Goal: Task Accomplishment & Management: Complete application form

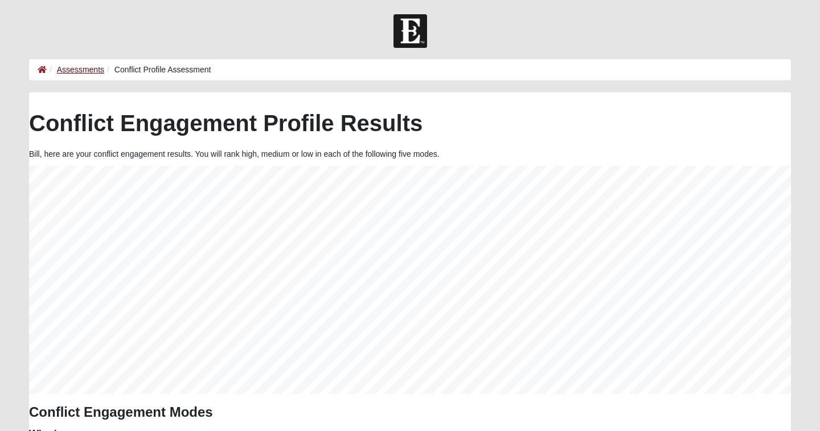
click at [93, 68] on link "Assessments" at bounding box center [80, 69] width 47 height 9
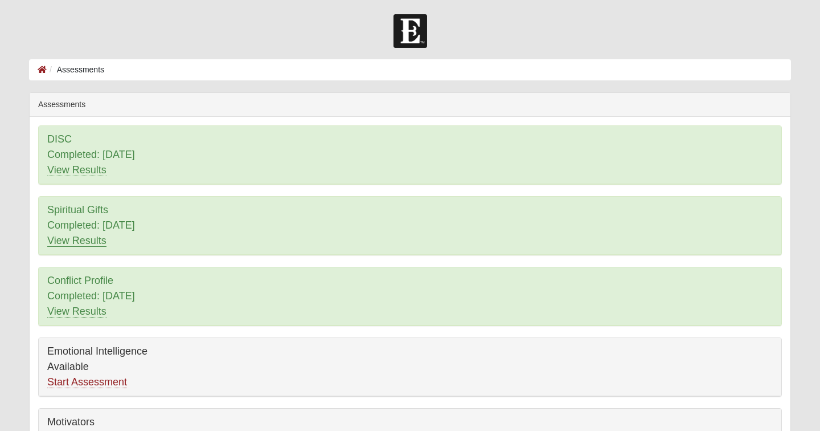
click at [80, 239] on link "View Results" at bounding box center [76, 241] width 59 height 12
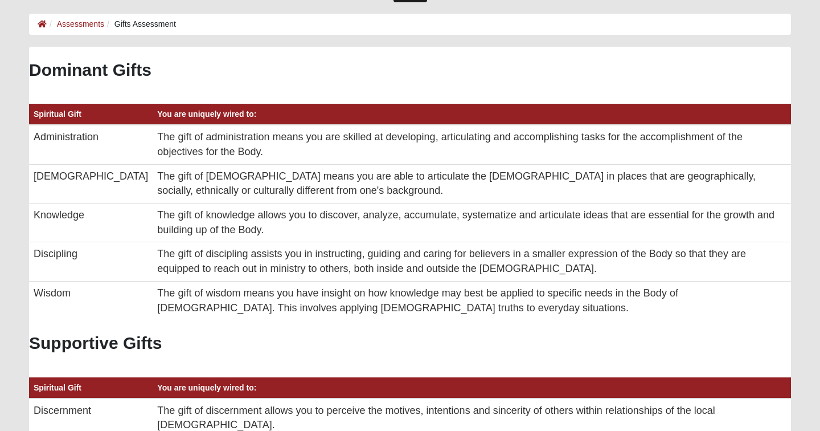
scroll to position [46, 0]
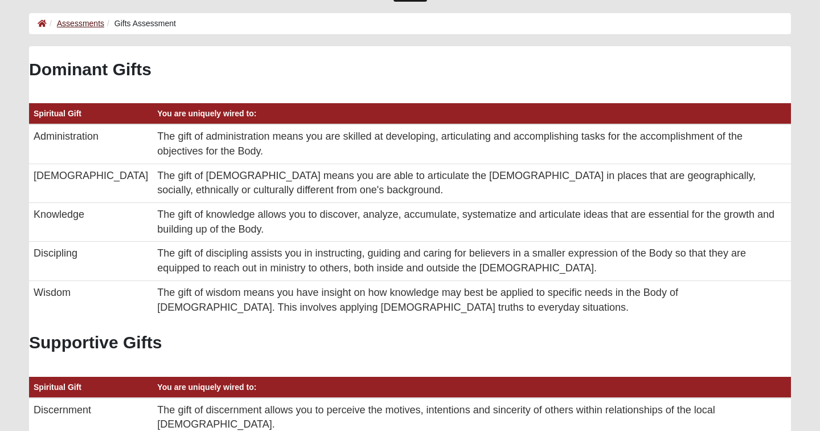
click at [83, 23] on link "Assessments" at bounding box center [80, 23] width 47 height 9
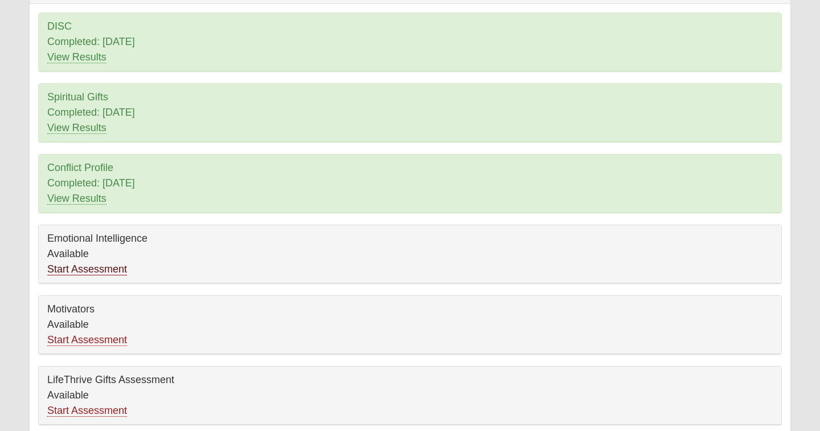
scroll to position [112, 0]
click at [87, 130] on link "View Results" at bounding box center [76, 129] width 59 height 12
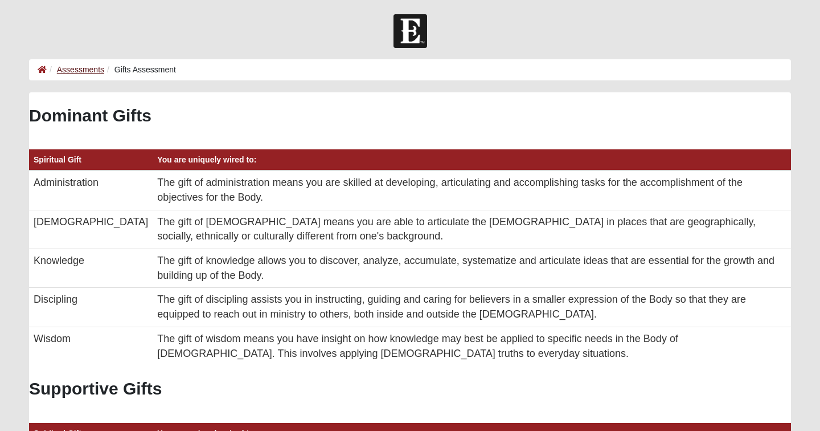
click at [83, 73] on link "Assessments" at bounding box center [80, 69] width 47 height 9
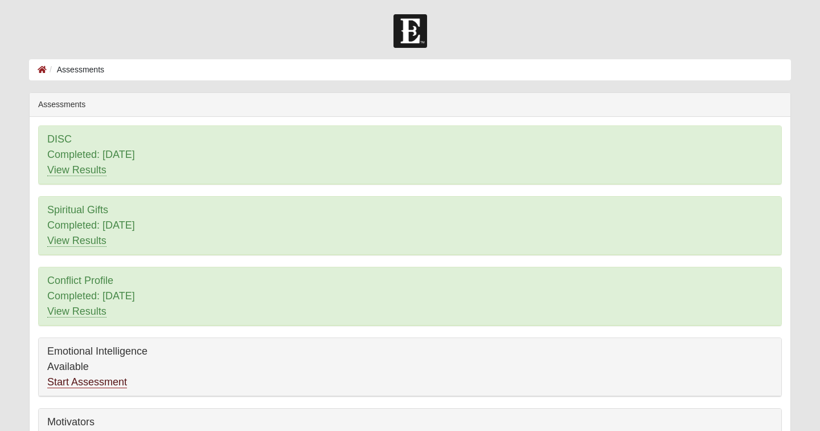
click at [79, 385] on link "Start Assessment" at bounding box center [87, 382] width 80 height 12
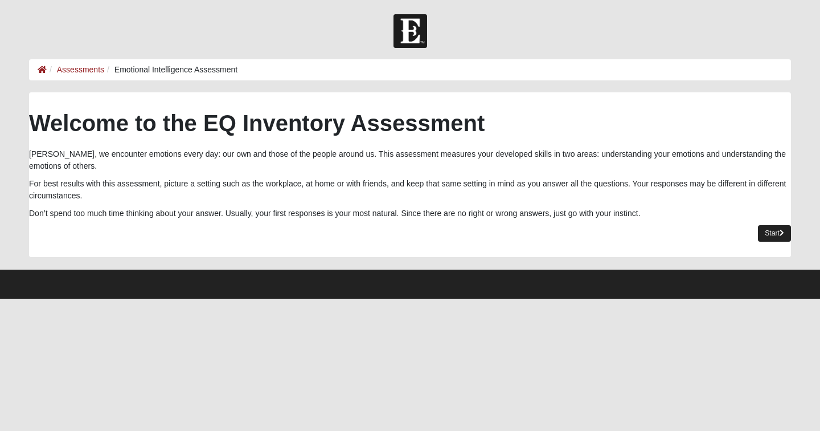
click at [769, 232] on link "Start" at bounding box center [774, 233] width 33 height 17
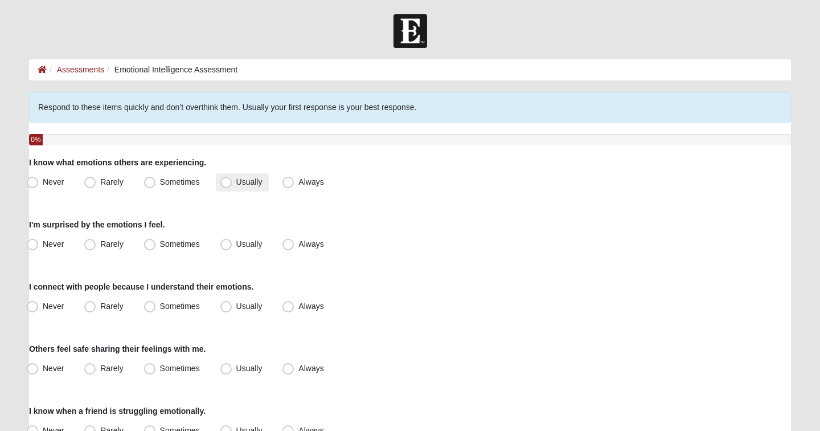
click at [236, 184] on span "Usually" at bounding box center [249, 181] width 26 height 9
click at [227, 184] on input "Usually" at bounding box center [228, 181] width 7 height 7
radio input "true"
click at [100, 246] on span "Rarely" at bounding box center [111, 243] width 23 height 9
click at [90, 246] on input "Rarely" at bounding box center [92, 243] width 7 height 7
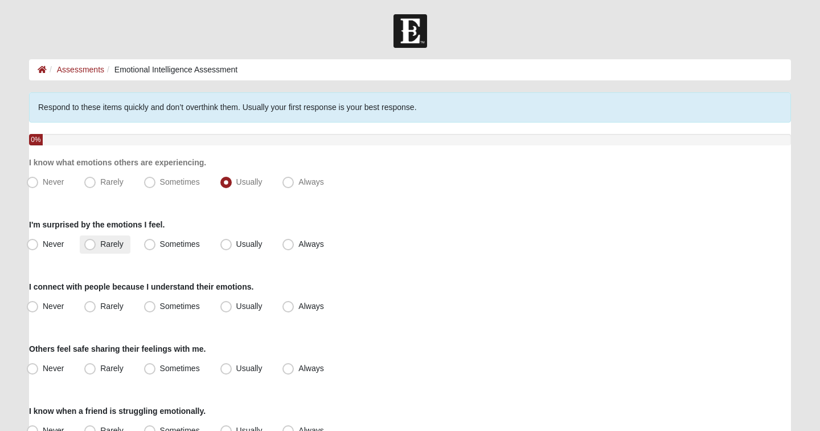
radio input "true"
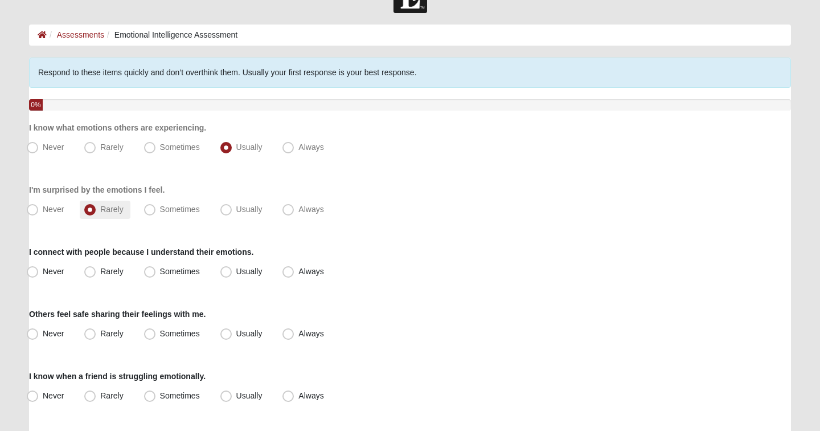
scroll to position [37, 0]
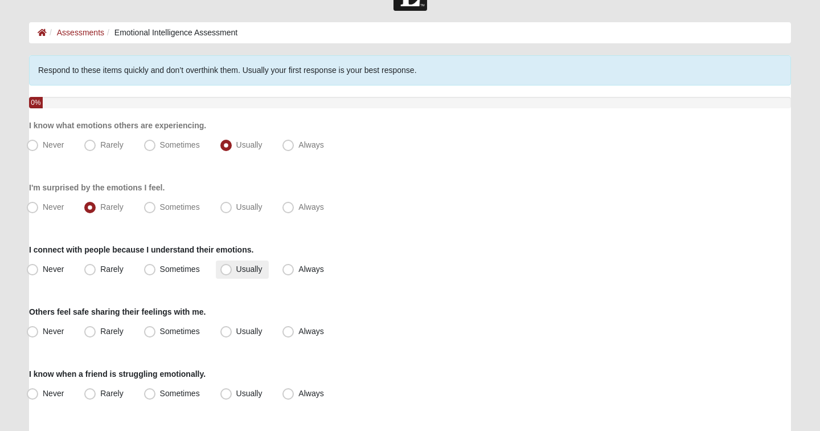
click at [236, 270] on span "Usually" at bounding box center [249, 268] width 26 height 9
click at [227, 270] on input "Usually" at bounding box center [228, 268] width 7 height 7
radio input "true"
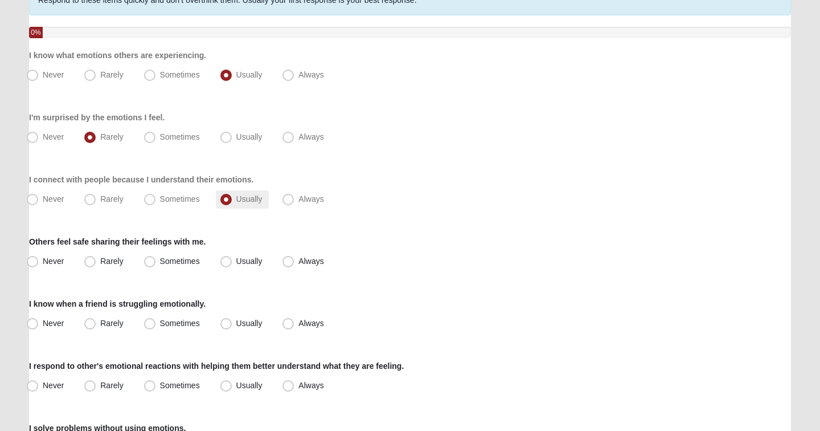
scroll to position [135, 0]
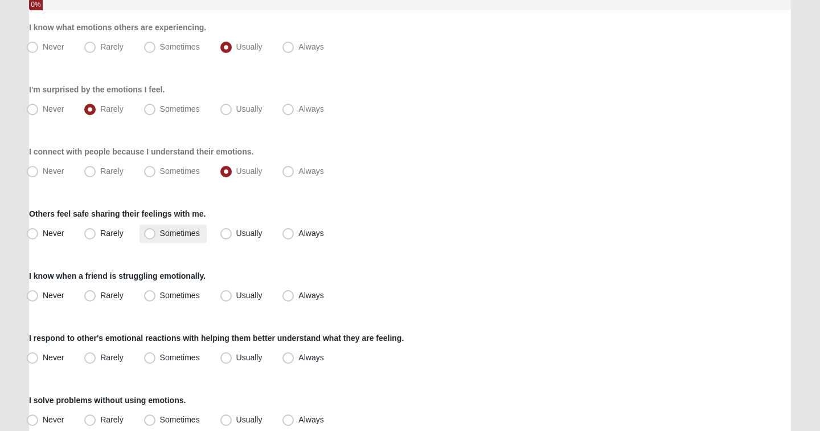
click at [160, 235] on span "Sometimes" at bounding box center [180, 232] width 40 height 9
click at [151, 235] on input "Sometimes" at bounding box center [152, 233] width 7 height 7
radio input "true"
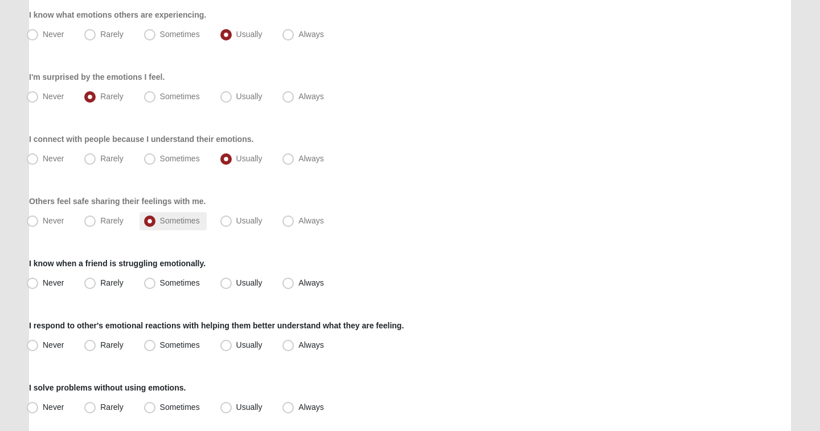
scroll to position [149, 0]
click at [236, 282] on span "Usually" at bounding box center [249, 281] width 26 height 9
click at [225, 282] on input "Usually" at bounding box center [228, 281] width 7 height 7
radio input "true"
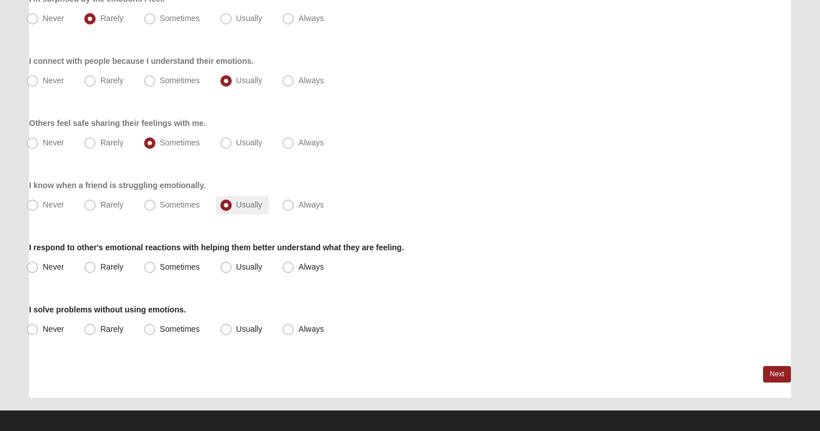
scroll to position [231, 0]
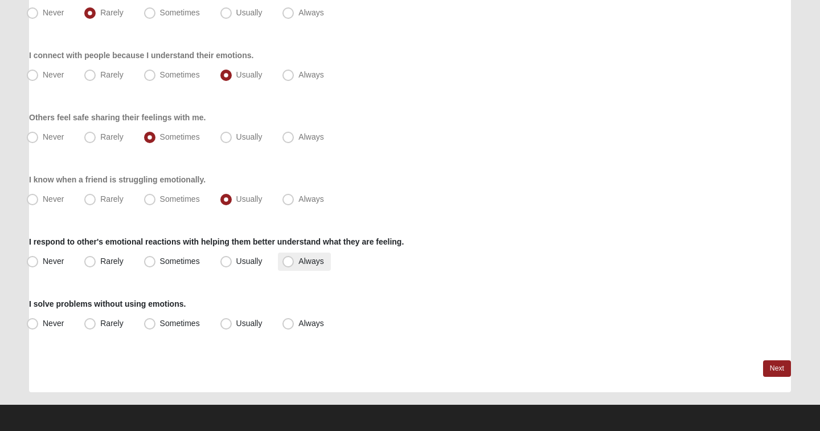
click at [299, 260] on span "Always" at bounding box center [311, 260] width 25 height 9
click at [290, 260] on input "Always" at bounding box center [290, 260] width 7 height 7
radio input "true"
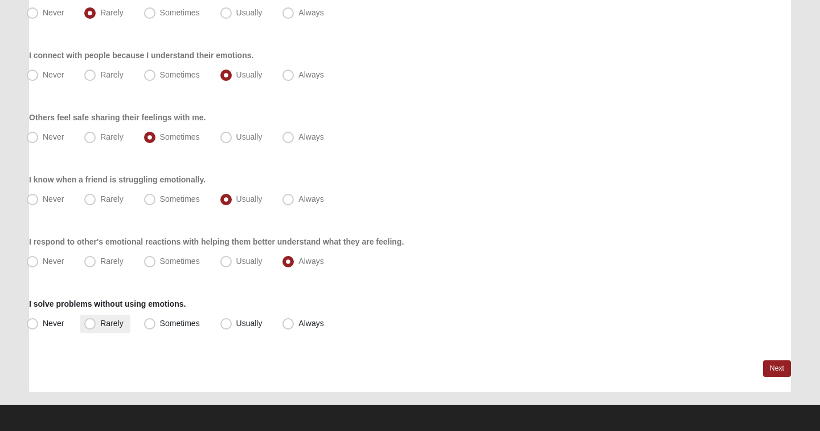
click at [100, 325] on span "Rarely" at bounding box center [111, 322] width 23 height 9
click at [92, 325] on input "Rarely" at bounding box center [92, 323] width 7 height 7
radio input "true"
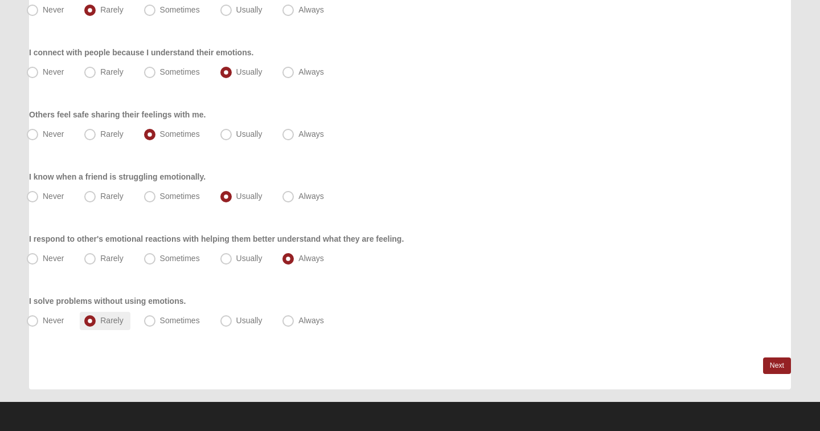
scroll to position [234, 0]
click at [771, 366] on link "Next" at bounding box center [777, 365] width 28 height 17
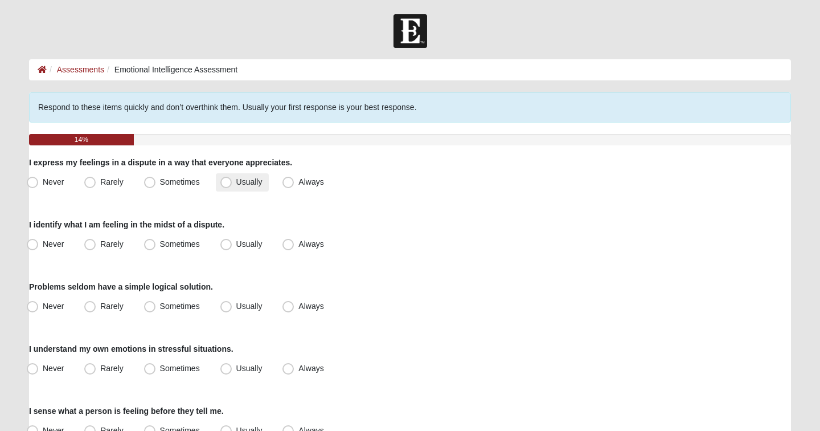
click at [236, 182] on span "Usually" at bounding box center [249, 181] width 26 height 9
click at [225, 182] on input "Usually" at bounding box center [228, 181] width 7 height 7
radio input "true"
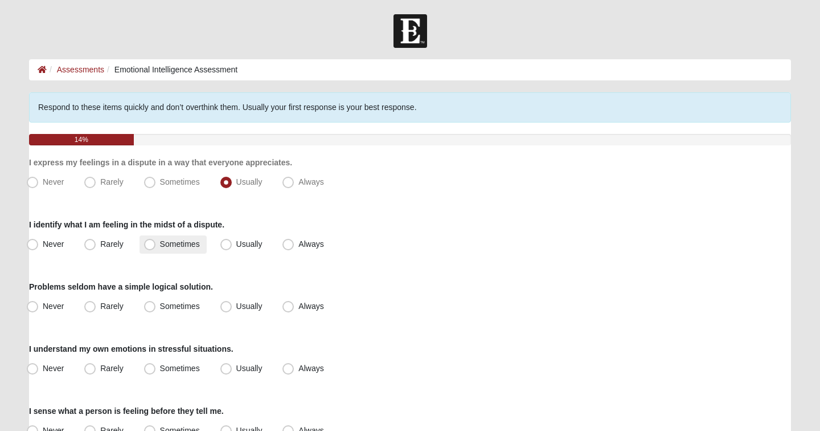
click at [160, 244] on span "Sometimes" at bounding box center [180, 243] width 40 height 9
click at [149, 244] on input "Sometimes" at bounding box center [152, 243] width 7 height 7
radio input "true"
click at [39, 306] on label "Never" at bounding box center [46, 306] width 48 height 18
click at [39, 306] on input "Never" at bounding box center [34, 306] width 7 height 7
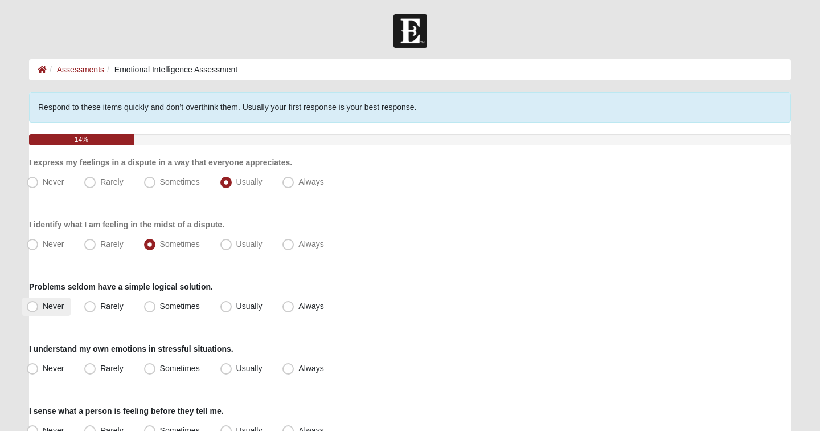
radio input "true"
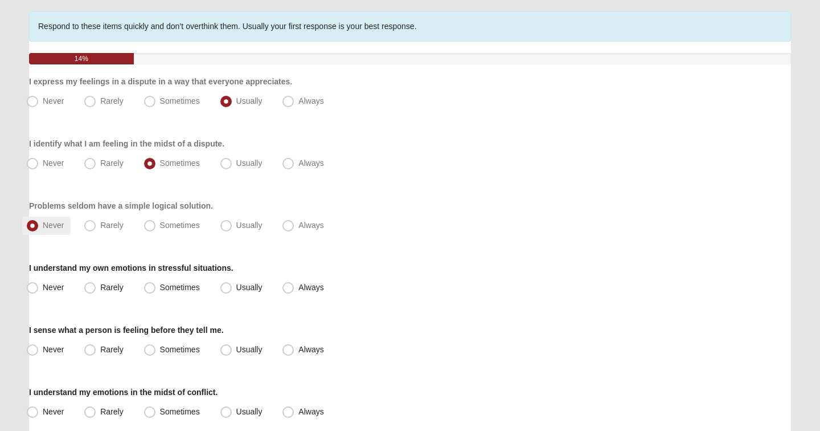
scroll to position [81, 0]
click at [160, 291] on span "Sometimes" at bounding box center [180, 286] width 40 height 9
click at [149, 291] on input "Sometimes" at bounding box center [152, 286] width 7 height 7
radio input "true"
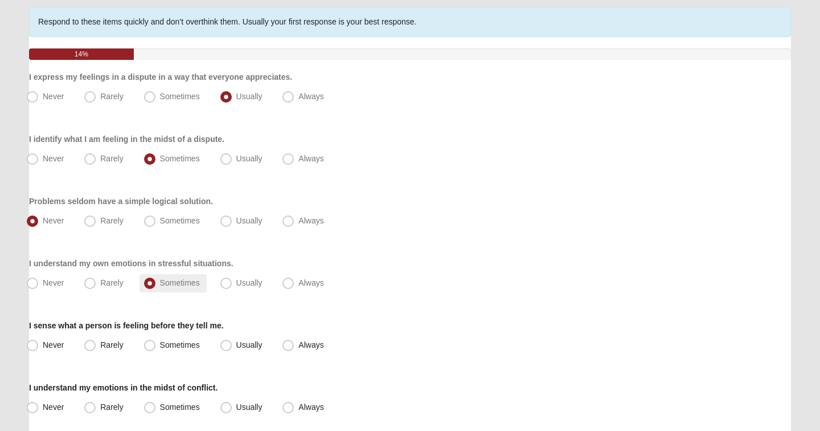
scroll to position [87, 0]
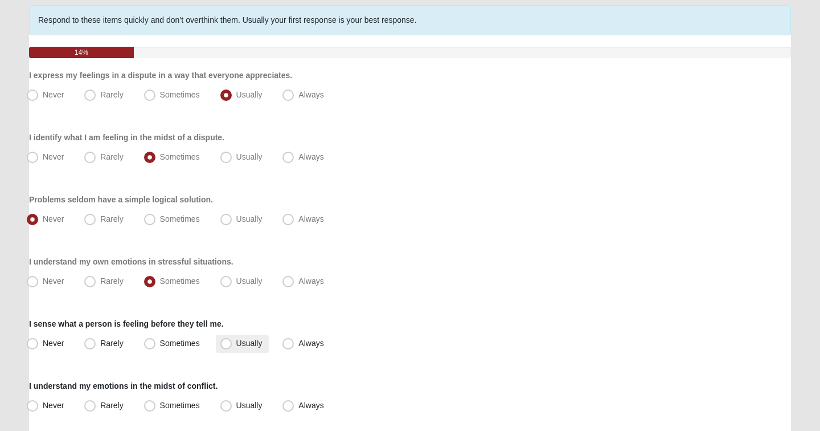
click at [236, 345] on span "Usually" at bounding box center [249, 342] width 26 height 9
click at [227, 345] on input "Usually" at bounding box center [228, 343] width 7 height 7
radio input "true"
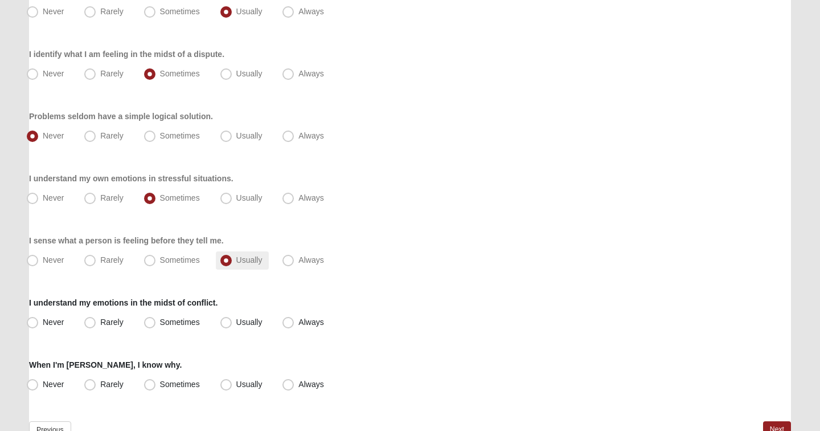
scroll to position [208, 0]
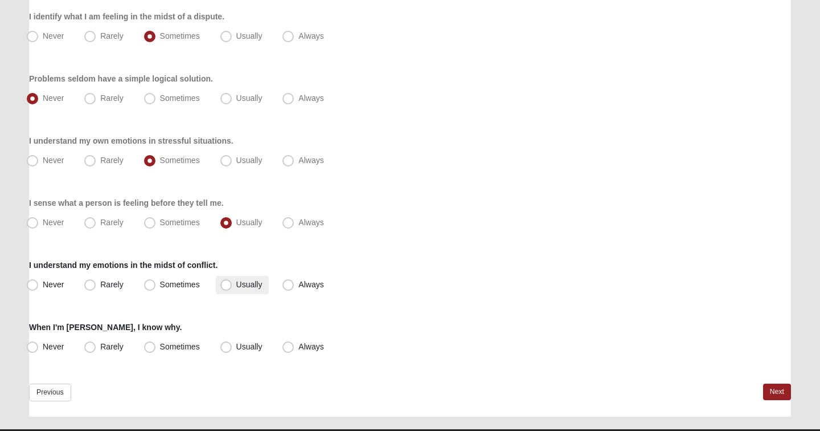
click at [236, 285] on span "Usually" at bounding box center [249, 284] width 26 height 9
click at [229, 285] on input "Usually" at bounding box center [228, 284] width 7 height 7
radio input "true"
click at [236, 348] on span "Usually" at bounding box center [249, 346] width 26 height 9
click at [226, 348] on input "Usually" at bounding box center [228, 346] width 7 height 7
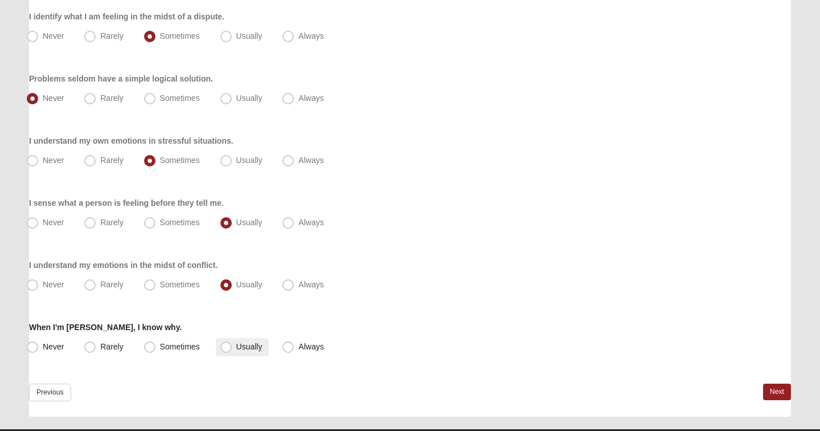
radio input "true"
click at [772, 388] on link "Next" at bounding box center [777, 391] width 28 height 17
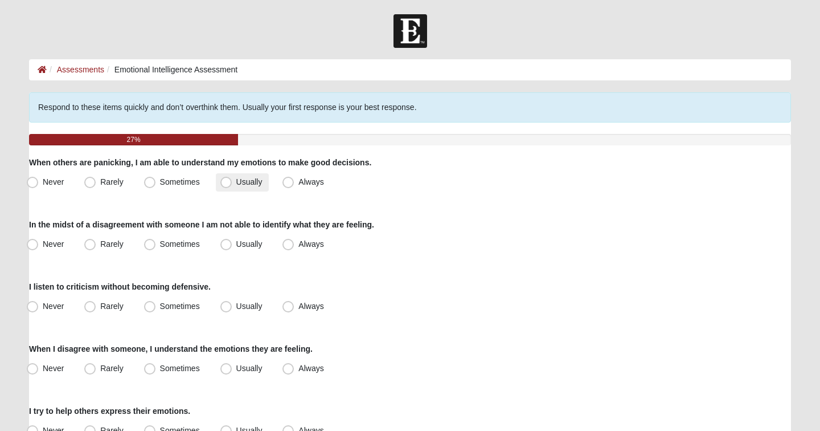
click at [236, 182] on span "Usually" at bounding box center [249, 181] width 26 height 9
click at [230, 182] on input "Usually" at bounding box center [228, 181] width 7 height 7
radio input "true"
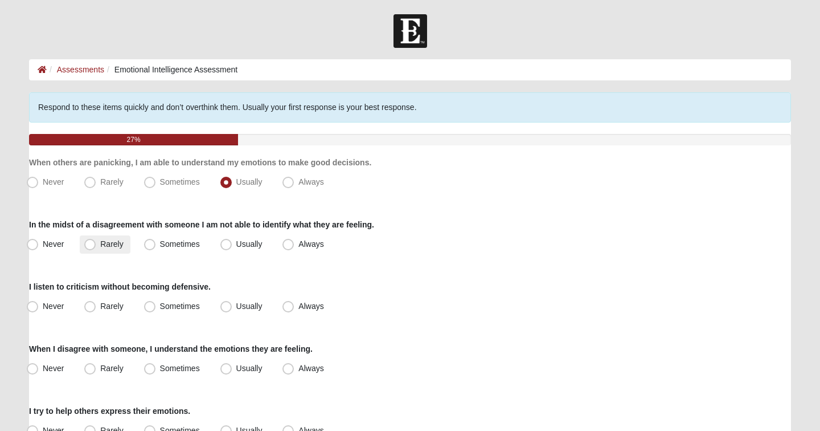
click at [100, 246] on span "Rarely" at bounding box center [111, 243] width 23 height 9
click at [93, 246] on input "Rarely" at bounding box center [92, 243] width 7 height 7
radio input "true"
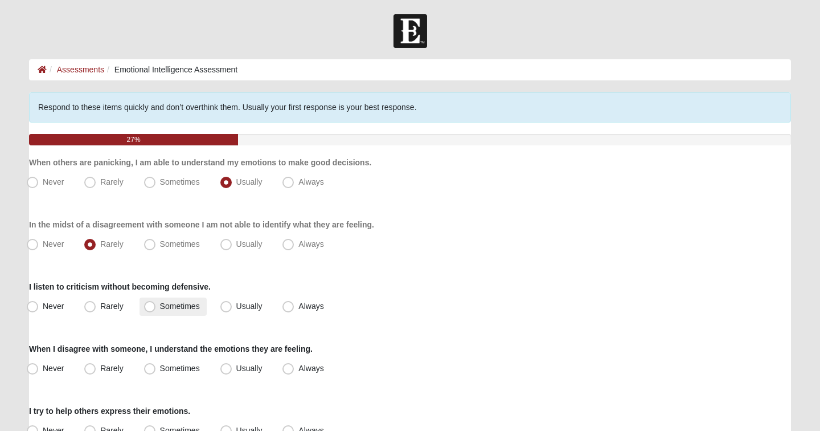
click at [160, 308] on span "Sometimes" at bounding box center [180, 305] width 40 height 9
click at [151, 308] on input "Sometimes" at bounding box center [152, 306] width 7 height 7
radio input "true"
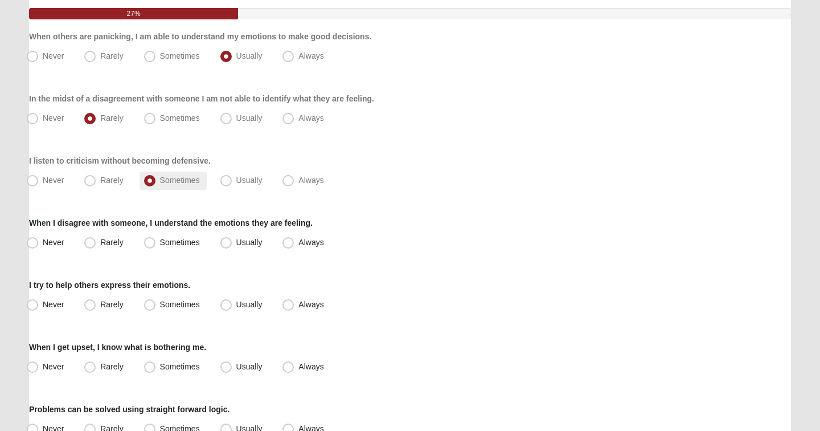
scroll to position [128, 0]
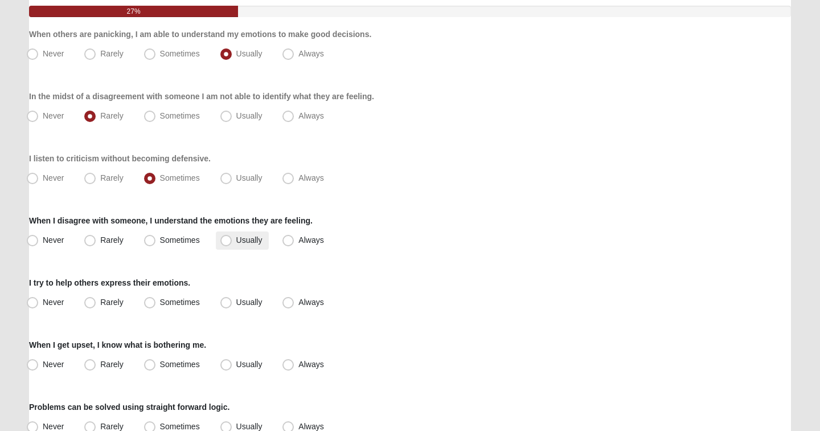
click at [236, 240] on span "Usually" at bounding box center [249, 239] width 26 height 9
click at [225, 240] on input "Usually" at bounding box center [228, 239] width 7 height 7
radio input "true"
click at [160, 304] on span "Sometimes" at bounding box center [180, 301] width 40 height 9
click at [149, 304] on input "Sometimes" at bounding box center [152, 302] width 7 height 7
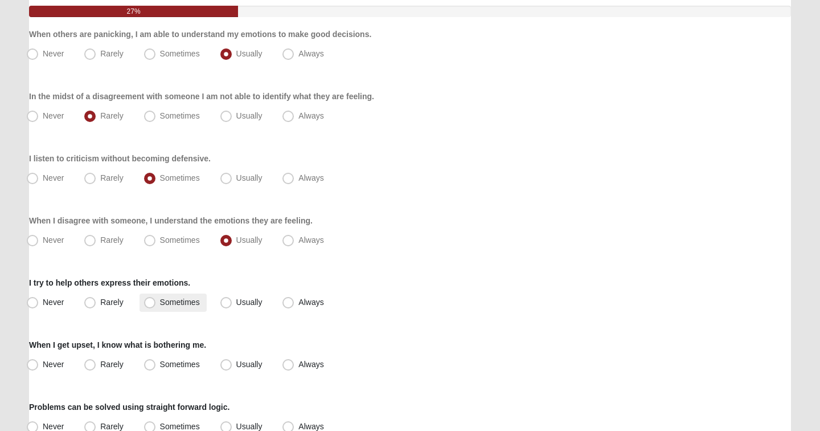
radio input "true"
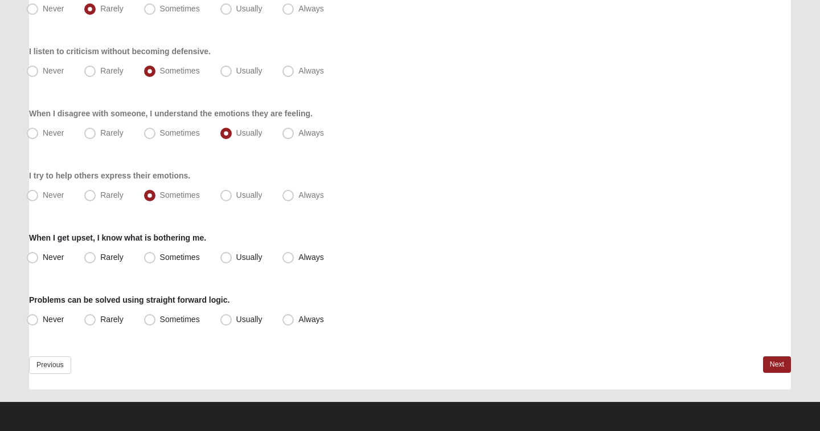
scroll to position [235, 0]
click at [160, 259] on span "Sometimes" at bounding box center [180, 256] width 40 height 9
click at [154, 259] on input "Sometimes" at bounding box center [152, 257] width 7 height 7
radio input "true"
click at [236, 320] on span "Usually" at bounding box center [249, 318] width 26 height 9
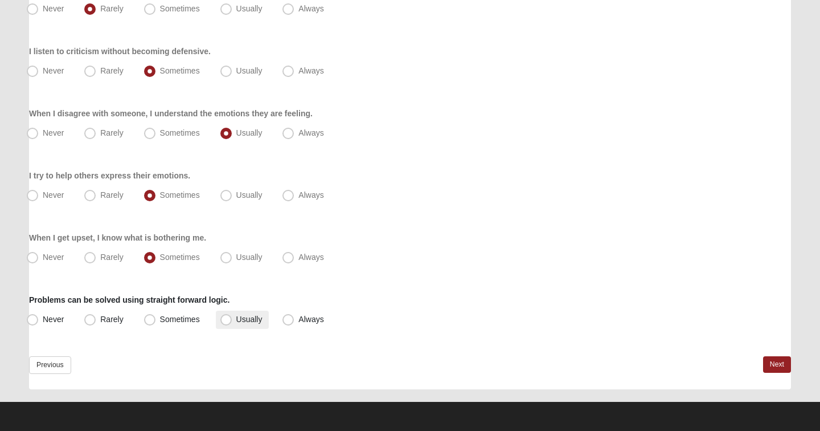
click at [228, 320] on input "Usually" at bounding box center [228, 319] width 7 height 7
radio input "true"
click at [783, 363] on link "Next" at bounding box center [777, 364] width 28 height 17
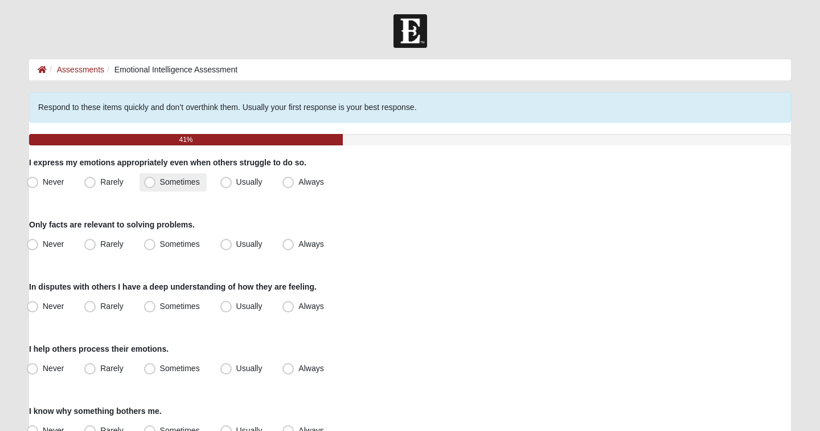
click at [160, 182] on span "Sometimes" at bounding box center [180, 181] width 40 height 9
click at [151, 182] on input "Sometimes" at bounding box center [152, 181] width 7 height 7
radio input "true"
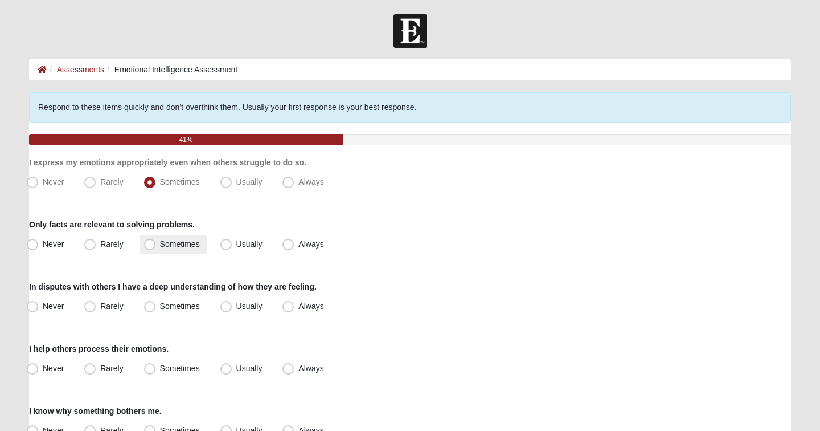
click at [160, 247] on span "Sometimes" at bounding box center [180, 243] width 40 height 9
click at [149, 247] on input "Sometimes" at bounding box center [152, 243] width 7 height 7
radio input "true"
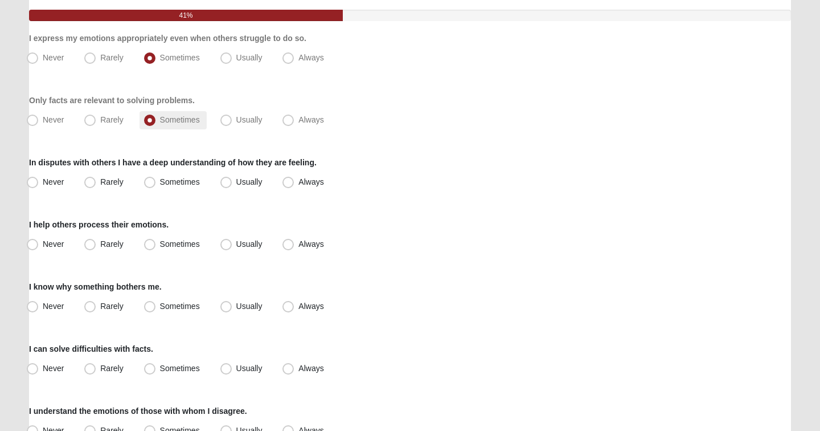
scroll to position [127, 0]
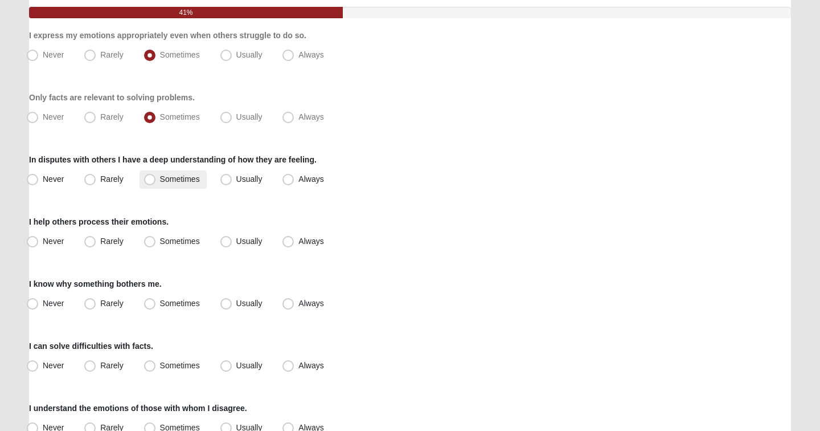
click at [160, 178] on span "Sometimes" at bounding box center [180, 178] width 40 height 9
click at [150, 178] on input "Sometimes" at bounding box center [152, 178] width 7 height 7
radio input "true"
click at [236, 245] on span "Usually" at bounding box center [249, 240] width 26 height 9
click at [225, 245] on input "Usually" at bounding box center [228, 241] width 7 height 7
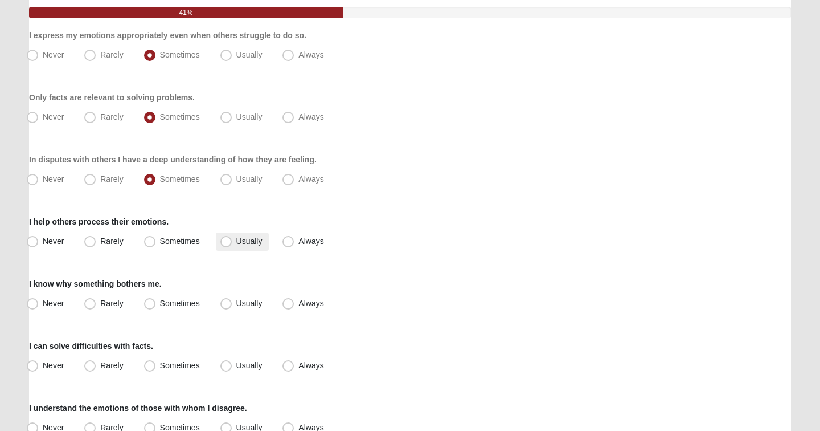
radio input "true"
click at [160, 305] on span "Sometimes" at bounding box center [180, 303] width 40 height 9
click at [152, 305] on input "Sometimes" at bounding box center [152, 303] width 7 height 7
radio input "true"
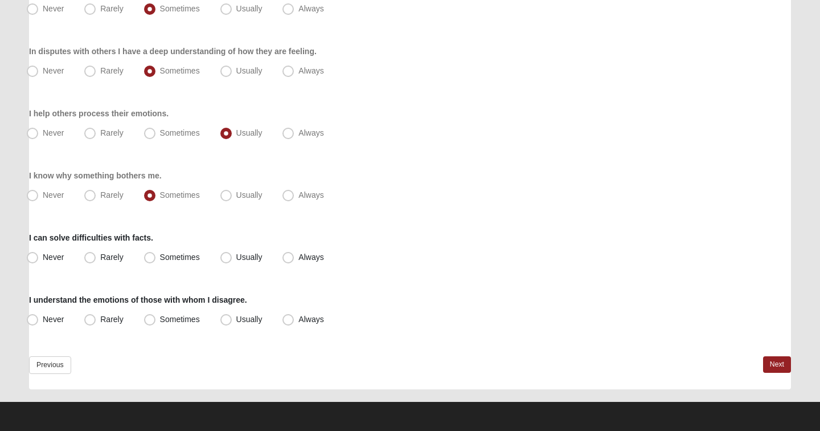
scroll to position [235, 0]
click at [236, 260] on span "Usually" at bounding box center [249, 256] width 26 height 9
click at [226, 260] on input "Usually" at bounding box center [228, 257] width 7 height 7
radio input "true"
click at [236, 322] on span "Usually" at bounding box center [249, 318] width 26 height 9
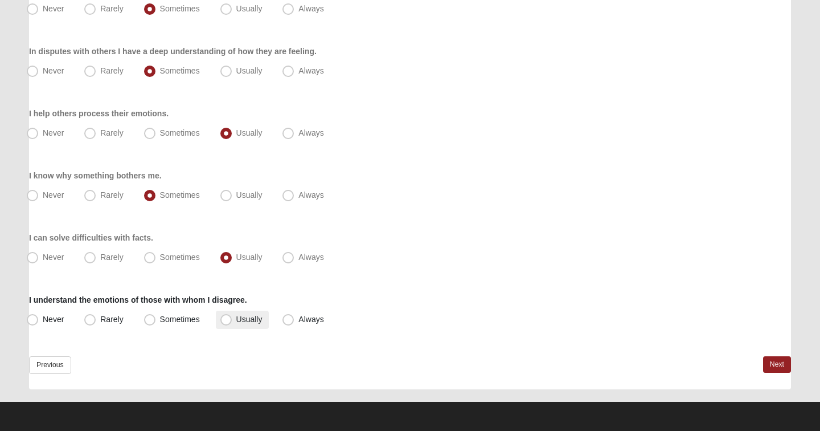
click at [227, 322] on input "Usually" at bounding box center [228, 319] width 7 height 7
radio input "true"
click at [775, 367] on link "Next" at bounding box center [777, 364] width 28 height 17
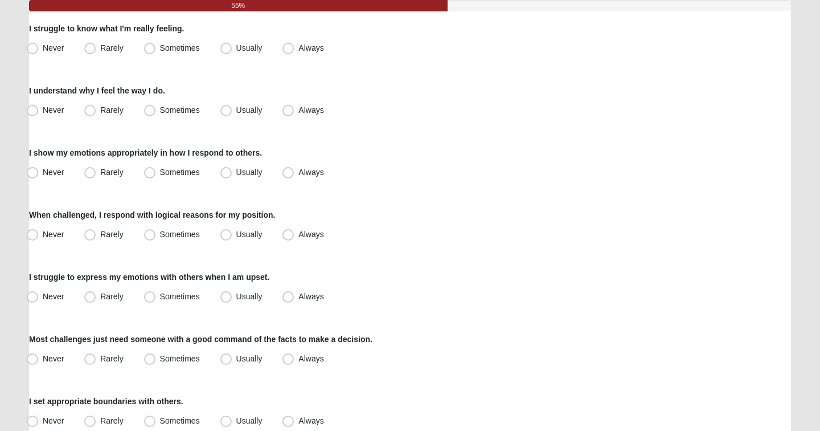
scroll to position [149, 0]
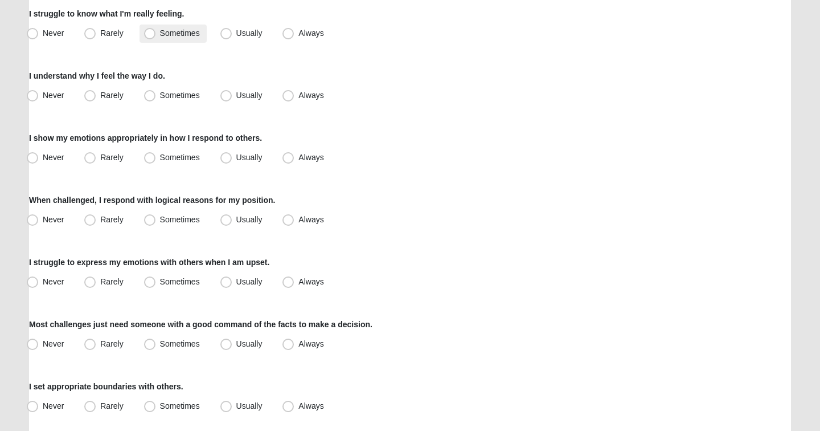
click at [160, 36] on span "Sometimes" at bounding box center [180, 32] width 40 height 9
click at [150, 36] on input "Sometimes" at bounding box center [152, 33] width 7 height 7
radio input "true"
click at [160, 99] on span "Sometimes" at bounding box center [180, 95] width 40 height 9
click at [149, 99] on input "Sometimes" at bounding box center [152, 95] width 7 height 7
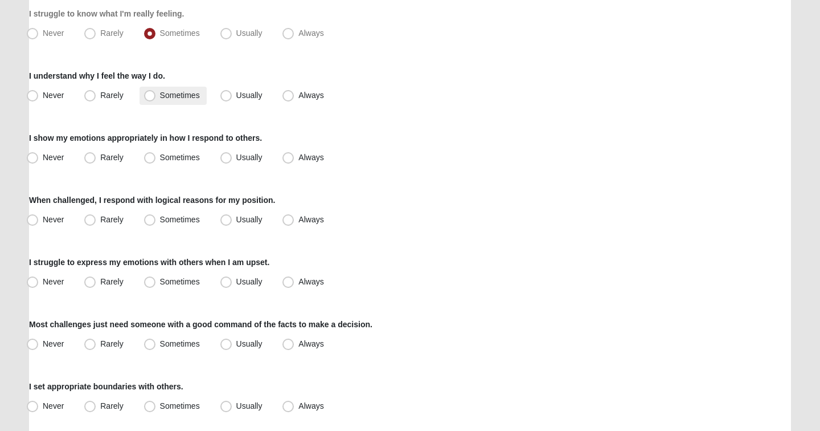
radio input "true"
click at [160, 159] on span "Sometimes" at bounding box center [180, 157] width 40 height 9
click at [149, 159] on input "Sometimes" at bounding box center [152, 157] width 7 height 7
radio input "true"
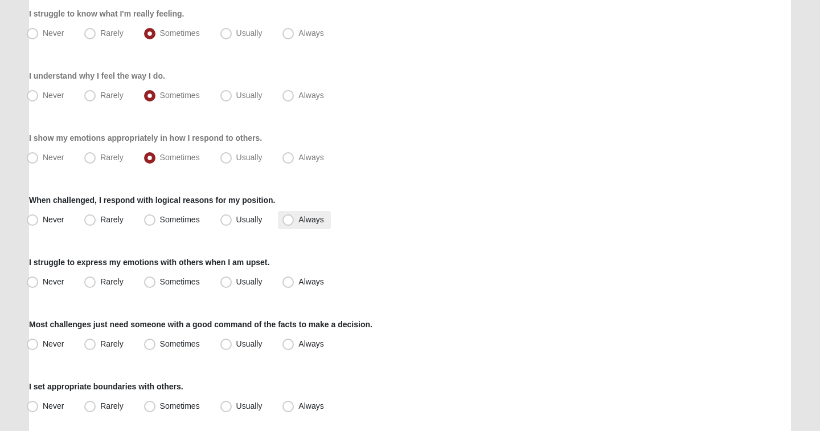
click at [299, 223] on span "Always" at bounding box center [311, 219] width 25 height 9
click at [288, 223] on input "Always" at bounding box center [290, 219] width 7 height 7
radio input "true"
click at [171, 281] on span "Sometimes" at bounding box center [180, 281] width 40 height 9
click at [156, 281] on input "Sometimes" at bounding box center [152, 281] width 7 height 7
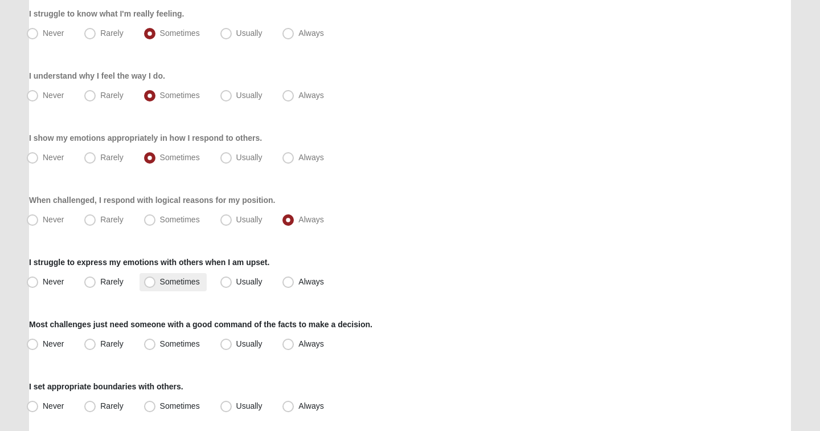
radio input "true"
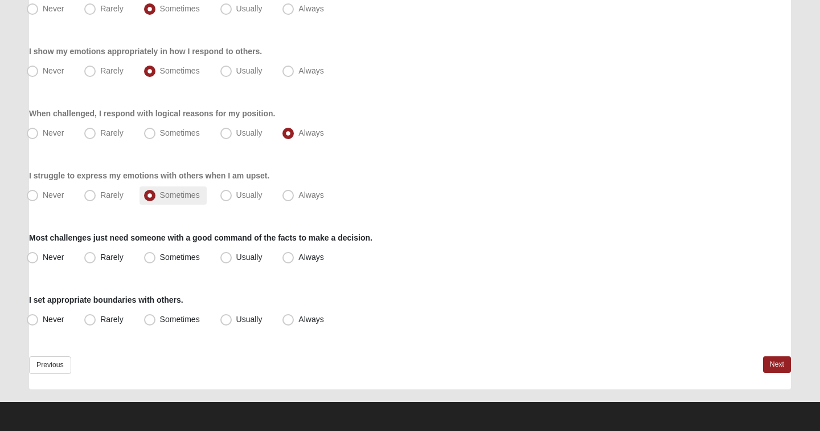
scroll to position [235, 0]
click at [236, 259] on span "Usually" at bounding box center [249, 256] width 26 height 9
click at [227, 259] on input "Usually" at bounding box center [228, 257] width 7 height 7
radio input "true"
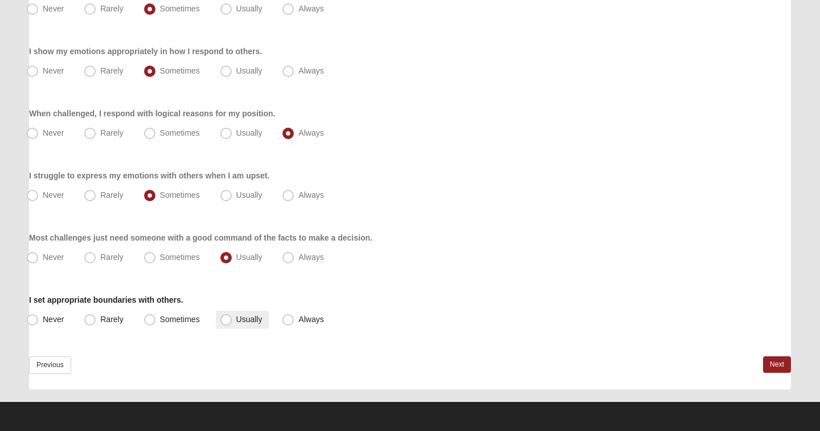
click at [236, 322] on span "Usually" at bounding box center [249, 318] width 26 height 9
click at [228, 322] on input "Usually" at bounding box center [228, 319] width 7 height 7
radio input "true"
click at [770, 363] on link "Next" at bounding box center [777, 364] width 28 height 17
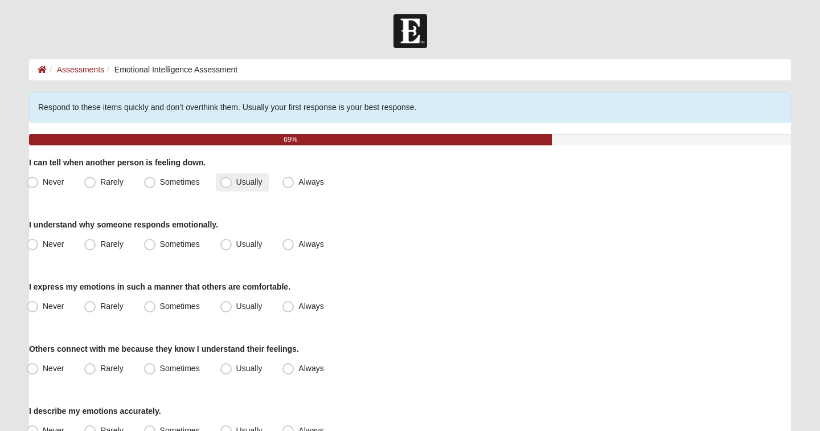
click at [236, 183] on span "Usually" at bounding box center [249, 181] width 26 height 9
click at [227, 183] on input "Usually" at bounding box center [228, 181] width 7 height 7
radio input "true"
click at [160, 245] on span "Sometimes" at bounding box center [180, 243] width 40 height 9
click at [154, 245] on input "Sometimes" at bounding box center [152, 243] width 7 height 7
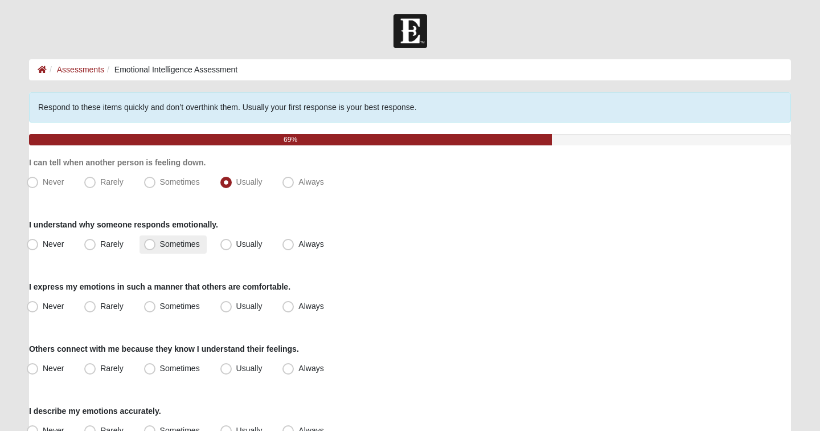
radio input "true"
click at [236, 310] on span "Usually" at bounding box center [249, 305] width 26 height 9
click at [228, 310] on input "Usually" at bounding box center [228, 306] width 7 height 7
radio input "true"
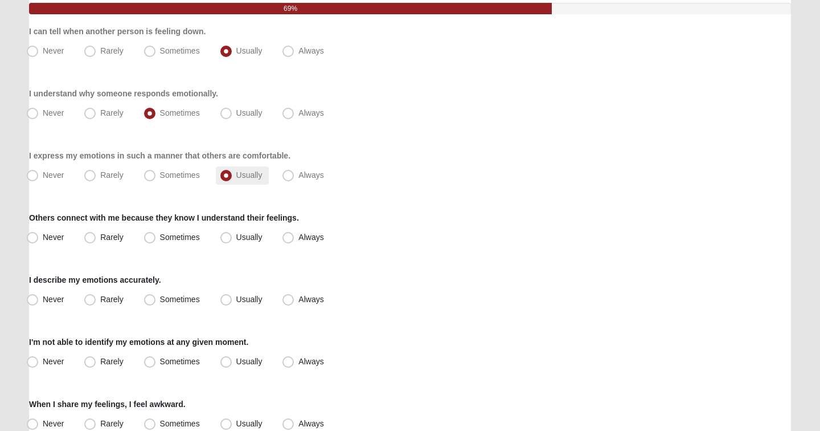
scroll to position [134, 0]
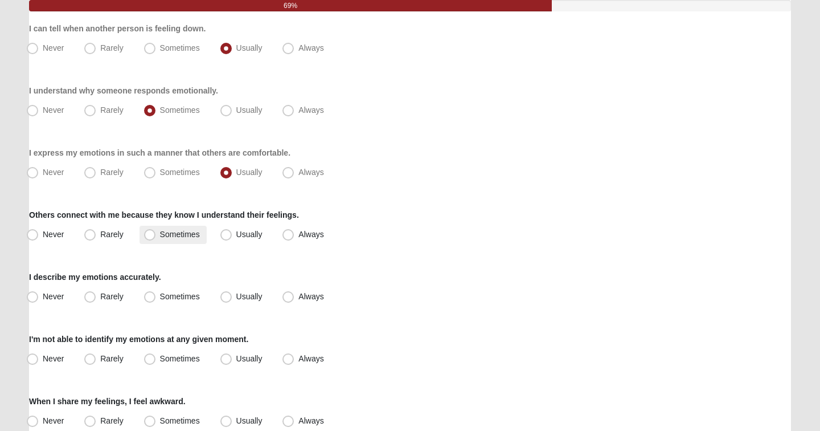
click at [160, 236] on span "Sometimes" at bounding box center [180, 234] width 40 height 9
click at [156, 236] on input "Sometimes" at bounding box center [152, 234] width 7 height 7
radio input "true"
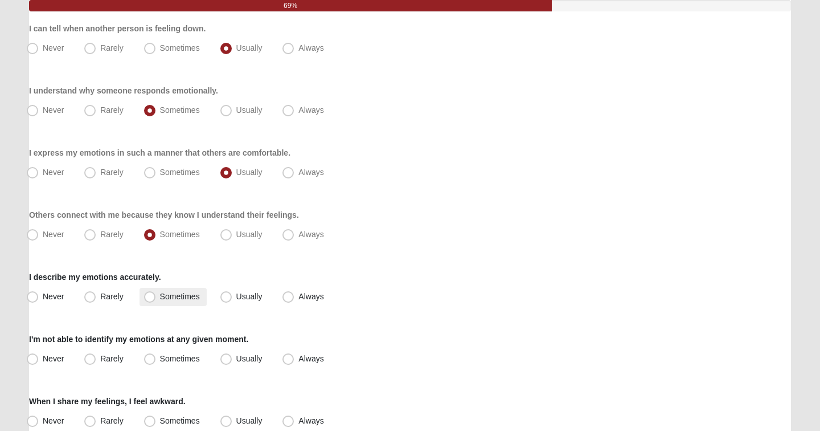
click at [183, 300] on span "Sometimes" at bounding box center [180, 296] width 40 height 9
click at [156, 300] on input "Sometimes" at bounding box center [152, 296] width 7 height 7
radio input "true"
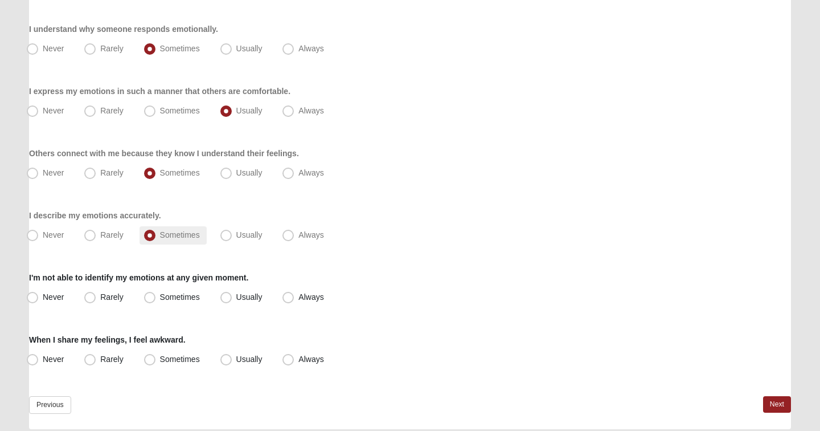
scroll to position [197, 0]
click at [112, 297] on span "Rarely" at bounding box center [111, 295] width 23 height 9
click at [96, 297] on input "Rarely" at bounding box center [92, 295] width 7 height 7
radio input "true"
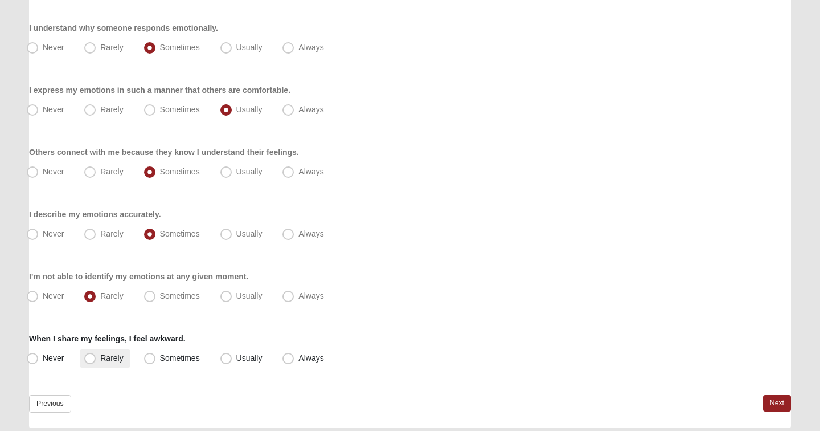
click at [100, 354] on span "Rarely" at bounding box center [111, 357] width 23 height 9
click at [95, 354] on input "Rarely" at bounding box center [92, 357] width 7 height 7
radio input "true"
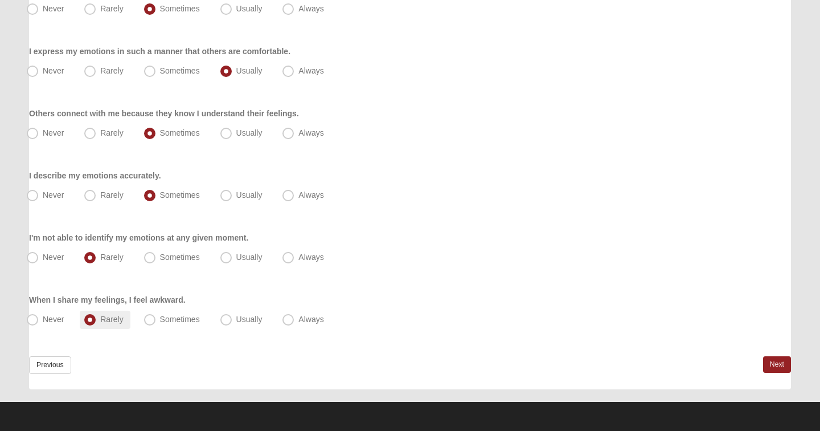
scroll to position [235, 0]
click at [766, 361] on link "Next" at bounding box center [777, 364] width 28 height 17
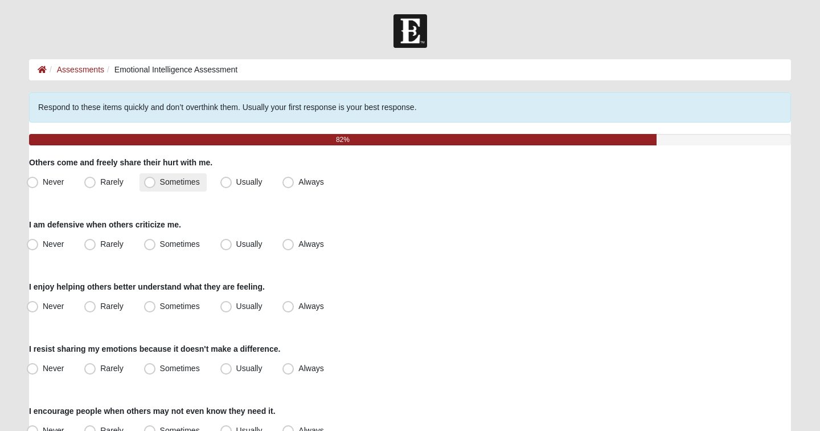
click at [170, 179] on span "Sometimes" at bounding box center [180, 181] width 40 height 9
click at [156, 179] on input "Sometimes" at bounding box center [152, 181] width 7 height 7
radio input "true"
click at [238, 240] on span "Usually" at bounding box center [249, 243] width 26 height 9
click at [232, 240] on input "Usually" at bounding box center [228, 243] width 7 height 7
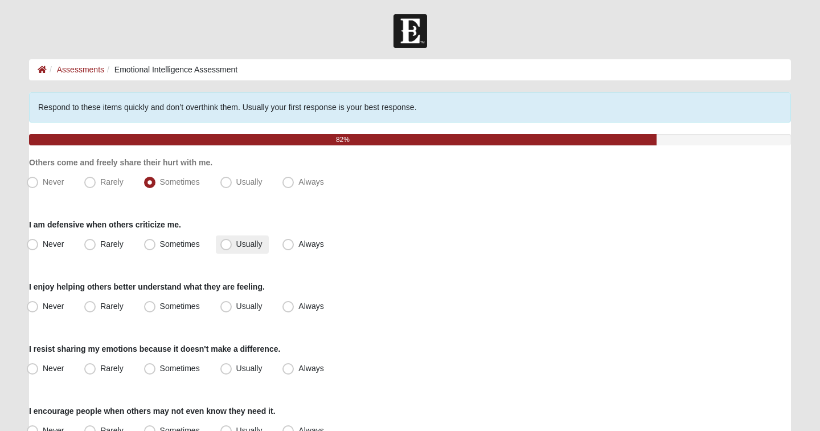
radio input "true"
click at [236, 306] on span "Usually" at bounding box center [249, 305] width 26 height 9
click at [226, 306] on input "Usually" at bounding box center [228, 306] width 7 height 7
radio input "true"
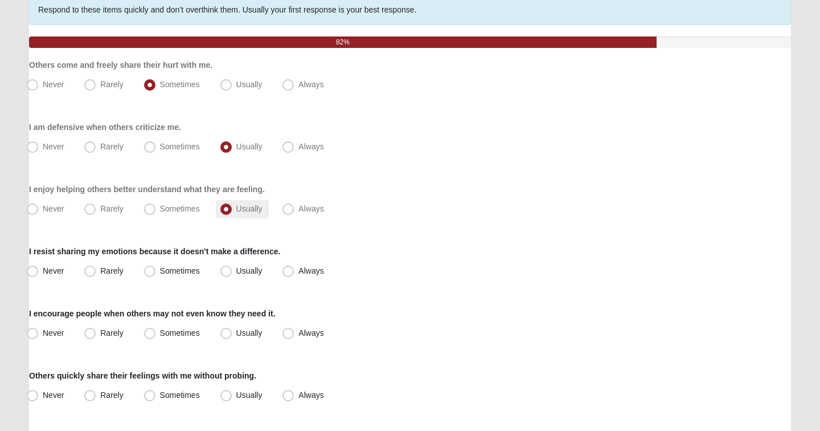
scroll to position [101, 0]
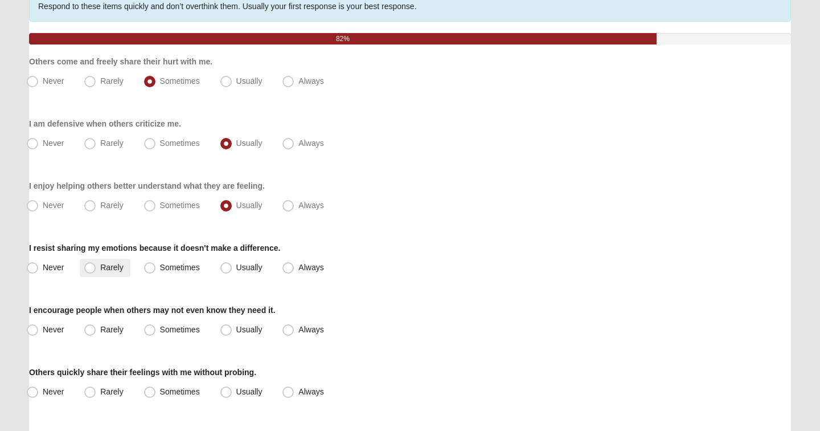
click at [100, 267] on span "Rarely" at bounding box center [111, 267] width 23 height 9
click at [93, 267] on input "Rarely" at bounding box center [92, 267] width 7 height 7
radio input "true"
click at [160, 332] on span "Sometimes" at bounding box center [180, 329] width 40 height 9
click at [154, 332] on input "Sometimes" at bounding box center [152, 329] width 7 height 7
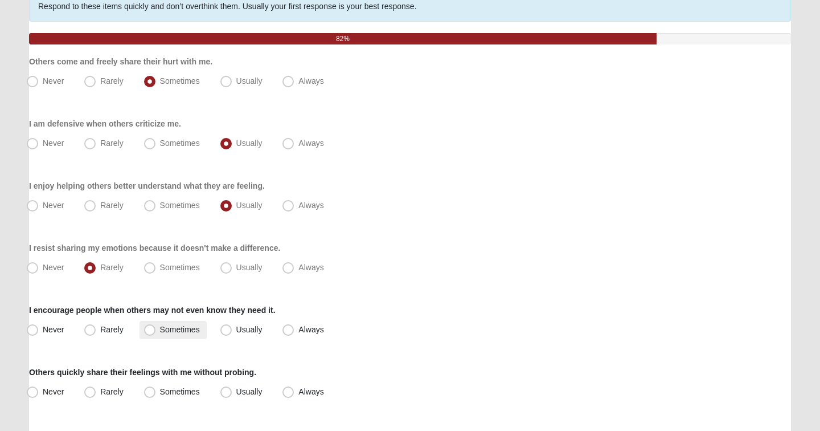
radio input "true"
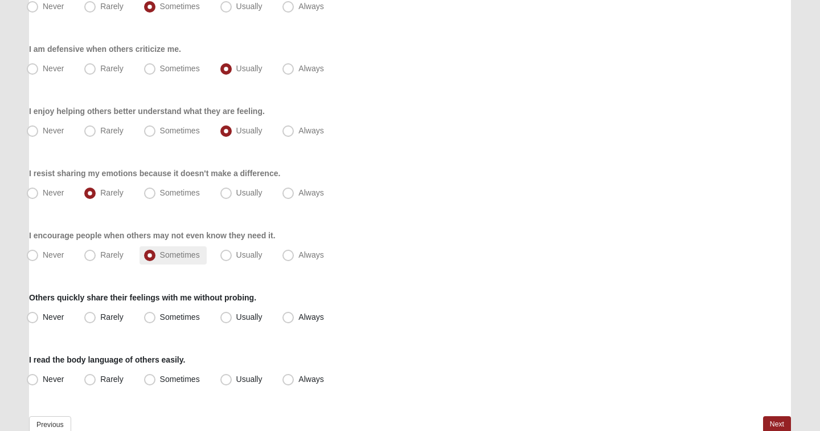
scroll to position [192, 0]
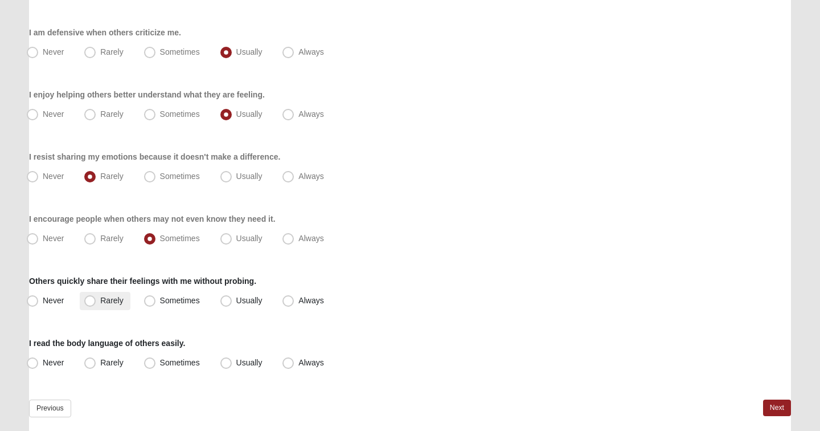
click at [100, 299] on label "Rarely" at bounding box center [105, 301] width 50 height 18
click at [96, 299] on input "Rarely" at bounding box center [92, 300] width 7 height 7
radio input "true"
click at [174, 366] on span "Sometimes" at bounding box center [180, 362] width 40 height 9
click at [156, 366] on input "Sometimes" at bounding box center [152, 362] width 7 height 7
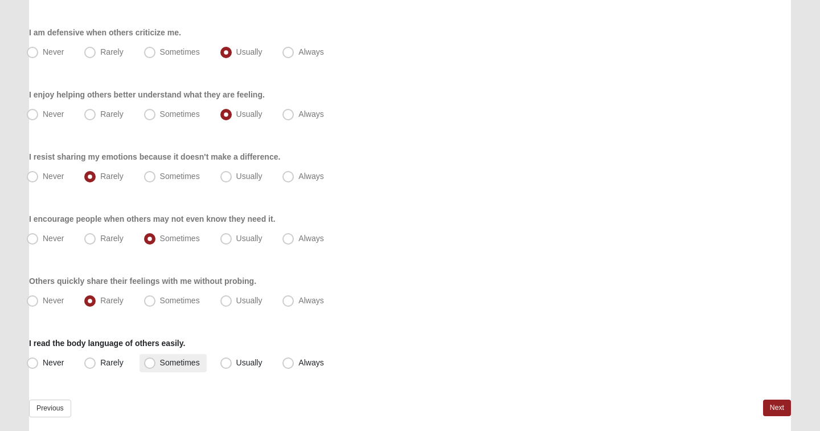
radio input "true"
click at [784, 407] on link "Next" at bounding box center [777, 407] width 28 height 17
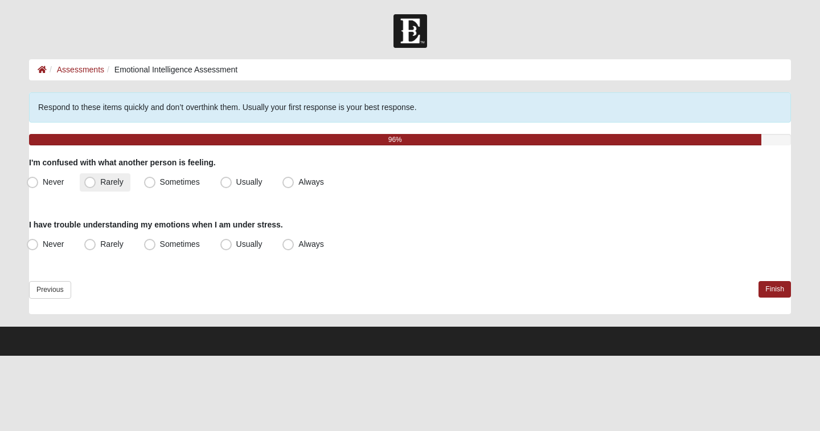
click at [117, 177] on span "Rarely" at bounding box center [111, 181] width 23 height 9
click at [96, 178] on input "Rarely" at bounding box center [92, 181] width 7 height 7
radio input "true"
click at [105, 243] on span "Rarely" at bounding box center [111, 243] width 23 height 9
click at [96, 243] on input "Rarely" at bounding box center [92, 243] width 7 height 7
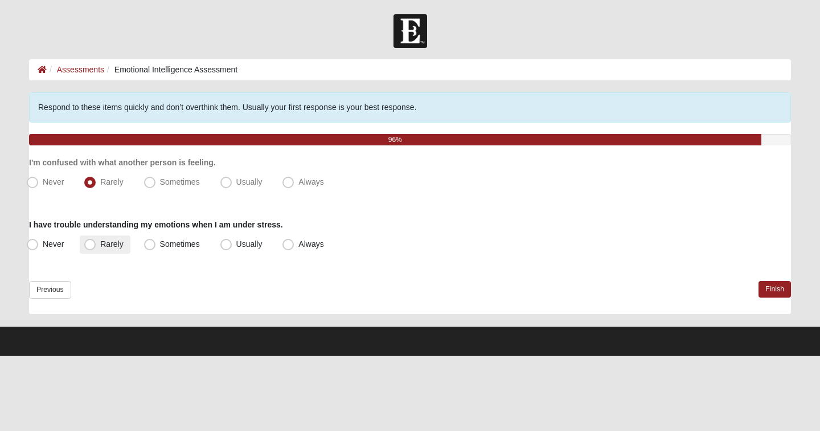
radio input "true"
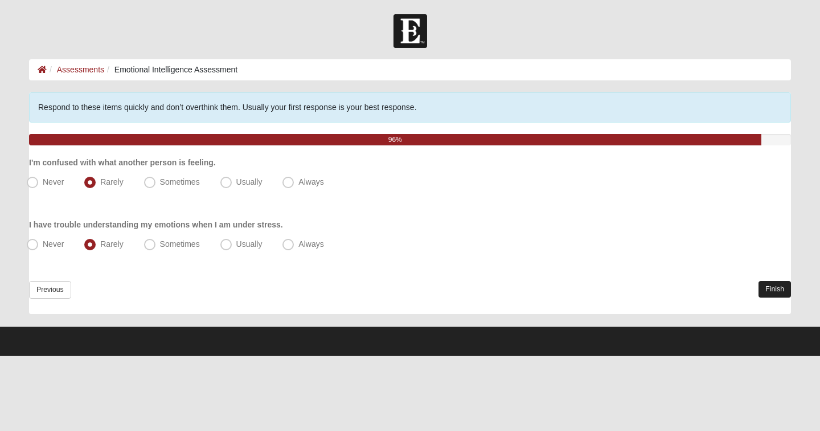
click at [763, 285] on link "Finish" at bounding box center [775, 289] width 32 height 17
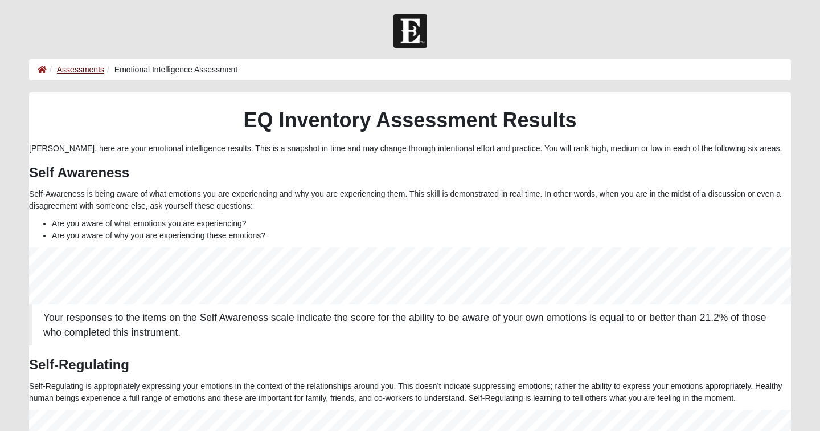
click at [72, 71] on link "Assessments" at bounding box center [80, 69] width 47 height 9
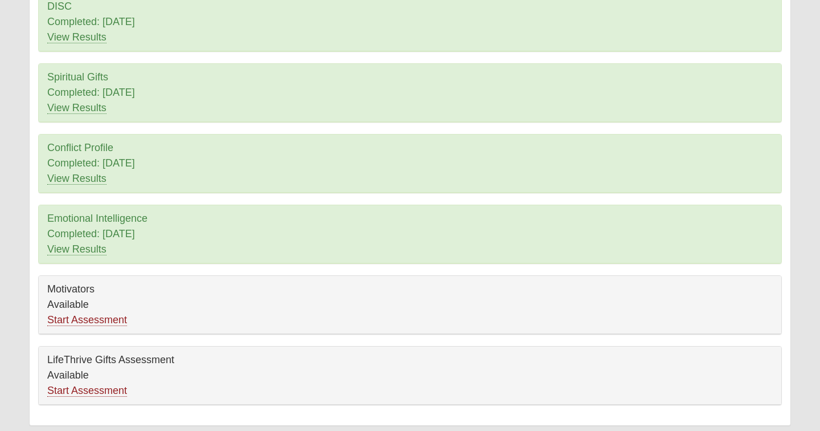
scroll to position [136, 0]
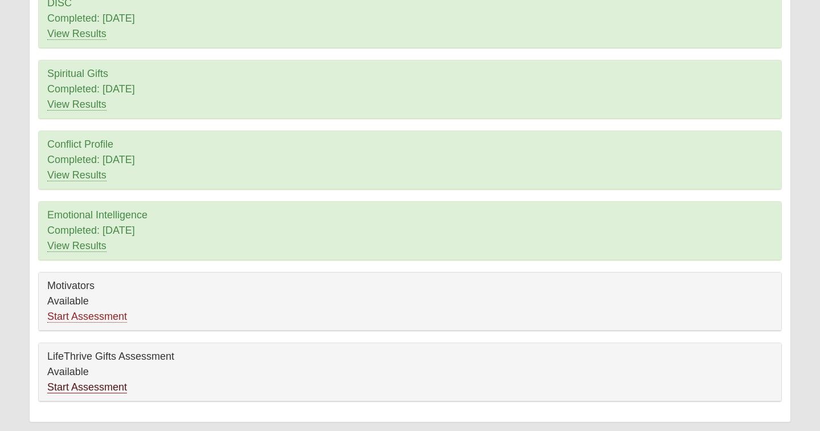
click at [87, 385] on link "Start Assessment" at bounding box center [87, 387] width 80 height 12
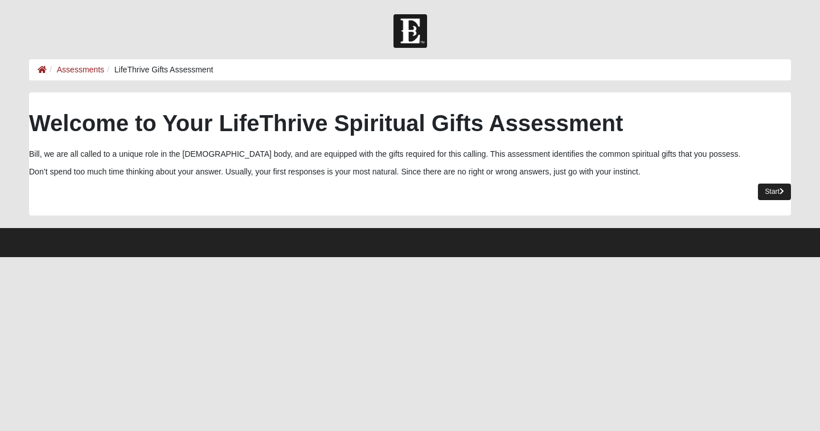
click at [776, 192] on link "Start" at bounding box center [774, 191] width 33 height 17
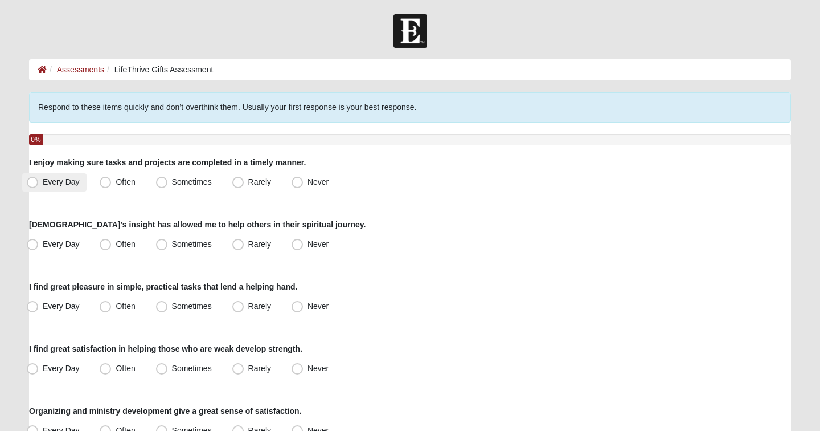
click at [43, 183] on span "Every Day" at bounding box center [61, 181] width 37 height 9
click at [34, 183] on input "Every Day" at bounding box center [34, 181] width 7 height 7
radio input "true"
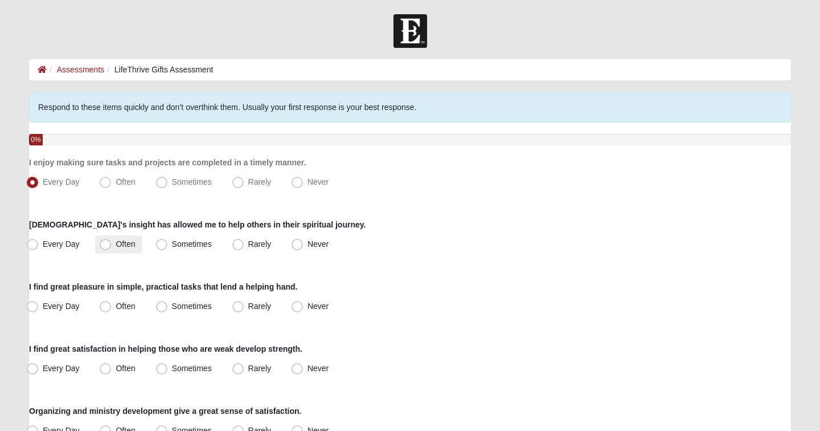
click at [116, 247] on span "Often" at bounding box center [125, 243] width 19 height 9
click at [107, 247] on input "Often" at bounding box center [107, 243] width 7 height 7
radio input "true"
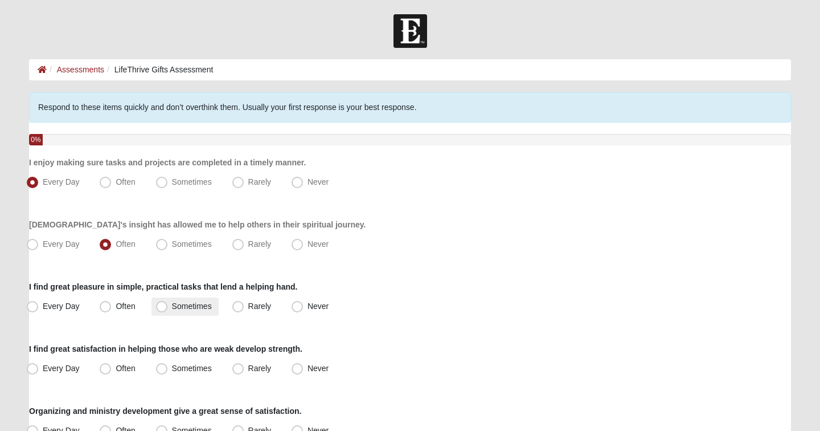
click at [172, 308] on span "Sometimes" at bounding box center [192, 305] width 40 height 9
click at [161, 308] on input "Sometimes" at bounding box center [164, 306] width 7 height 7
radio input "true"
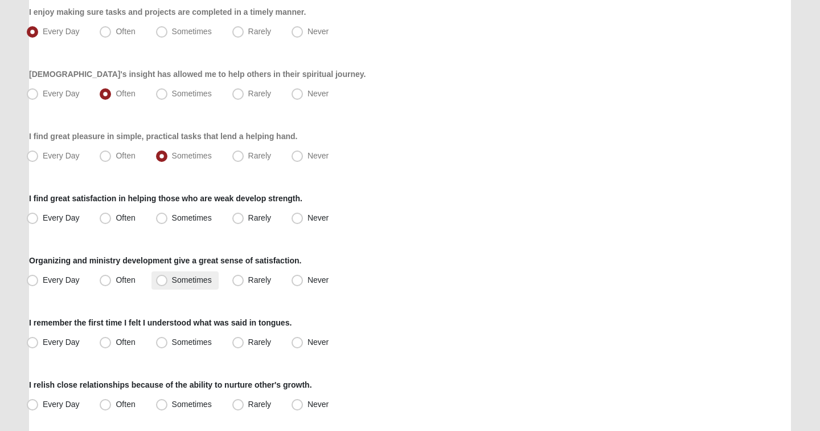
scroll to position [151, 0]
click at [116, 221] on span "Often" at bounding box center [125, 216] width 19 height 9
click at [105, 221] on input "Often" at bounding box center [107, 217] width 7 height 7
radio input "true"
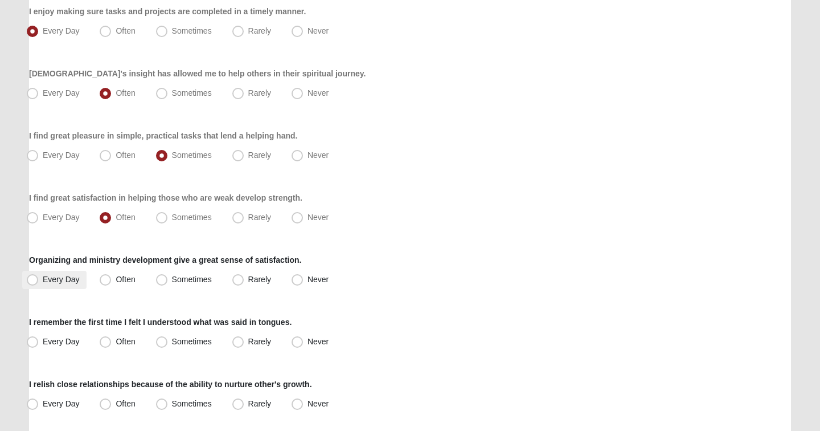
click at [51, 280] on span "Every Day" at bounding box center [61, 279] width 37 height 9
click at [39, 280] on input "Every Day" at bounding box center [34, 279] width 7 height 7
radio input "true"
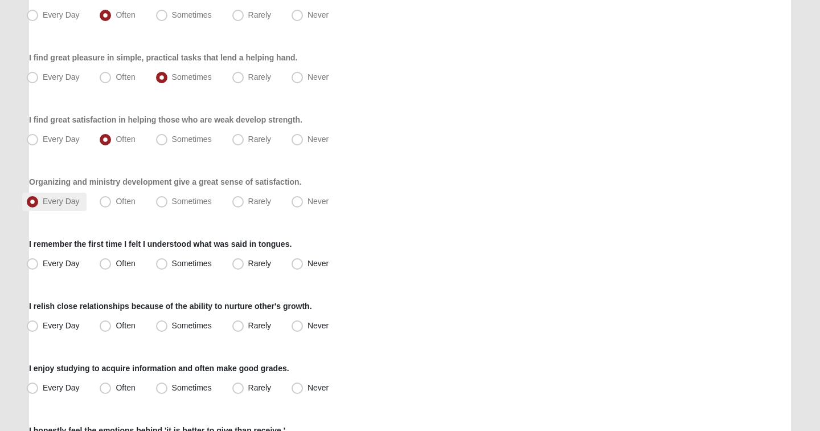
scroll to position [239, 0]
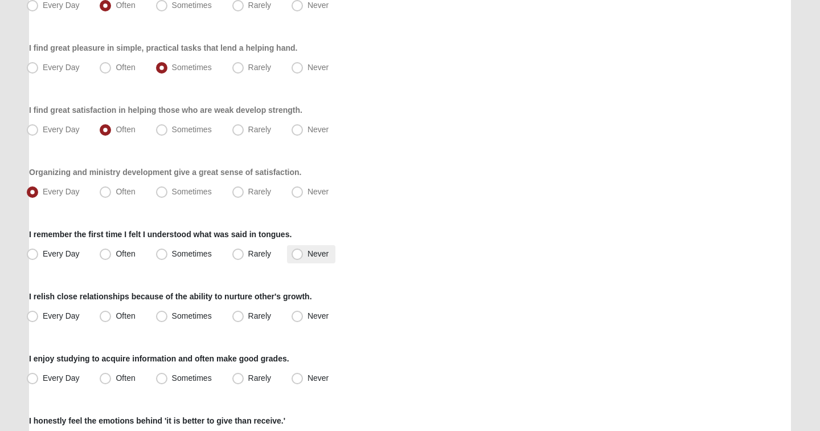
click at [308, 255] on span "Never" at bounding box center [318, 253] width 21 height 9
click at [297, 255] on input "Never" at bounding box center [299, 253] width 7 height 7
radio input "true"
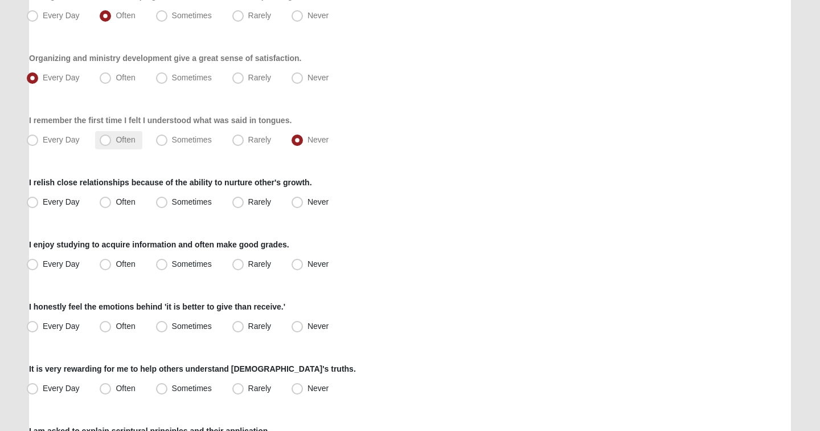
scroll to position [354, 0]
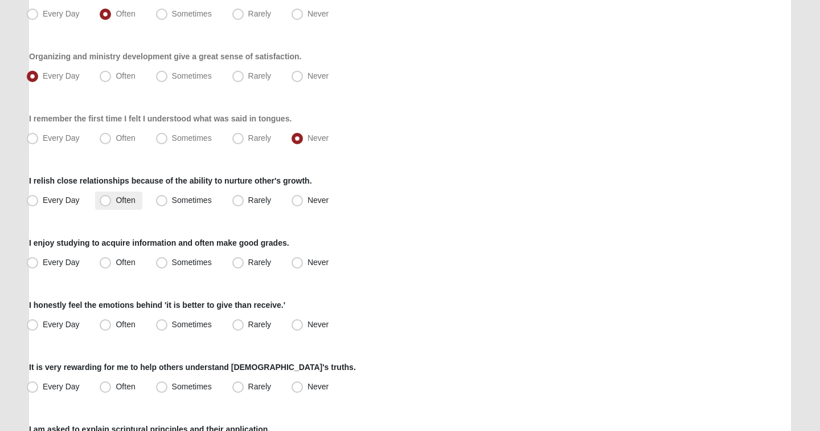
click at [116, 202] on span "Often" at bounding box center [125, 199] width 19 height 9
click at [111, 202] on input "Often" at bounding box center [107, 200] width 7 height 7
radio input "true"
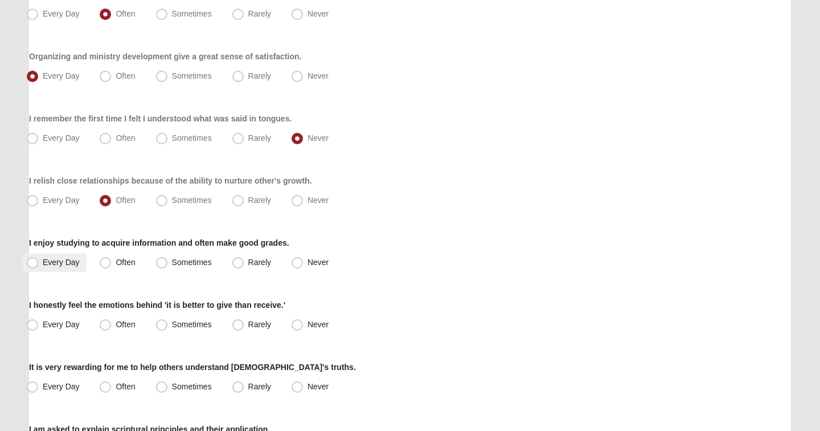
click at [58, 260] on span "Every Day" at bounding box center [61, 261] width 37 height 9
click at [39, 260] on input "Every Day" at bounding box center [34, 262] width 7 height 7
radio input "true"
click at [116, 327] on span "Often" at bounding box center [125, 324] width 19 height 9
click at [107, 327] on input "Often" at bounding box center [107, 324] width 7 height 7
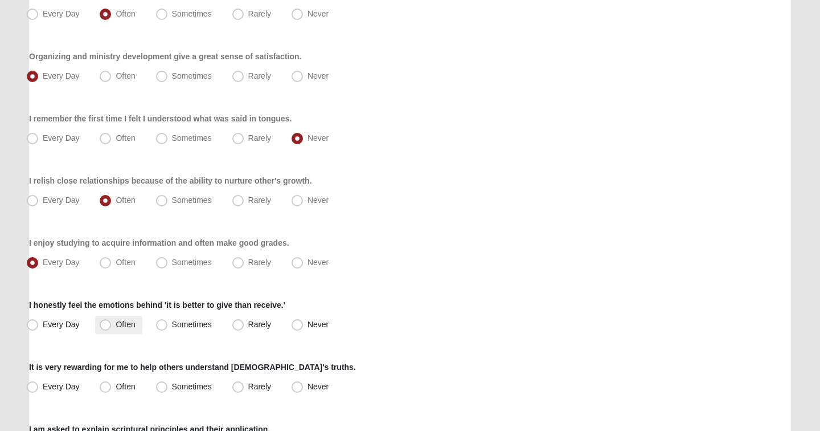
radio input "true"
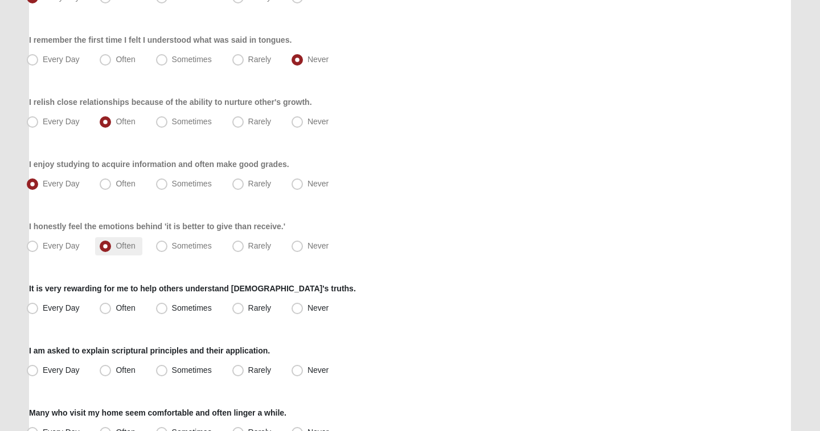
scroll to position [439, 0]
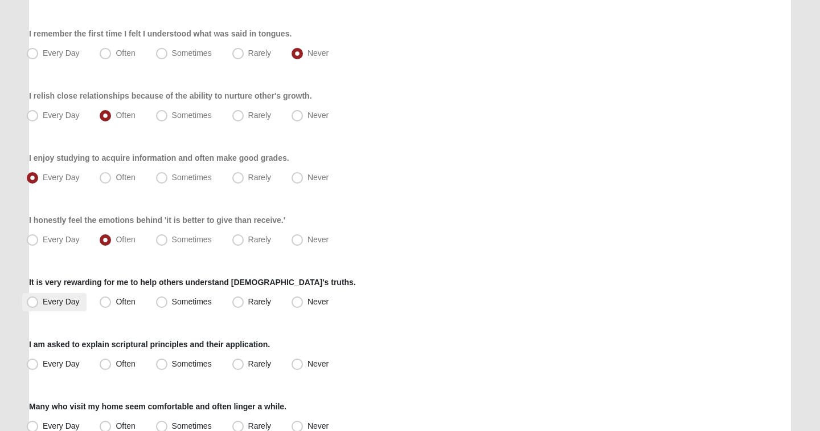
click at [61, 296] on label "Every Day" at bounding box center [54, 302] width 64 height 18
click at [39, 298] on input "Every Day" at bounding box center [34, 301] width 7 height 7
radio input "true"
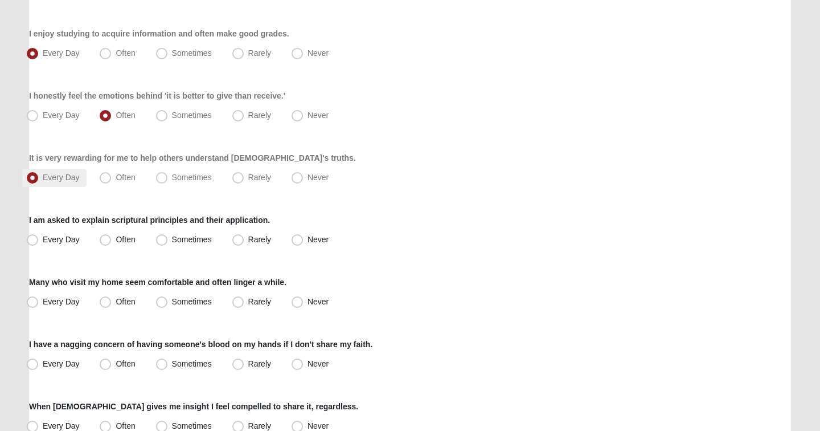
scroll to position [581, 0]
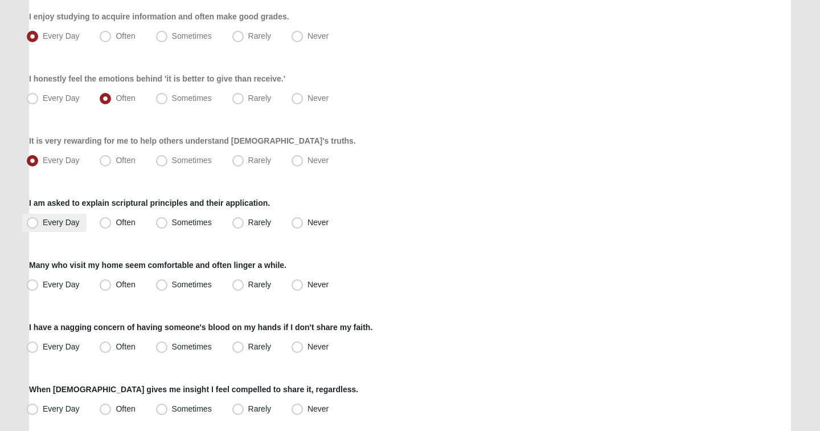
click at [43, 225] on span "Every Day" at bounding box center [61, 222] width 37 height 9
click at [39, 225] on input "Every Day" at bounding box center [34, 222] width 7 height 7
radio input "true"
click at [62, 287] on span "Every Day" at bounding box center [61, 284] width 37 height 9
click at [39, 287] on input "Every Day" at bounding box center [34, 284] width 7 height 7
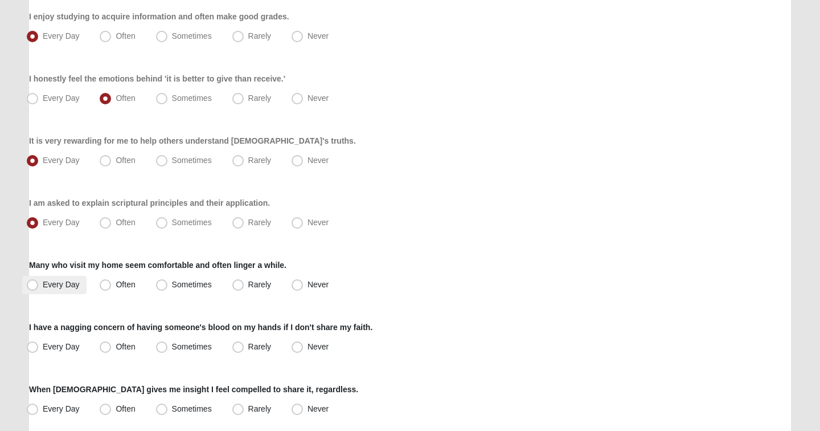
radio input "true"
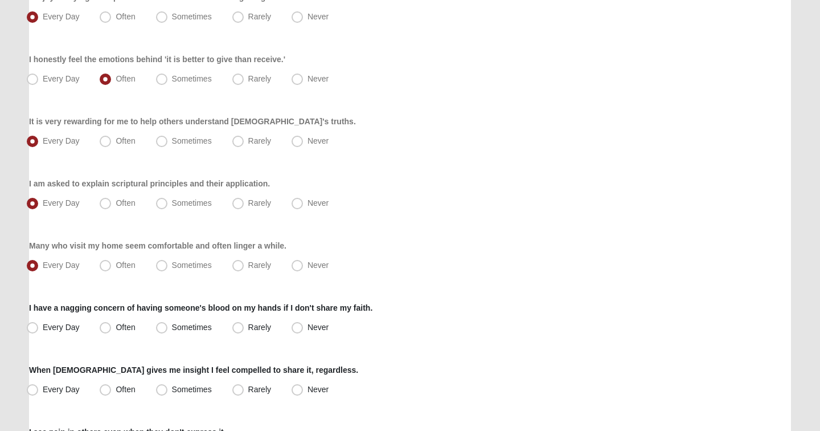
scroll to position [601, 0]
click at [198, 318] on label "Sometimes" at bounding box center [185, 326] width 67 height 18
click at [168, 322] on input "Sometimes" at bounding box center [164, 325] width 7 height 7
radio input "true"
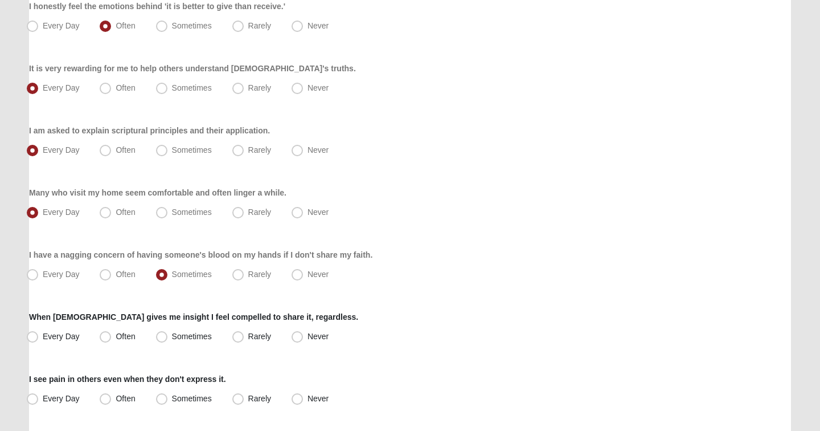
scroll to position [655, 0]
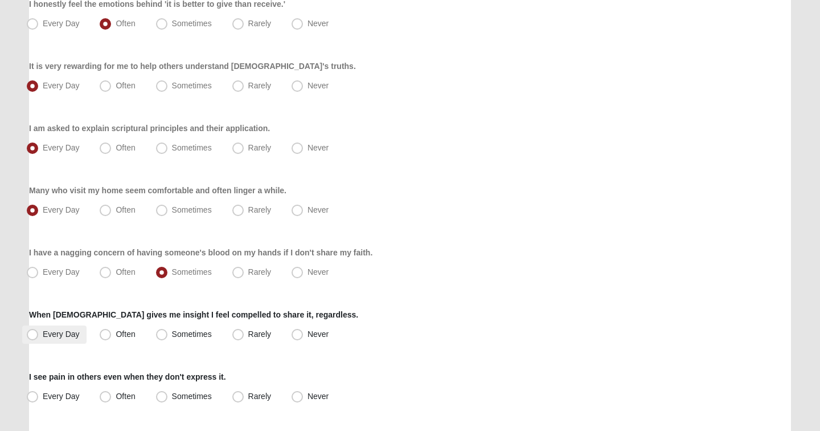
click at [43, 330] on span "Every Day" at bounding box center [61, 333] width 37 height 9
click at [39, 330] on input "Every Day" at bounding box center [34, 333] width 7 height 7
radio input "true"
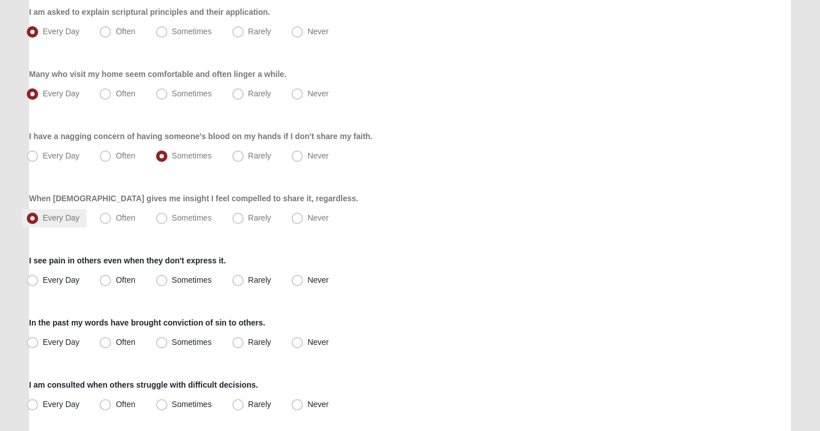
scroll to position [792, 0]
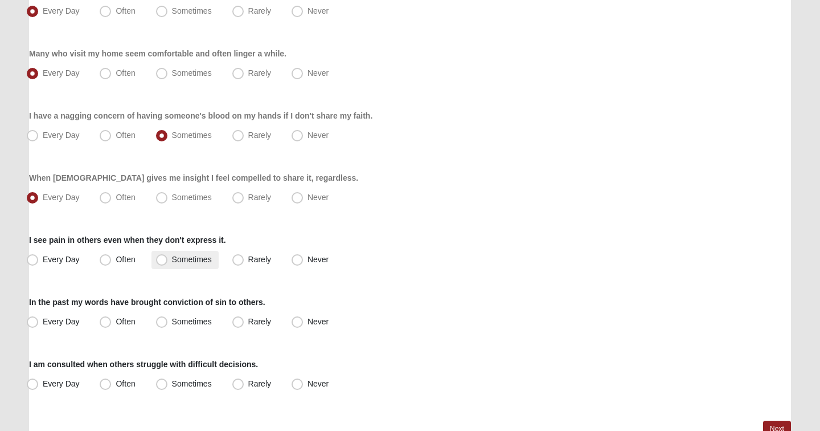
click at [172, 261] on span "Sometimes" at bounding box center [192, 259] width 40 height 9
click at [166, 261] on input "Sometimes" at bounding box center [164, 259] width 7 height 7
radio input "true"
click at [172, 318] on span "Sometimes" at bounding box center [192, 321] width 40 height 9
click at [162, 318] on input "Sometimes" at bounding box center [164, 321] width 7 height 7
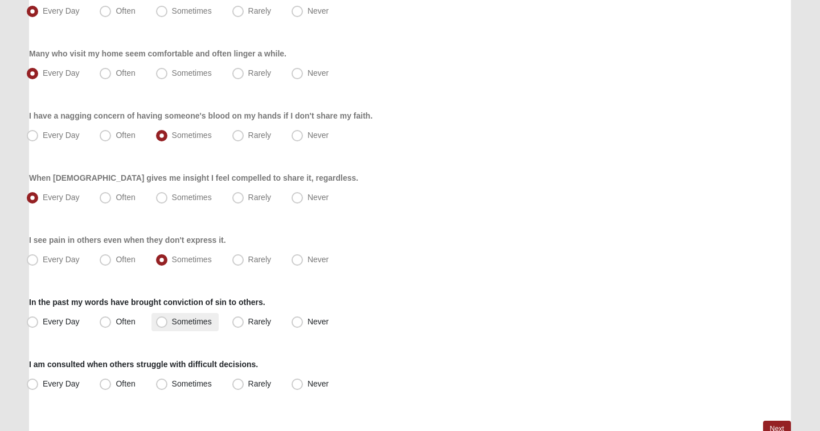
radio input "true"
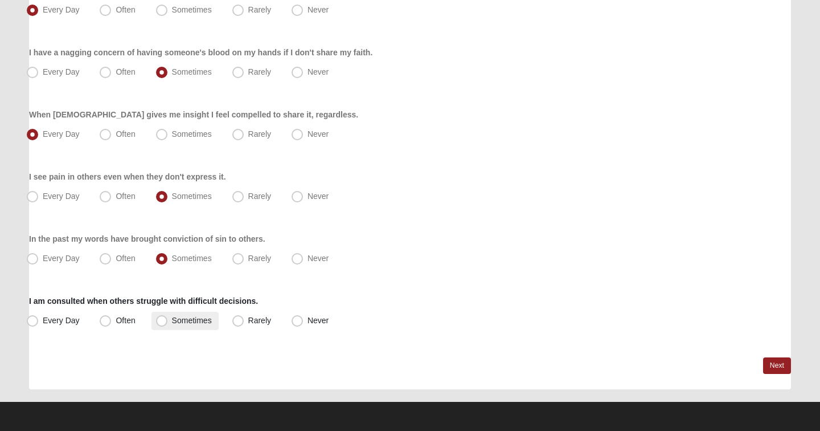
scroll to position [855, 0]
click at [116, 318] on span "Often" at bounding box center [125, 320] width 19 height 9
click at [104, 318] on input "Often" at bounding box center [107, 320] width 7 height 7
radio input "true"
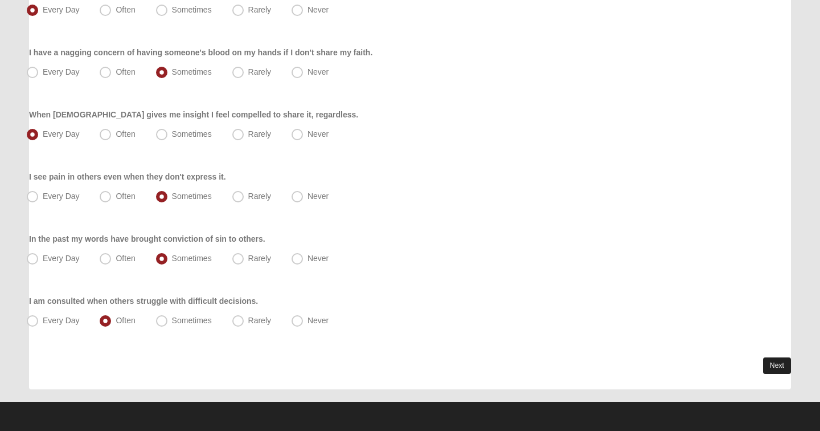
click at [769, 362] on link "Next" at bounding box center [777, 365] width 28 height 17
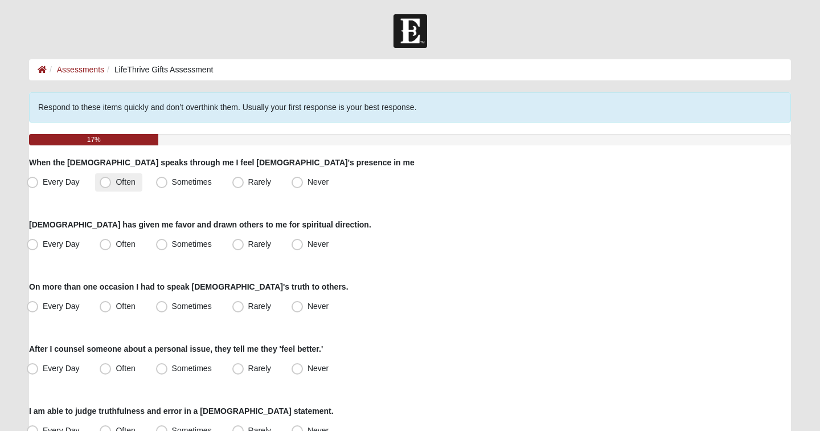
click at [116, 185] on span "Often" at bounding box center [125, 181] width 19 height 9
click at [105, 185] on input "Often" at bounding box center [107, 181] width 7 height 7
radio input "true"
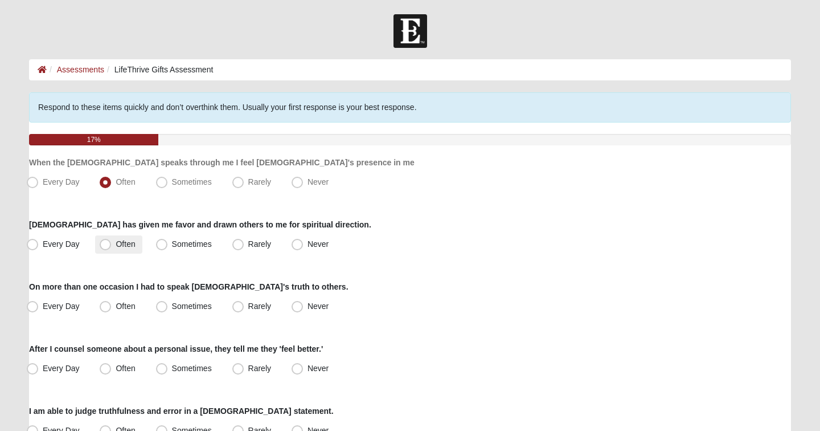
click at [116, 247] on span "Often" at bounding box center [125, 243] width 19 height 9
click at [106, 247] on input "Often" at bounding box center [107, 243] width 7 height 7
radio input "true"
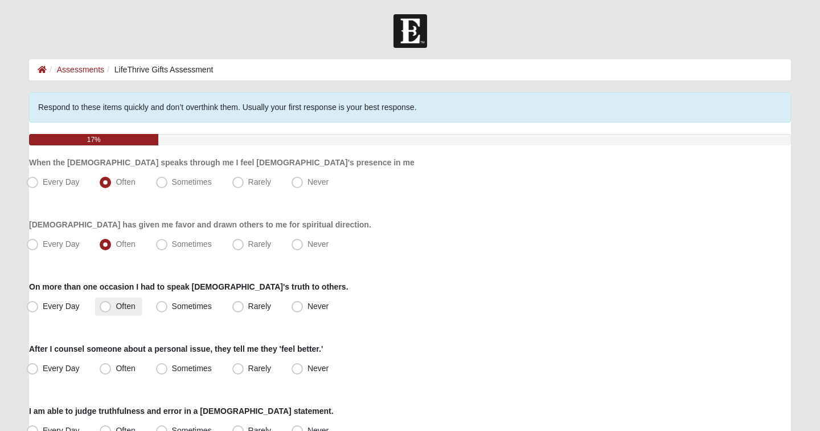
click at [116, 306] on span "Often" at bounding box center [125, 305] width 19 height 9
click at [106, 306] on input "Often" at bounding box center [107, 306] width 7 height 7
radio input "true"
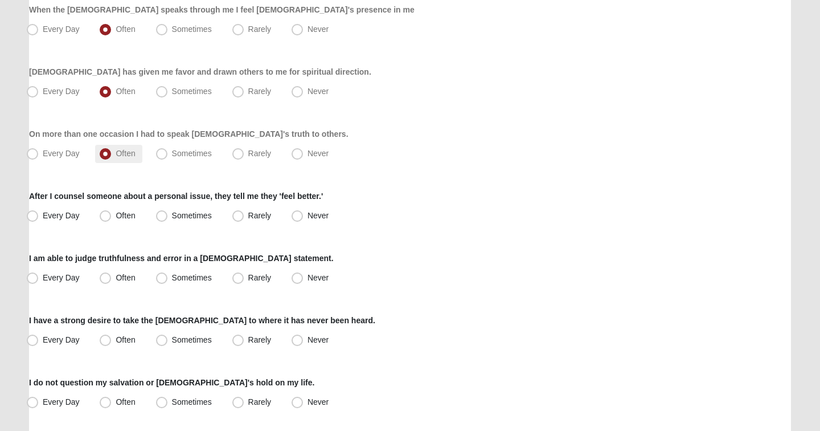
scroll to position [158, 0]
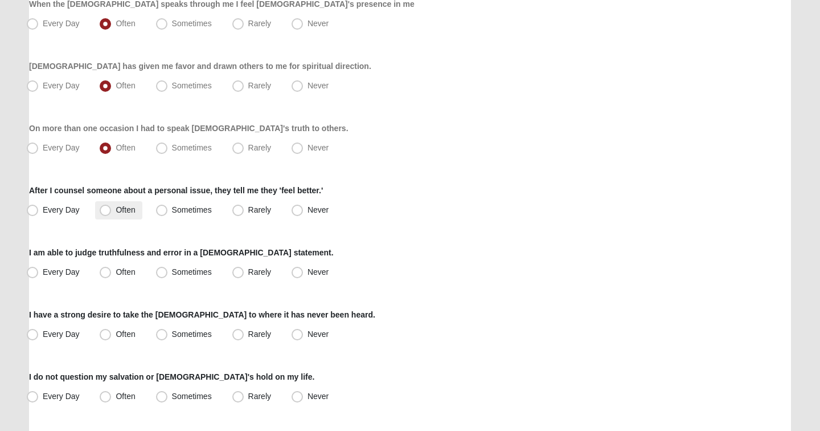
click at [116, 214] on span "Often" at bounding box center [125, 209] width 19 height 9
click at [104, 214] on input "Often" at bounding box center [107, 209] width 7 height 7
radio input "true"
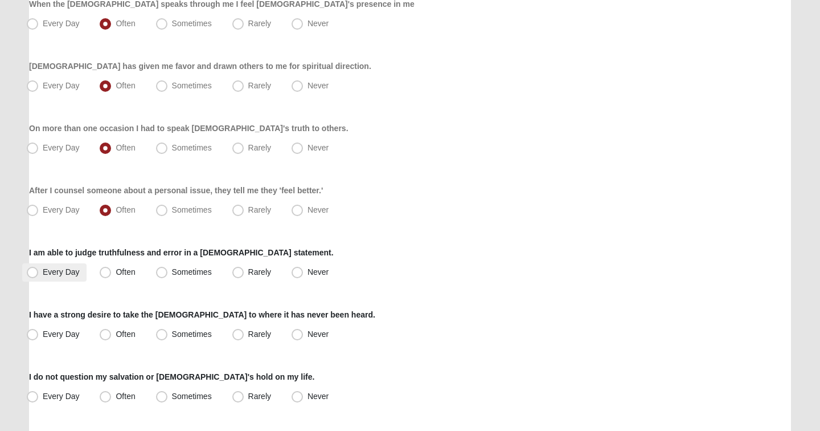
click at [59, 272] on span "Every Day" at bounding box center [61, 271] width 37 height 9
click at [39, 272] on input "Every Day" at bounding box center [34, 271] width 7 height 7
radio input "true"
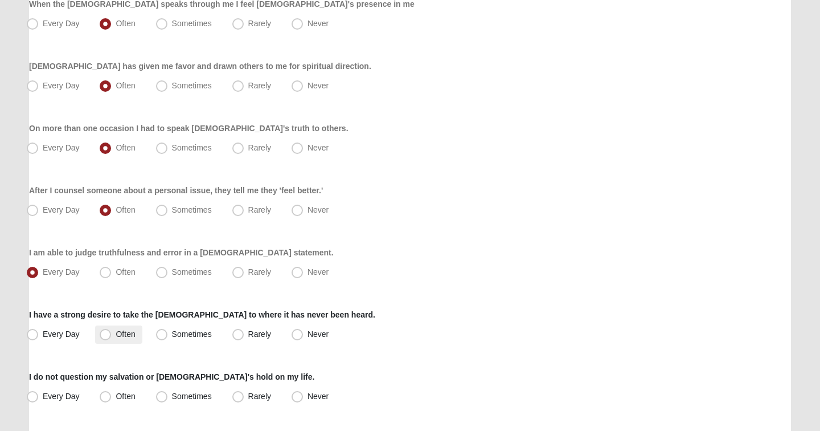
click at [116, 337] on span "Often" at bounding box center [125, 333] width 19 height 9
click at [107, 337] on input "Often" at bounding box center [107, 333] width 7 height 7
radio input "true"
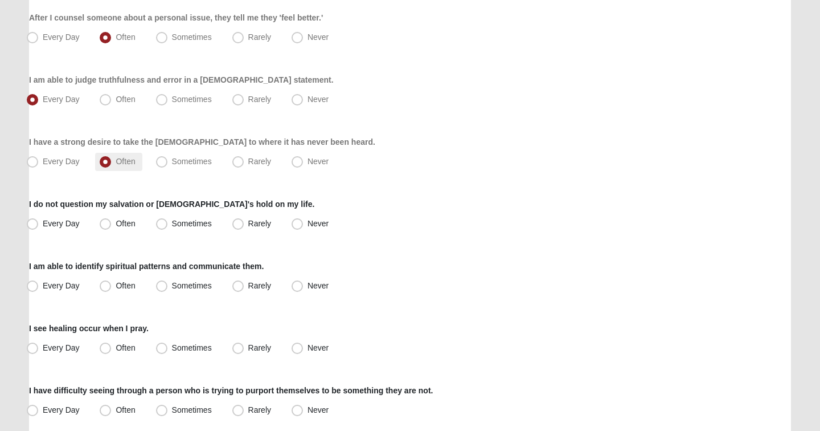
scroll to position [351, 0]
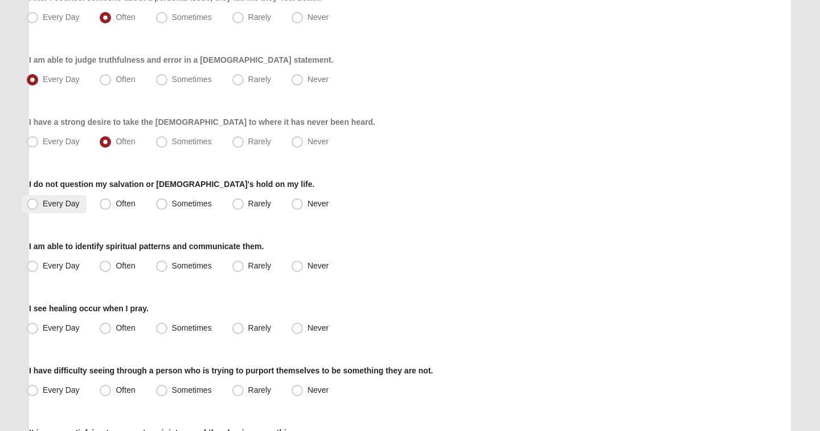
click at [43, 203] on span "Every Day" at bounding box center [61, 203] width 37 height 9
click at [35, 203] on input "Every Day" at bounding box center [34, 203] width 7 height 7
radio input "true"
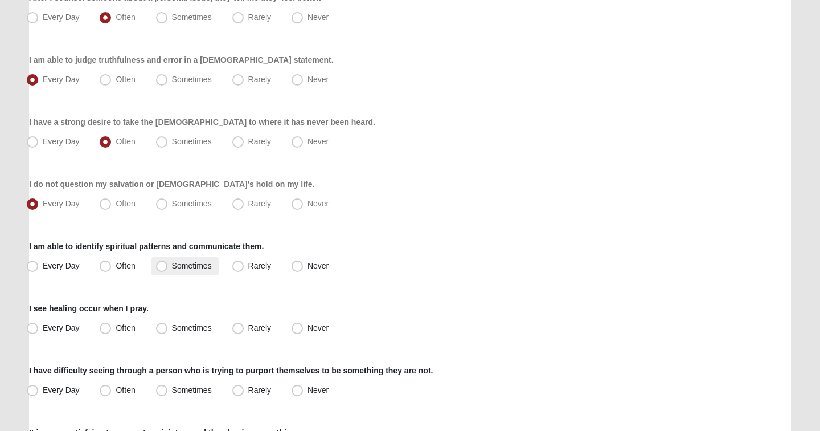
click at [172, 267] on span "Sometimes" at bounding box center [192, 265] width 40 height 9
click at [161, 267] on input "Sometimes" at bounding box center [164, 265] width 7 height 7
radio input "true"
click at [308, 323] on span "Never" at bounding box center [318, 327] width 21 height 9
click at [302, 324] on input "Never" at bounding box center [299, 327] width 7 height 7
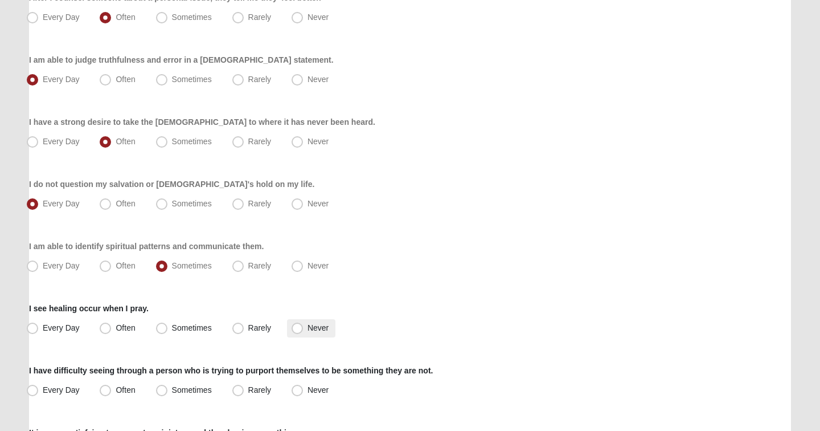
radio input "true"
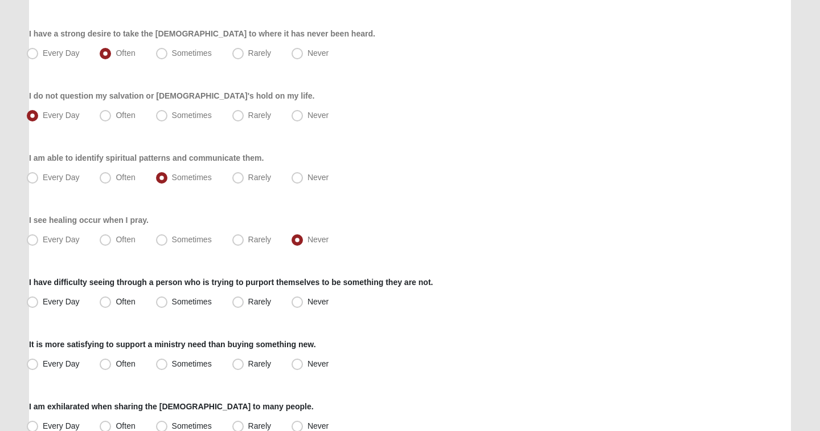
scroll to position [443, 0]
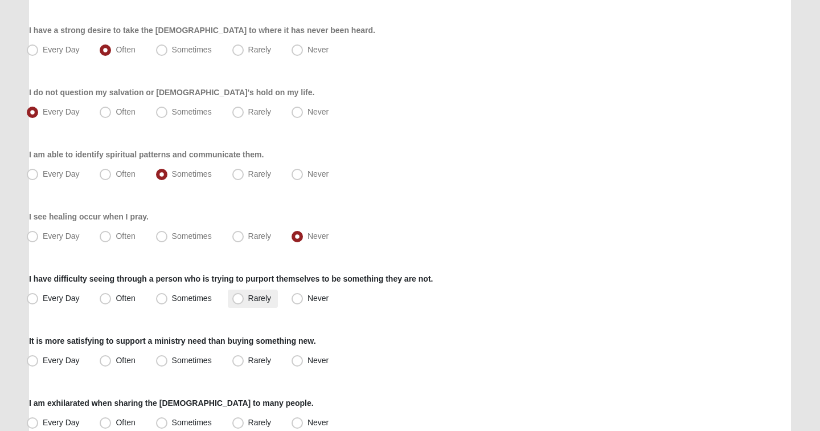
click at [248, 303] on span "Rarely" at bounding box center [259, 297] width 23 height 9
click at [241, 302] on input "Rarely" at bounding box center [240, 298] width 7 height 7
radio input "true"
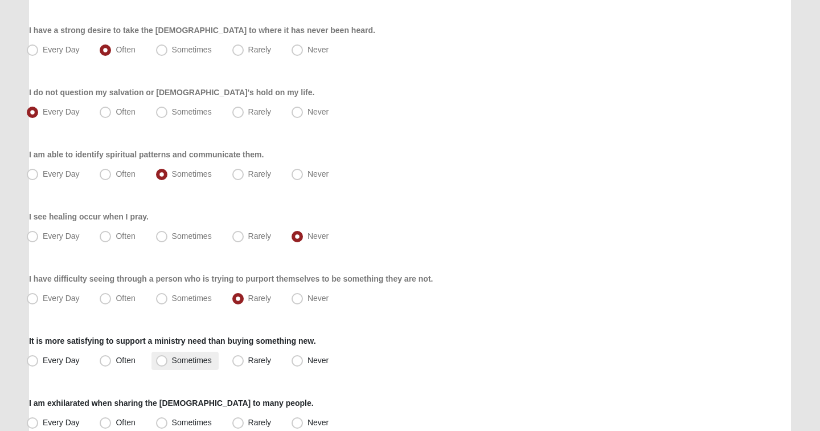
click at [172, 362] on span "Sometimes" at bounding box center [192, 359] width 40 height 9
click at [165, 362] on input "Sometimes" at bounding box center [164, 360] width 7 height 7
radio input "true"
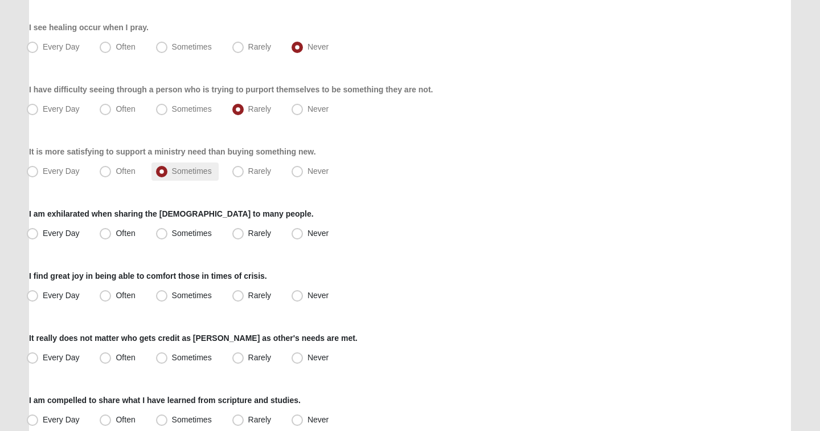
scroll to position [632, 0]
click at [125, 234] on span "Often" at bounding box center [125, 232] width 19 height 9
click at [112, 234] on input "Often" at bounding box center [107, 232] width 7 height 7
radio input "true"
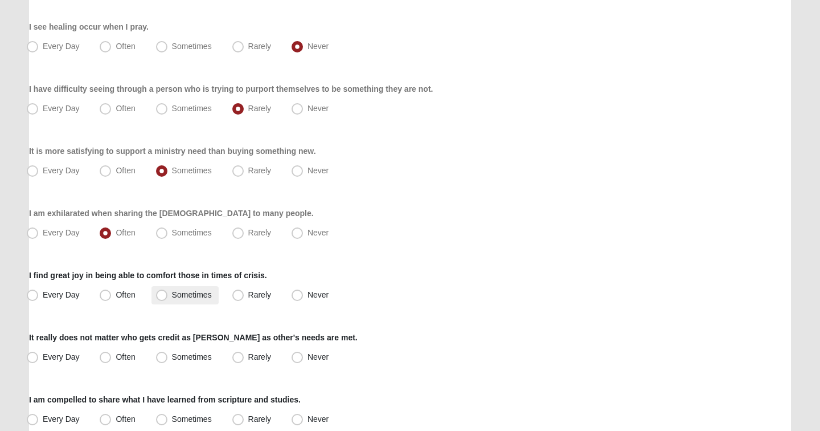
click at [172, 296] on span "Sometimes" at bounding box center [192, 294] width 40 height 9
click at [166, 296] on input "Sometimes" at bounding box center [164, 294] width 7 height 7
radio input "true"
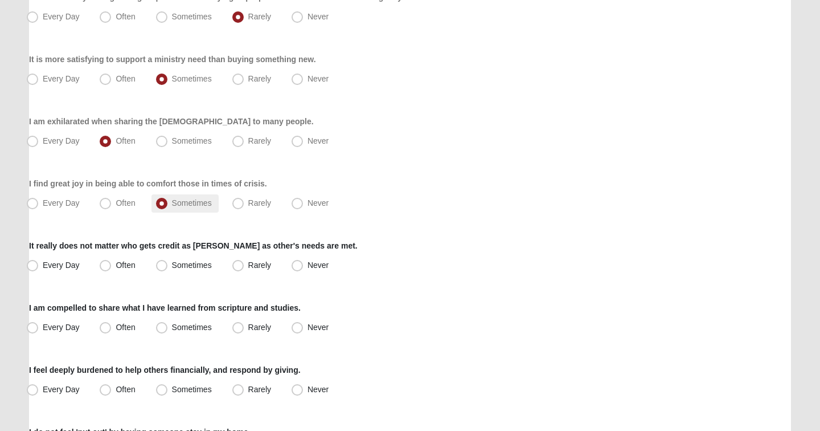
scroll to position [767, 0]
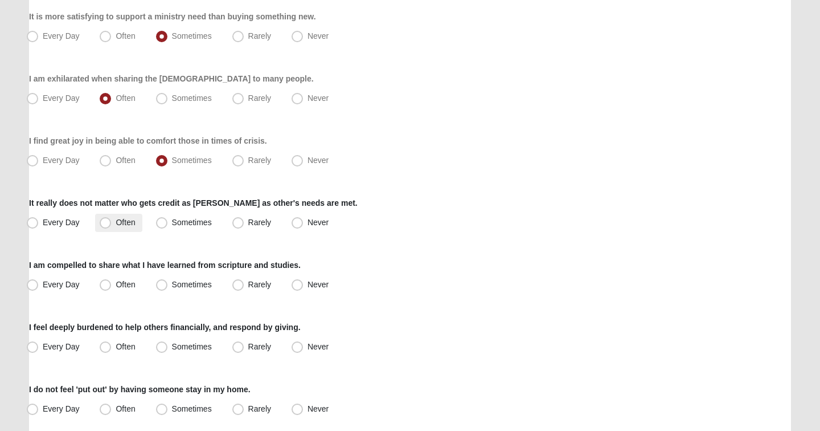
click at [125, 225] on span "Often" at bounding box center [125, 222] width 19 height 9
click at [112, 225] on input "Often" at bounding box center [107, 222] width 7 height 7
radio input "true"
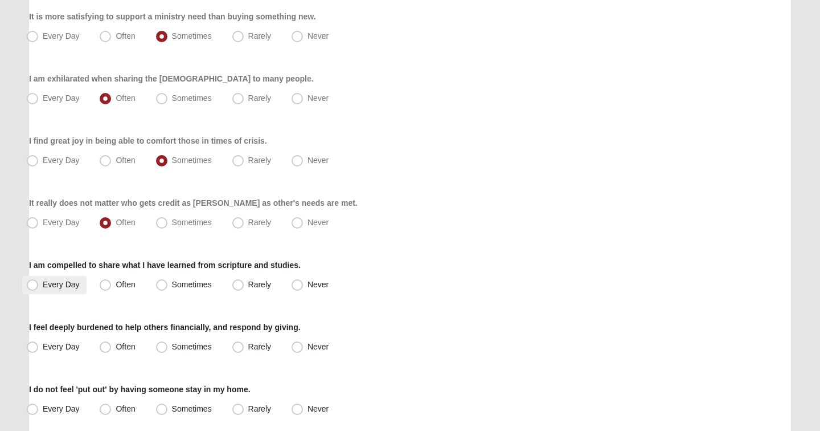
click at [63, 285] on span "Every Day" at bounding box center [61, 284] width 37 height 9
click at [39, 285] on input "Every Day" at bounding box center [34, 284] width 7 height 7
radio input "true"
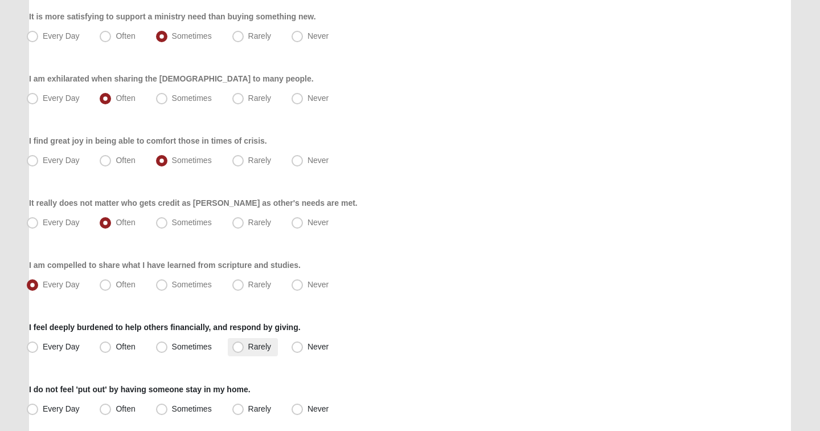
click at [248, 345] on span "Rarely" at bounding box center [259, 346] width 23 height 9
click at [240, 345] on input "Rarely" at bounding box center [240, 346] width 7 height 7
radio input "true"
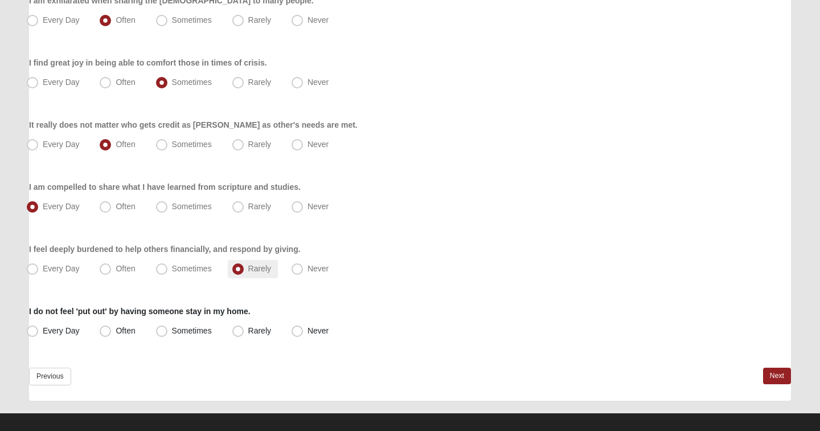
scroll to position [848, 0]
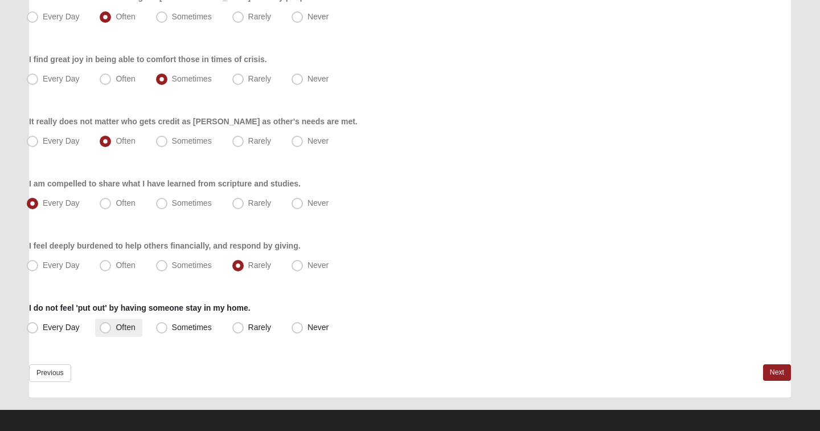
click at [112, 329] on label "Often" at bounding box center [118, 327] width 47 height 18
click at [112, 329] on input "Often" at bounding box center [107, 327] width 7 height 7
radio input "true"
click at [776, 373] on link "Next" at bounding box center [777, 372] width 28 height 17
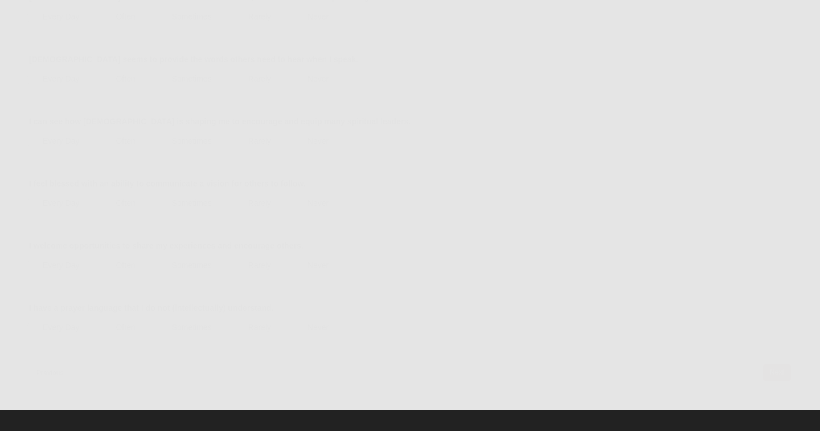
scroll to position [0, 0]
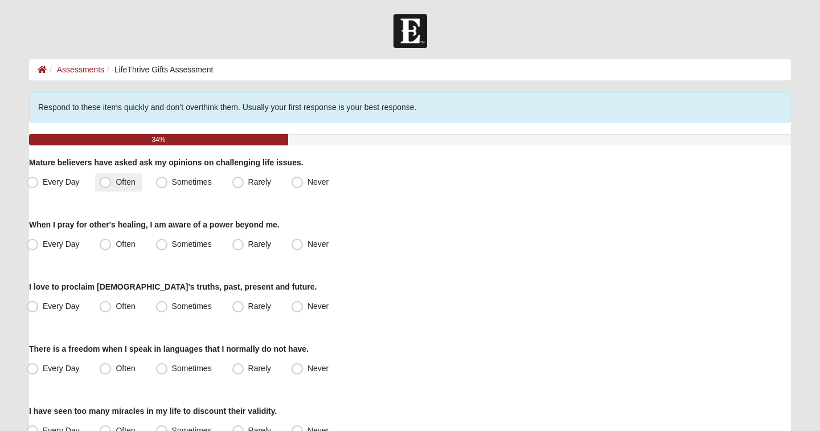
click at [116, 179] on span "Often" at bounding box center [125, 181] width 19 height 9
click at [104, 179] on input "Often" at bounding box center [107, 181] width 7 height 7
radio input "true"
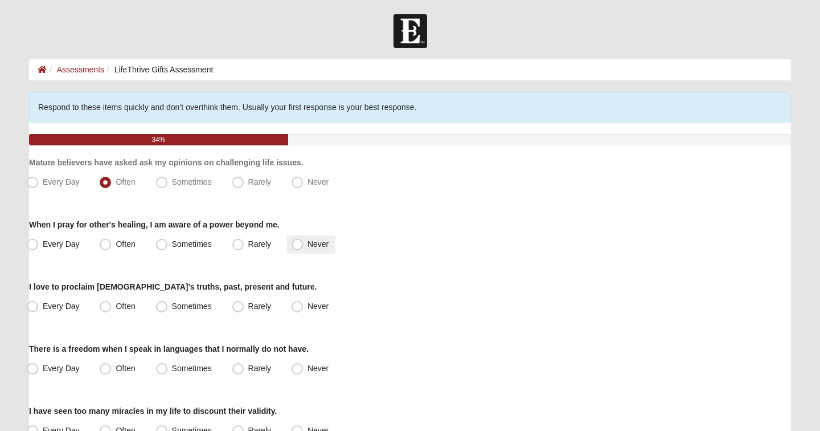
click at [308, 245] on span "Never" at bounding box center [318, 243] width 21 height 9
click at [296, 245] on input "Never" at bounding box center [299, 243] width 7 height 7
radio input "true"
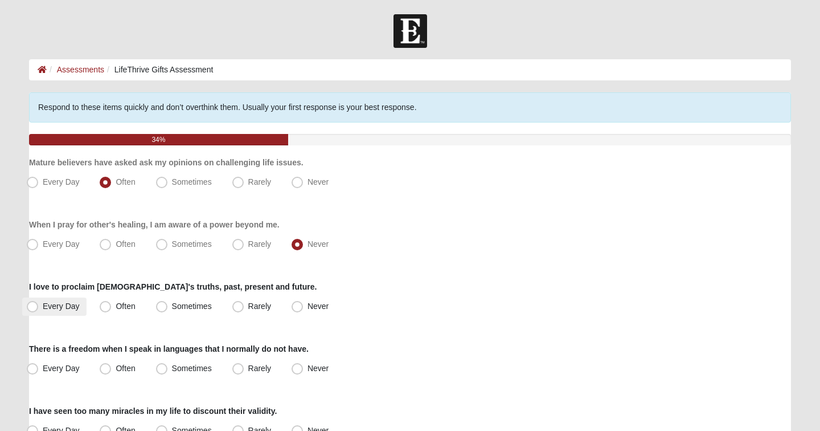
click at [43, 308] on span "Every Day" at bounding box center [61, 305] width 37 height 9
click at [39, 308] on input "Every Day" at bounding box center [34, 306] width 7 height 7
radio input "true"
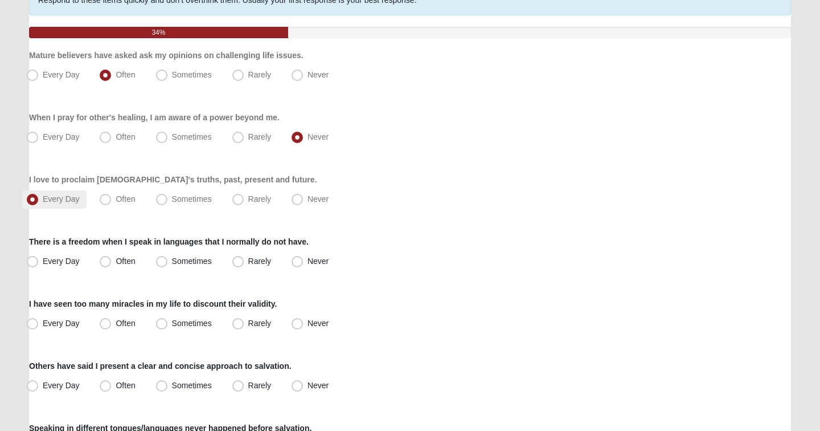
scroll to position [110, 0]
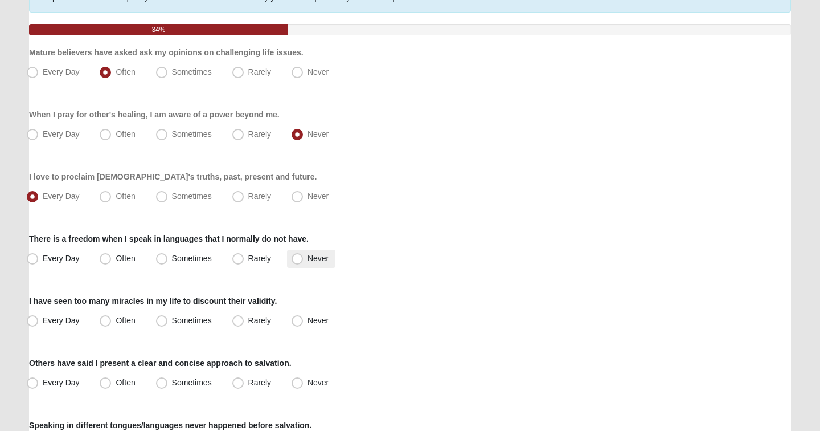
click at [308, 256] on span "Never" at bounding box center [318, 258] width 21 height 9
click at [298, 256] on input "Never" at bounding box center [299, 258] width 7 height 7
radio input "true"
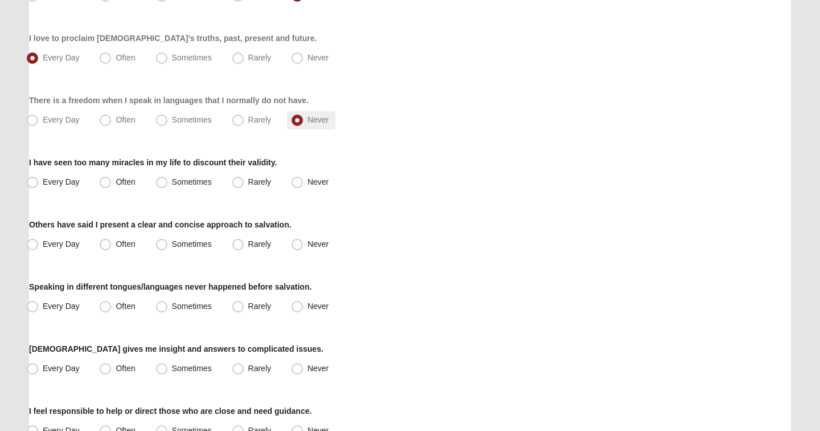
scroll to position [254, 0]
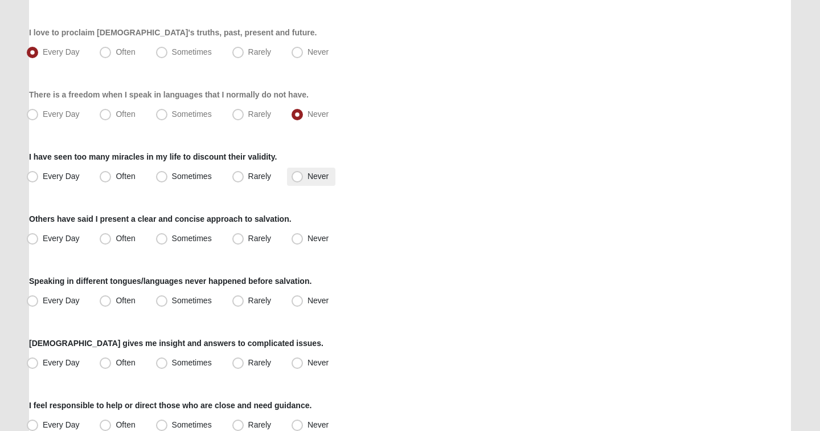
click at [308, 175] on span "Never" at bounding box center [318, 175] width 21 height 9
click at [298, 175] on input "Never" at bounding box center [299, 176] width 7 height 7
radio input "true"
click at [116, 240] on span "Often" at bounding box center [125, 238] width 19 height 9
click at [108, 240] on input "Often" at bounding box center [107, 238] width 7 height 7
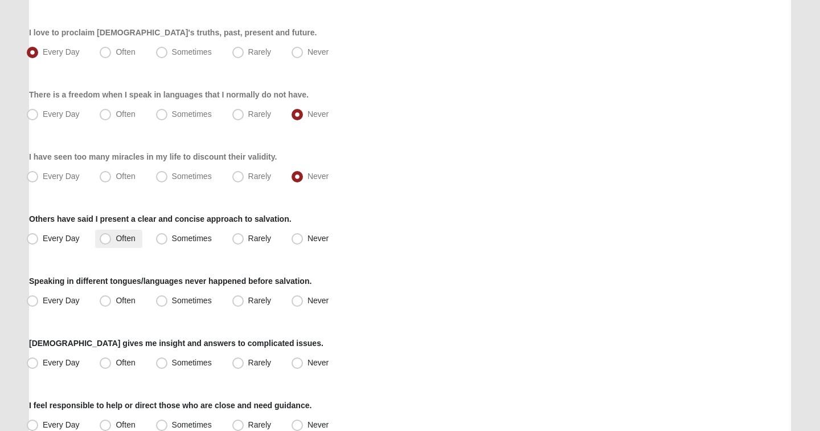
radio input "true"
click at [305, 303] on label "Never" at bounding box center [311, 301] width 48 height 18
click at [304, 303] on input "Never" at bounding box center [299, 300] width 7 height 7
radio input "true"
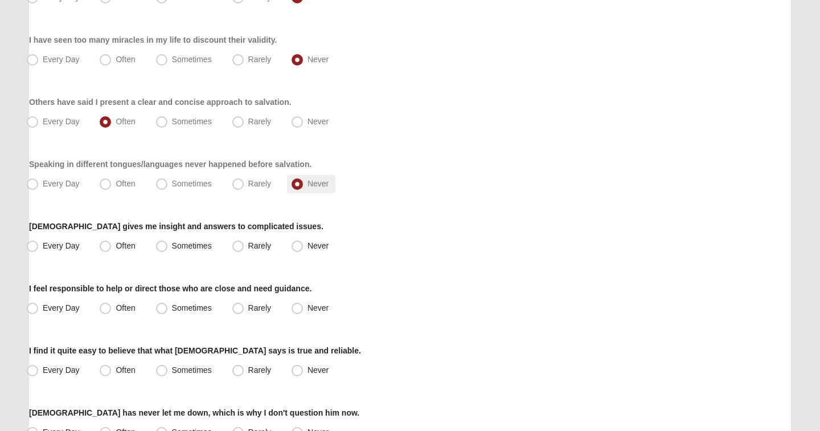
scroll to position [376, 0]
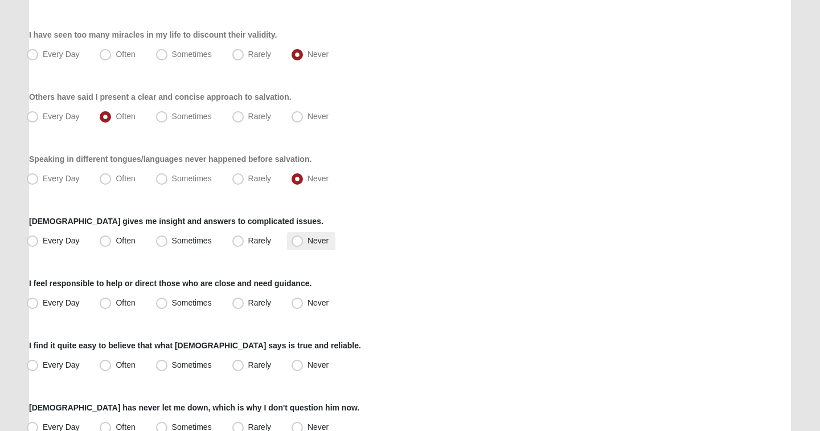
click at [308, 245] on span "Never" at bounding box center [318, 240] width 21 height 9
click at [296, 244] on input "Never" at bounding box center [299, 240] width 7 height 7
radio input "true"
click at [124, 303] on span "Often" at bounding box center [125, 302] width 19 height 9
click at [112, 303] on input "Often" at bounding box center [107, 302] width 7 height 7
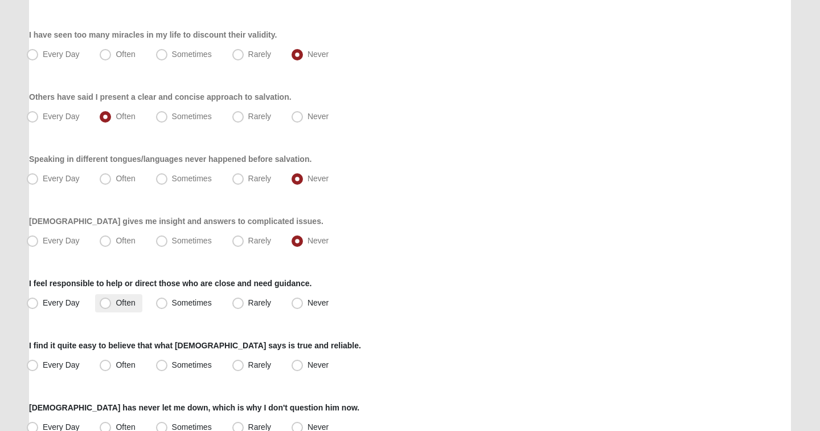
radio input "true"
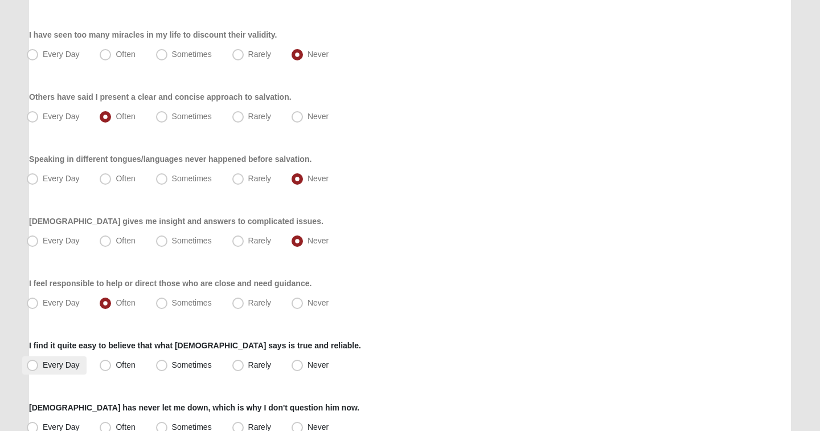
click at [66, 363] on span "Every Day" at bounding box center [61, 364] width 37 height 9
click at [39, 363] on input "Every Day" at bounding box center [34, 364] width 7 height 7
radio input "true"
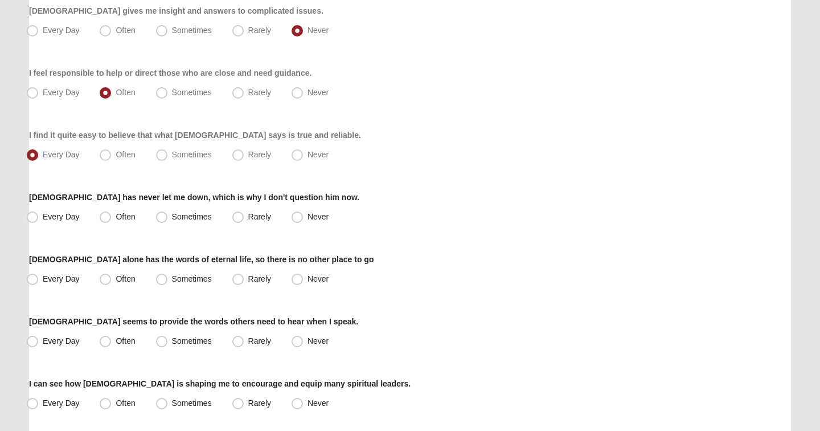
scroll to position [587, 0]
click at [107, 222] on label "Often" at bounding box center [118, 216] width 47 height 18
click at [107, 219] on input "Often" at bounding box center [107, 215] width 7 height 7
radio input "true"
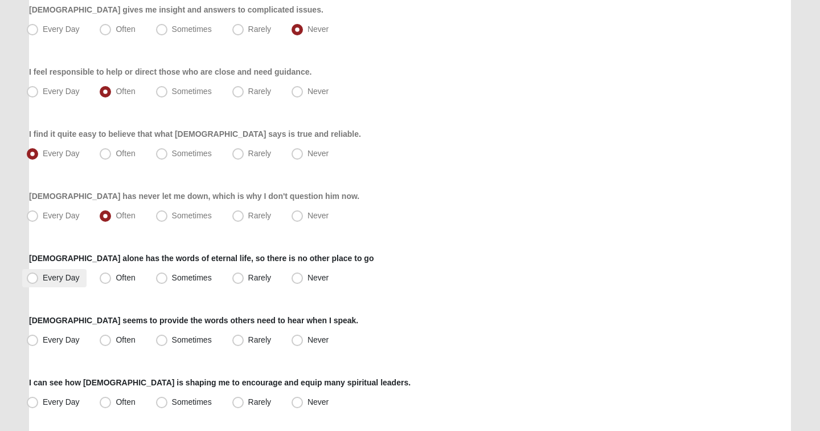
click at [68, 284] on label "Every Day" at bounding box center [54, 278] width 64 height 18
click at [39, 281] on input "Every Day" at bounding box center [34, 277] width 7 height 7
radio input "true"
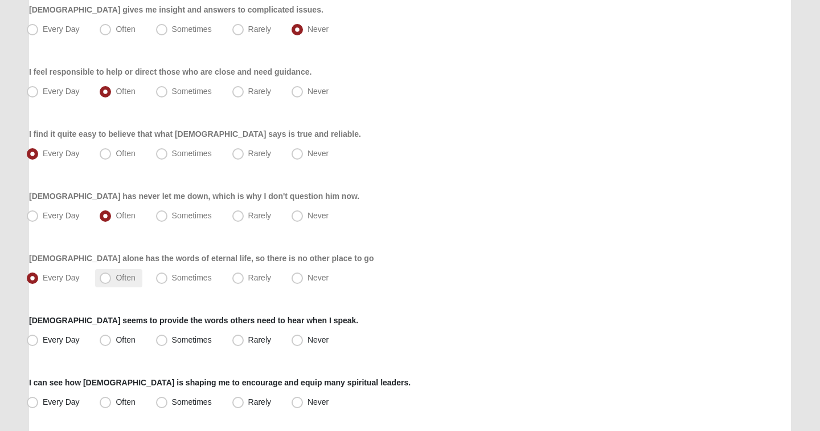
scroll to position [590, 0]
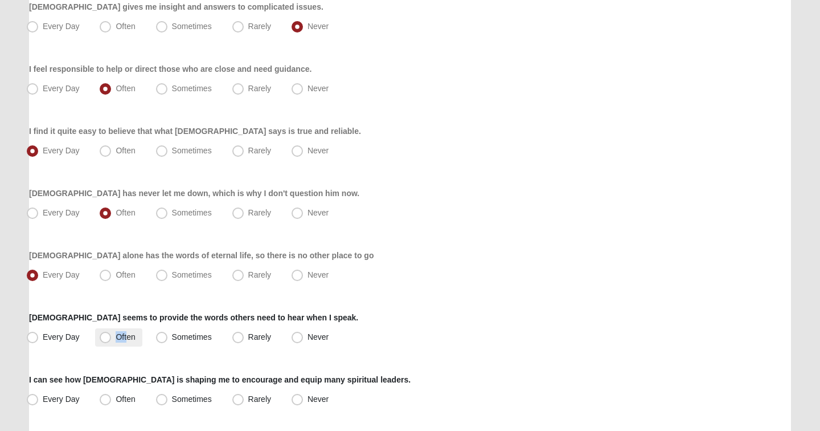
click at [129, 329] on label "Often" at bounding box center [118, 337] width 47 height 18
click at [112, 333] on input "Often" at bounding box center [107, 336] width 7 height 7
radio input "true"
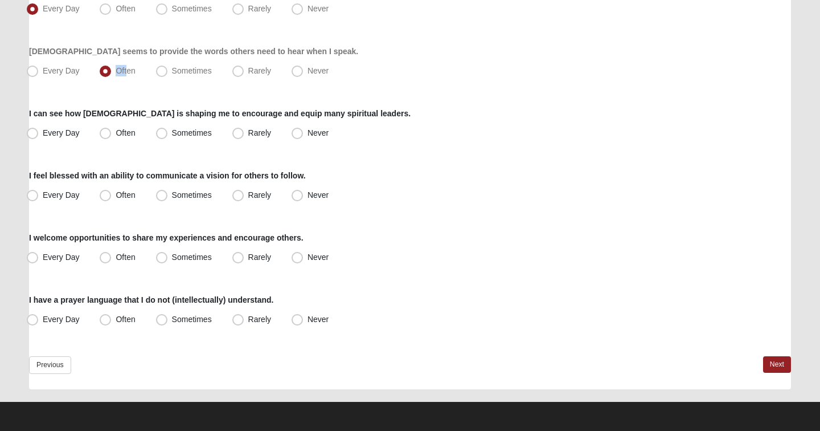
scroll to position [856, 0]
click at [172, 132] on span "Sometimes" at bounding box center [192, 132] width 40 height 9
click at [161, 132] on input "Sometimes" at bounding box center [164, 132] width 7 height 7
radio input "true"
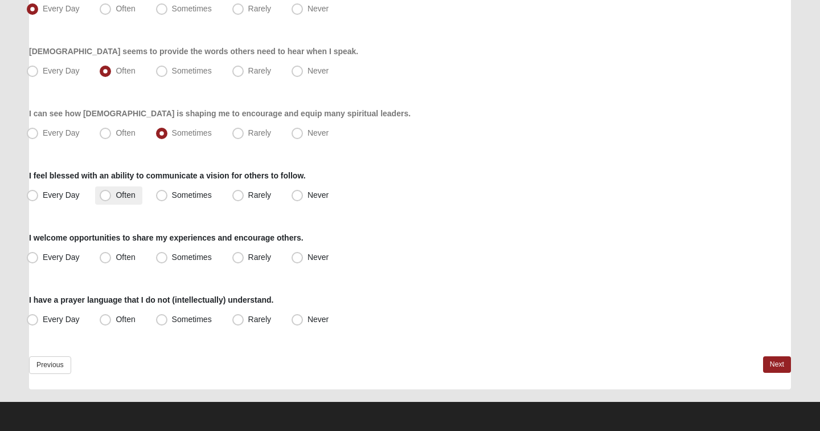
click at [117, 199] on span "Often" at bounding box center [125, 194] width 19 height 9
click at [112, 199] on input "Often" at bounding box center [107, 194] width 7 height 7
radio input "true"
click at [120, 260] on span "Often" at bounding box center [125, 256] width 19 height 9
click at [112, 260] on input "Often" at bounding box center [107, 257] width 7 height 7
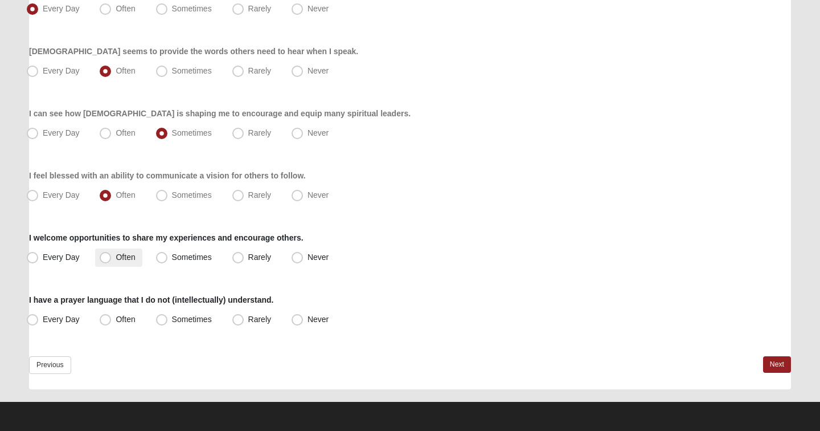
radio input "true"
click at [308, 324] on span "Never" at bounding box center [318, 318] width 21 height 9
click at [303, 323] on input "Never" at bounding box center [299, 319] width 7 height 7
radio input "true"
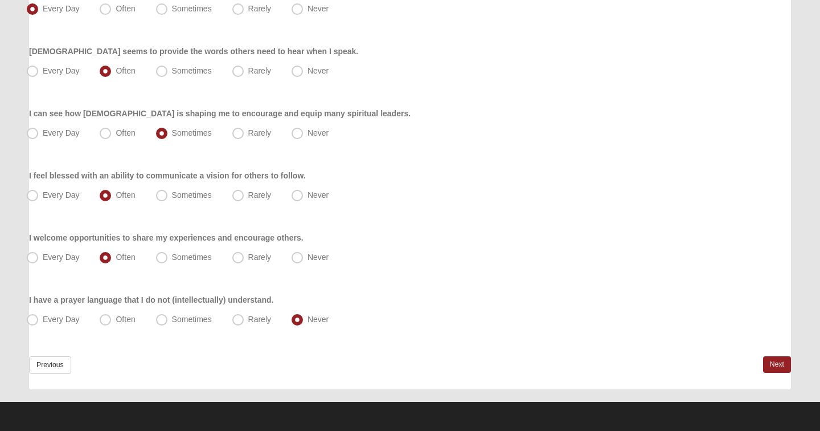
click at [782, 367] on link "Next" at bounding box center [777, 364] width 28 height 17
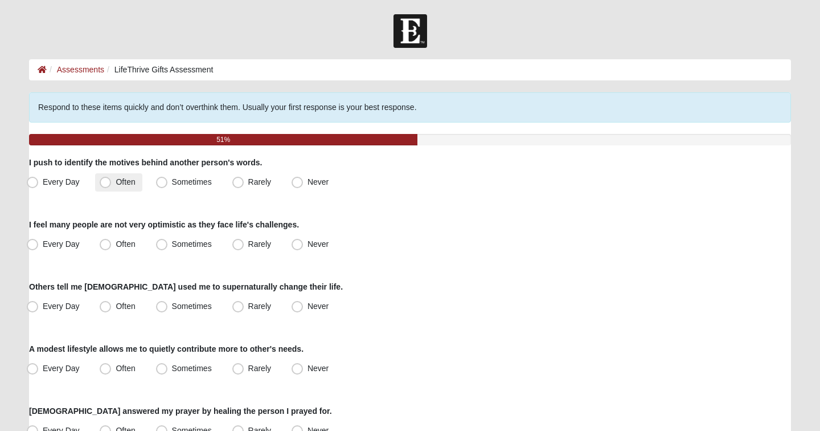
click at [129, 185] on span "Often" at bounding box center [125, 181] width 19 height 9
click at [112, 185] on input "Often" at bounding box center [107, 181] width 7 height 7
radio input "true"
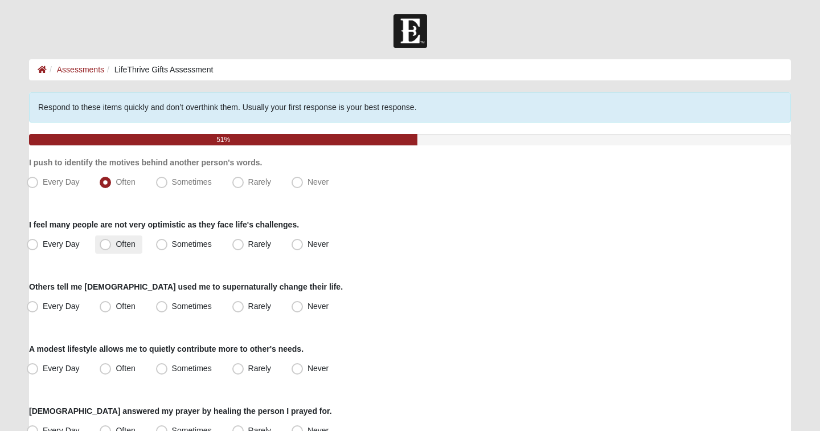
click at [113, 246] on label "Often" at bounding box center [118, 244] width 47 height 18
click at [112, 246] on input "Often" at bounding box center [107, 243] width 7 height 7
radio input "true"
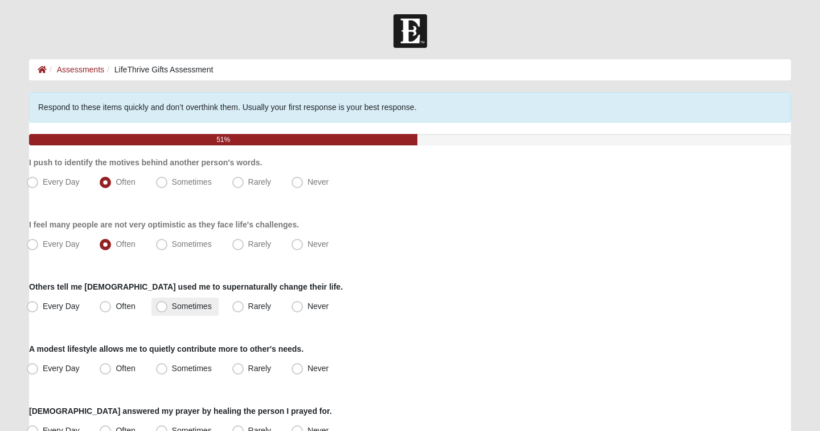
click at [187, 311] on label "Sometimes" at bounding box center [185, 306] width 67 height 18
click at [168, 310] on input "Sometimes" at bounding box center [164, 306] width 7 height 7
radio input "true"
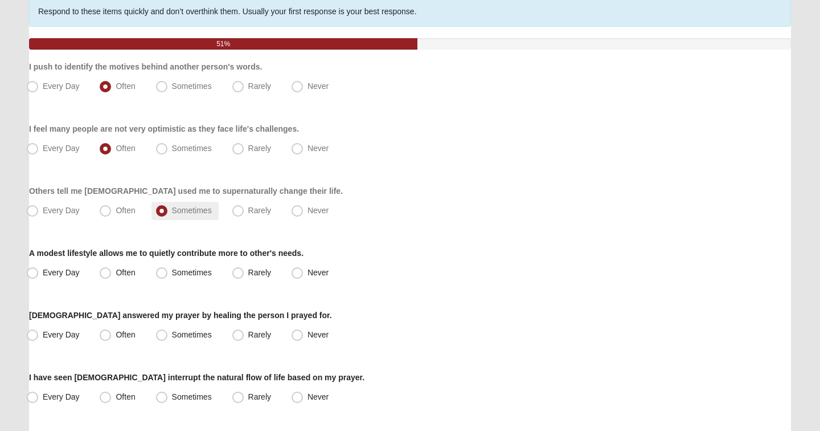
scroll to position [102, 0]
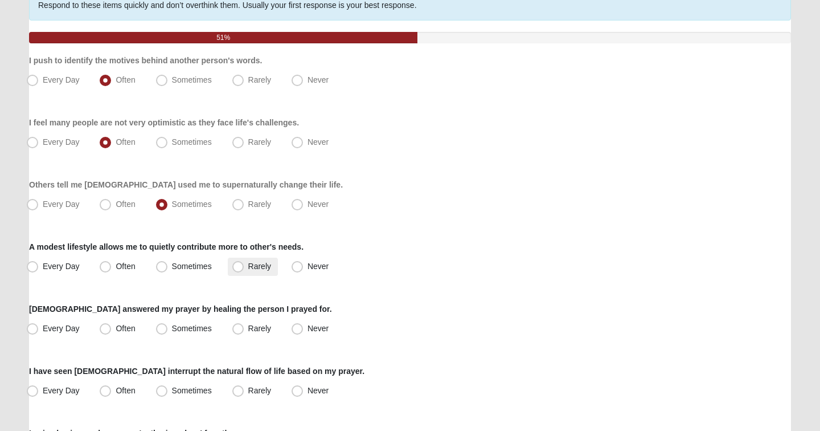
click at [248, 264] on span "Rarely" at bounding box center [259, 265] width 23 height 9
click at [241, 264] on input "Rarely" at bounding box center [240, 266] width 7 height 7
radio input "true"
click at [304, 332] on label "Never" at bounding box center [311, 329] width 48 height 18
click at [304, 332] on input "Never" at bounding box center [299, 328] width 7 height 7
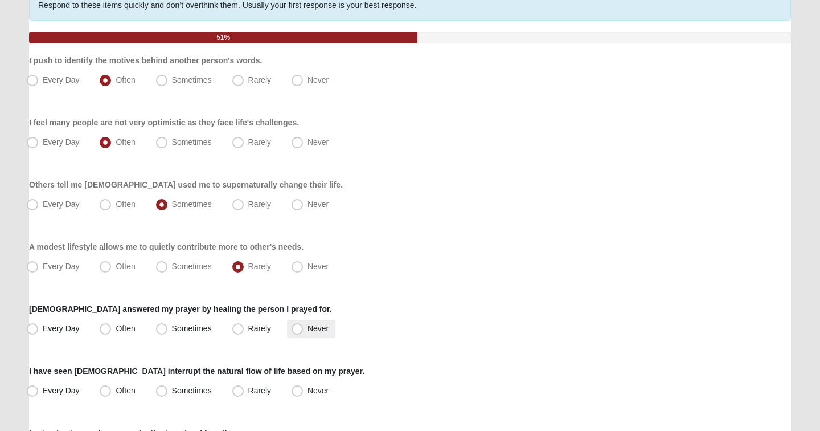
radio input "true"
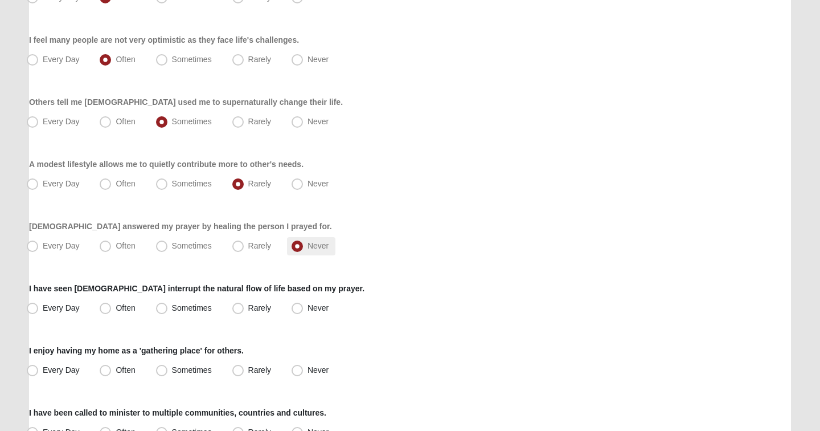
scroll to position [187, 0]
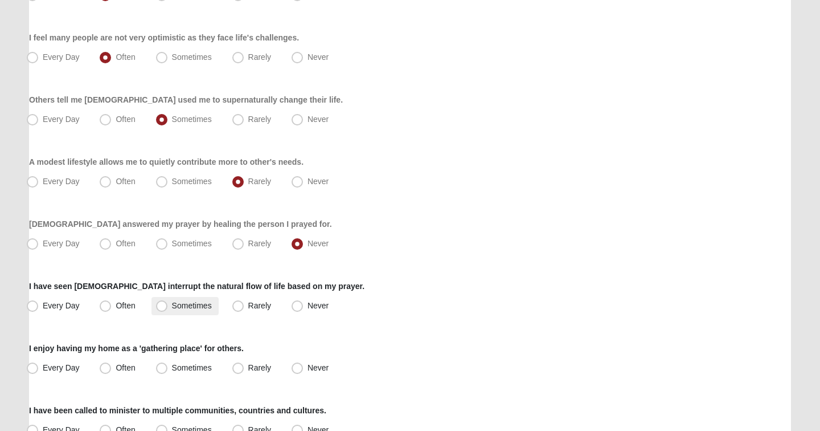
click at [190, 301] on span "Sometimes" at bounding box center [192, 305] width 40 height 9
click at [168, 302] on input "Sometimes" at bounding box center [164, 305] width 7 height 7
radio input "true"
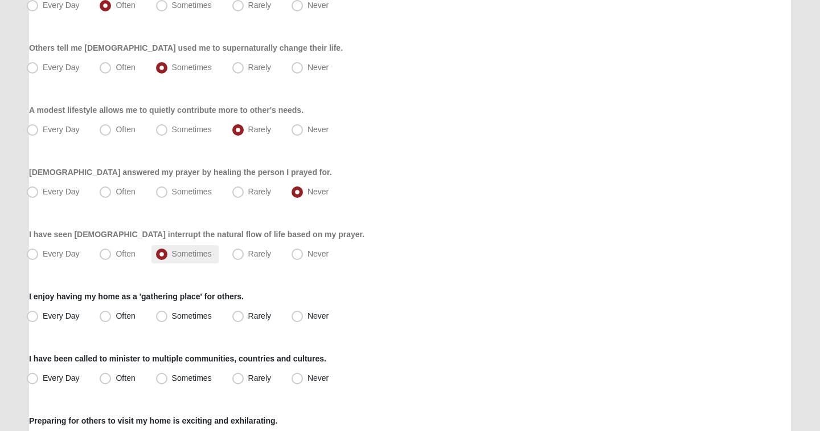
scroll to position [243, 0]
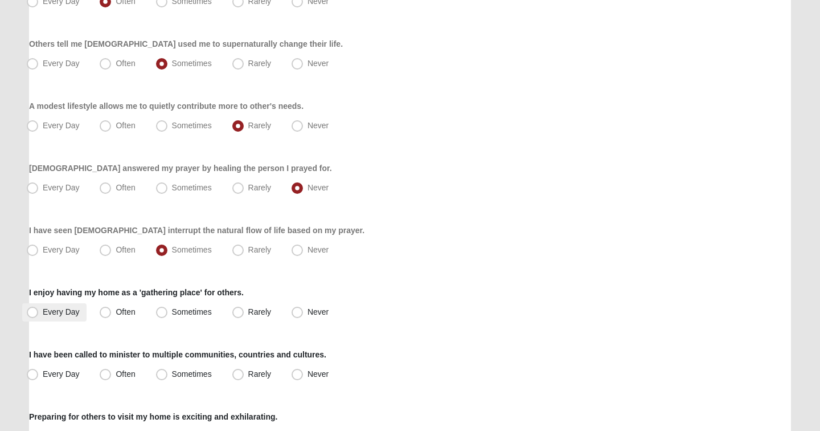
click at [41, 317] on label "Every Day" at bounding box center [54, 312] width 64 height 18
click at [39, 316] on input "Every Day" at bounding box center [34, 311] width 7 height 7
radio input "true"
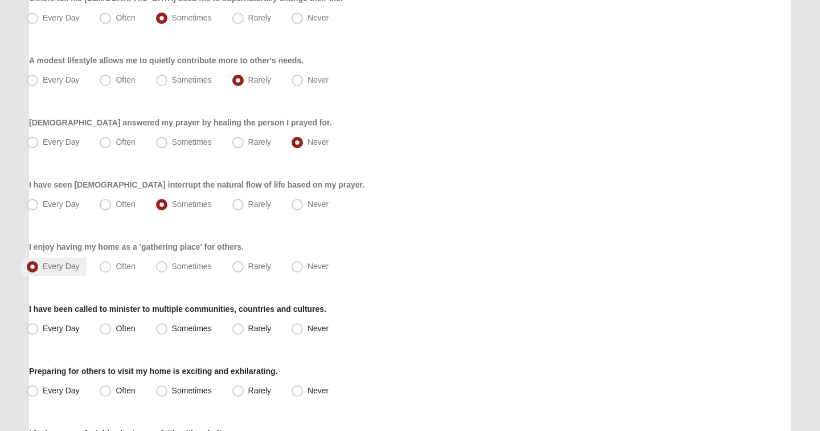
scroll to position [290, 0]
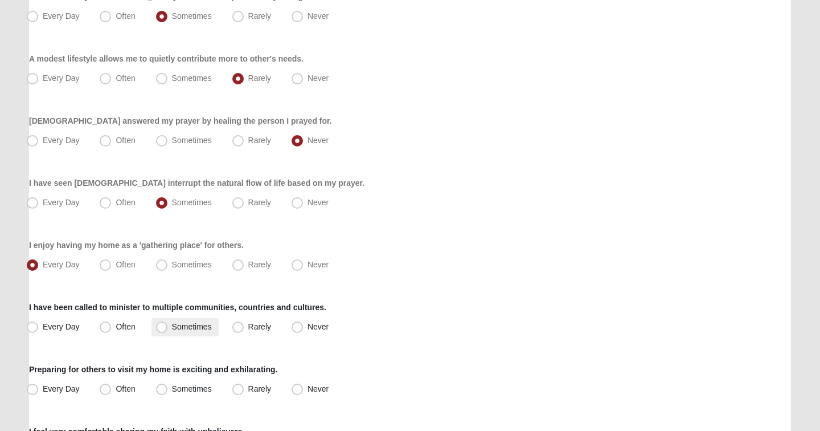
click at [193, 329] on span "Sometimes" at bounding box center [192, 326] width 40 height 9
click at [168, 329] on input "Sometimes" at bounding box center [164, 326] width 7 height 7
radio input "true"
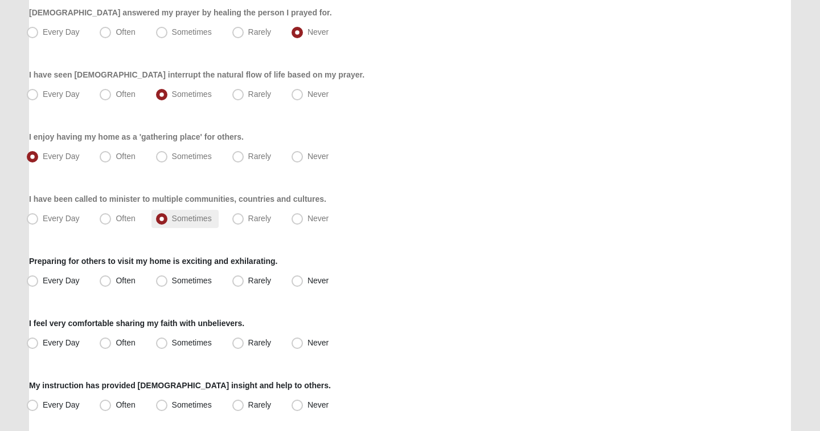
scroll to position [432, 0]
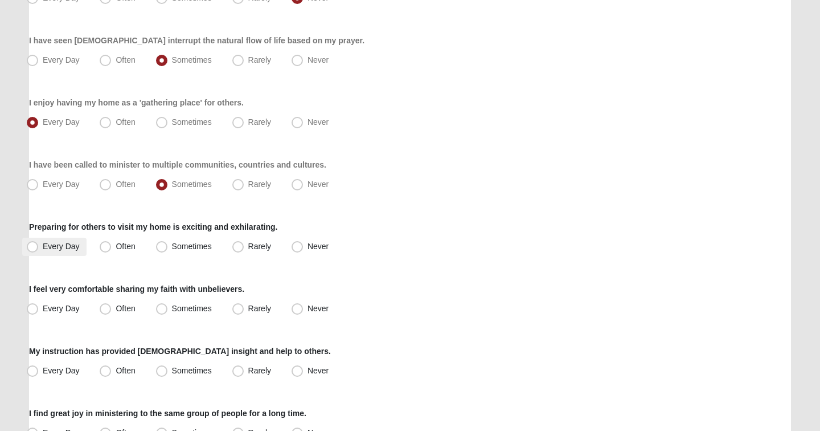
click at [61, 248] on span "Every Day" at bounding box center [61, 246] width 37 height 9
click at [39, 248] on input "Every Day" at bounding box center [34, 246] width 7 height 7
radio input "true"
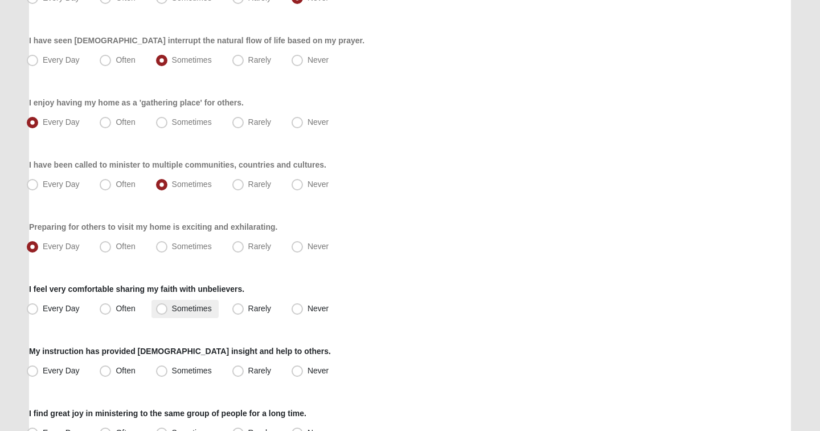
click at [187, 306] on span "Sometimes" at bounding box center [192, 308] width 40 height 9
click at [168, 306] on input "Sometimes" at bounding box center [164, 308] width 7 height 7
radio input "true"
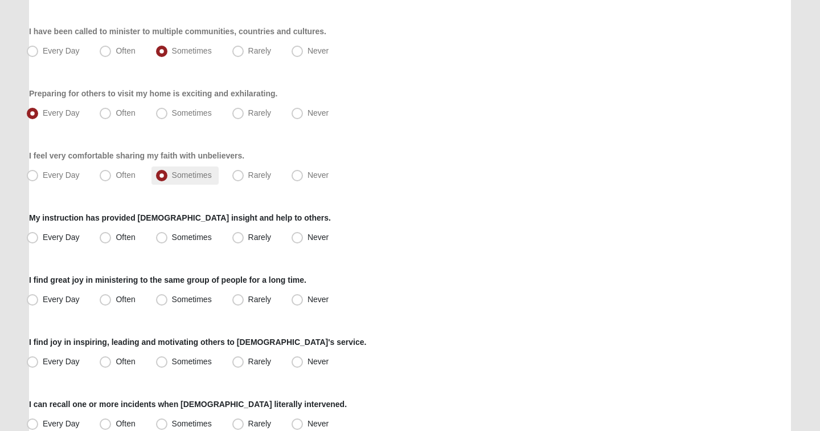
scroll to position [578, 0]
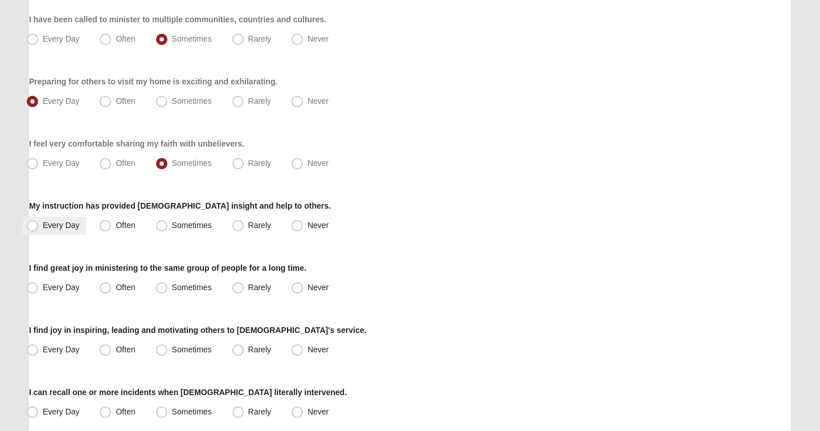
click at [62, 232] on label "Every Day" at bounding box center [54, 225] width 64 height 18
click at [39, 229] on input "Every Day" at bounding box center [34, 225] width 7 height 7
radio input "true"
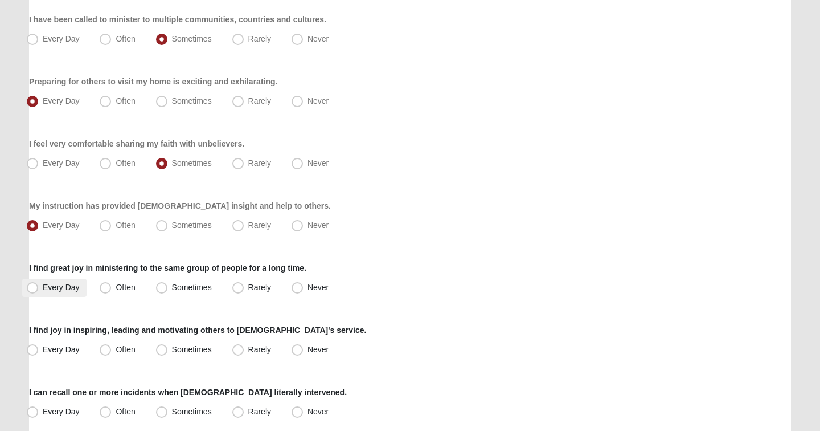
click at [75, 286] on span "Every Day" at bounding box center [61, 287] width 37 height 9
click at [39, 286] on input "Every Day" at bounding box center [34, 287] width 7 height 7
radio input "true"
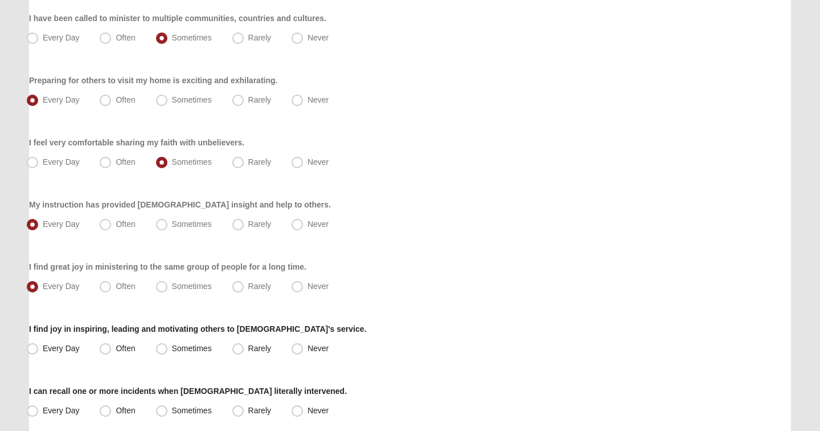
scroll to position [580, 0]
click at [178, 349] on span "Sometimes" at bounding box center [192, 346] width 40 height 9
click at [168, 349] on input "Sometimes" at bounding box center [164, 347] width 7 height 7
radio input "true"
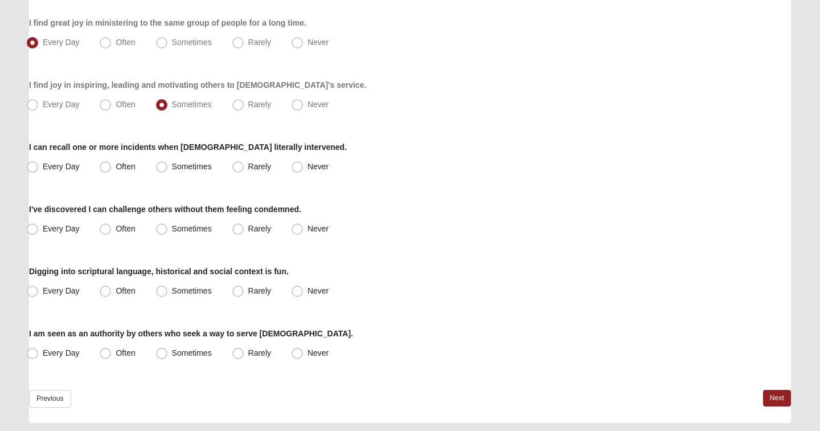
scroll to position [823, 0]
click at [304, 167] on label "Never" at bounding box center [311, 166] width 48 height 18
click at [304, 167] on input "Never" at bounding box center [299, 165] width 7 height 7
radio input "true"
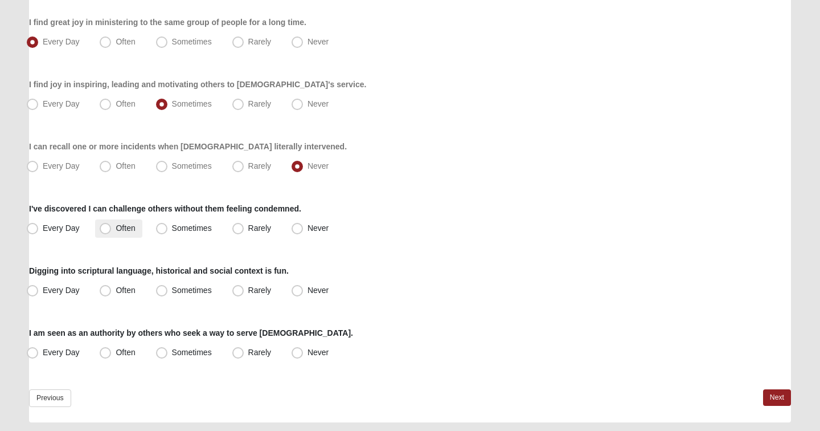
click at [118, 225] on span "Often" at bounding box center [125, 227] width 19 height 9
click at [112, 225] on input "Often" at bounding box center [107, 227] width 7 height 7
radio input "true"
click at [64, 290] on span "Every Day" at bounding box center [61, 289] width 37 height 9
click at [39, 290] on input "Every Day" at bounding box center [34, 290] width 7 height 7
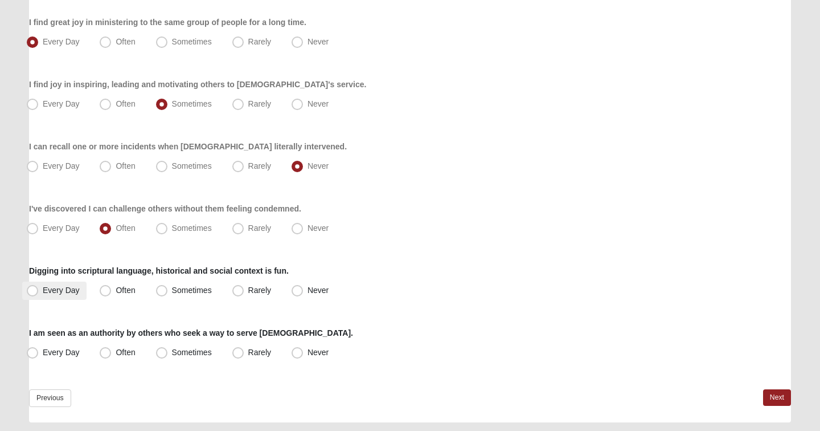
radio input "true"
click at [116, 355] on span "Often" at bounding box center [125, 352] width 19 height 9
click at [107, 355] on input "Often" at bounding box center [107, 352] width 7 height 7
radio input "true"
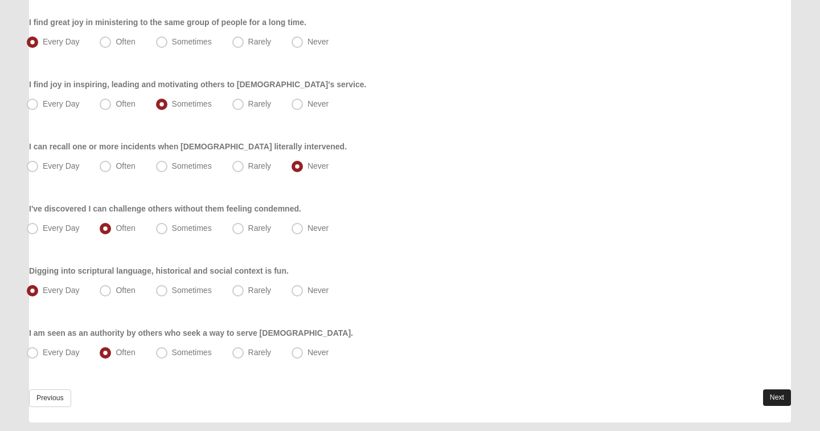
click at [778, 403] on link "Next" at bounding box center [777, 397] width 28 height 17
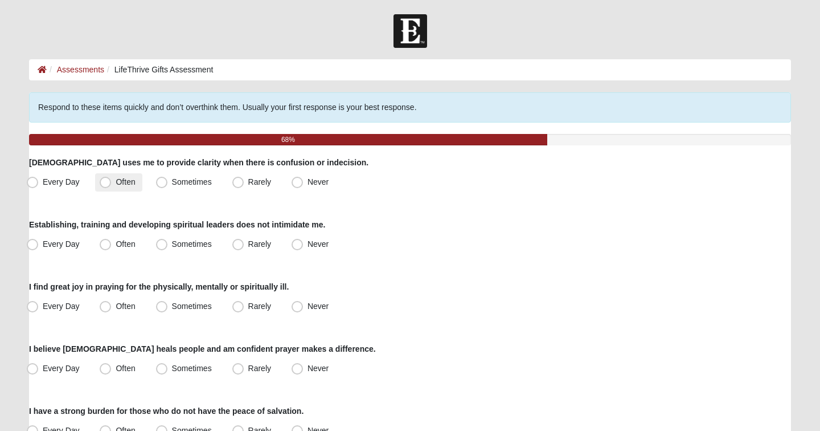
click at [116, 180] on span "Often" at bounding box center [125, 181] width 19 height 9
click at [112, 180] on input "Often" at bounding box center [107, 181] width 7 height 7
radio input "true"
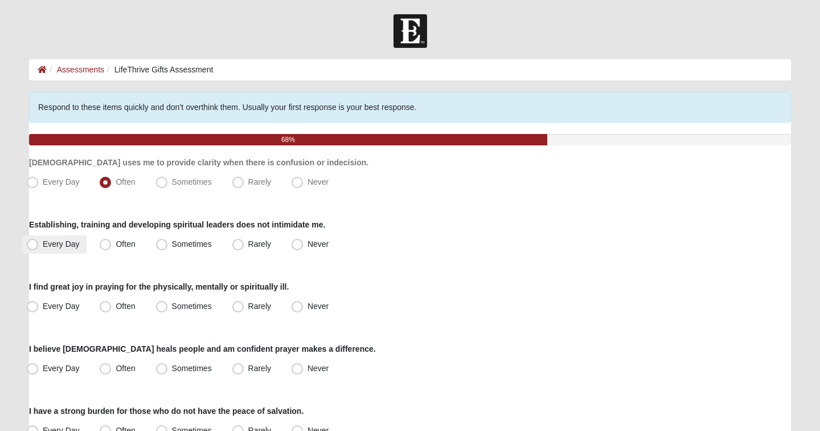
click at [67, 244] on span "Every Day" at bounding box center [61, 243] width 37 height 9
click at [39, 244] on input "Every Day" at bounding box center [34, 243] width 7 height 7
radio input "true"
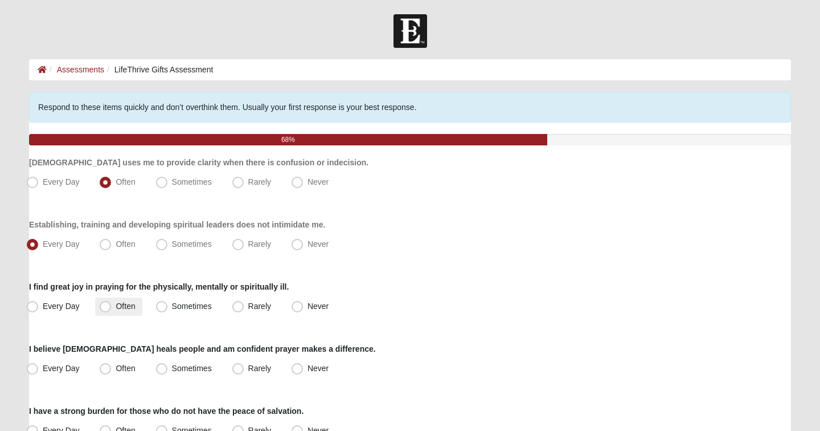
click at [120, 305] on span "Often" at bounding box center [125, 305] width 19 height 9
click at [112, 305] on input "Often" at bounding box center [107, 306] width 7 height 7
radio input "true"
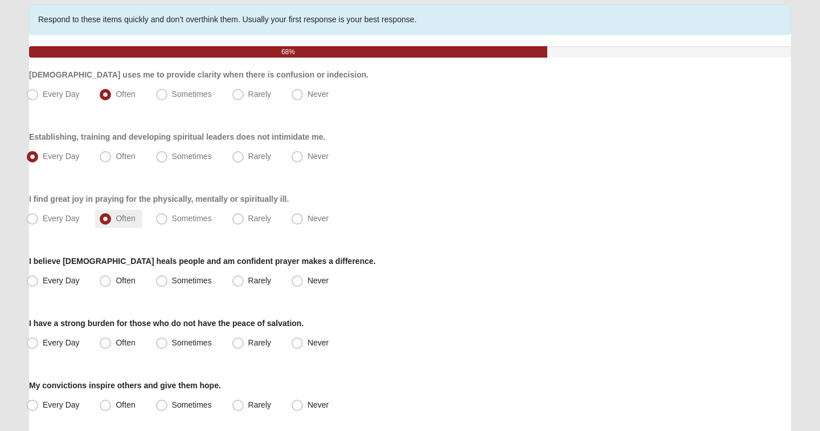
scroll to position [99, 0]
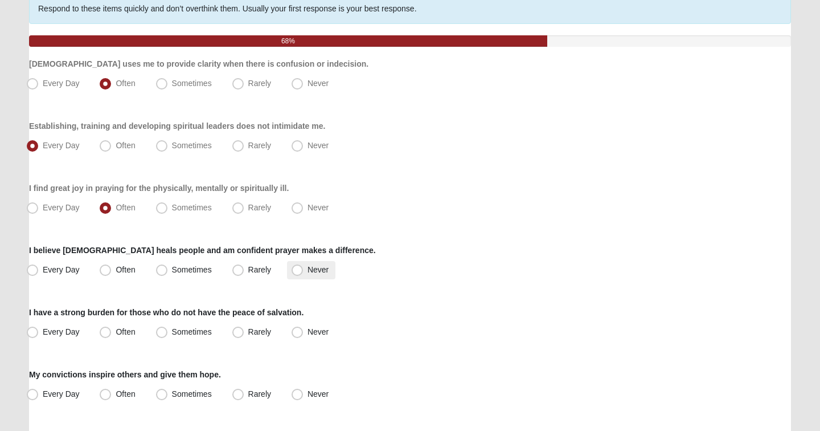
click at [304, 271] on label "Never" at bounding box center [311, 270] width 48 height 18
click at [304, 271] on input "Never" at bounding box center [299, 269] width 7 height 7
radio input "true"
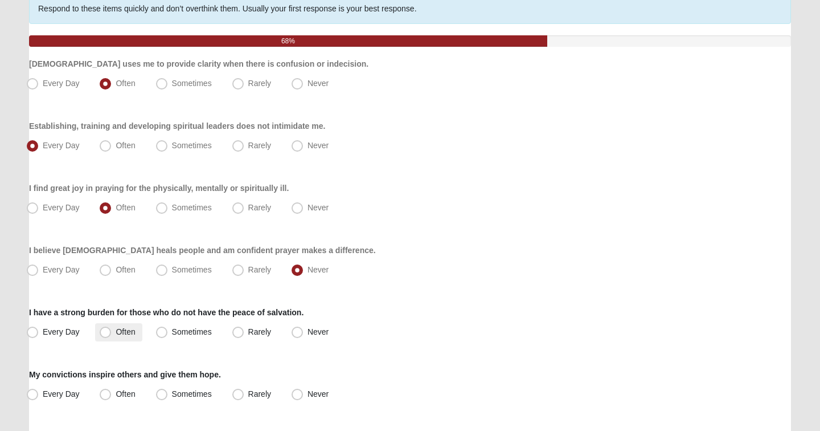
click at [112, 334] on label "Often" at bounding box center [118, 332] width 47 height 18
click at [112, 334] on input "Often" at bounding box center [107, 331] width 7 height 7
radio input "true"
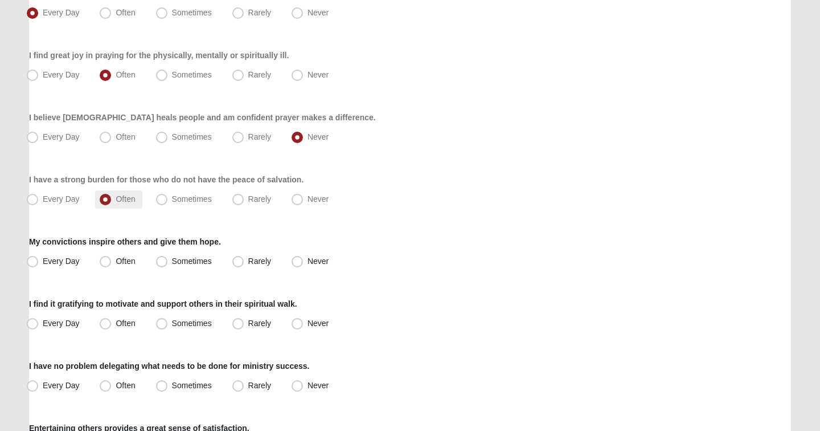
scroll to position [261, 0]
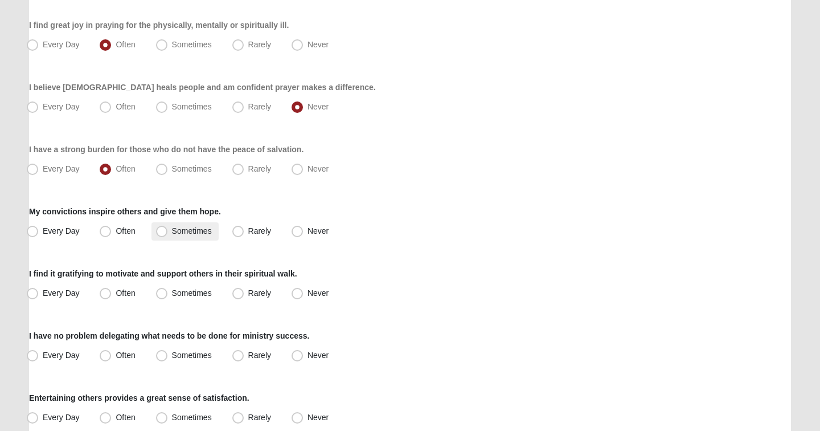
click at [177, 228] on span "Sometimes" at bounding box center [192, 230] width 40 height 9
click at [168, 228] on input "Sometimes" at bounding box center [164, 230] width 7 height 7
radio input "true"
click at [112, 296] on label "Often" at bounding box center [118, 293] width 47 height 18
click at [112, 296] on input "Often" at bounding box center [107, 292] width 7 height 7
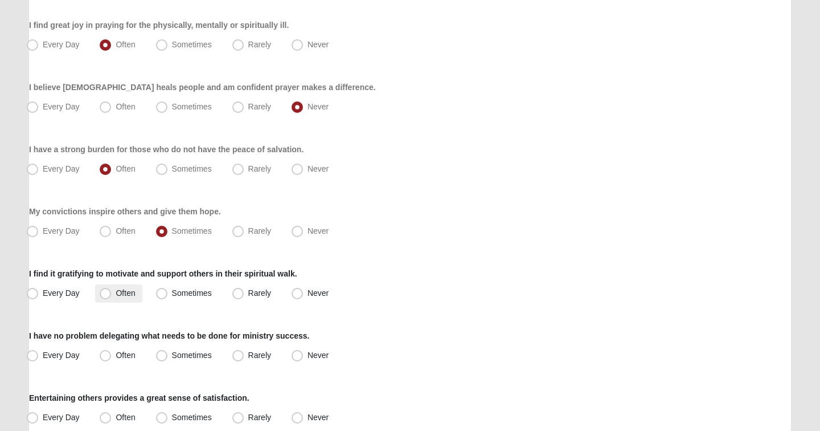
radio input "true"
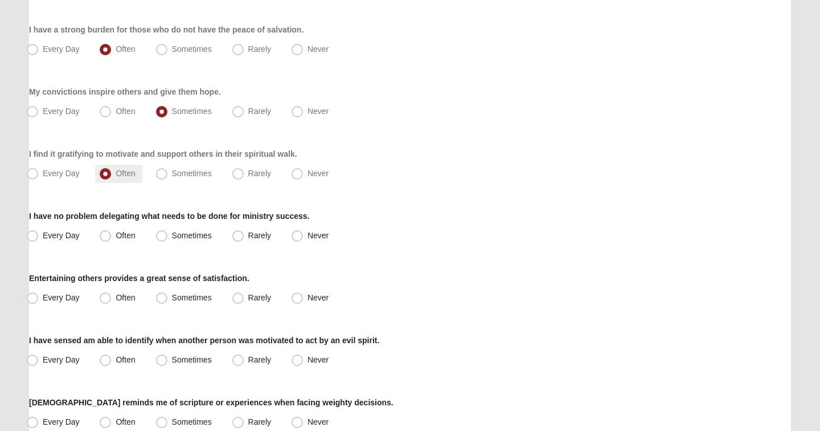
scroll to position [385, 0]
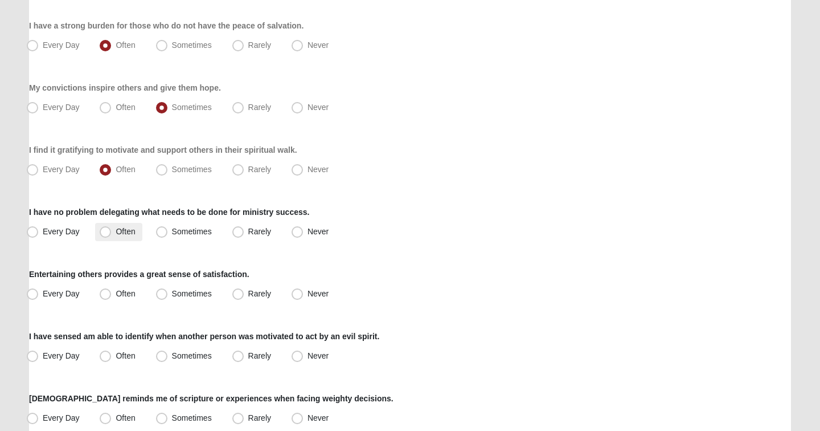
click at [116, 231] on span "Often" at bounding box center [125, 231] width 19 height 9
click at [107, 231] on input "Often" at bounding box center [107, 231] width 7 height 7
radio input "true"
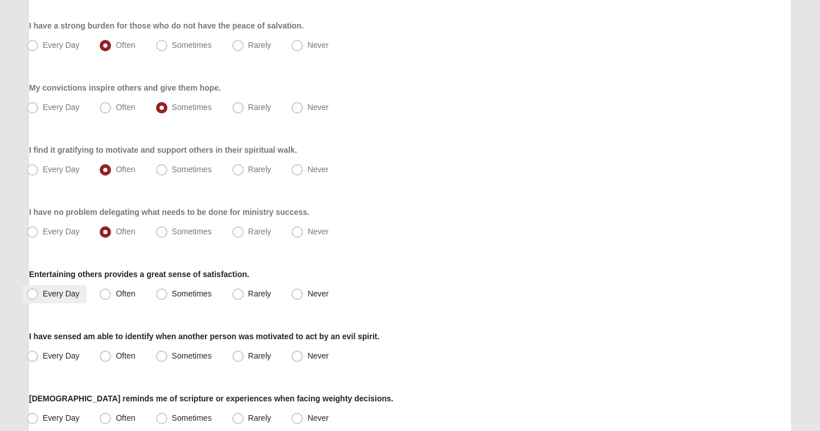
click at [60, 290] on span "Every Day" at bounding box center [61, 293] width 37 height 9
click at [39, 290] on input "Every Day" at bounding box center [34, 293] width 7 height 7
radio input "true"
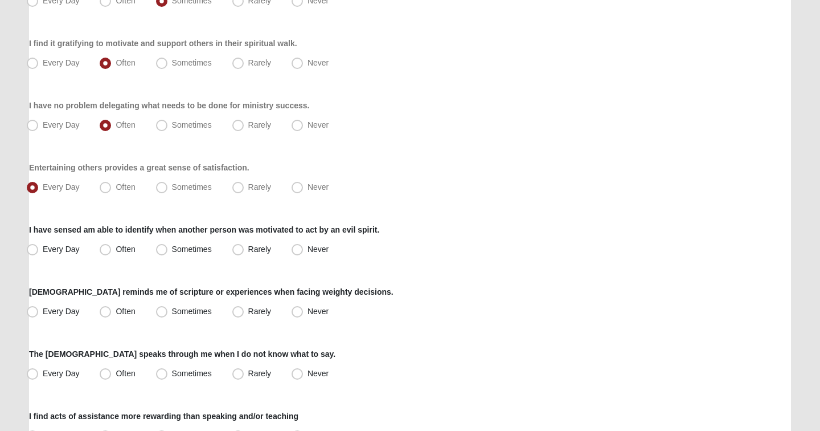
scroll to position [493, 0]
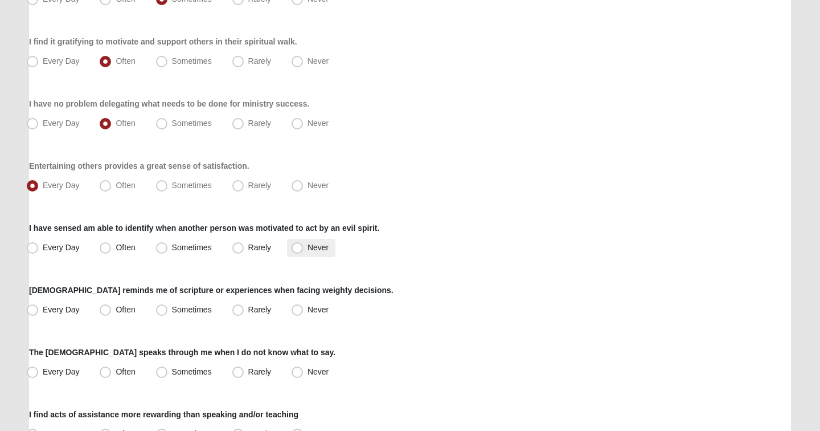
click at [303, 246] on label "Never" at bounding box center [311, 248] width 48 height 18
click at [303, 246] on input "Never" at bounding box center [299, 247] width 7 height 7
radio input "true"
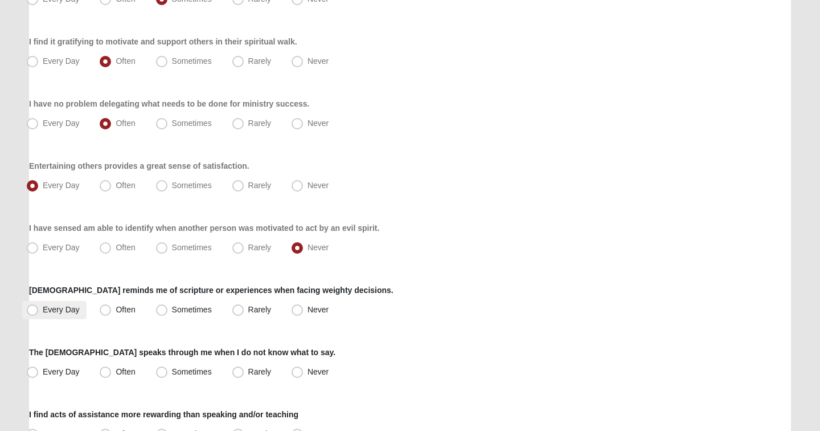
click at [60, 307] on span "Every Day" at bounding box center [61, 309] width 37 height 9
click at [39, 307] on input "Every Day" at bounding box center [34, 309] width 7 height 7
radio input "true"
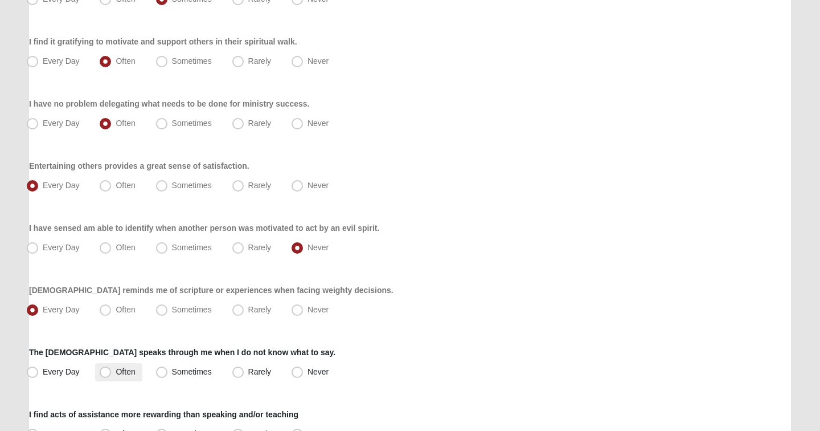
click at [116, 367] on span "Often" at bounding box center [125, 371] width 19 height 9
click at [108, 368] on input "Often" at bounding box center [107, 371] width 7 height 7
radio input "true"
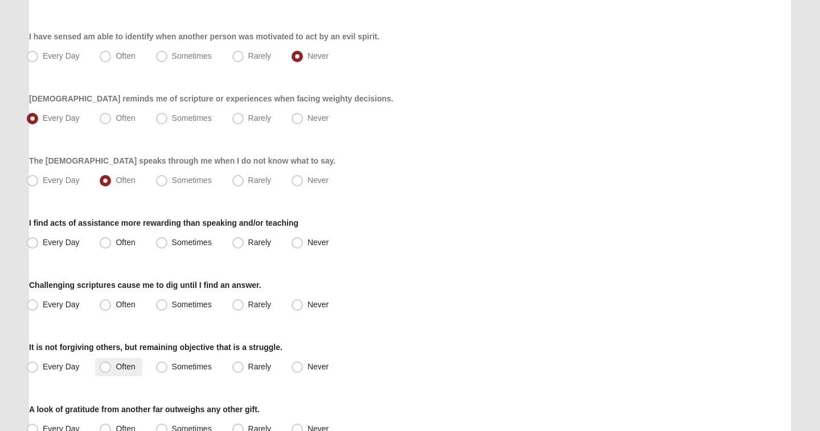
scroll to position [687, 0]
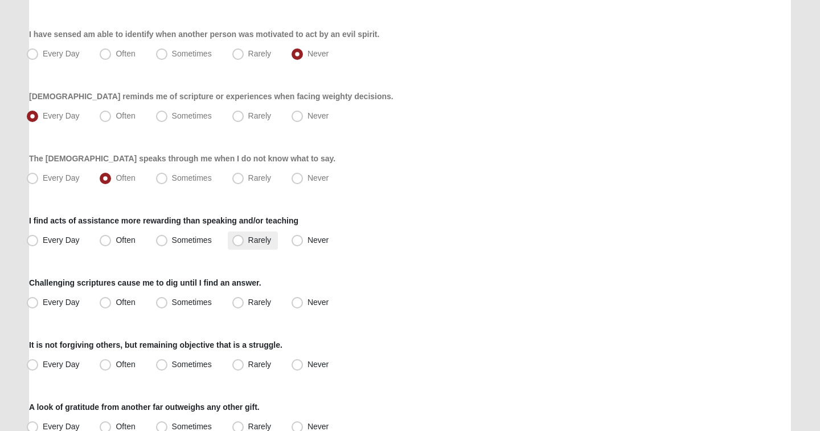
click at [247, 242] on label "Rarely" at bounding box center [253, 240] width 50 height 18
click at [244, 242] on input "Rarely" at bounding box center [240, 239] width 7 height 7
radio input "true"
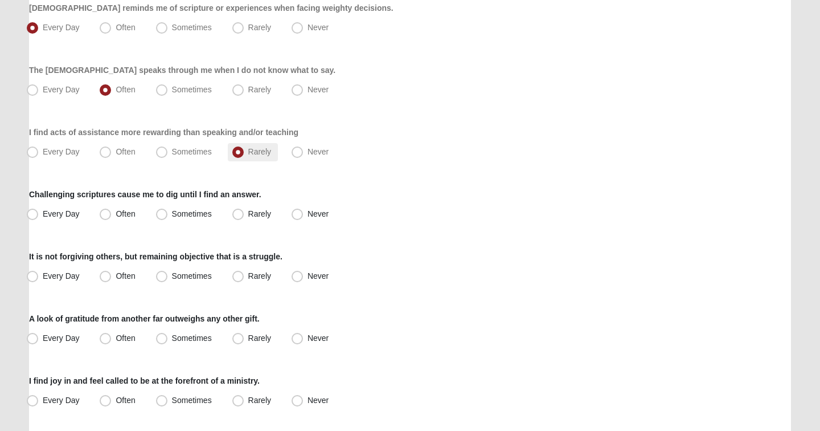
scroll to position [786, 0]
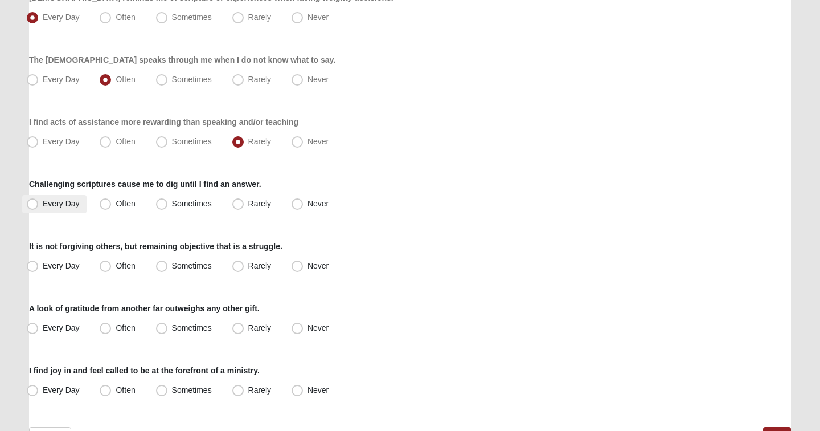
click at [67, 205] on span "Every Day" at bounding box center [61, 203] width 37 height 9
click at [39, 205] on input "Every Day" at bounding box center [34, 203] width 7 height 7
radio input "true"
click at [248, 269] on span "Rarely" at bounding box center [259, 265] width 23 height 9
click at [242, 269] on input "Rarely" at bounding box center [240, 265] width 7 height 7
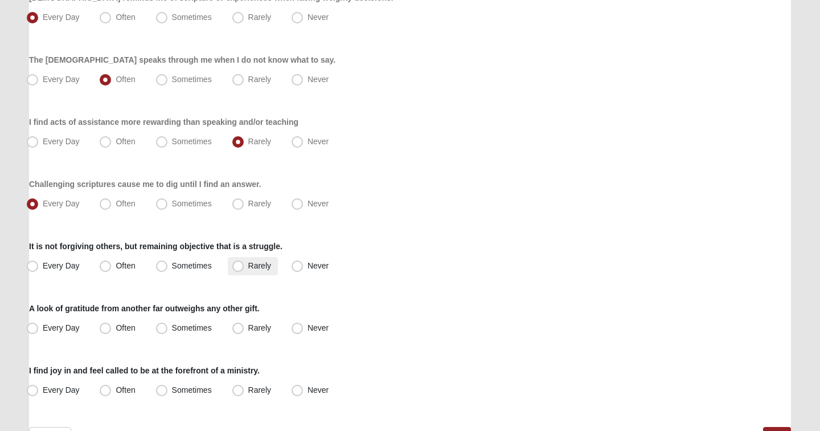
radio input "true"
click at [122, 328] on span "Often" at bounding box center [125, 327] width 19 height 9
click at [112, 328] on input "Often" at bounding box center [107, 327] width 7 height 7
radio input "true"
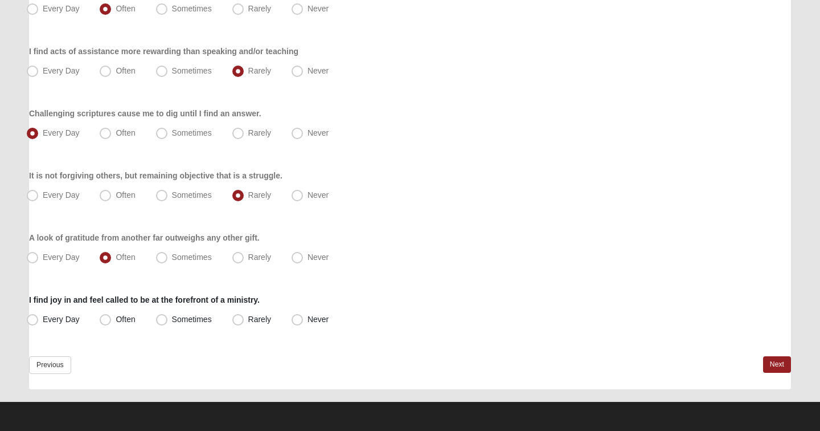
scroll to position [856, 0]
click at [122, 323] on span "Often" at bounding box center [125, 318] width 19 height 9
click at [112, 323] on input "Often" at bounding box center [107, 319] width 7 height 7
radio input "true"
click at [778, 369] on link "Next" at bounding box center [777, 364] width 28 height 17
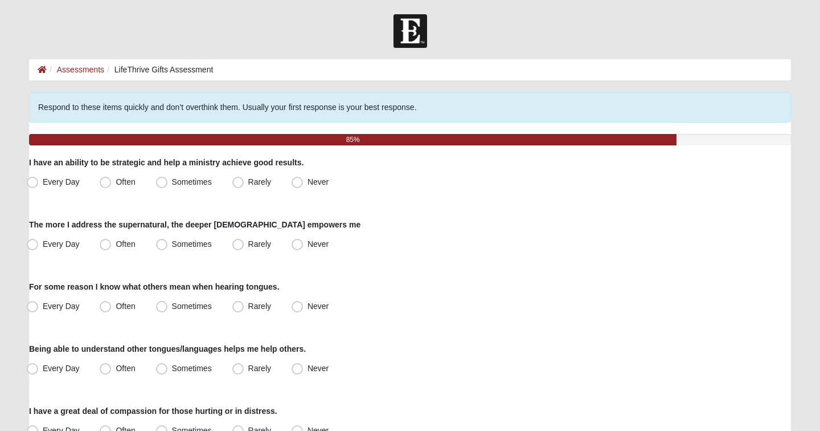
scroll to position [0, 0]
click at [113, 186] on label "Often" at bounding box center [118, 182] width 47 height 18
click at [112, 186] on input "Often" at bounding box center [107, 181] width 7 height 7
radio input "true"
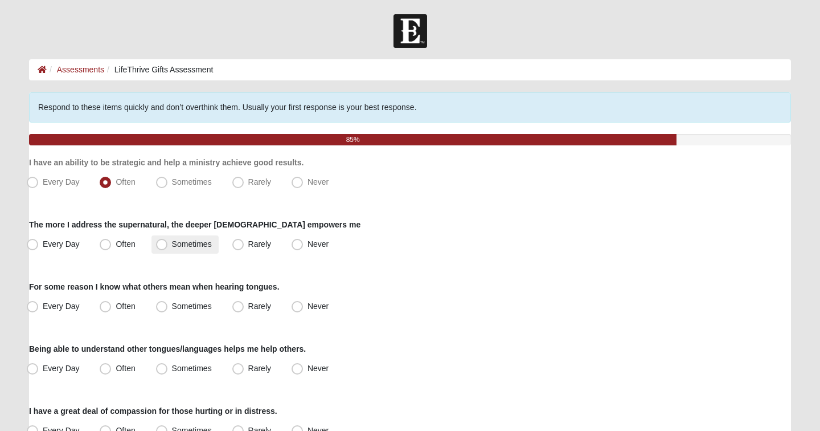
click at [181, 248] on label "Sometimes" at bounding box center [185, 244] width 67 height 18
click at [168, 248] on input "Sometimes" at bounding box center [164, 243] width 7 height 7
radio input "true"
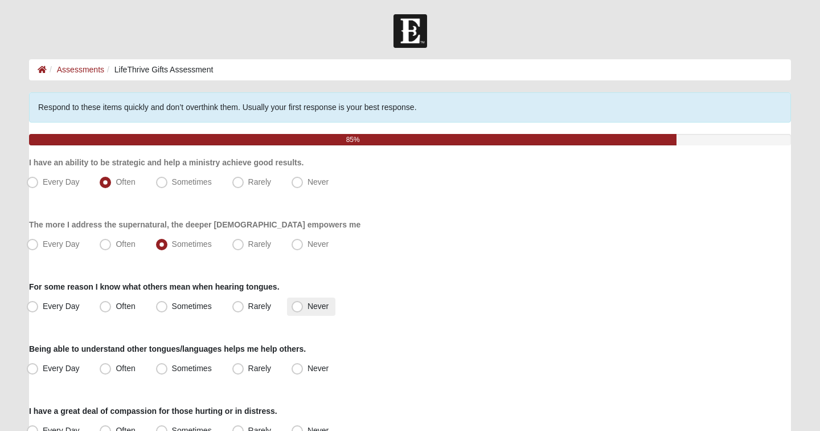
click at [308, 305] on span "Never" at bounding box center [318, 305] width 21 height 9
click at [302, 305] on input "Never" at bounding box center [299, 306] width 7 height 7
radio input "true"
click at [308, 366] on span "Never" at bounding box center [318, 367] width 21 height 9
click at [296, 366] on input "Never" at bounding box center [299, 368] width 7 height 7
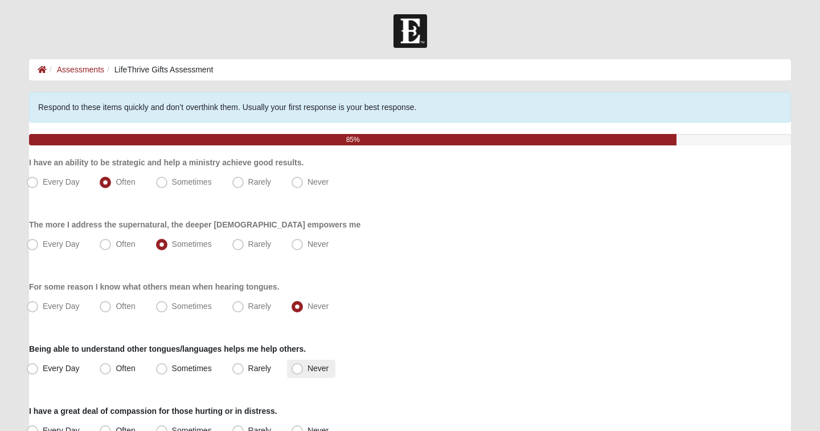
radio input "true"
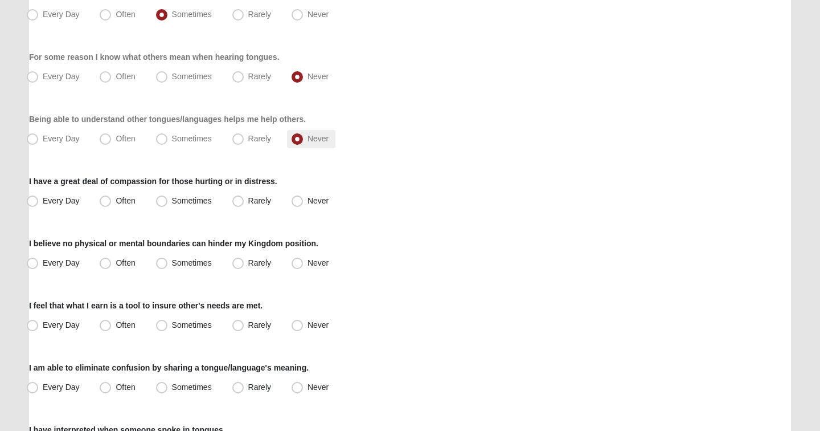
scroll to position [231, 0]
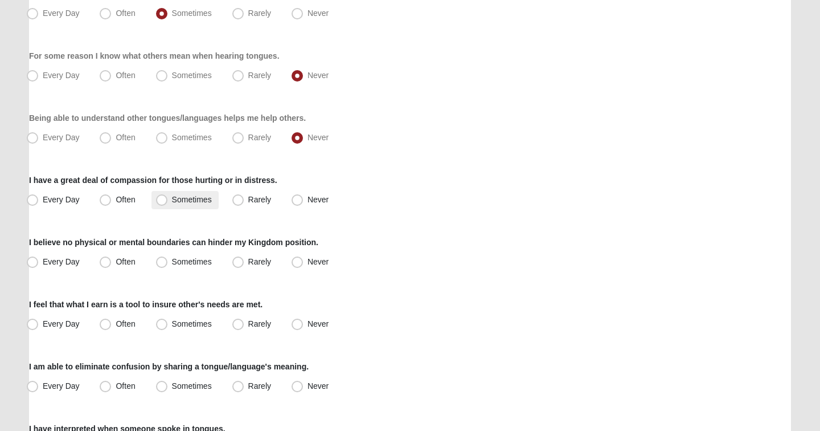
click at [178, 201] on span "Sometimes" at bounding box center [192, 199] width 40 height 9
click at [168, 201] on input "Sometimes" at bounding box center [164, 199] width 7 height 7
radio input "true"
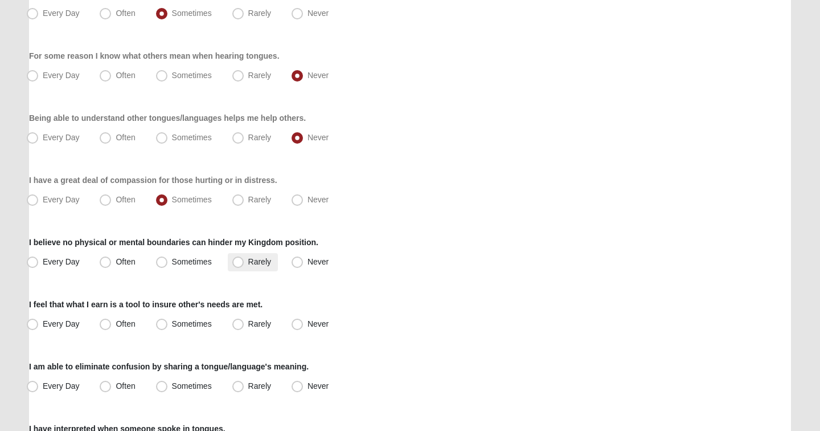
click at [246, 261] on label "Rarely" at bounding box center [253, 262] width 50 height 18
click at [244, 261] on input "Rarely" at bounding box center [240, 261] width 7 height 7
radio input "true"
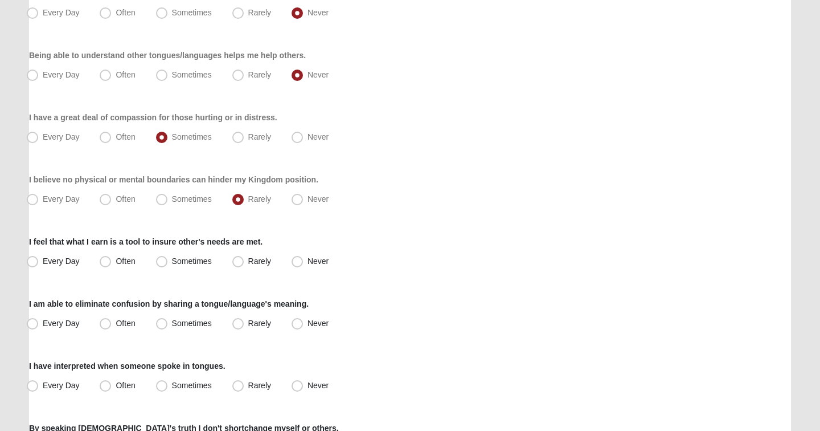
scroll to position [297, 0]
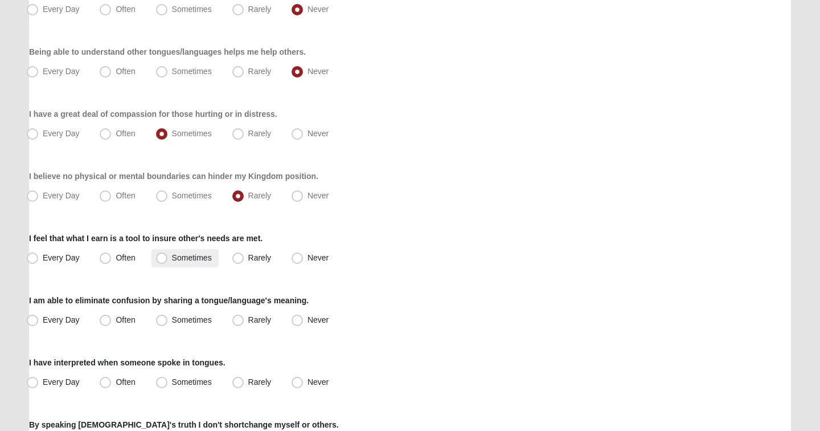
click at [199, 260] on span "Sometimes" at bounding box center [192, 257] width 40 height 9
click at [168, 260] on input "Sometimes" at bounding box center [164, 257] width 7 height 7
radio input "true"
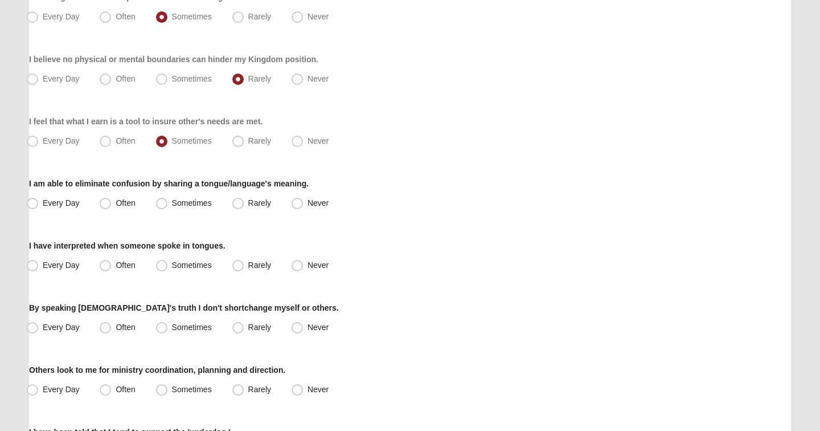
scroll to position [414, 0]
click at [308, 203] on span "Never" at bounding box center [318, 202] width 21 height 9
click at [302, 203] on input "Never" at bounding box center [299, 202] width 7 height 7
radio input "true"
click at [308, 267] on span "Never" at bounding box center [318, 264] width 21 height 9
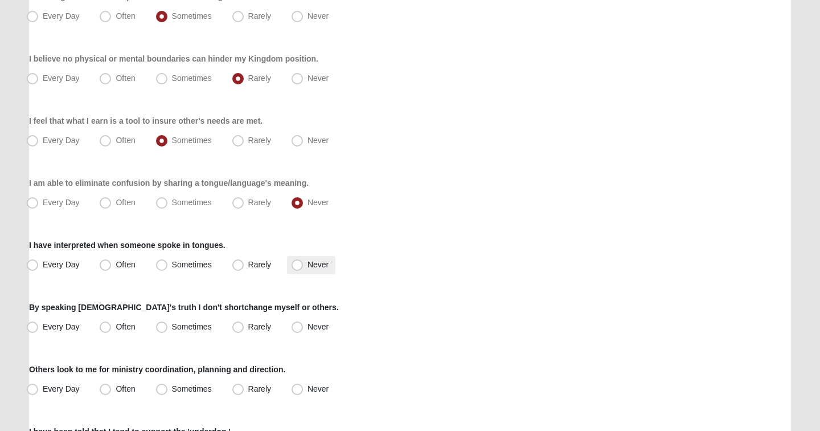
click at [296, 267] on input "Never" at bounding box center [299, 264] width 7 height 7
radio input "true"
click at [190, 327] on span "Sometimes" at bounding box center [192, 326] width 40 height 9
click at [168, 327] on input "Sometimes" at bounding box center [164, 326] width 7 height 7
radio input "true"
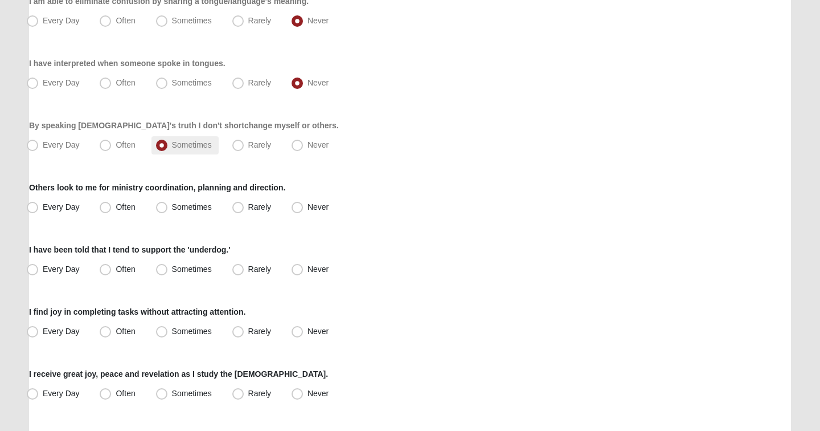
scroll to position [598, 0]
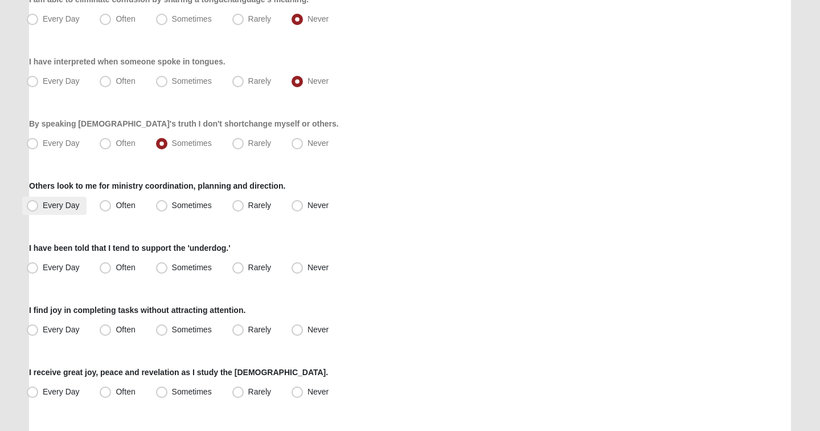
click at [72, 206] on span "Every Day" at bounding box center [61, 205] width 37 height 9
click at [39, 206] on input "Every Day" at bounding box center [34, 205] width 7 height 7
radio input "true"
click at [179, 266] on span "Sometimes" at bounding box center [192, 267] width 40 height 9
click at [168, 266] on input "Sometimes" at bounding box center [164, 267] width 7 height 7
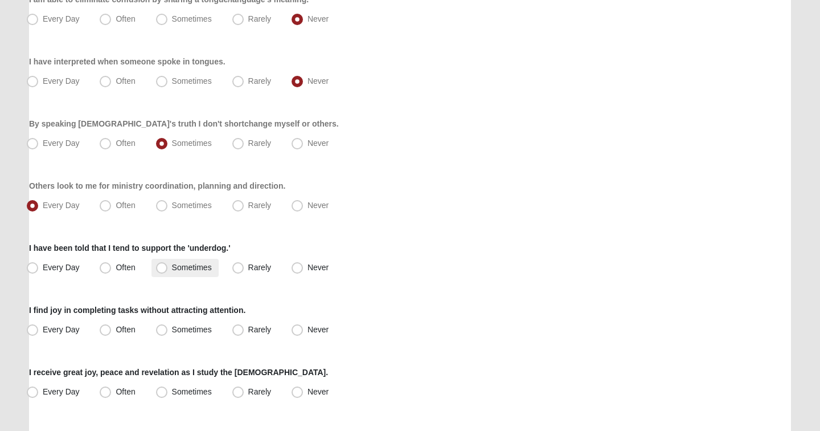
radio input "true"
click at [255, 333] on span "Rarely" at bounding box center [259, 329] width 23 height 9
click at [244, 333] on input "Rarely" at bounding box center [240, 329] width 7 height 7
radio input "true"
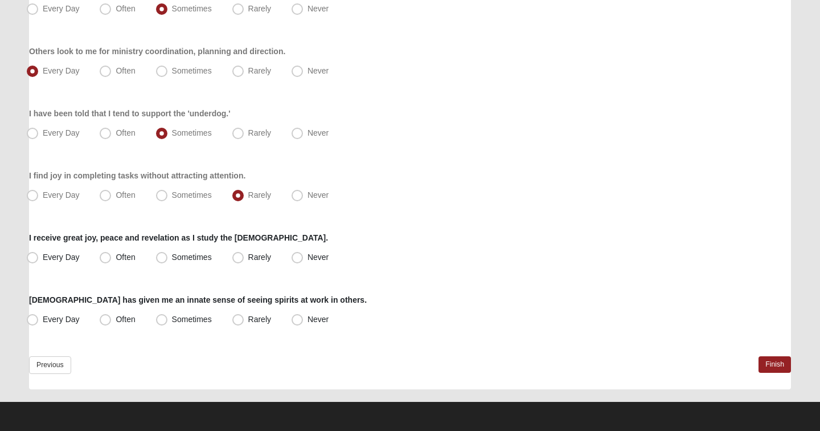
scroll to position [732, 0]
click at [63, 254] on span "Every Day" at bounding box center [61, 256] width 37 height 9
click at [39, 254] on input "Every Day" at bounding box center [34, 257] width 7 height 7
radio input "true"
click at [115, 314] on label "Often" at bounding box center [118, 319] width 47 height 18
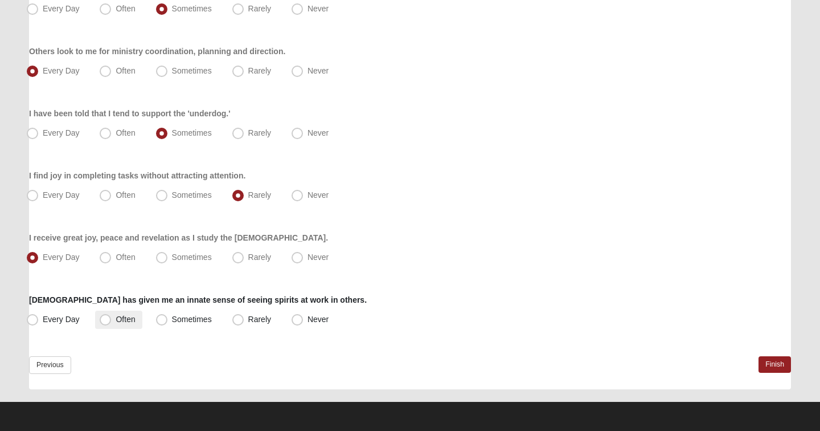
click at [112, 316] on input "Often" at bounding box center [107, 319] width 7 height 7
radio input "true"
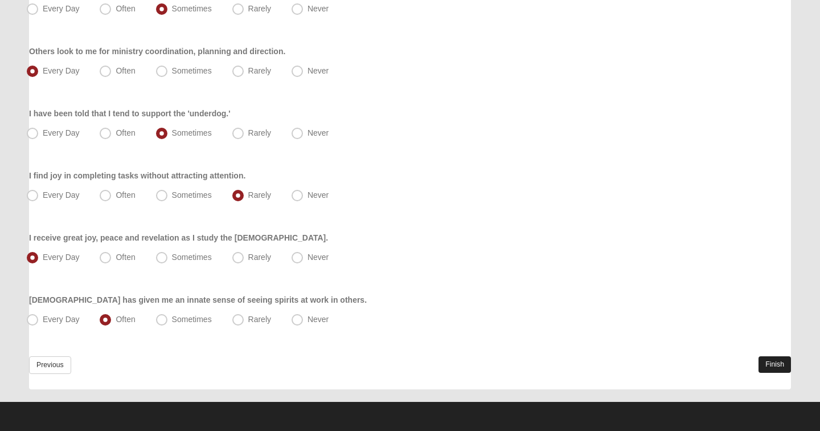
click at [771, 360] on link "Finish" at bounding box center [775, 364] width 32 height 17
click at [767, 361] on link "Finish" at bounding box center [775, 364] width 32 height 17
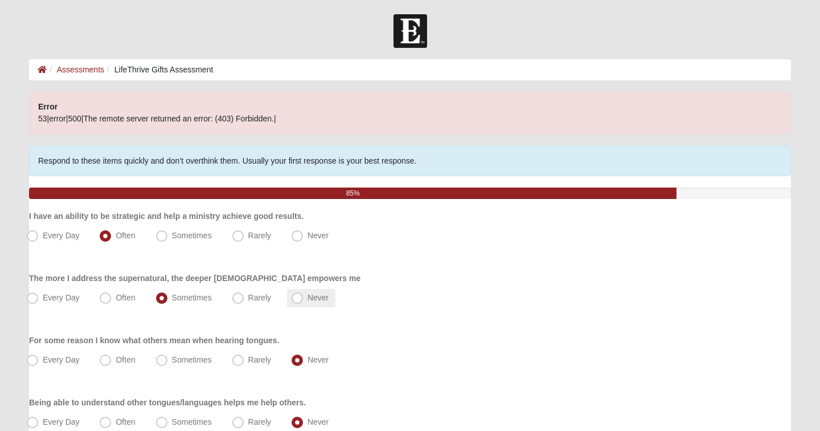
click at [308, 295] on span "Never" at bounding box center [318, 297] width 21 height 9
click at [301, 295] on input "Never" at bounding box center [299, 297] width 7 height 7
radio input "true"
click at [173, 292] on label "Sometimes" at bounding box center [185, 298] width 67 height 18
click at [168, 294] on input "Sometimes" at bounding box center [164, 297] width 7 height 7
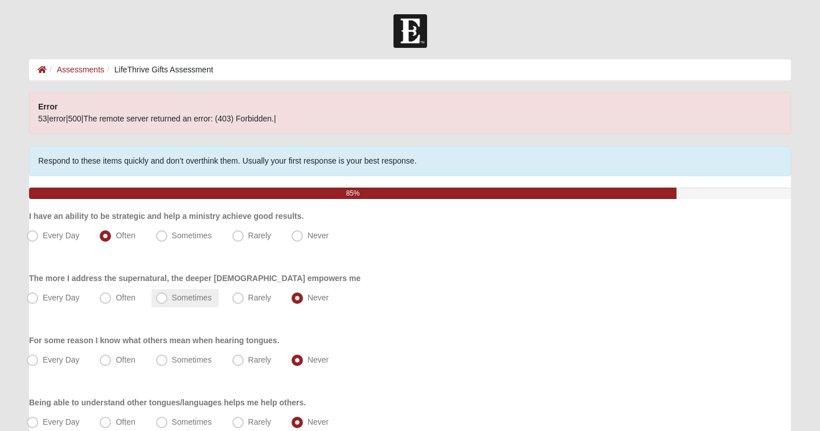
radio input "true"
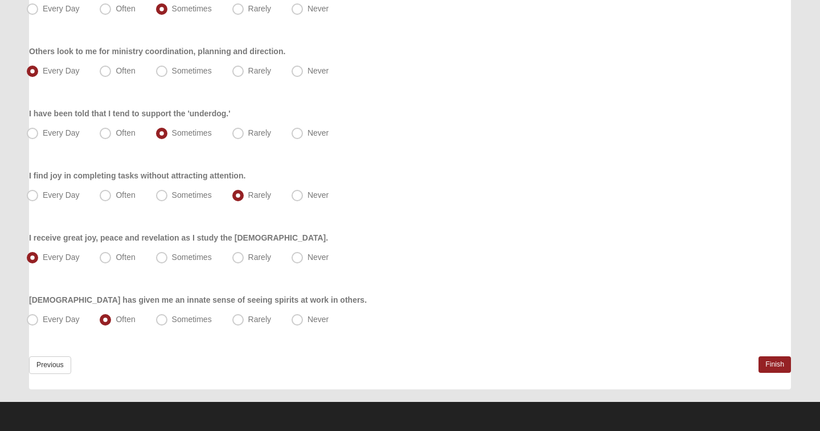
scroll to position [786, 0]
click at [781, 362] on link "Finish" at bounding box center [775, 364] width 32 height 17
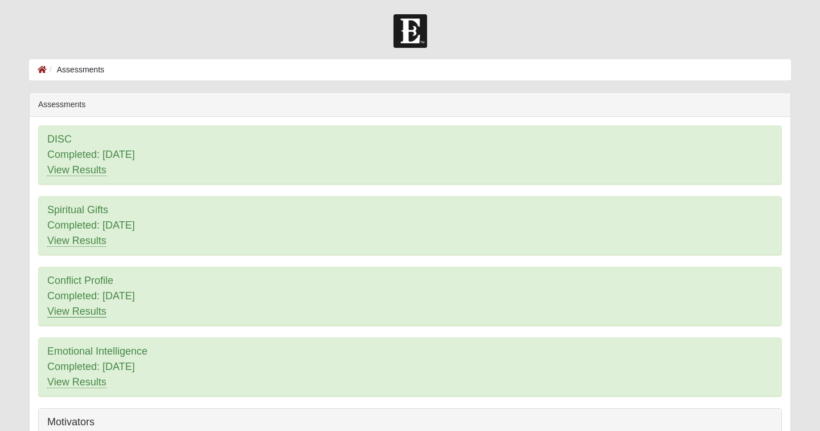
click at [85, 312] on link "View Results" at bounding box center [76, 311] width 59 height 12
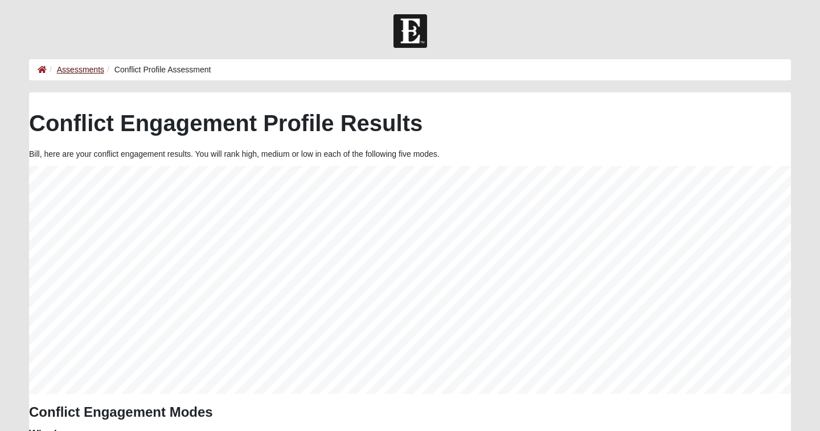
click at [89, 72] on link "Assessments" at bounding box center [80, 69] width 47 height 9
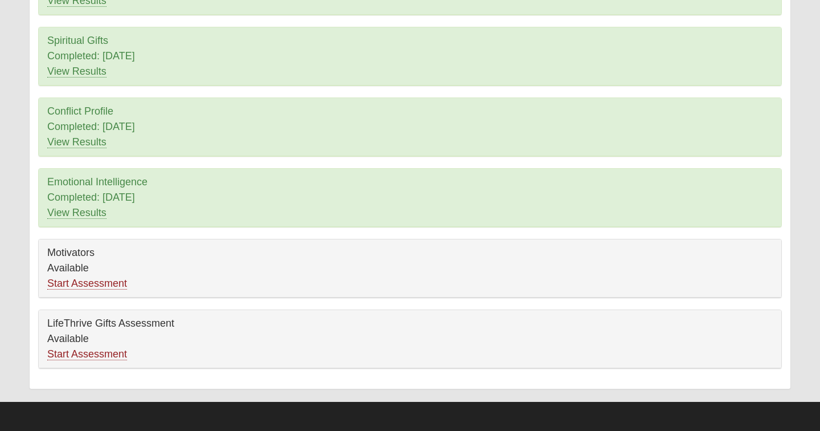
scroll to position [169, 0]
click at [104, 285] on link "Start Assessment" at bounding box center [87, 283] width 80 height 12
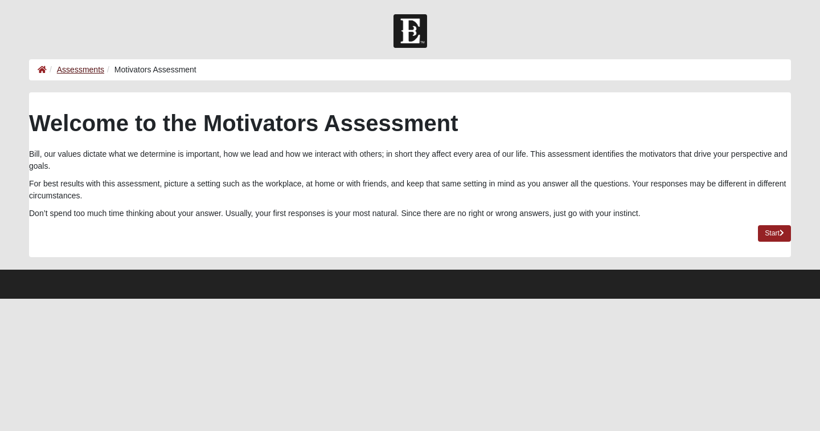
click at [83, 67] on link "Assessments" at bounding box center [80, 69] width 47 height 9
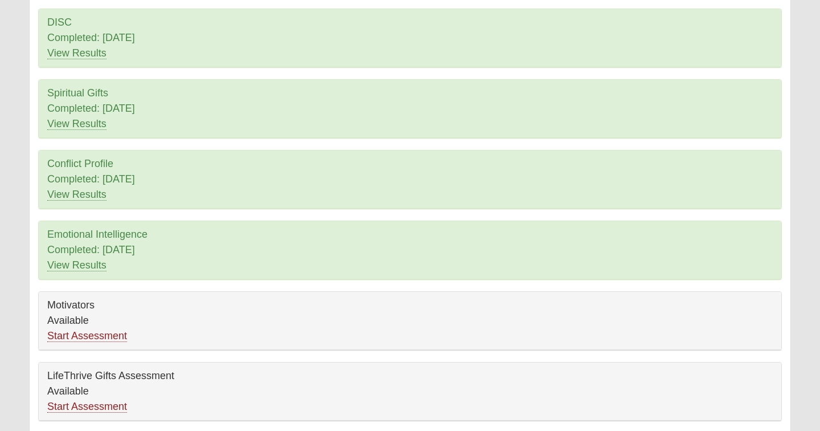
scroll to position [127, 0]
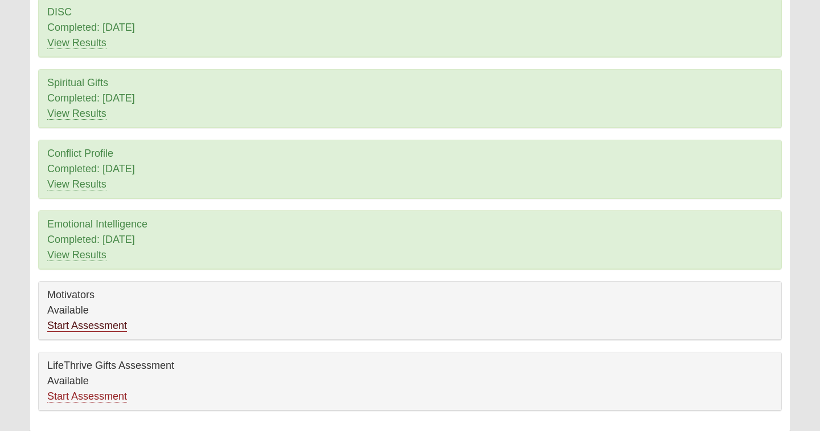
click at [94, 324] on link "Start Assessment" at bounding box center [87, 326] width 80 height 12
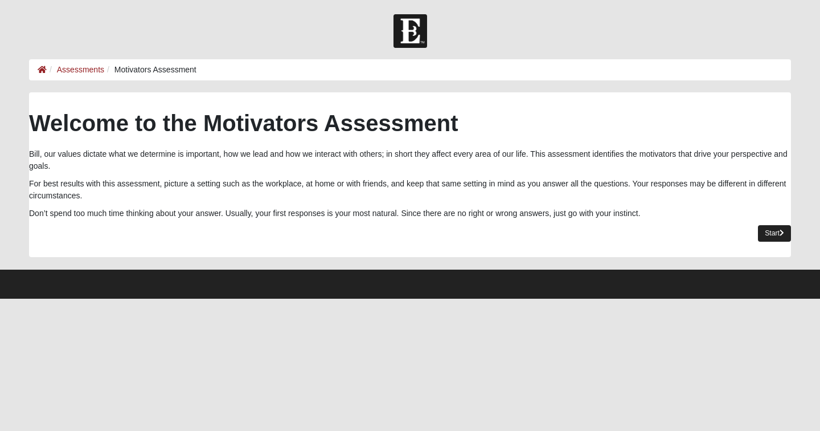
click at [771, 232] on link "Start" at bounding box center [774, 233] width 33 height 17
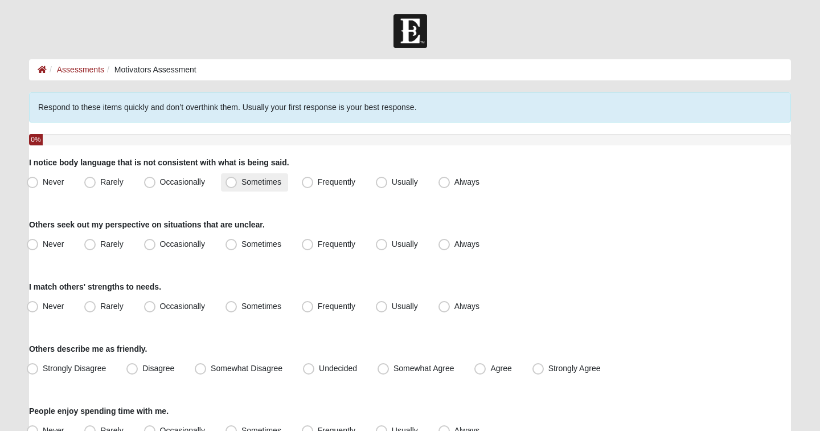
click at [242, 183] on span "Sometimes" at bounding box center [262, 181] width 40 height 9
click at [235, 183] on input "Sometimes" at bounding box center [233, 181] width 7 height 7
radio input "true"
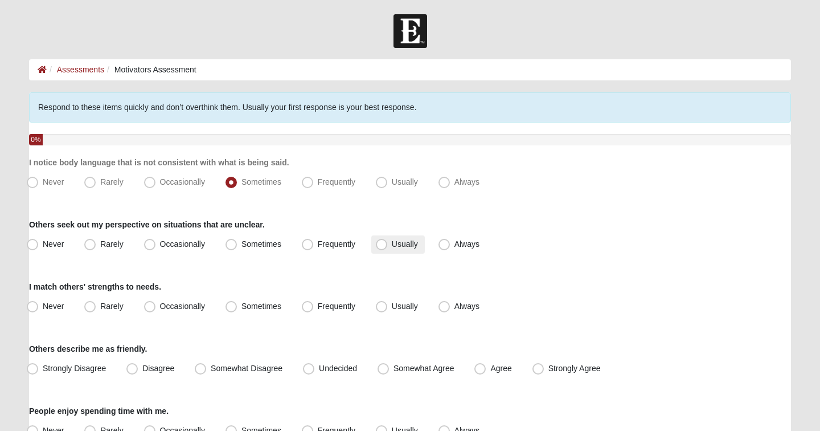
click at [392, 247] on span "Usually" at bounding box center [405, 243] width 26 height 9
click at [384, 247] on input "Usually" at bounding box center [384, 243] width 7 height 7
radio input "true"
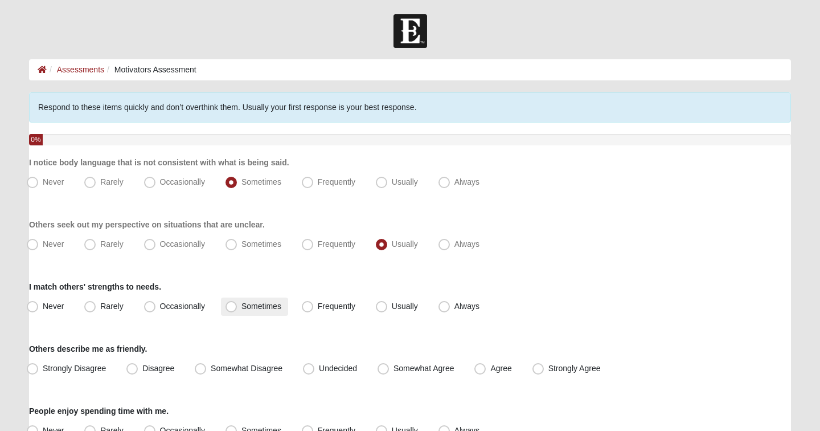
click at [253, 312] on label "Sometimes" at bounding box center [254, 306] width 67 height 18
click at [238, 310] on input "Sometimes" at bounding box center [233, 306] width 7 height 7
radio input "true"
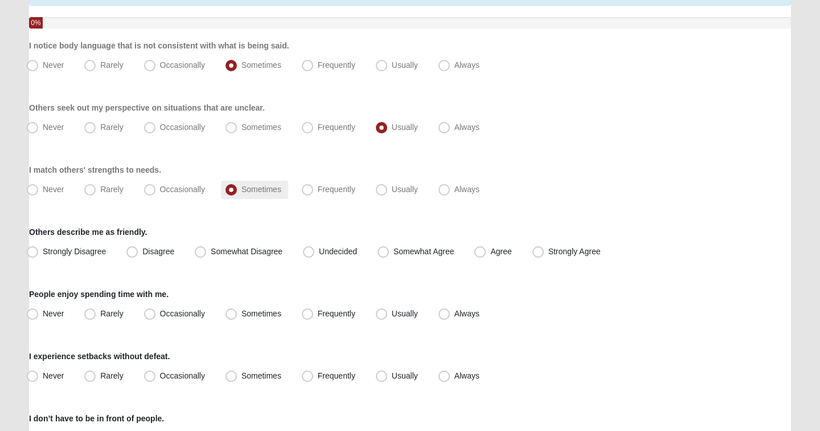
scroll to position [132, 0]
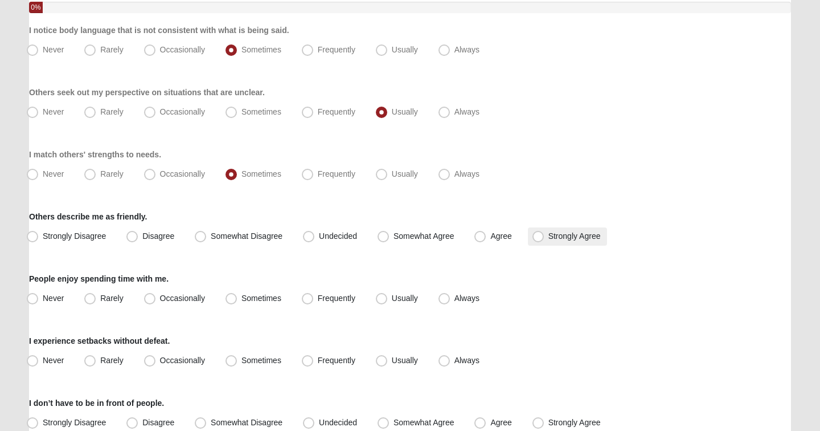
click at [549, 238] on span "Strongly Agree" at bounding box center [575, 235] width 52 height 9
click at [544, 238] on input "Strongly Agree" at bounding box center [540, 235] width 7 height 7
radio input "true"
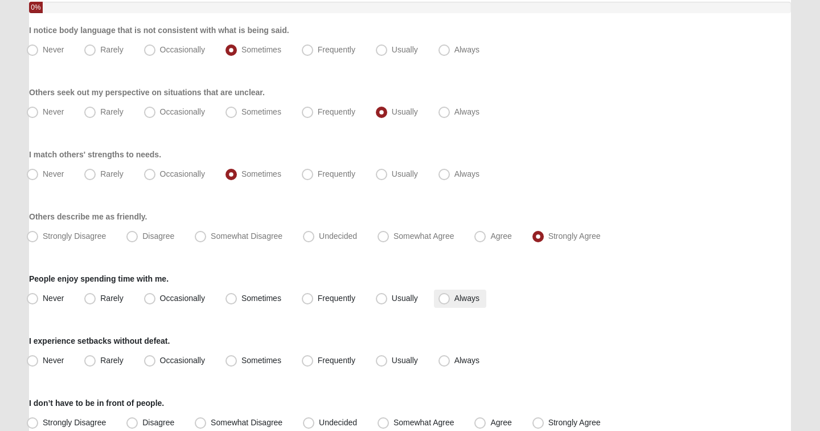
click at [455, 300] on span "Always" at bounding box center [467, 297] width 25 height 9
click at [447, 300] on input "Always" at bounding box center [446, 298] width 7 height 7
radio input "true"
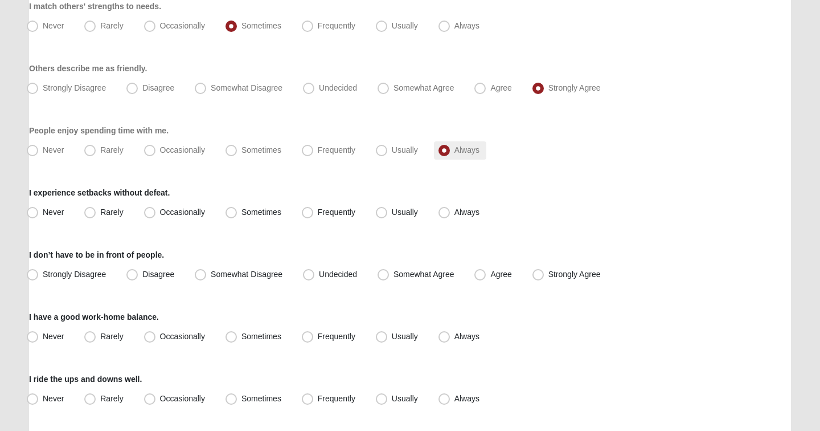
scroll to position [284, 0]
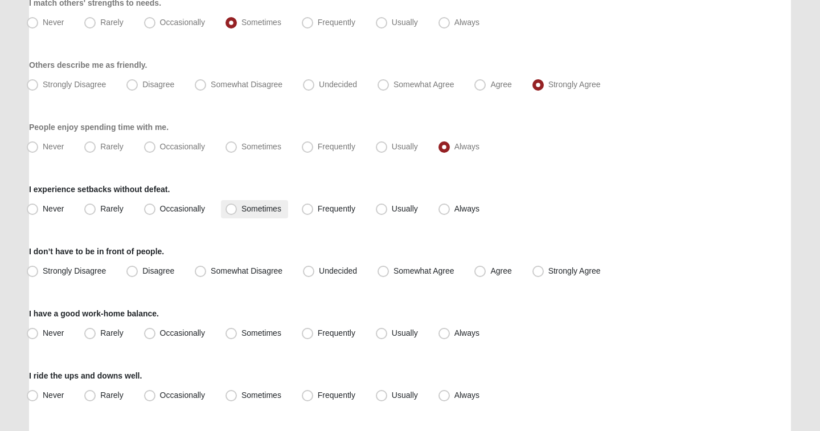
click at [237, 213] on label "Sometimes" at bounding box center [254, 209] width 67 height 18
click at [237, 212] on input "Sometimes" at bounding box center [233, 208] width 7 height 7
radio input "true"
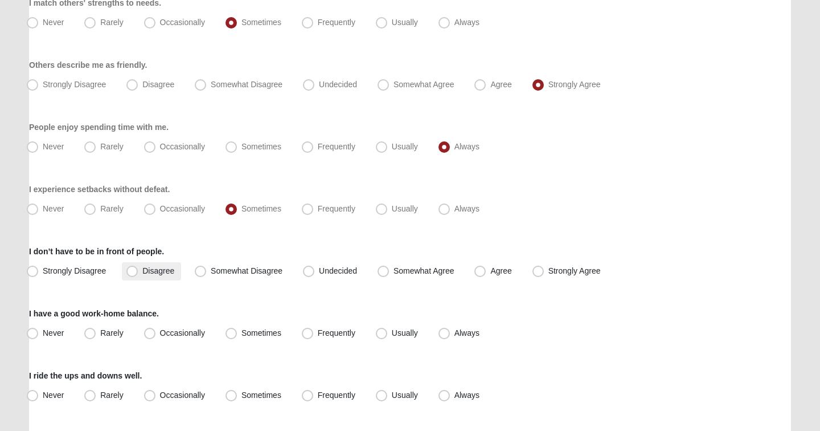
click at [142, 273] on span "Disagree" at bounding box center [158, 270] width 32 height 9
click at [133, 273] on input "Disagree" at bounding box center [134, 270] width 7 height 7
radio input "true"
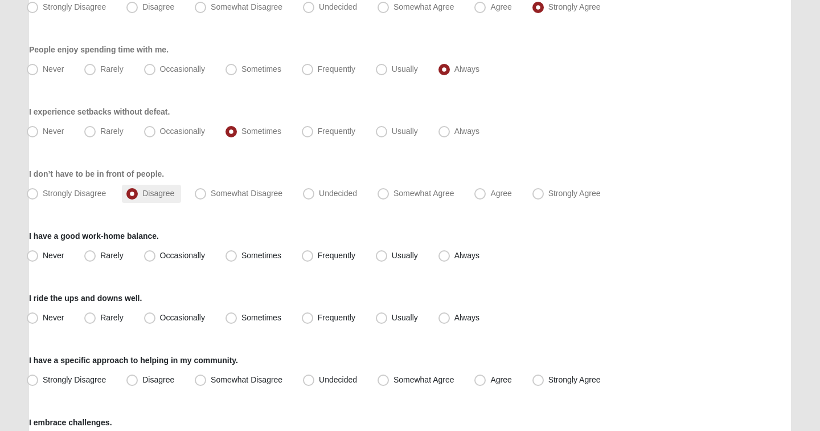
scroll to position [369, 0]
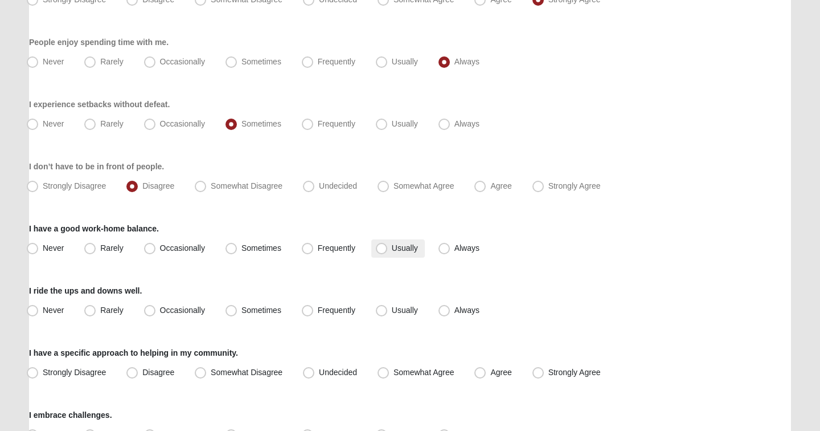
click at [398, 251] on span "Usually" at bounding box center [405, 247] width 26 height 9
click at [388, 251] on input "Usually" at bounding box center [384, 247] width 7 height 7
radio input "true"
click at [257, 309] on span "Sometimes" at bounding box center [262, 309] width 40 height 9
click at [238, 309] on input "Sometimes" at bounding box center [233, 309] width 7 height 7
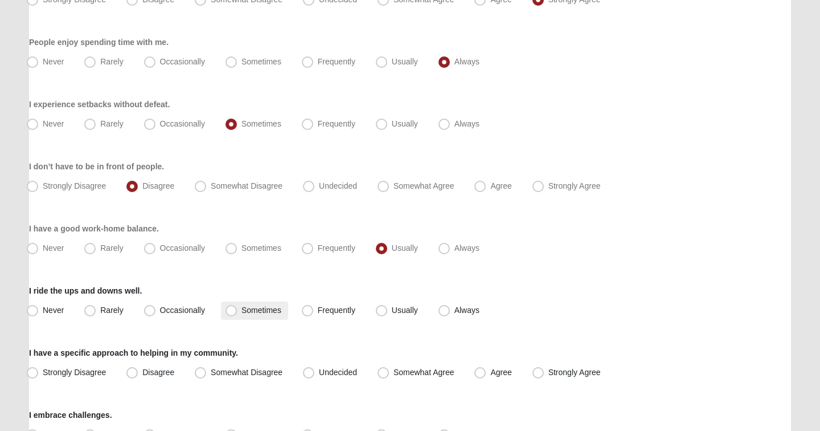
radio input "true"
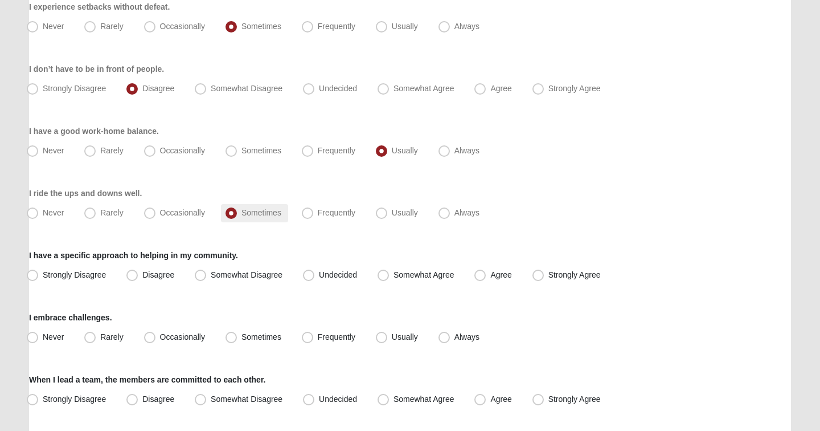
scroll to position [467, 0]
click at [142, 275] on span "Disagree" at bounding box center [158, 273] width 32 height 9
click at [132, 275] on input "Disagree" at bounding box center [134, 274] width 7 height 7
radio input "true"
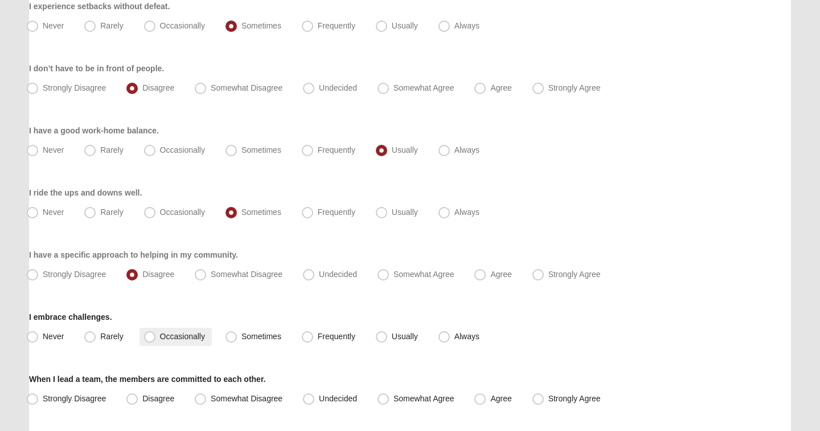
click at [160, 337] on span "Occasionally" at bounding box center [182, 336] width 45 height 9
click at [152, 337] on input "Occasionally" at bounding box center [152, 336] width 7 height 7
radio input "true"
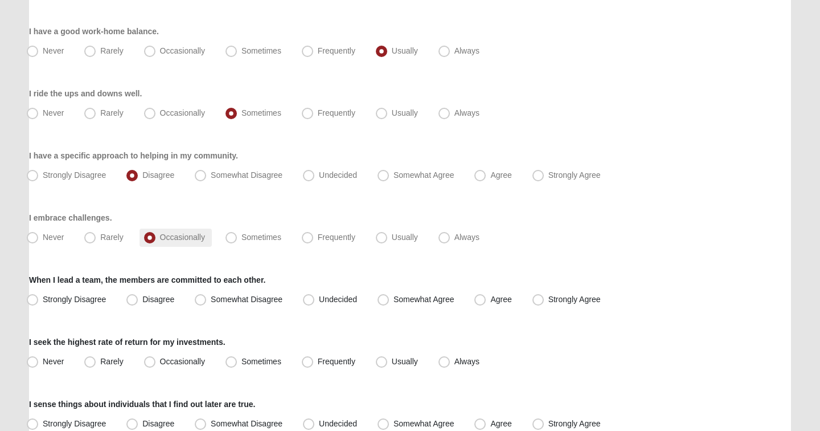
scroll to position [568, 0]
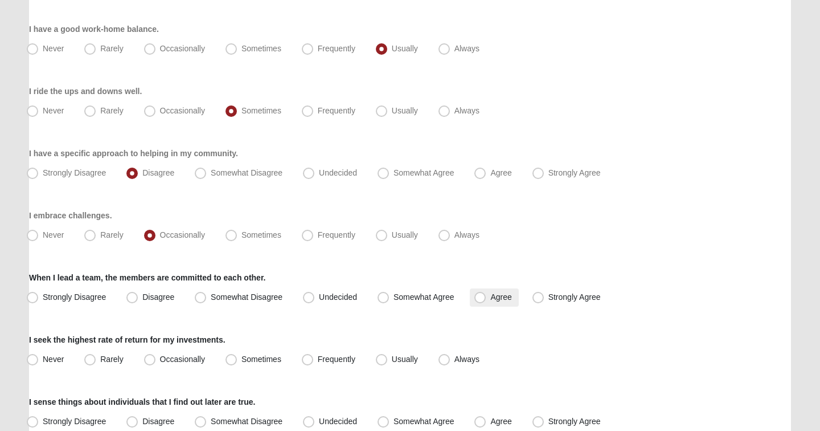
click at [491, 298] on span "Agree" at bounding box center [501, 296] width 21 height 9
click at [480, 298] on input "Agree" at bounding box center [482, 296] width 7 height 7
radio input "true"
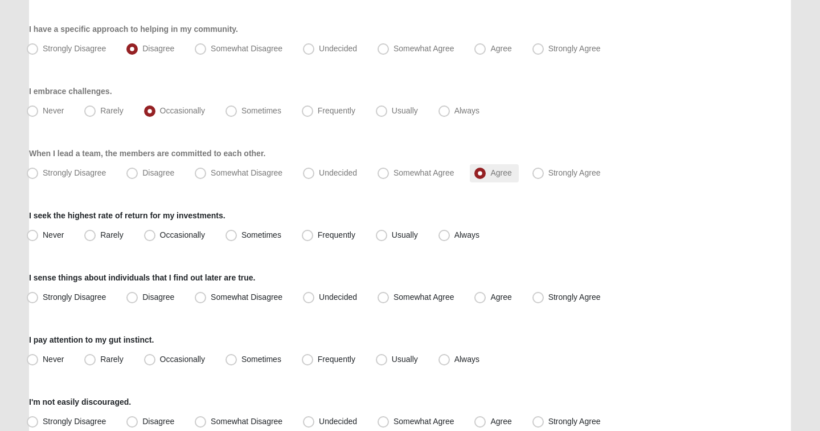
scroll to position [698, 0]
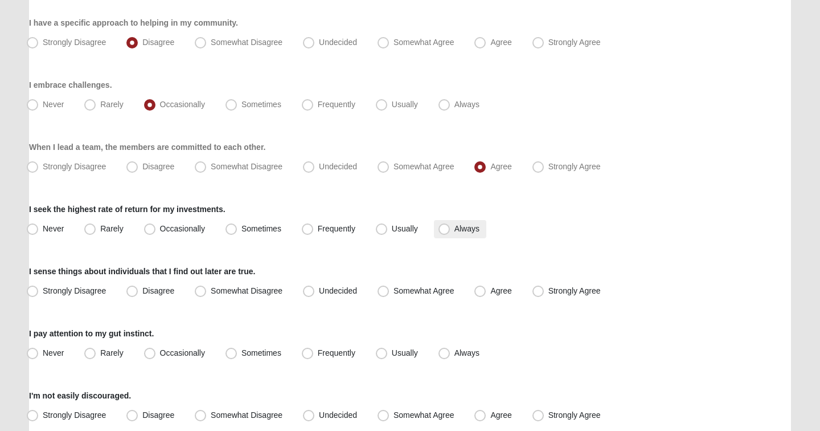
click at [455, 231] on span "Always" at bounding box center [467, 228] width 25 height 9
click at [445, 231] on input "Always" at bounding box center [446, 228] width 7 height 7
radio input "true"
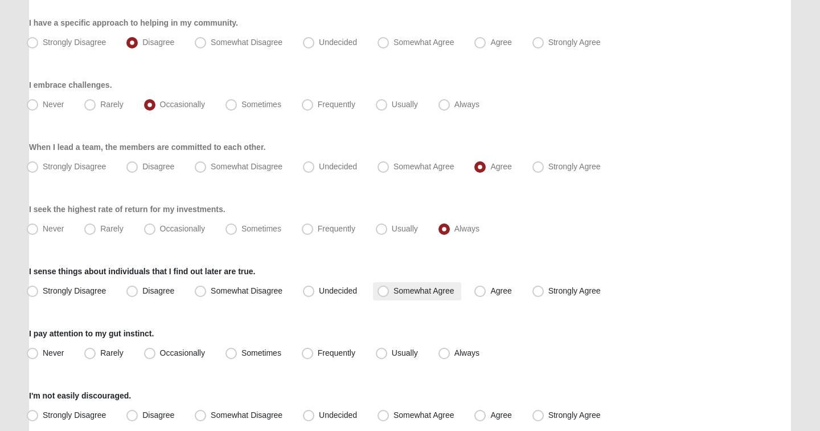
click at [400, 294] on span "Somewhat Agree" at bounding box center [424, 290] width 61 height 9
click at [390, 294] on input "Somewhat Agree" at bounding box center [385, 290] width 7 height 7
radio input "true"
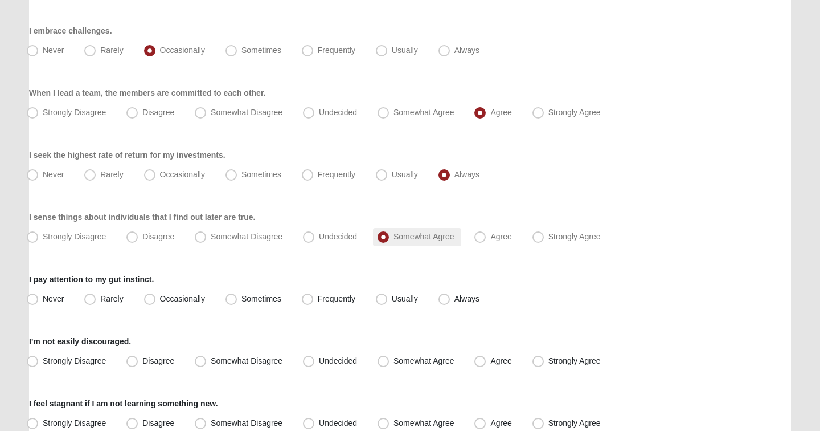
scroll to position [824, 0]
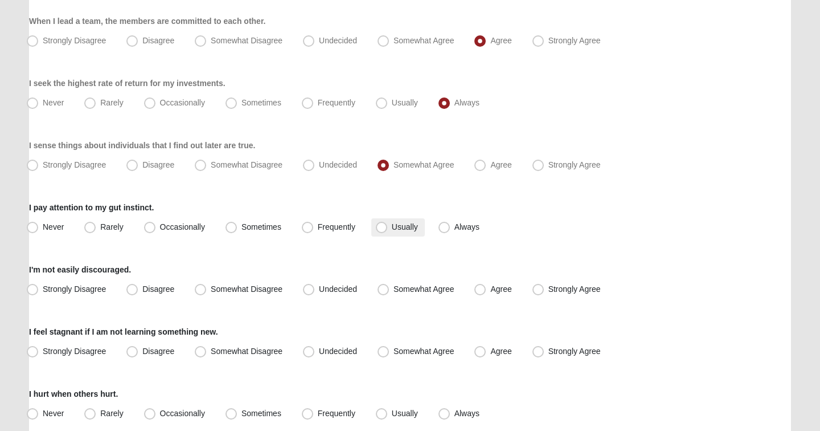
click at [410, 228] on span "Usually" at bounding box center [405, 226] width 26 height 9
click at [388, 228] on input "Usually" at bounding box center [384, 226] width 7 height 7
radio input "true"
click at [162, 287] on span "Disagree" at bounding box center [158, 288] width 32 height 9
click at [138, 287] on input "Disagree" at bounding box center [134, 288] width 7 height 7
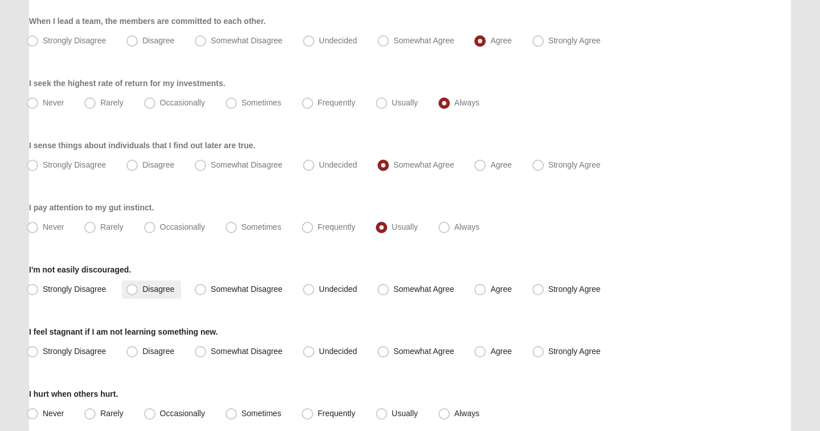
radio input "true"
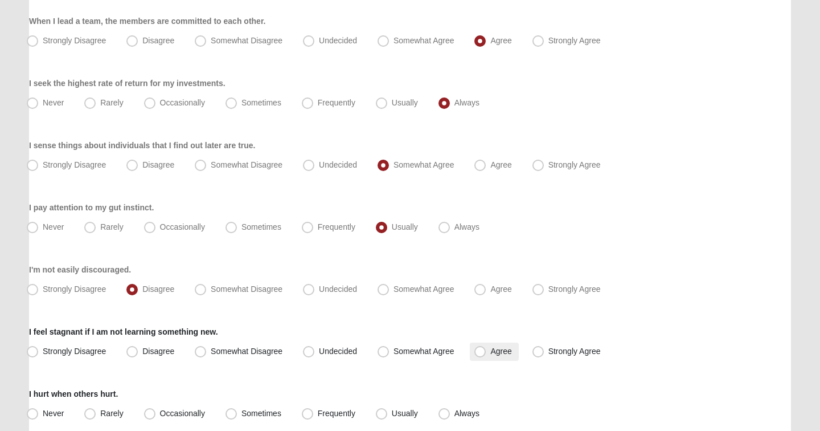
click at [491, 354] on span "Agree" at bounding box center [501, 350] width 21 height 9
click at [486, 354] on input "Agree" at bounding box center [482, 351] width 7 height 7
radio input "true"
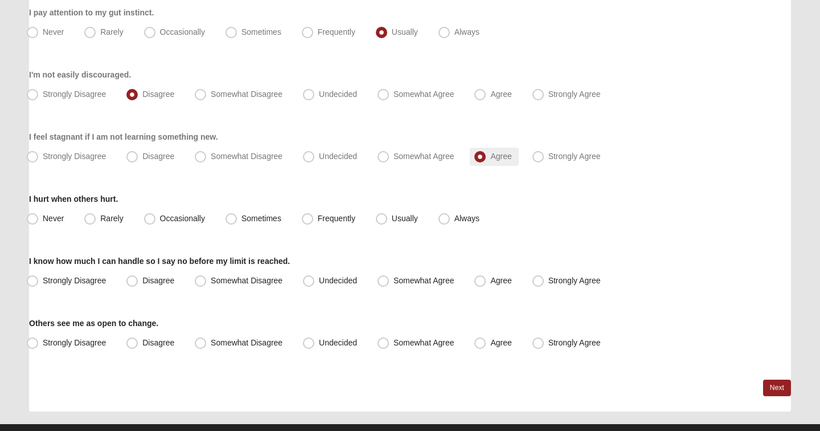
scroll to position [1020, 0]
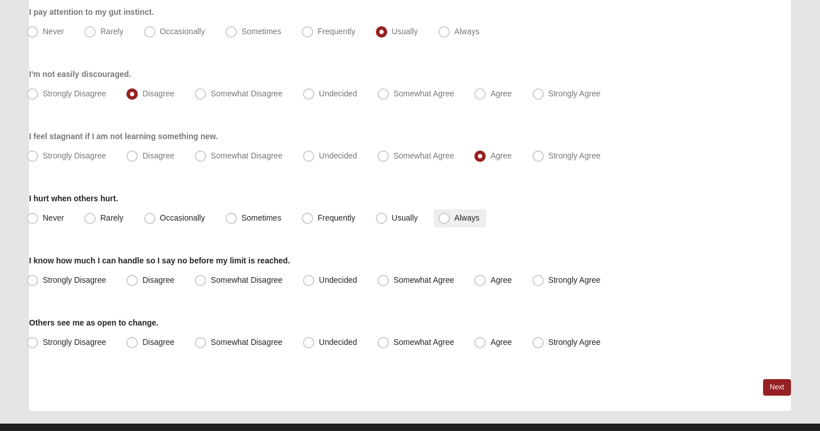
click at [455, 219] on span "Always" at bounding box center [467, 217] width 25 height 9
click at [443, 219] on input "Always" at bounding box center [446, 217] width 7 height 7
radio input "true"
click at [491, 284] on label "Agree" at bounding box center [494, 280] width 48 height 18
click at [487, 284] on input "Agree" at bounding box center [482, 279] width 7 height 7
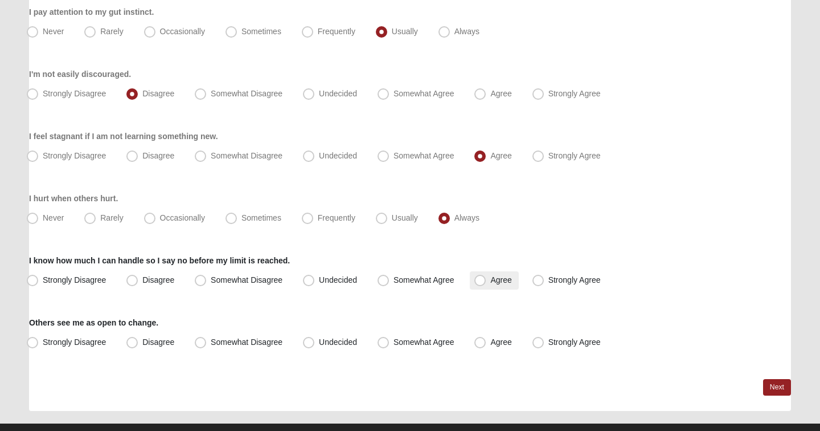
radio input "true"
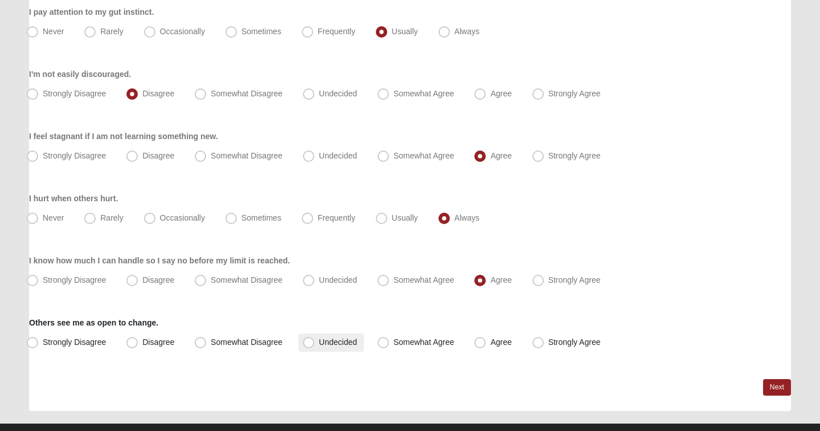
click at [333, 340] on span "Undecided" at bounding box center [338, 341] width 38 height 9
click at [315, 340] on input "Undecided" at bounding box center [311, 341] width 7 height 7
radio input "true"
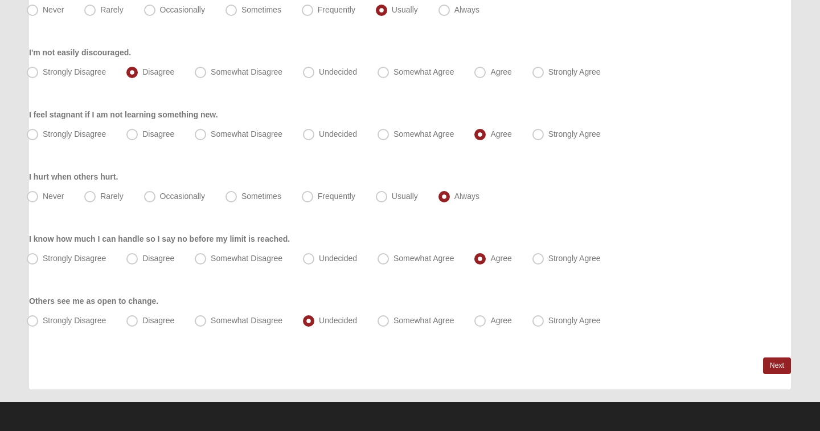
scroll to position [1041, 0]
click at [774, 367] on link "Next" at bounding box center [777, 365] width 28 height 17
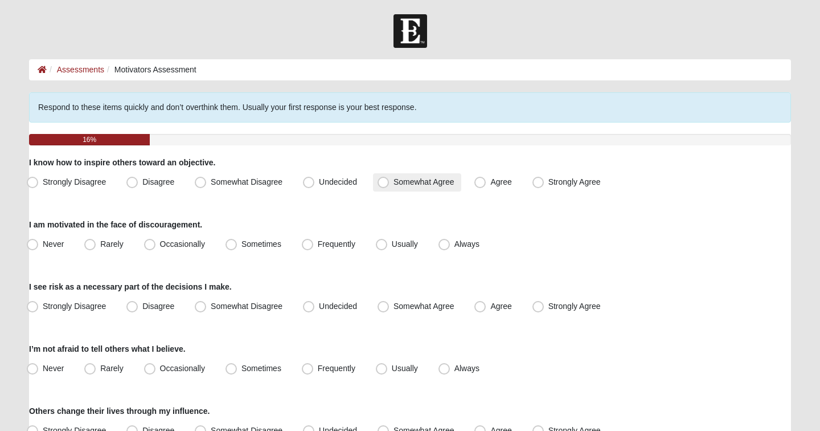
click at [404, 181] on span "Somewhat Agree" at bounding box center [424, 181] width 61 height 9
click at [390, 181] on input "Somewhat Agree" at bounding box center [385, 181] width 7 height 7
radio input "true"
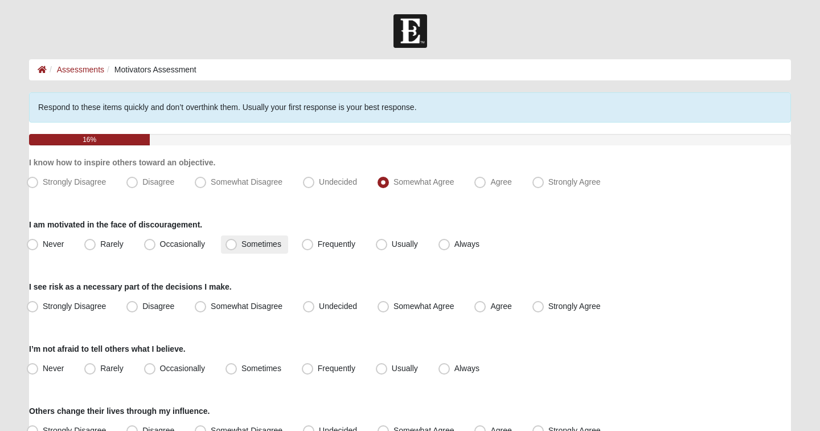
click at [249, 244] on span "Sometimes" at bounding box center [262, 243] width 40 height 9
click at [238, 244] on input "Sometimes" at bounding box center [233, 243] width 7 height 7
radio input "true"
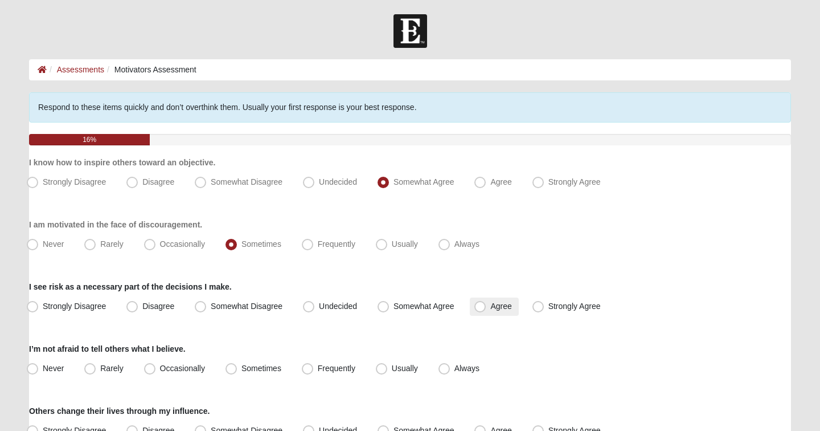
click at [494, 305] on span "Agree" at bounding box center [501, 305] width 21 height 9
click at [487, 305] on input "Agree" at bounding box center [482, 306] width 7 height 7
radio input "true"
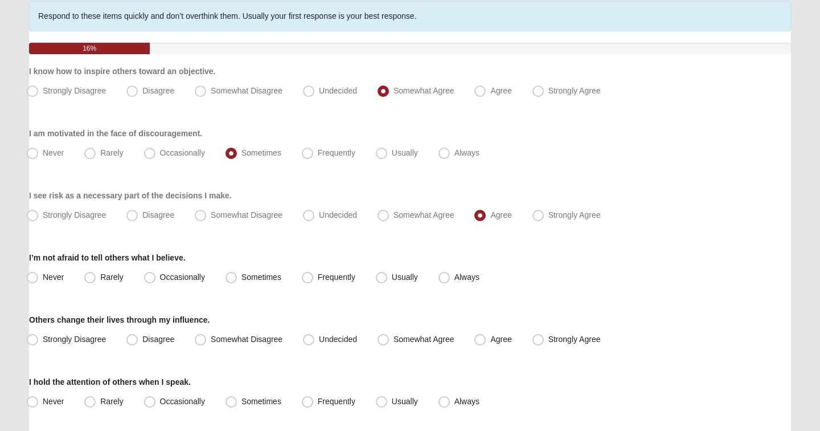
scroll to position [101, 0]
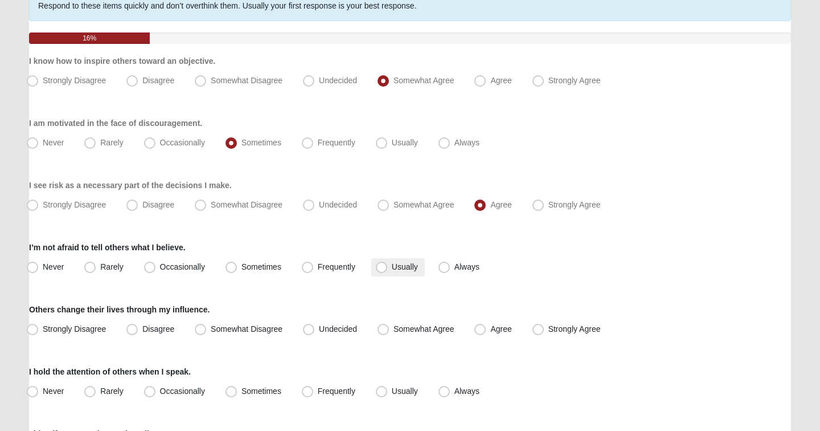
click at [393, 270] on span "Usually" at bounding box center [405, 266] width 26 height 9
click at [388, 270] on input "Usually" at bounding box center [384, 266] width 7 height 7
radio input "true"
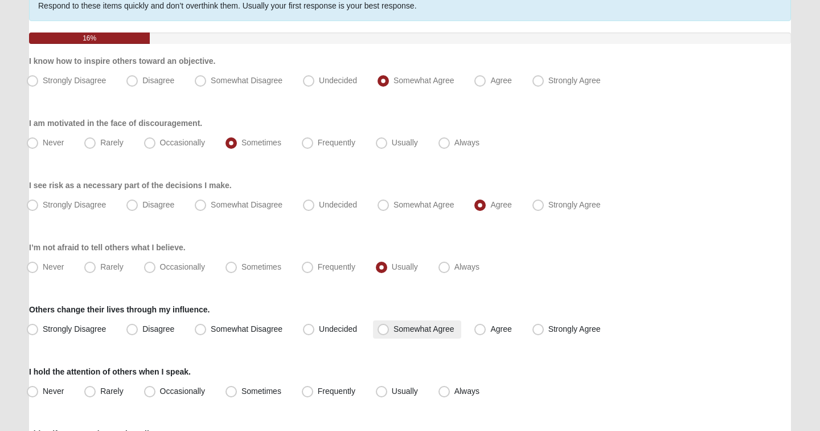
click at [394, 328] on span "Somewhat Agree" at bounding box center [424, 328] width 61 height 9
click at [390, 328] on input "Somewhat Agree" at bounding box center [385, 328] width 7 height 7
radio input "true"
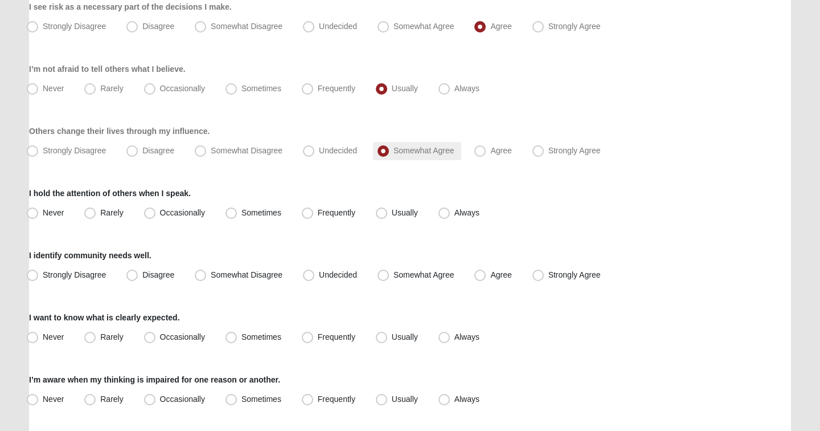
scroll to position [282, 0]
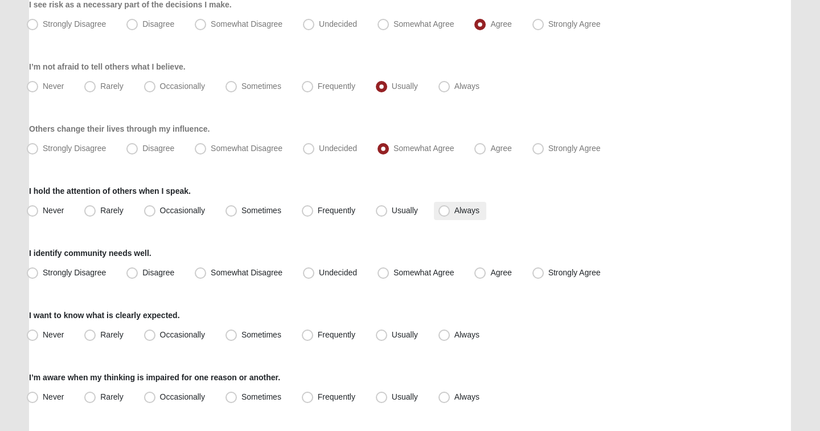
click at [455, 212] on span "Always" at bounding box center [467, 210] width 25 height 9
click at [451, 212] on input "Always" at bounding box center [446, 210] width 7 height 7
radio input "true"
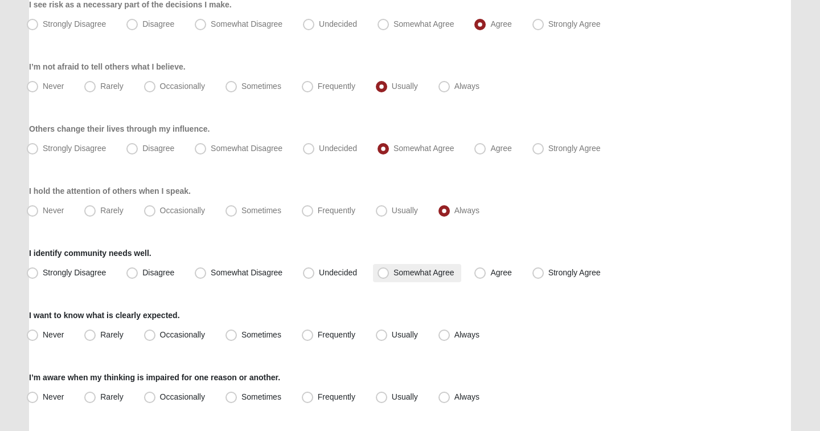
click at [431, 277] on label "Somewhat Agree" at bounding box center [417, 273] width 88 height 18
click at [390, 276] on input "Somewhat Agree" at bounding box center [385, 272] width 7 height 7
radio input "true"
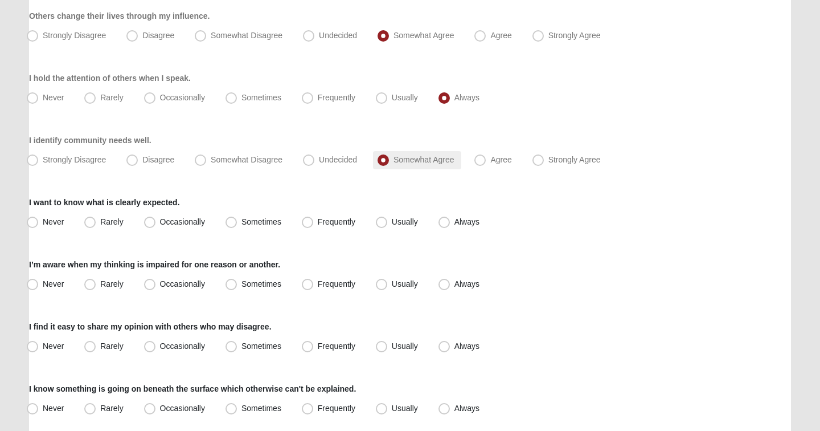
scroll to position [401, 0]
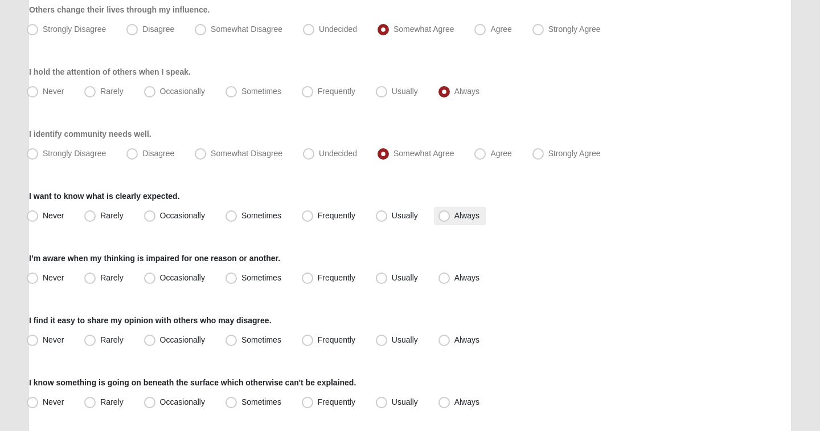
click at [450, 216] on label "Always" at bounding box center [460, 216] width 52 height 18
click at [450, 216] on input "Always" at bounding box center [446, 215] width 7 height 7
radio input "true"
click at [400, 279] on span "Usually" at bounding box center [405, 277] width 26 height 9
click at [388, 279] on input "Usually" at bounding box center [384, 277] width 7 height 7
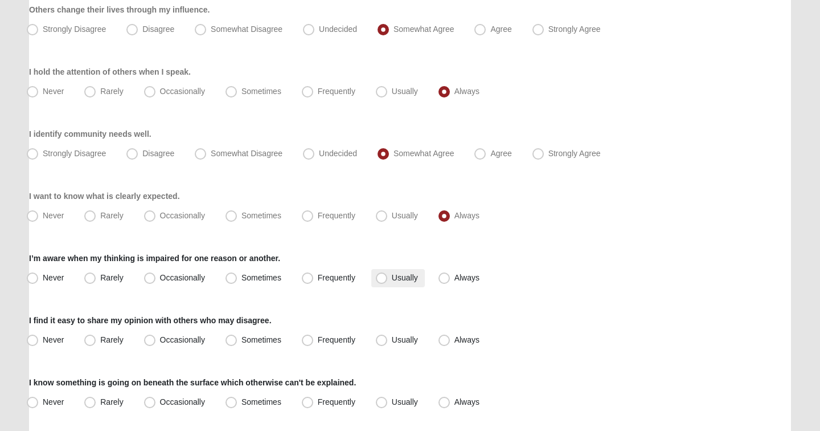
radio input "true"
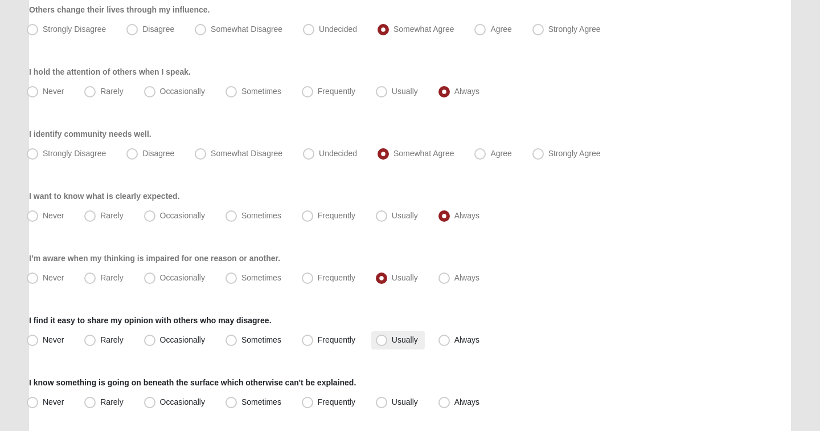
click at [392, 341] on span "Usually" at bounding box center [405, 339] width 26 height 9
click at [381, 341] on input "Usually" at bounding box center [384, 339] width 7 height 7
radio input "true"
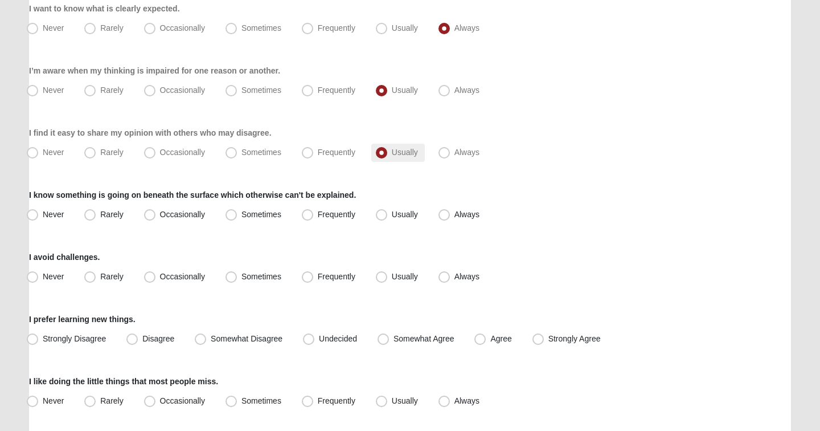
scroll to position [591, 0]
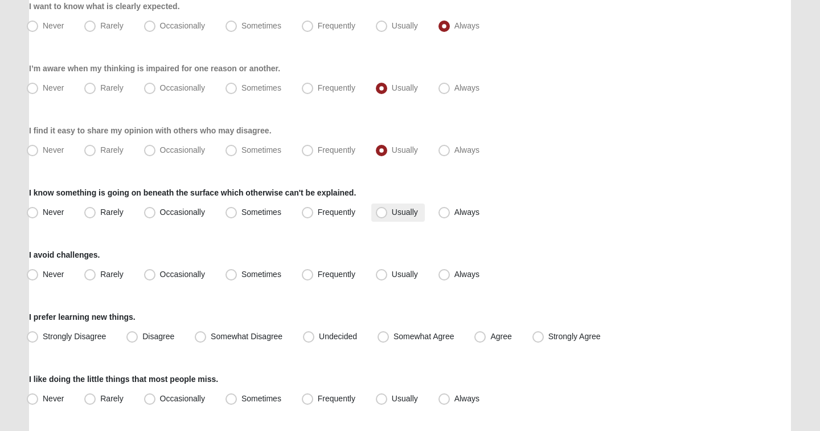
click at [403, 216] on span "Usually" at bounding box center [405, 211] width 26 height 9
click at [388, 216] on input "Usually" at bounding box center [384, 212] width 7 height 7
radio input "true"
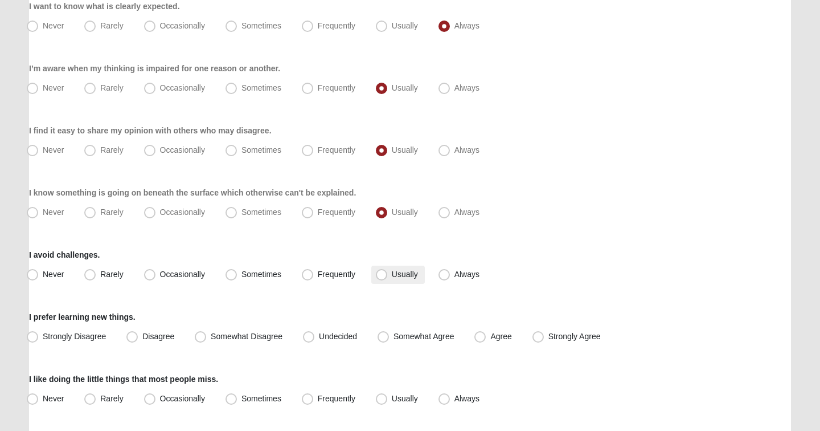
click at [413, 275] on span "Usually" at bounding box center [405, 273] width 26 height 9
click at [388, 275] on input "Usually" at bounding box center [384, 274] width 7 height 7
radio input "true"
click at [166, 279] on label "Occasionally" at bounding box center [176, 274] width 72 height 18
click at [156, 278] on input "Occasionally" at bounding box center [152, 274] width 7 height 7
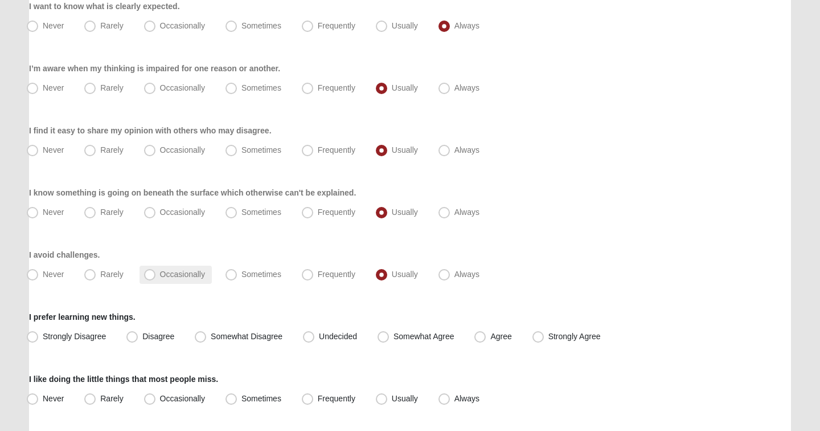
radio input "true"
click at [554, 337] on span "Strongly Agree" at bounding box center [575, 336] width 52 height 9
click at [545, 337] on input "Strongly Agree" at bounding box center [540, 336] width 7 height 7
radio input "true"
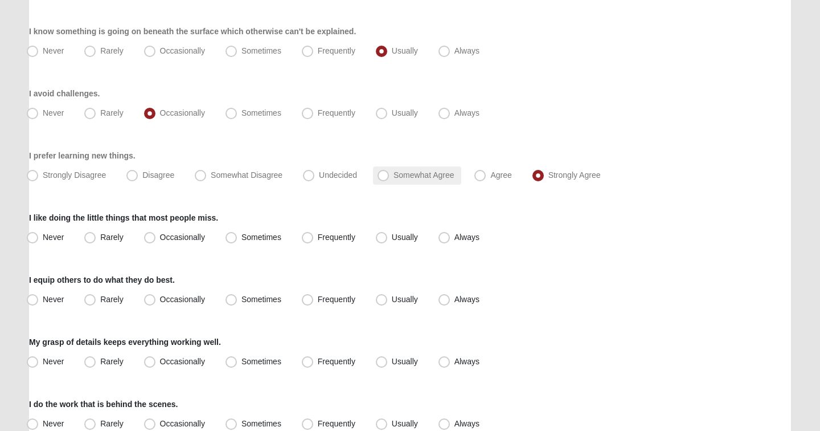
scroll to position [755, 0]
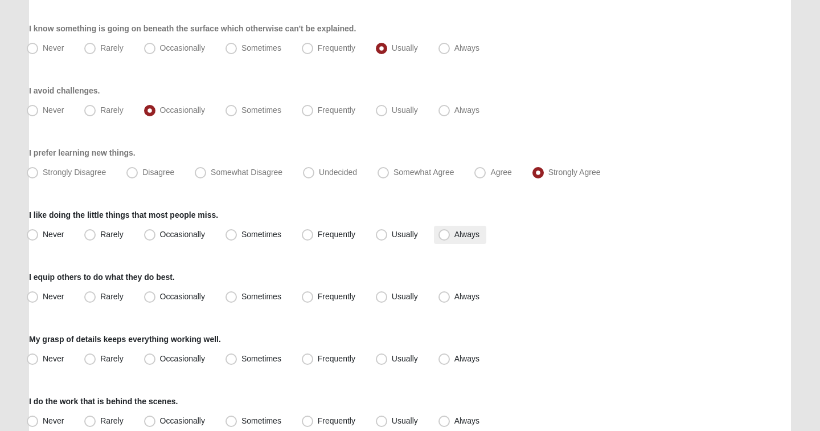
click at [463, 232] on span "Always" at bounding box center [467, 234] width 25 height 9
click at [451, 232] on input "Always" at bounding box center [446, 234] width 7 height 7
radio input "true"
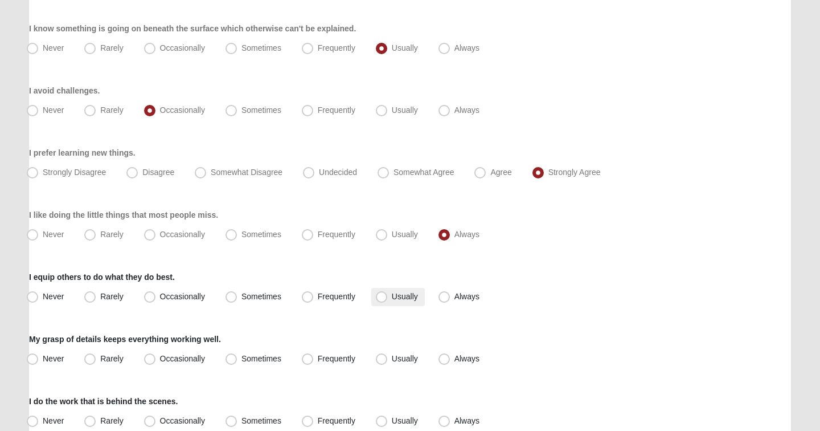
click at [394, 297] on span "Usually" at bounding box center [405, 296] width 26 height 9
click at [388, 297] on input "Usually" at bounding box center [384, 296] width 7 height 7
radio input "true"
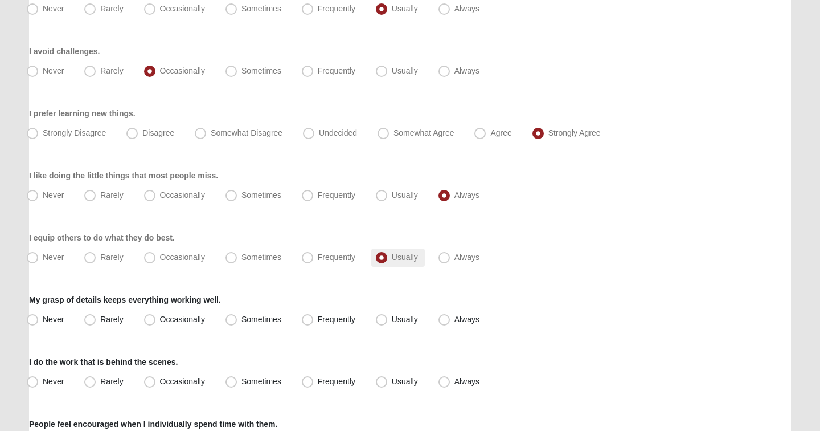
scroll to position [799, 0]
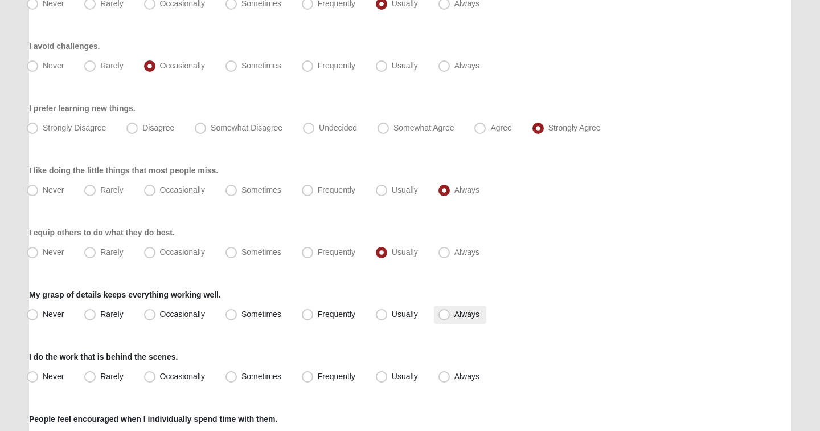
click at [451, 310] on label "Always" at bounding box center [460, 314] width 52 height 18
click at [451, 310] on input "Always" at bounding box center [446, 313] width 7 height 7
radio input "true"
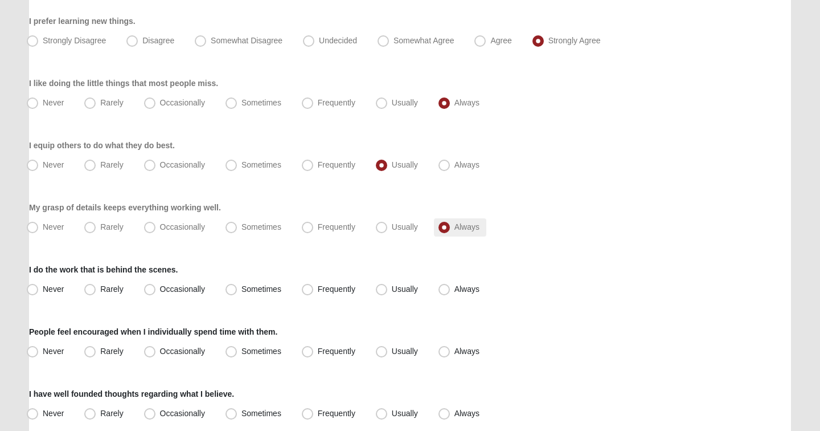
scroll to position [902, 0]
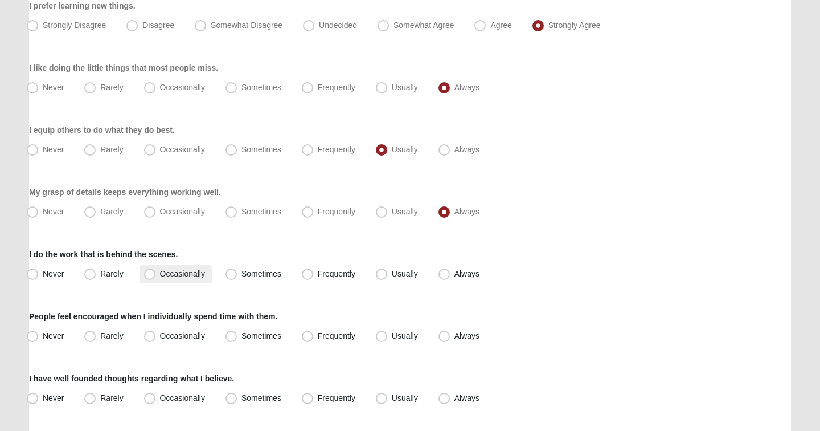
click at [175, 273] on span "Occasionally" at bounding box center [182, 273] width 45 height 9
click at [156, 273] on input "Occasionally" at bounding box center [152, 273] width 7 height 7
radio input "true"
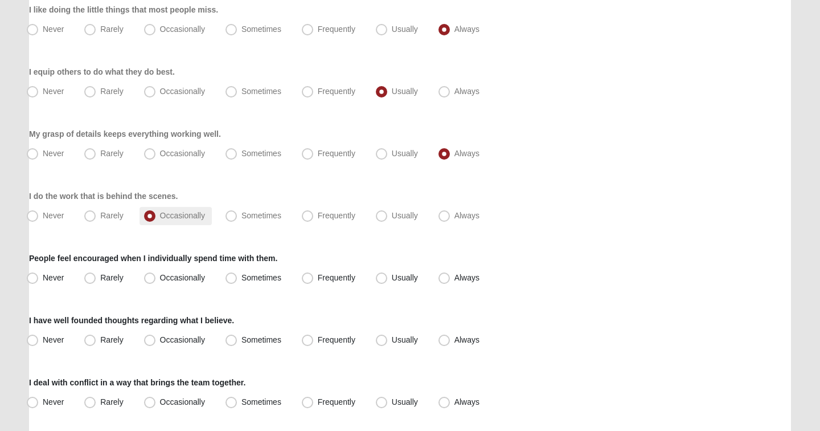
scroll to position [966, 0]
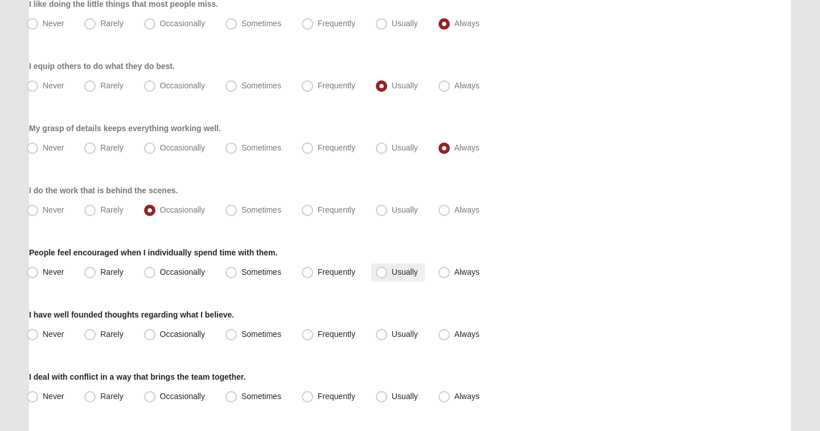
click at [404, 276] on span "Usually" at bounding box center [405, 271] width 26 height 9
click at [388, 276] on input "Usually" at bounding box center [384, 271] width 7 height 7
radio input "true"
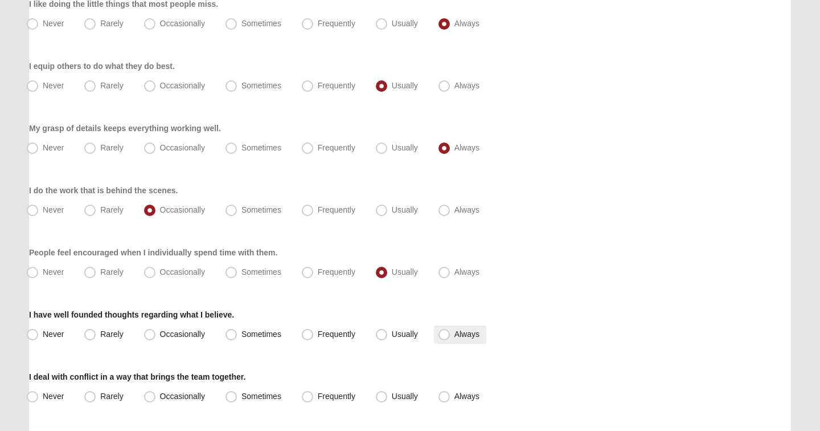
click at [456, 330] on span "Always" at bounding box center [467, 333] width 25 height 9
click at [451, 330] on input "Always" at bounding box center [446, 333] width 7 height 7
radio input "true"
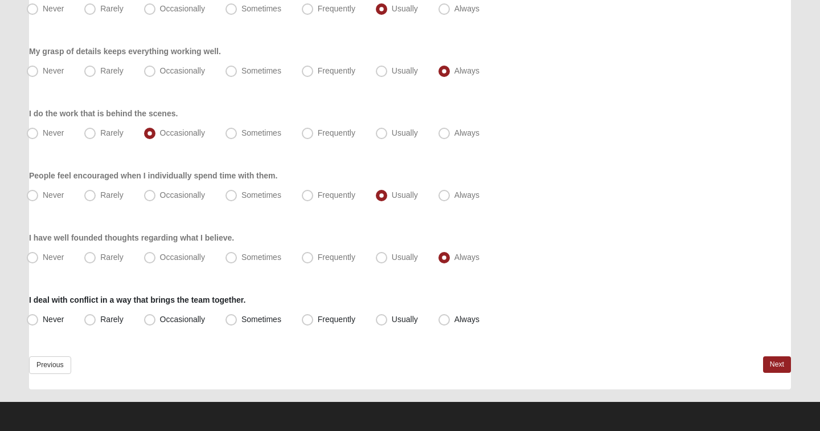
scroll to position [1043, 0]
click at [399, 321] on span "Usually" at bounding box center [405, 318] width 26 height 9
click at [388, 321] on input "Usually" at bounding box center [384, 319] width 7 height 7
radio input "true"
click at [780, 364] on link "Next" at bounding box center [777, 364] width 28 height 17
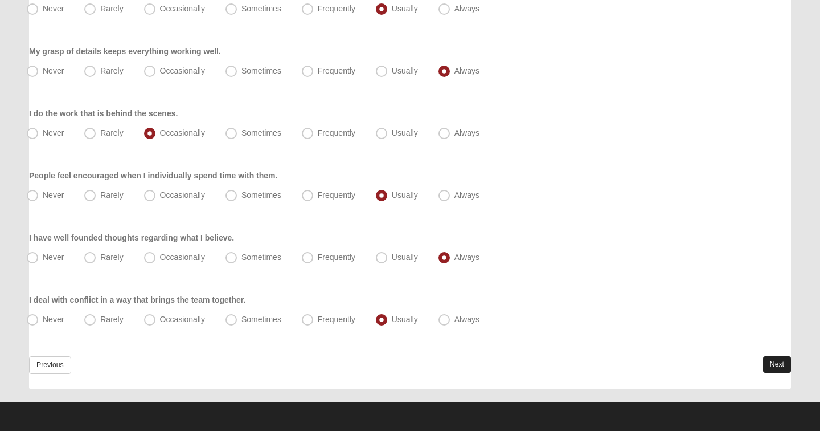
scroll to position [0, 0]
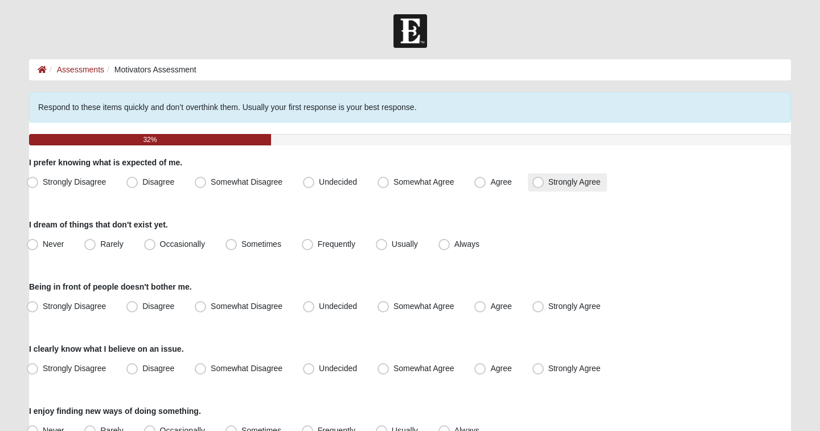
click at [566, 187] on label "Strongly Agree" at bounding box center [568, 182] width 80 height 18
click at [545, 186] on input "Strongly Agree" at bounding box center [540, 181] width 7 height 7
radio input "true"
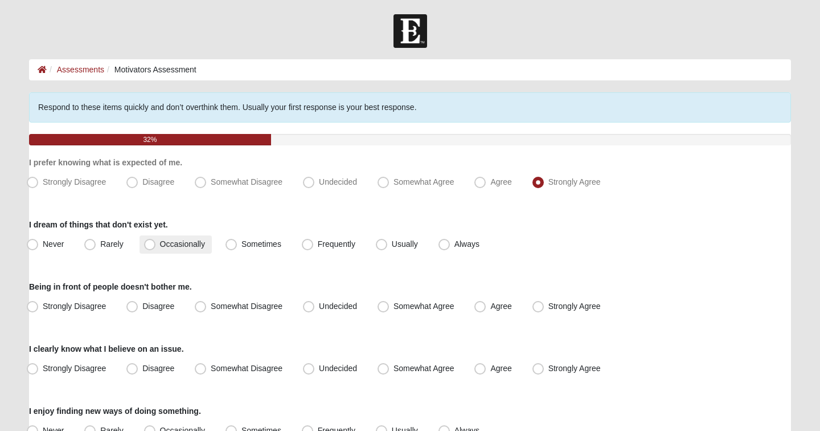
click at [197, 243] on span "Occasionally" at bounding box center [182, 243] width 45 height 9
click at [156, 243] on input "Occasionally" at bounding box center [152, 243] width 7 height 7
radio input "true"
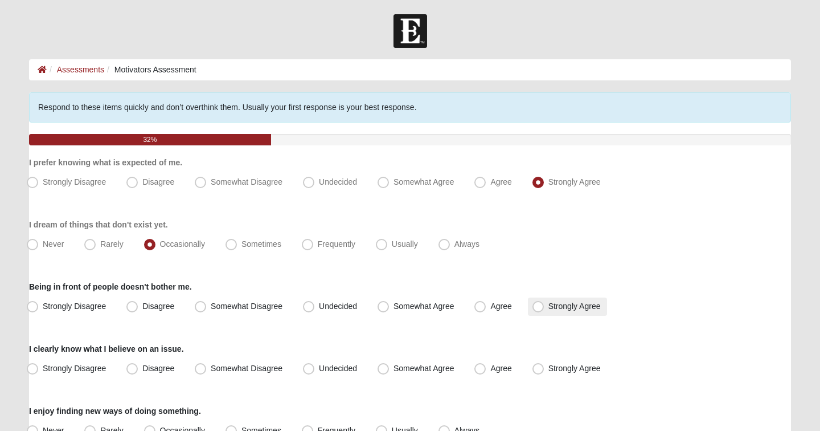
click at [553, 309] on span "Strongly Agree" at bounding box center [575, 305] width 52 height 9
click at [545, 309] on input "Strongly Agree" at bounding box center [540, 306] width 7 height 7
radio input "true"
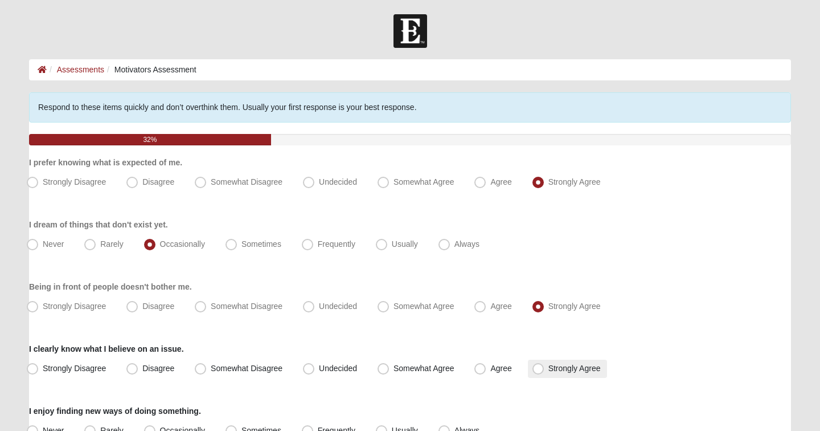
click at [557, 370] on span "Strongly Agree" at bounding box center [575, 367] width 52 height 9
click at [545, 370] on input "Strongly Agree" at bounding box center [540, 368] width 7 height 7
radio input "true"
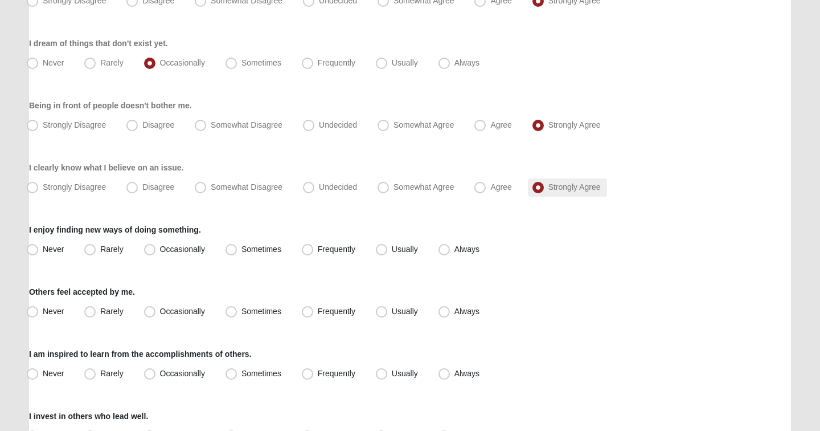
scroll to position [182, 0]
click at [189, 244] on span "Occasionally" at bounding box center [182, 247] width 45 height 9
click at [156, 244] on input "Occasionally" at bounding box center [152, 247] width 7 height 7
radio input "true"
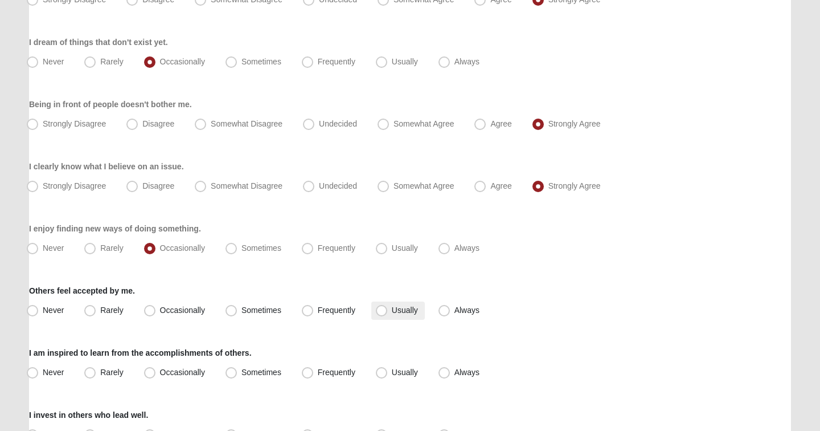
click at [397, 310] on span "Usually" at bounding box center [405, 309] width 26 height 9
click at [388, 310] on input "Usually" at bounding box center [384, 309] width 7 height 7
radio input "true"
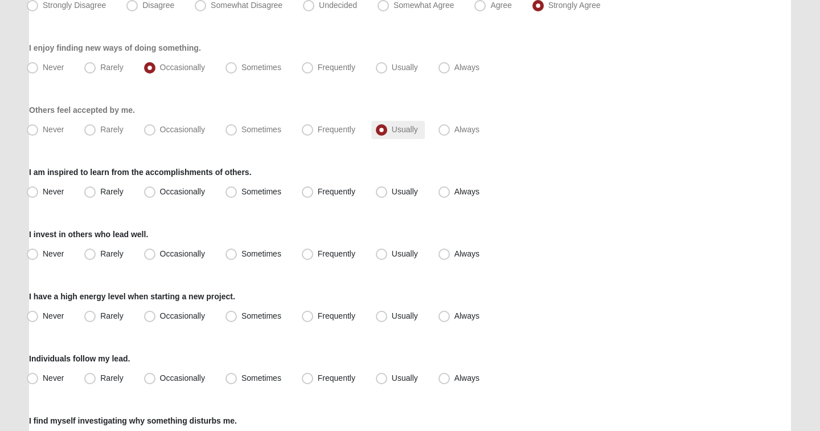
scroll to position [370, 0]
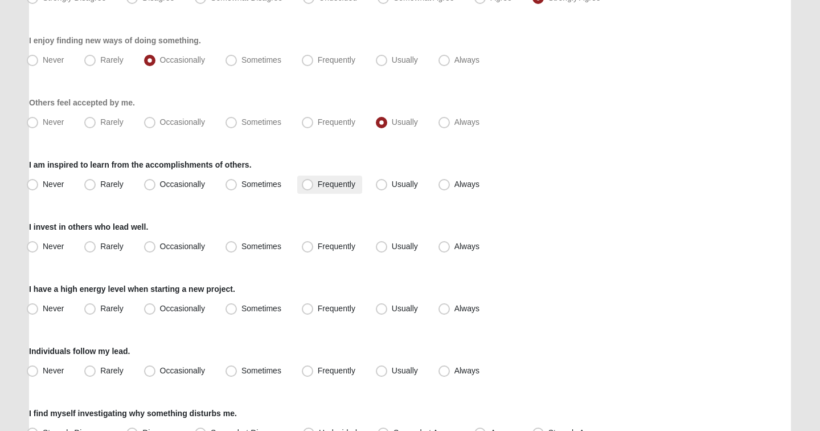
click at [334, 177] on label "Frequently" at bounding box center [329, 184] width 65 height 18
click at [314, 181] on input "Frequently" at bounding box center [309, 184] width 7 height 7
radio input "true"
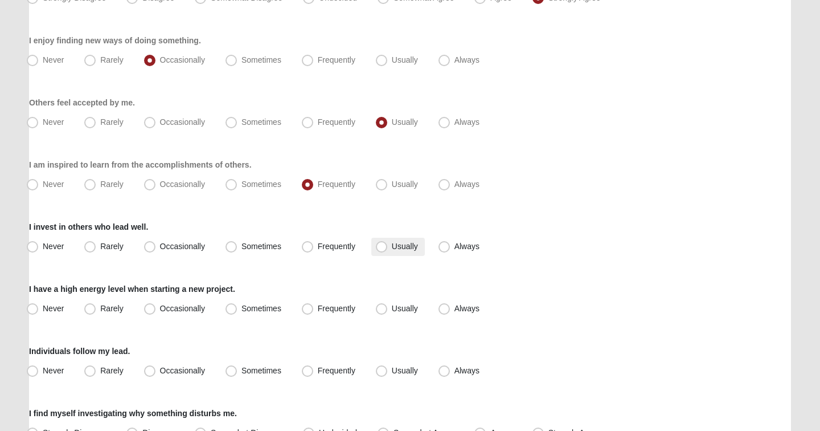
click at [387, 243] on label "Usually" at bounding box center [398, 247] width 54 height 18
click at [387, 243] on input "Usually" at bounding box center [384, 246] width 7 height 7
radio input "true"
click at [246, 309] on span "Sometimes" at bounding box center [262, 308] width 40 height 9
click at [238, 309] on input "Sometimes" at bounding box center [233, 308] width 7 height 7
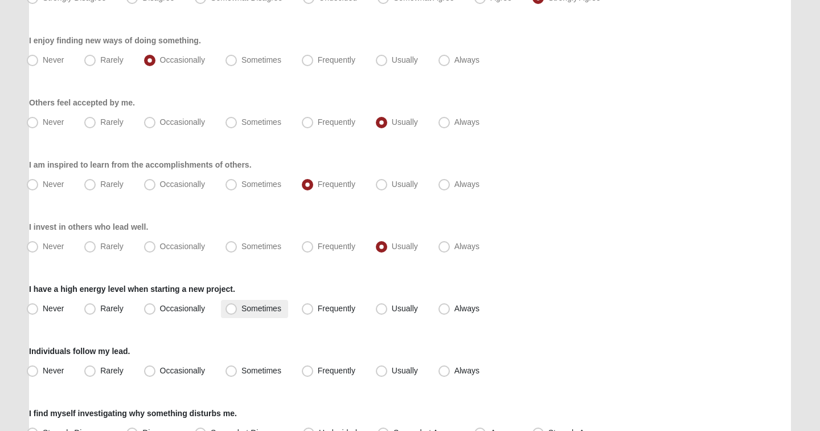
radio input "true"
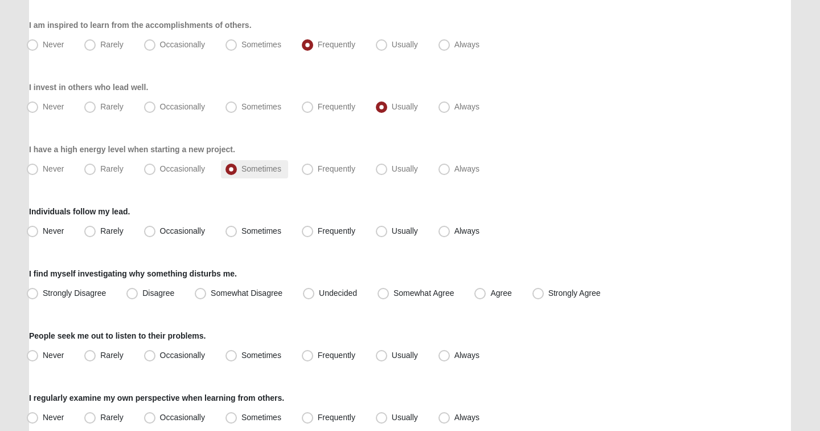
scroll to position [513, 0]
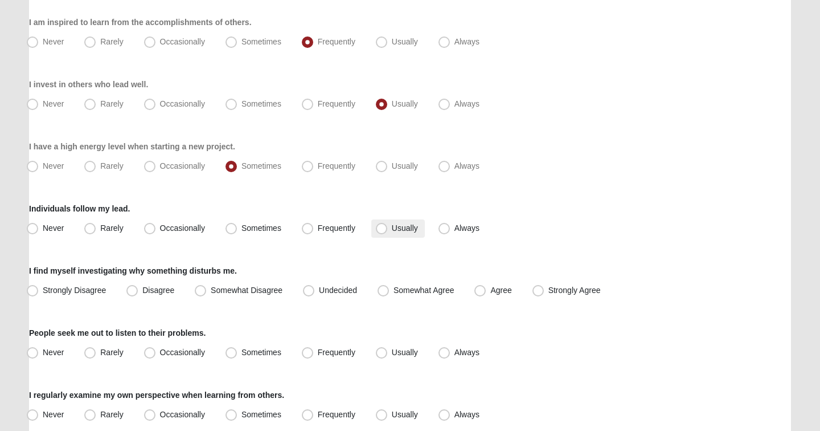
click at [406, 228] on span "Usually" at bounding box center [405, 227] width 26 height 9
click at [388, 228] on input "Usually" at bounding box center [384, 227] width 7 height 7
radio input "true"
click at [491, 292] on span "Agree" at bounding box center [501, 289] width 21 height 9
click at [486, 292] on input "Agree" at bounding box center [482, 290] width 7 height 7
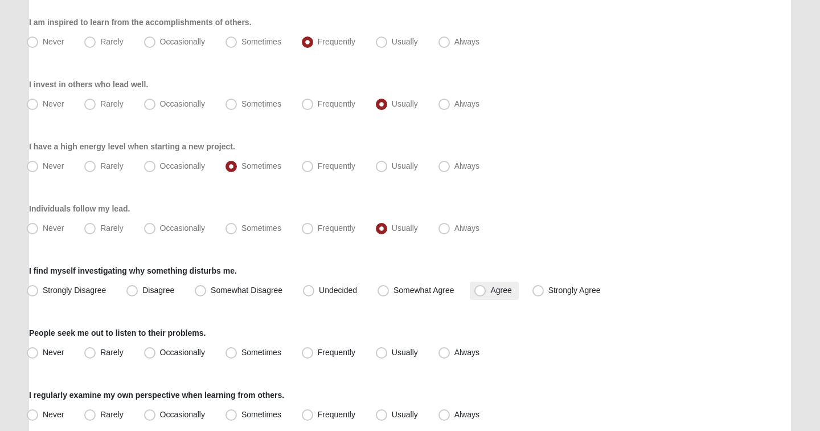
radio input "true"
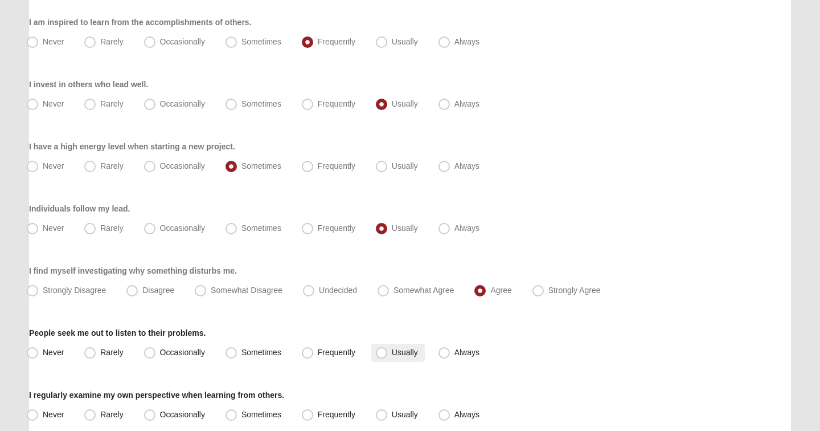
click at [407, 354] on span "Usually" at bounding box center [405, 352] width 26 height 9
click at [388, 354] on input "Usually" at bounding box center [384, 352] width 7 height 7
radio input "true"
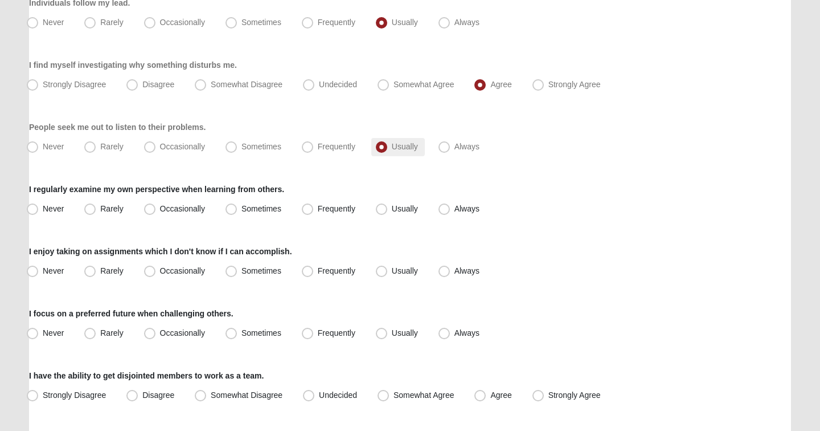
scroll to position [719, 0]
click at [113, 209] on span "Rarely" at bounding box center [111, 207] width 23 height 9
click at [96, 209] on input "Rarely" at bounding box center [92, 208] width 7 height 7
radio input "true"
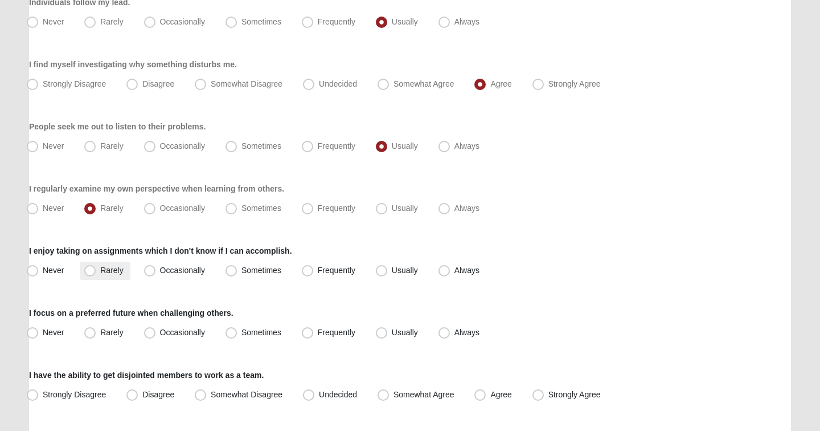
click at [115, 269] on span "Rarely" at bounding box center [111, 269] width 23 height 9
click at [96, 269] on input "Rarely" at bounding box center [92, 270] width 7 height 7
radio input "true"
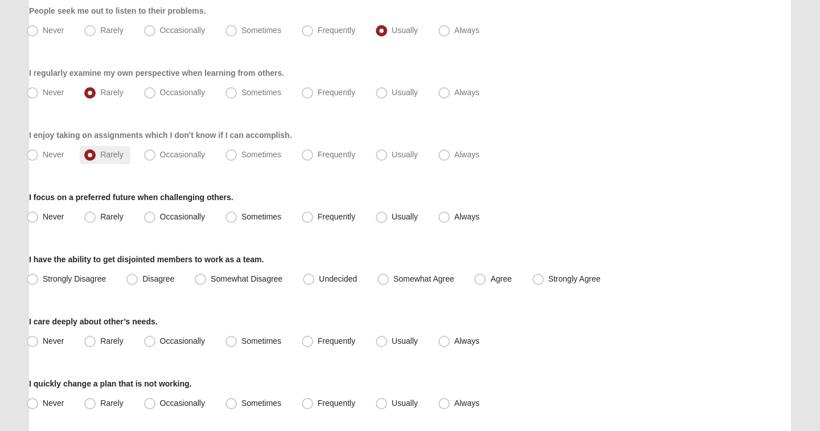
scroll to position [837, 0]
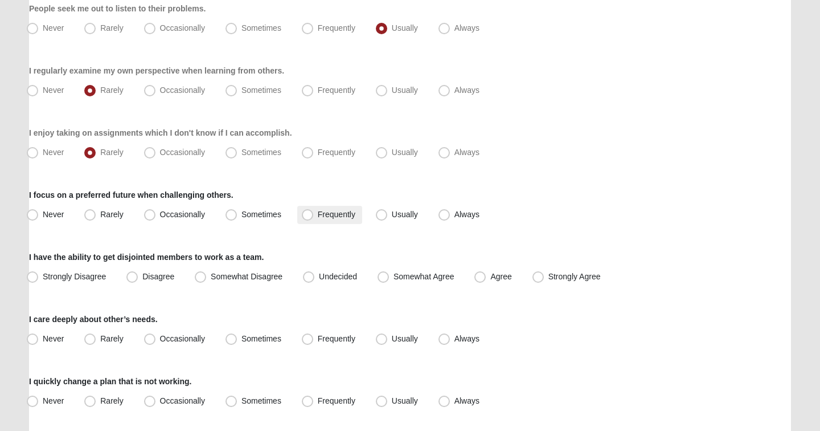
click at [318, 210] on span "Frequently" at bounding box center [337, 214] width 38 height 9
click at [314, 211] on input "Frequently" at bounding box center [309, 214] width 7 height 7
radio input "true"
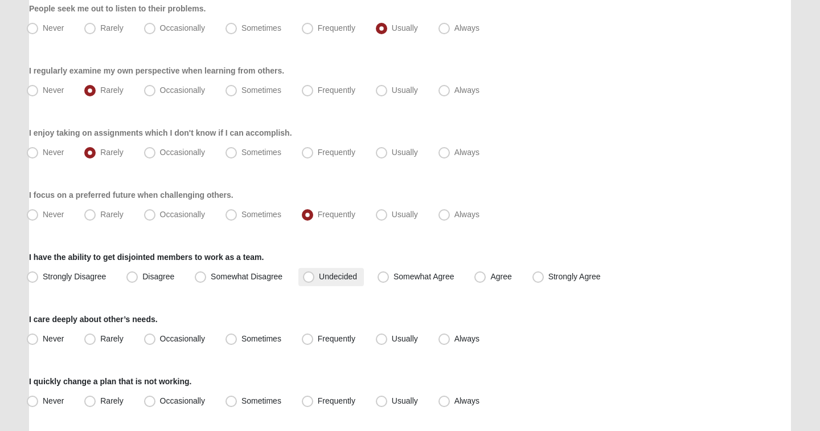
click at [338, 277] on span "Undecided" at bounding box center [338, 276] width 38 height 9
click at [315, 277] on input "Undecided" at bounding box center [311, 276] width 7 height 7
radio input "true"
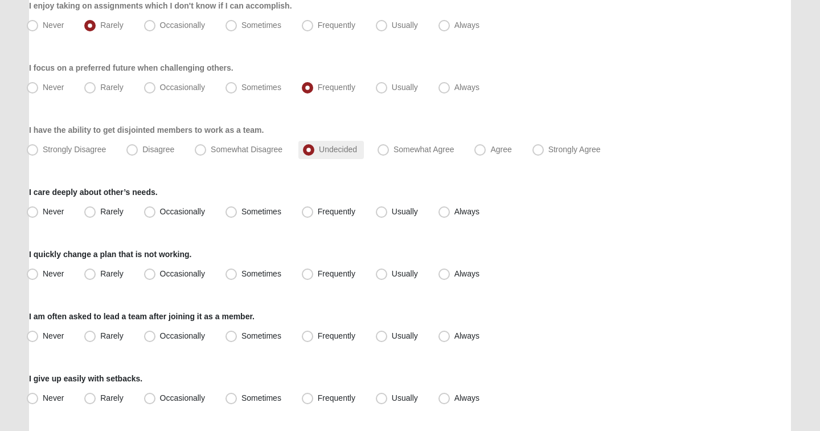
scroll to position [979, 0]
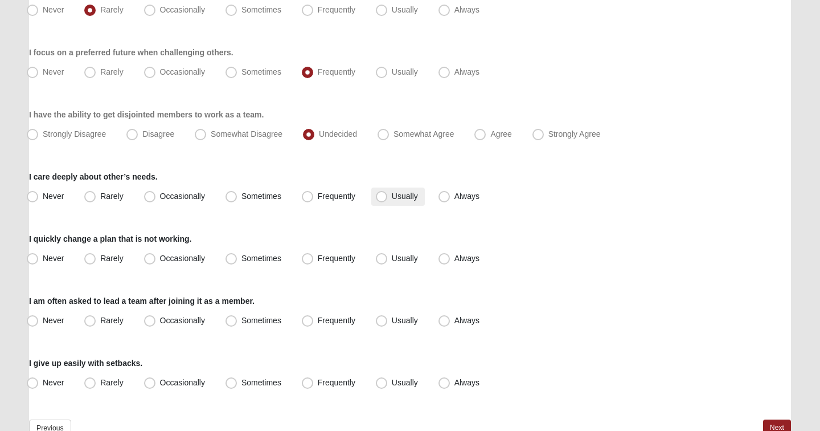
click at [405, 199] on span "Usually" at bounding box center [405, 195] width 26 height 9
click at [388, 199] on input "Usually" at bounding box center [384, 196] width 7 height 7
radio input "true"
click at [350, 264] on label "Frequently" at bounding box center [329, 259] width 65 height 18
click at [314, 262] on input "Frequently" at bounding box center [309, 258] width 7 height 7
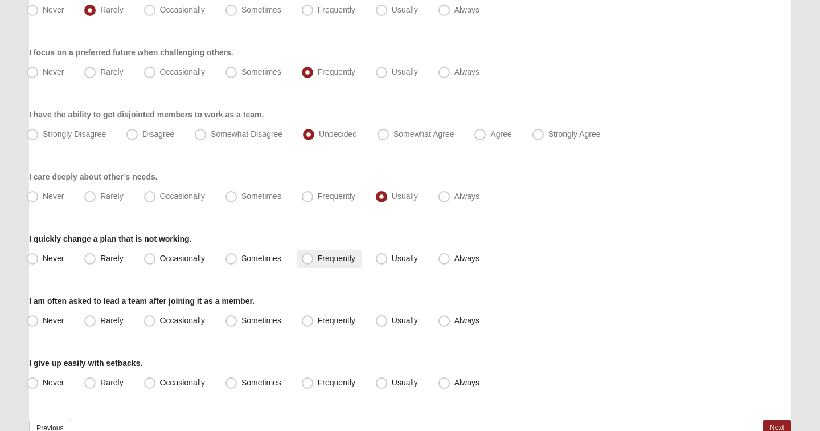
radio input "true"
click at [455, 322] on span "Always" at bounding box center [467, 320] width 25 height 9
click at [447, 322] on input "Always" at bounding box center [446, 320] width 7 height 7
radio input "true"
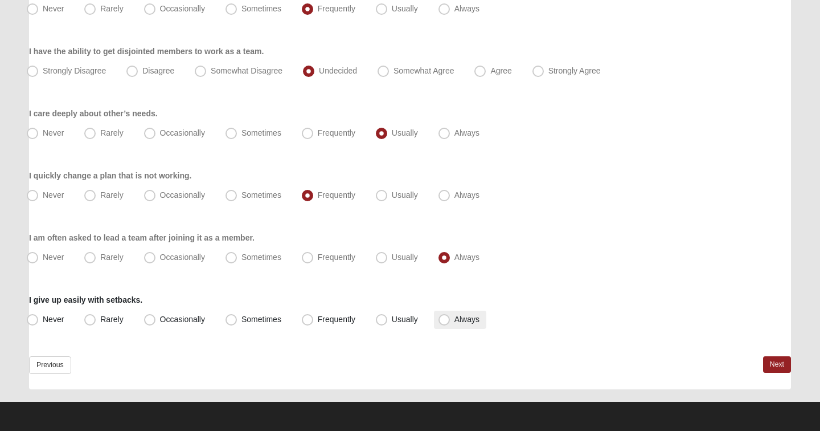
scroll to position [1043, 0]
click at [117, 320] on span "Rarely" at bounding box center [111, 318] width 23 height 9
click at [96, 320] on input "Rarely" at bounding box center [92, 319] width 7 height 7
radio input "true"
click at [782, 362] on link "Next" at bounding box center [777, 364] width 28 height 17
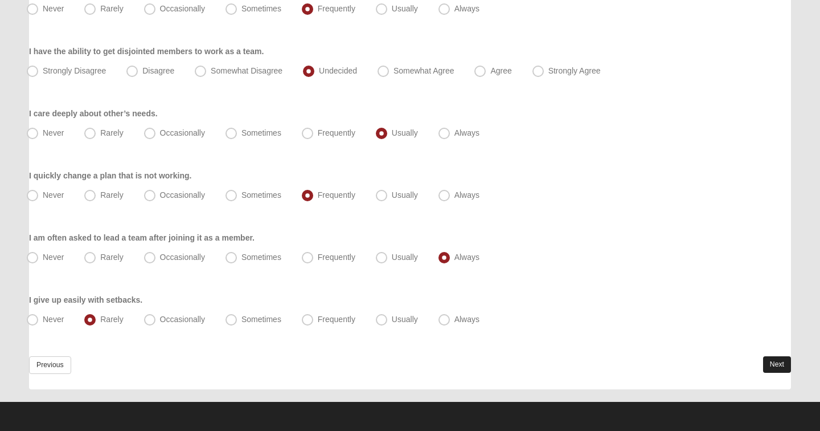
scroll to position [0, 0]
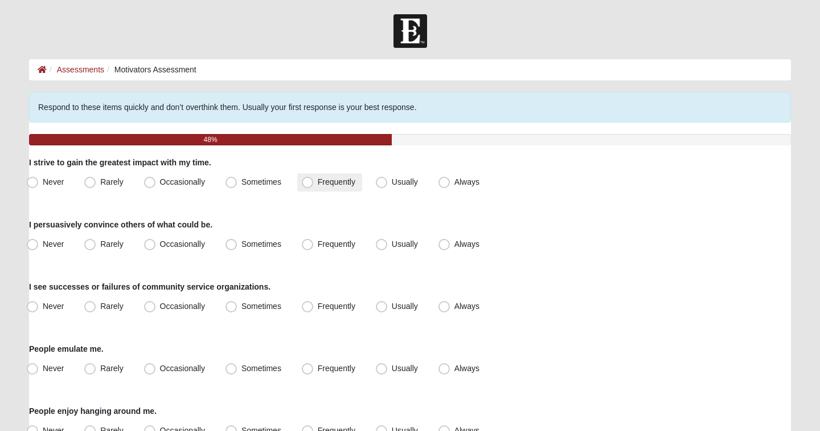
click at [342, 178] on span "Frequently" at bounding box center [337, 181] width 38 height 9
click at [314, 178] on input "Frequently" at bounding box center [309, 181] width 7 height 7
radio input "true"
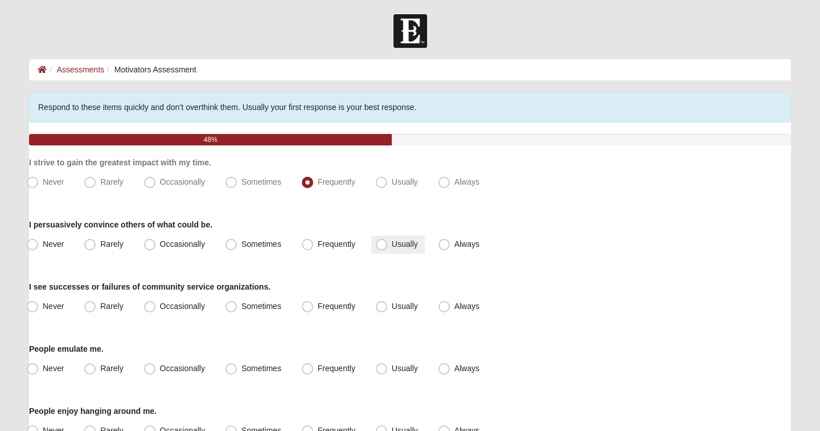
click at [392, 247] on span "Usually" at bounding box center [405, 243] width 26 height 9
click at [385, 247] on input "Usually" at bounding box center [384, 243] width 7 height 7
radio input "true"
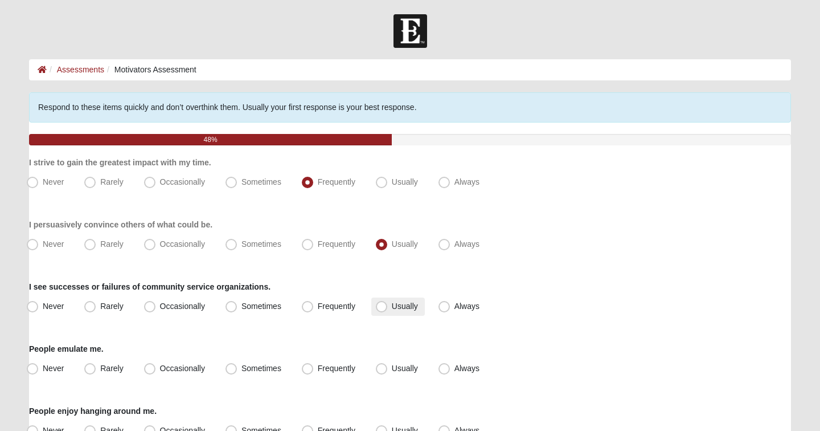
click at [409, 305] on span "Usually" at bounding box center [405, 305] width 26 height 9
click at [388, 305] on input "Usually" at bounding box center [384, 306] width 7 height 7
radio input "true"
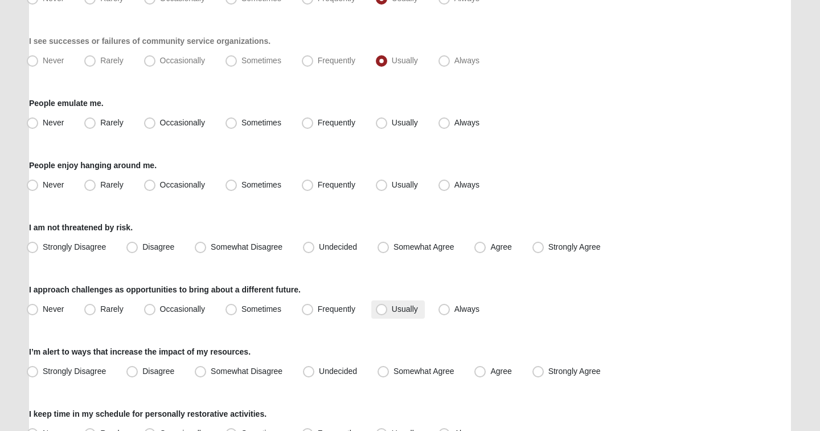
scroll to position [251, 0]
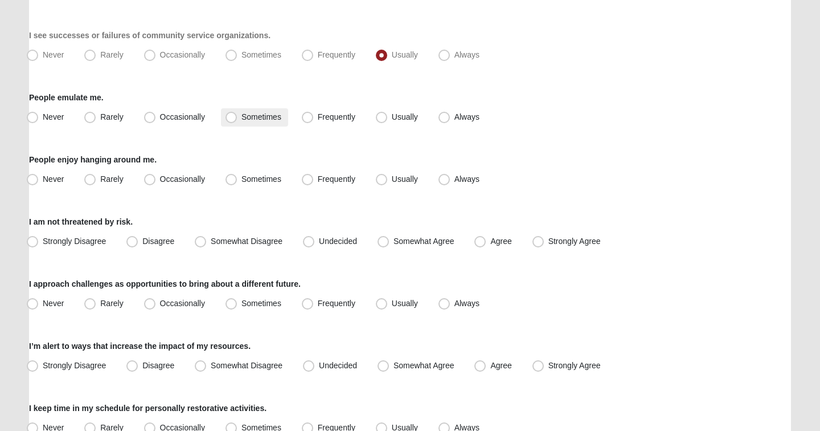
click at [257, 121] on label "Sometimes" at bounding box center [254, 117] width 67 height 18
click at [238, 121] on input "Sometimes" at bounding box center [233, 116] width 7 height 7
radio input "true"
click at [458, 177] on span "Always" at bounding box center [467, 178] width 25 height 9
click at [451, 177] on input "Always" at bounding box center [446, 178] width 7 height 7
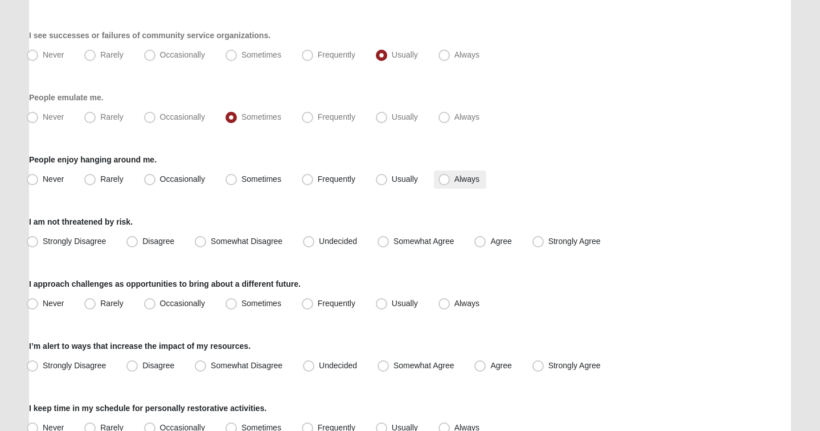
radio input "true"
click at [220, 244] on span "Somewhat Disagree" at bounding box center [247, 240] width 72 height 9
click at [207, 244] on input "Somewhat Disagree" at bounding box center [202, 241] width 7 height 7
radio input "true"
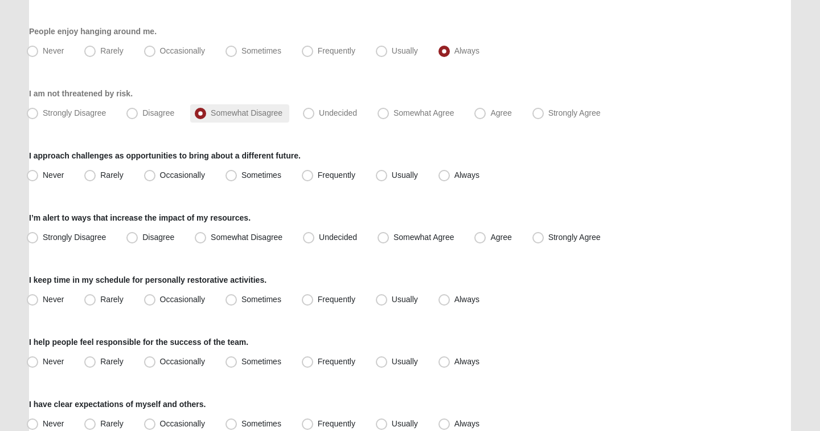
scroll to position [383, 0]
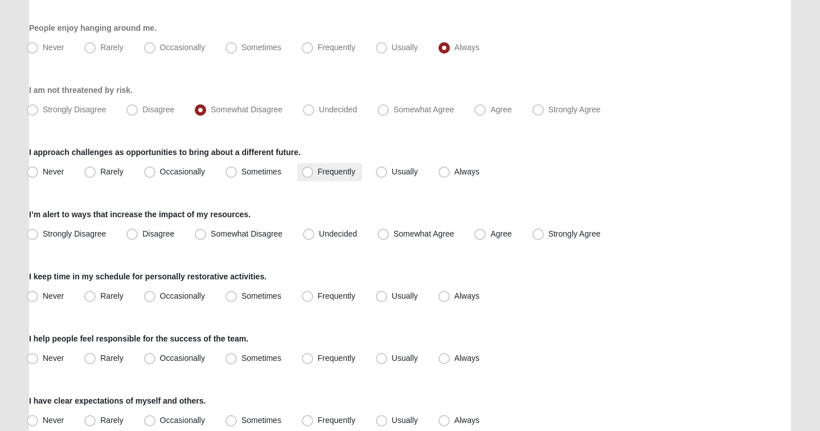
click at [332, 171] on span "Frequently" at bounding box center [337, 171] width 38 height 9
click at [314, 171] on input "Frequently" at bounding box center [309, 171] width 7 height 7
radio input "true"
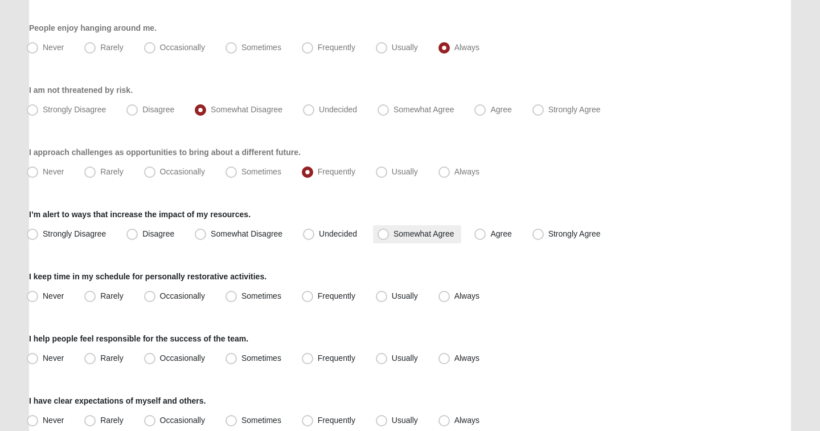
click at [403, 232] on span "Somewhat Agree" at bounding box center [424, 233] width 61 height 9
click at [390, 232] on input "Somewhat Agree" at bounding box center [385, 233] width 7 height 7
radio input "true"
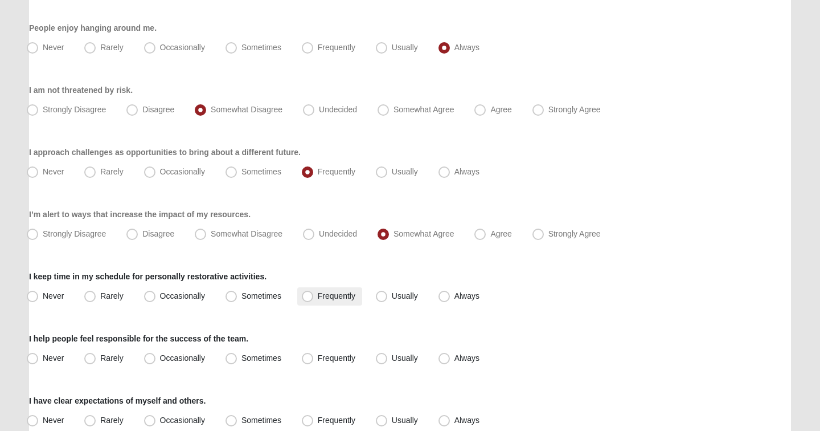
click at [331, 299] on span "Frequently" at bounding box center [337, 295] width 38 height 9
click at [314, 299] on input "Frequently" at bounding box center [309, 295] width 7 height 7
radio input "true"
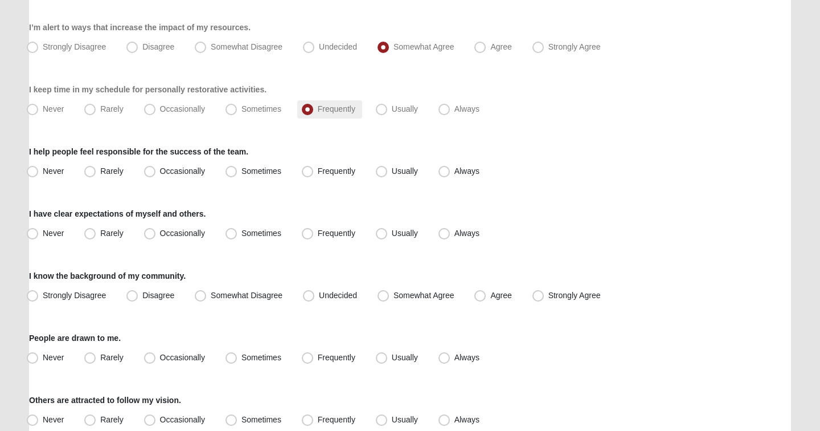
scroll to position [570, 0]
click at [395, 172] on span "Usually" at bounding box center [405, 170] width 26 height 9
click at [388, 172] on input "Usually" at bounding box center [384, 170] width 7 height 7
radio input "true"
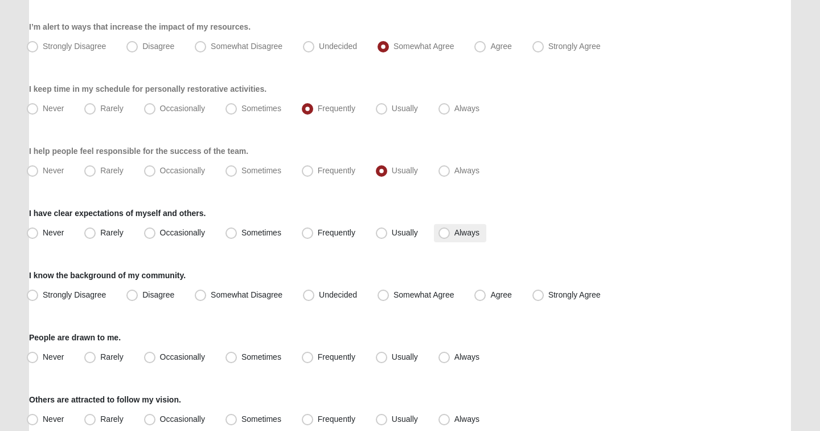
click at [451, 230] on label "Always" at bounding box center [460, 233] width 52 height 18
click at [451, 230] on input "Always" at bounding box center [446, 232] width 7 height 7
radio input "true"
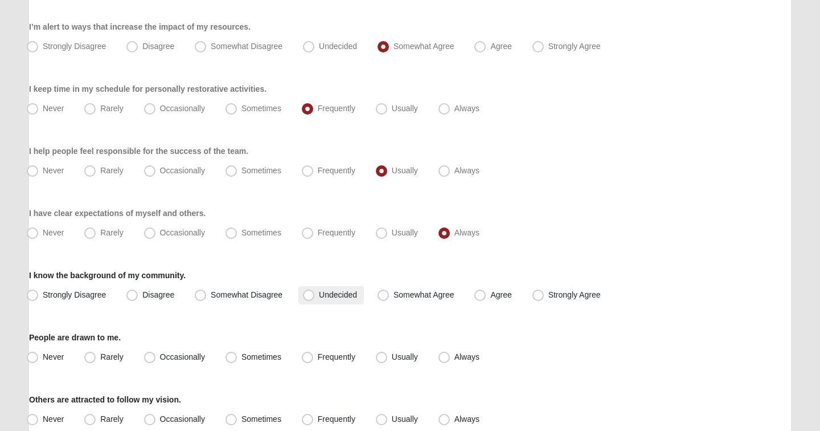
click at [319, 295] on span "Undecided" at bounding box center [338, 294] width 38 height 9
click at [315, 295] on input "Undecided" at bounding box center [311, 294] width 7 height 7
radio input "true"
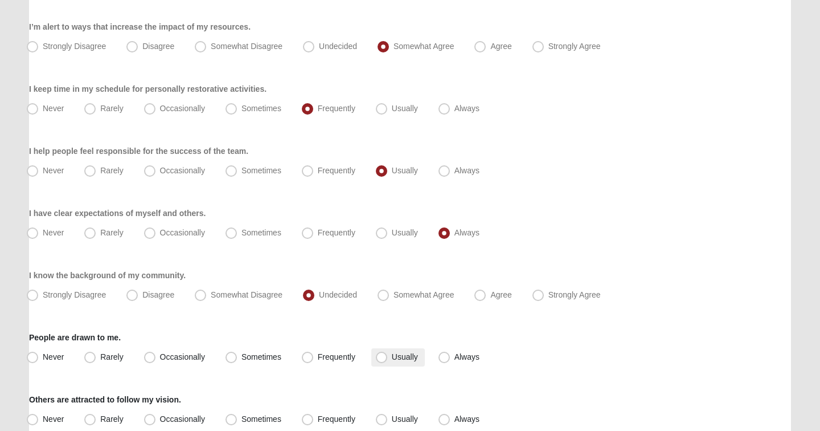
click at [406, 356] on span "Usually" at bounding box center [405, 356] width 26 height 9
click at [388, 356] on input "Usually" at bounding box center [384, 356] width 7 height 7
radio input "true"
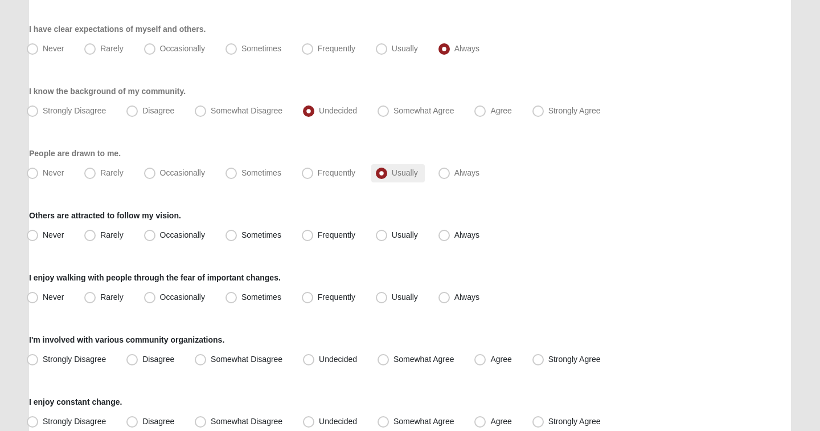
scroll to position [755, 0]
click at [318, 231] on span "Frequently" at bounding box center [337, 234] width 38 height 9
click at [314, 231] on input "Frequently" at bounding box center [309, 234] width 7 height 7
radio input "true"
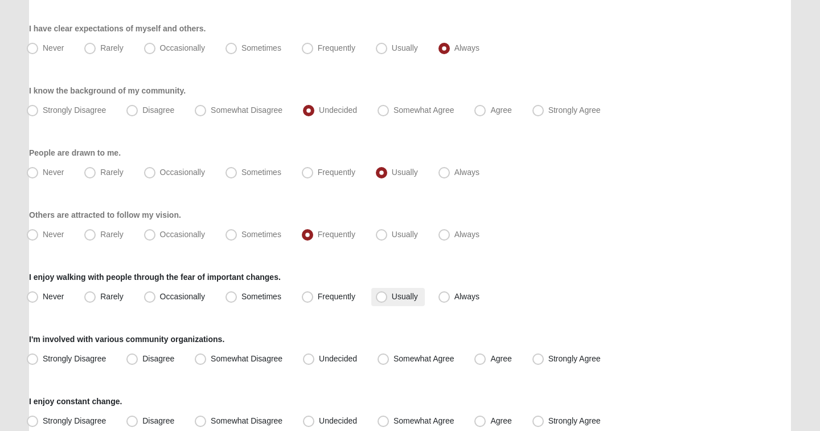
click at [404, 296] on span "Usually" at bounding box center [405, 296] width 26 height 9
click at [388, 296] on input "Usually" at bounding box center [384, 296] width 7 height 7
radio input "true"
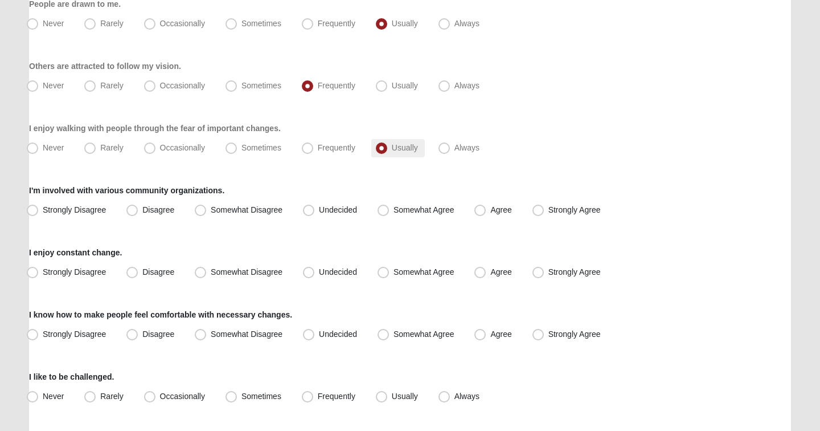
scroll to position [908, 0]
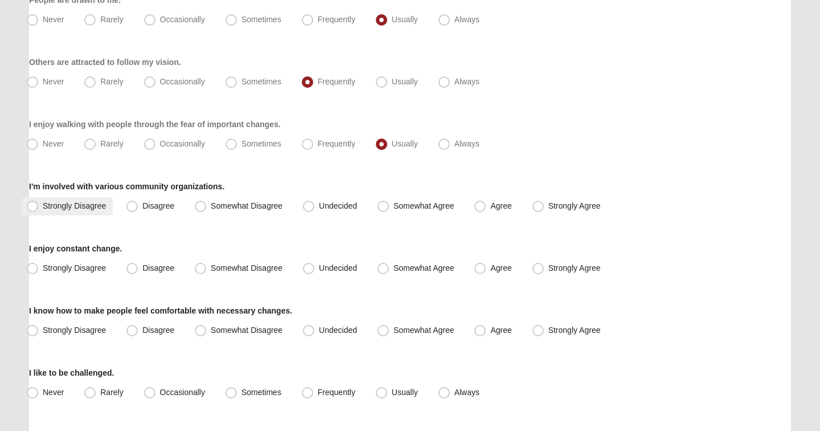
click at [79, 203] on span "Strongly Disagree" at bounding box center [74, 205] width 63 height 9
click at [39, 203] on input "Strongly Disagree" at bounding box center [34, 205] width 7 height 7
radio input "true"
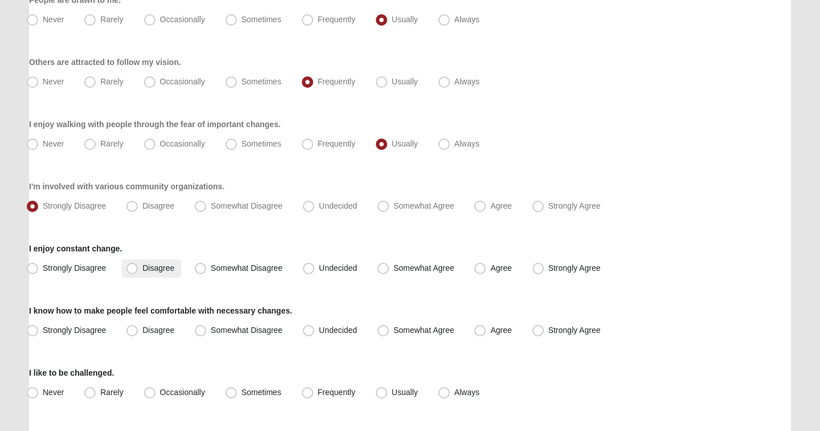
click at [160, 269] on span "Disagree" at bounding box center [158, 267] width 32 height 9
click at [138, 269] on input "Disagree" at bounding box center [134, 267] width 7 height 7
radio input "true"
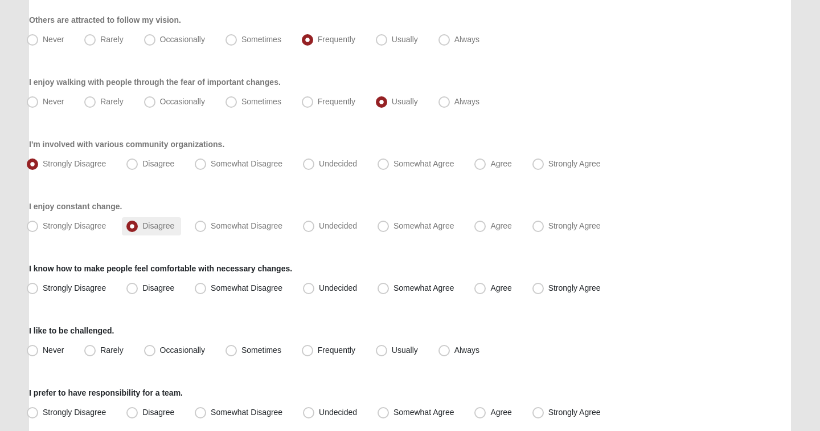
scroll to position [953, 0]
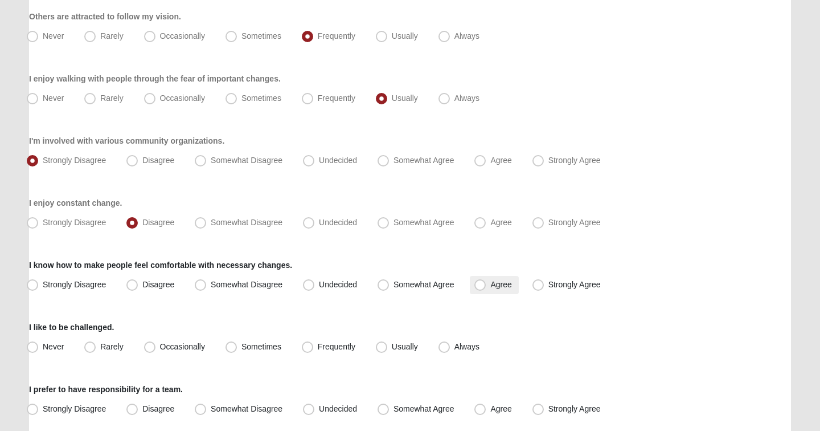
click at [491, 284] on span "Agree" at bounding box center [501, 284] width 21 height 9
click at [479, 284] on input "Agree" at bounding box center [482, 284] width 7 height 7
radio input "true"
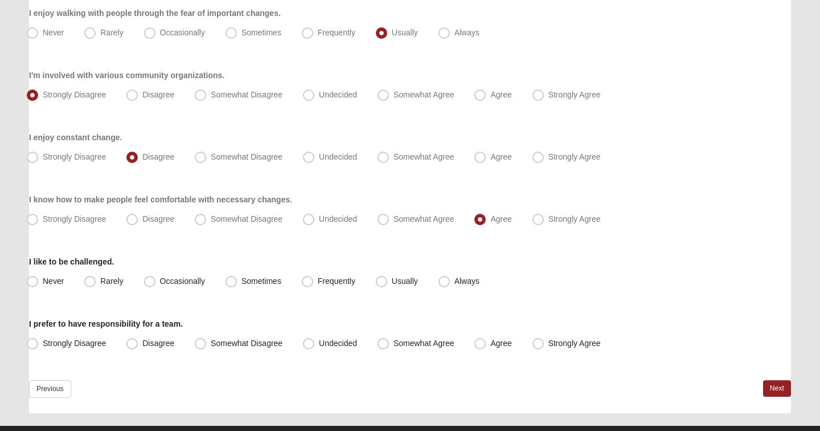
scroll to position [1030, 0]
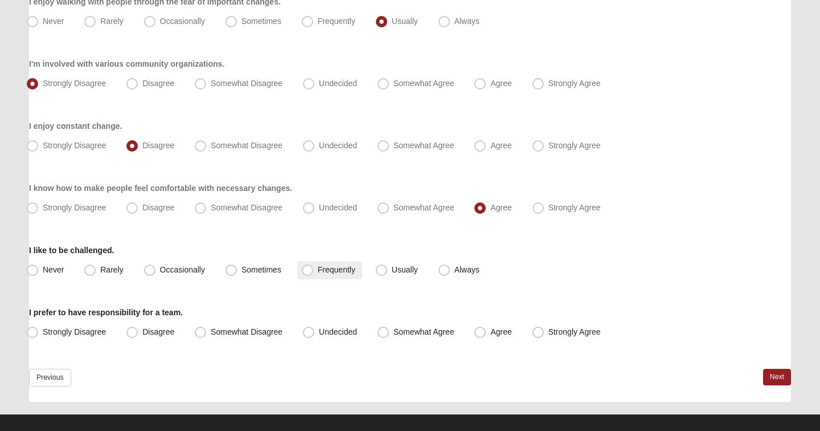
click at [321, 272] on span "Frequently" at bounding box center [337, 269] width 38 height 9
click at [314, 272] on input "Frequently" at bounding box center [309, 269] width 7 height 7
radio input "true"
click at [572, 340] on label "Strongly Agree" at bounding box center [568, 332] width 80 height 18
click at [545, 336] on input "Strongly Agree" at bounding box center [540, 331] width 7 height 7
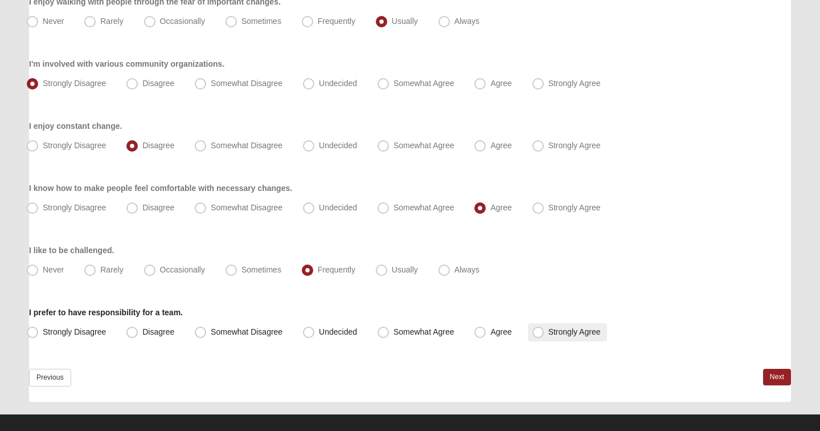
radio input "true"
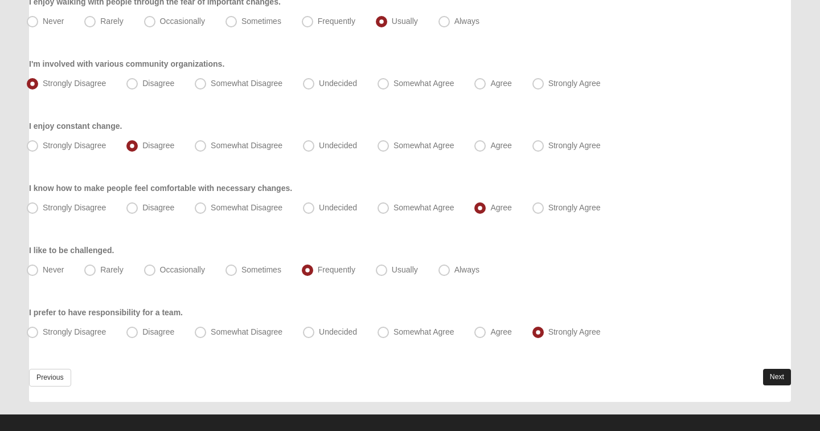
click at [771, 374] on link "Next" at bounding box center [777, 377] width 28 height 17
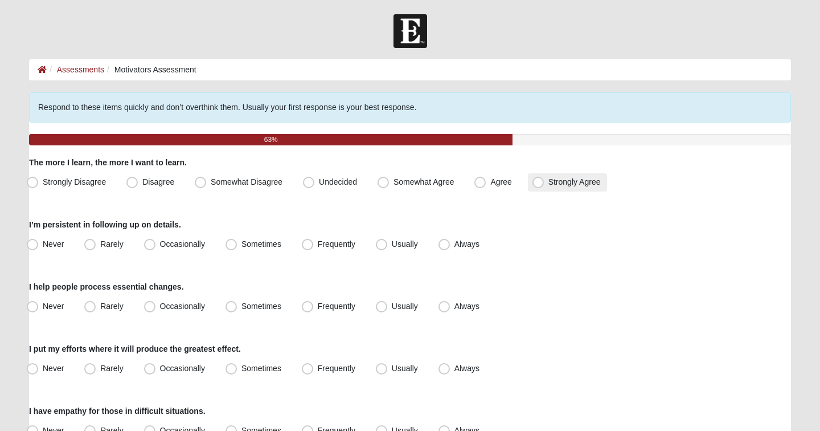
click at [547, 182] on label "Strongly Agree" at bounding box center [568, 182] width 80 height 18
click at [545, 182] on input "Strongly Agree" at bounding box center [540, 181] width 7 height 7
radio input "true"
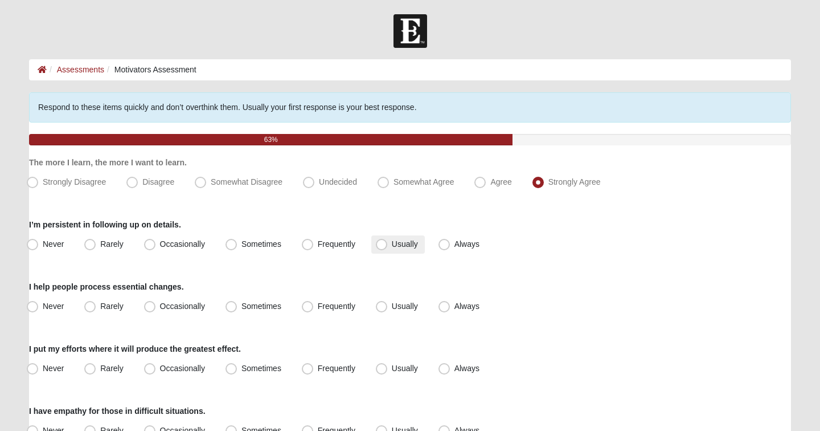
click at [393, 248] on label "Usually" at bounding box center [398, 244] width 54 height 18
click at [388, 248] on input "Usually" at bounding box center [384, 243] width 7 height 7
radio input "true"
click at [394, 310] on span "Usually" at bounding box center [405, 305] width 26 height 9
click at [388, 310] on input "Usually" at bounding box center [384, 306] width 7 height 7
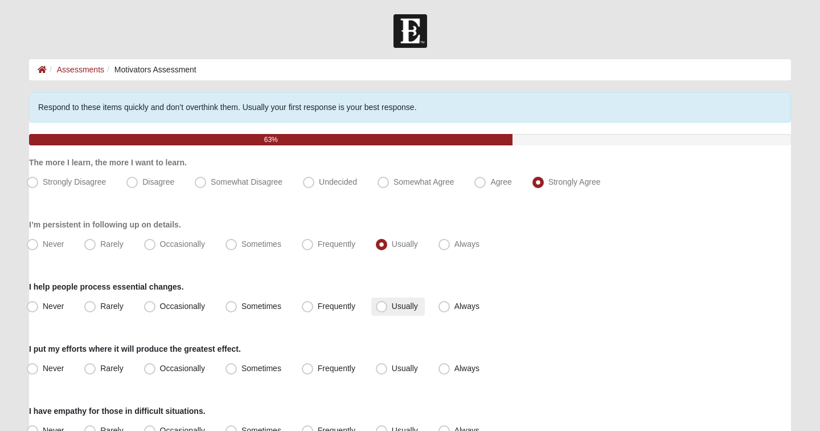
radio input "true"
click at [334, 369] on span "Frequently" at bounding box center [337, 367] width 38 height 9
click at [314, 369] on input "Frequently" at bounding box center [309, 368] width 7 height 7
radio input "true"
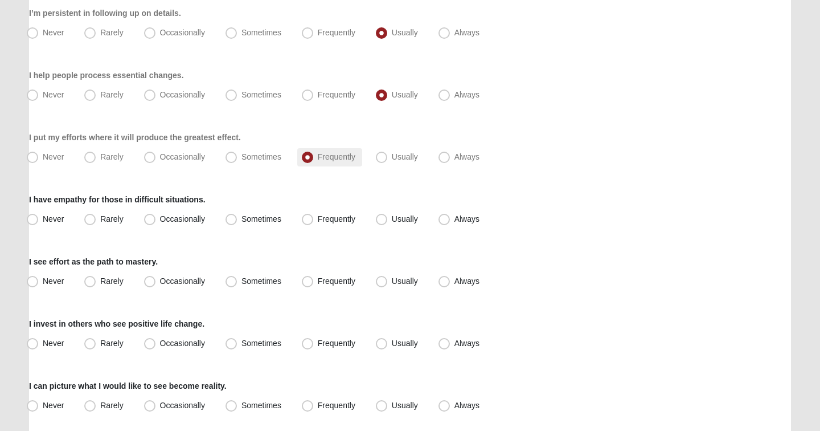
scroll to position [212, 0]
click at [463, 221] on span "Always" at bounding box center [467, 217] width 25 height 9
click at [451, 221] on input "Always" at bounding box center [446, 217] width 7 height 7
radio input "true"
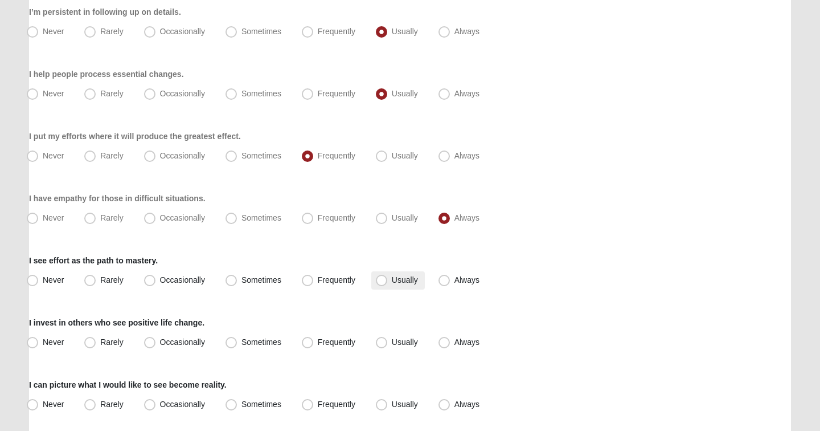
click at [402, 281] on span "Usually" at bounding box center [405, 279] width 26 height 9
click at [388, 281] on input "Usually" at bounding box center [384, 279] width 7 height 7
radio input "true"
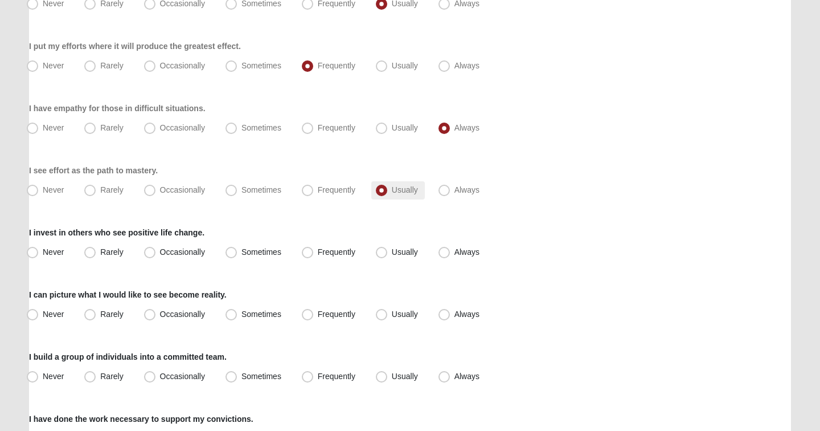
scroll to position [323, 0]
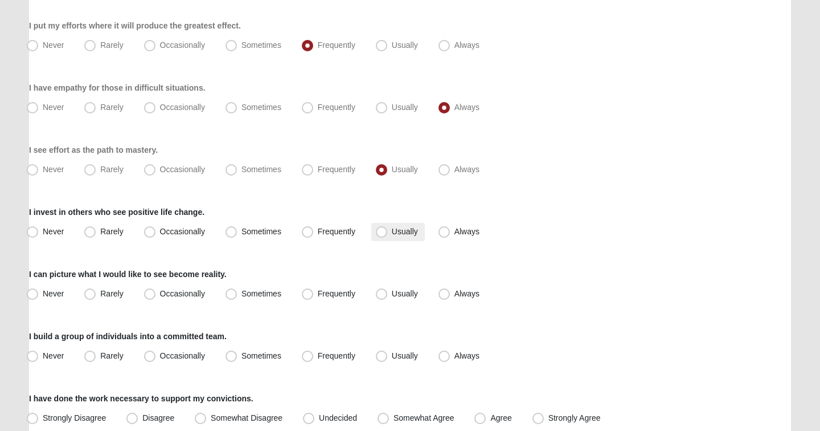
click at [403, 236] on label "Usually" at bounding box center [398, 232] width 54 height 18
click at [388, 235] on input "Usually" at bounding box center [384, 231] width 7 height 7
radio input "true"
click at [325, 290] on span "Frequently" at bounding box center [337, 293] width 38 height 9
click at [314, 290] on input "Frequently" at bounding box center [309, 293] width 7 height 7
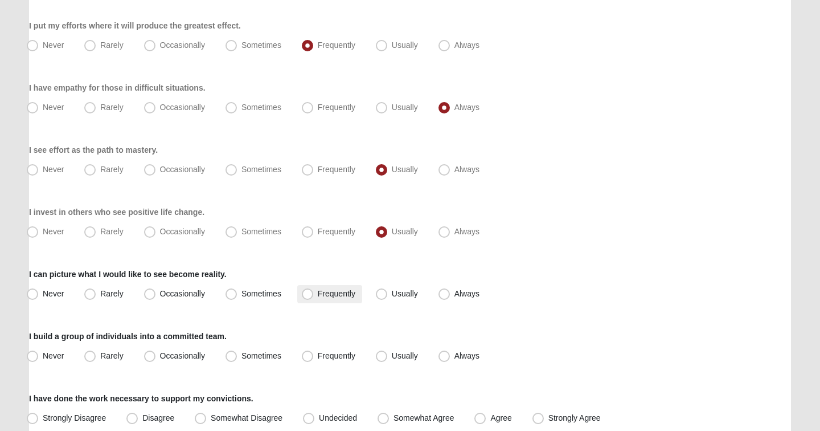
radio input "true"
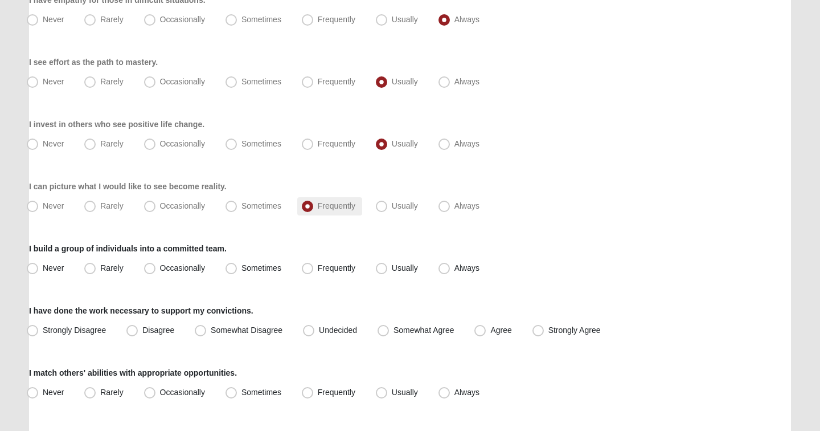
scroll to position [416, 0]
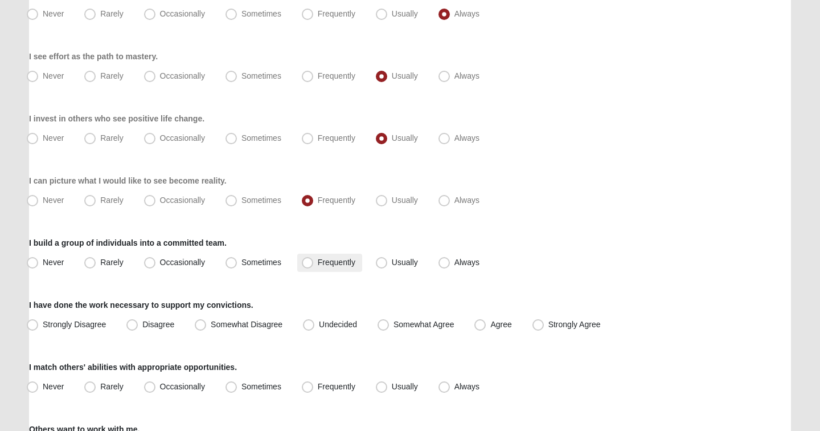
click at [337, 263] on span "Frequently" at bounding box center [337, 261] width 38 height 9
click at [314, 263] on input "Frequently" at bounding box center [309, 262] width 7 height 7
radio input "true"
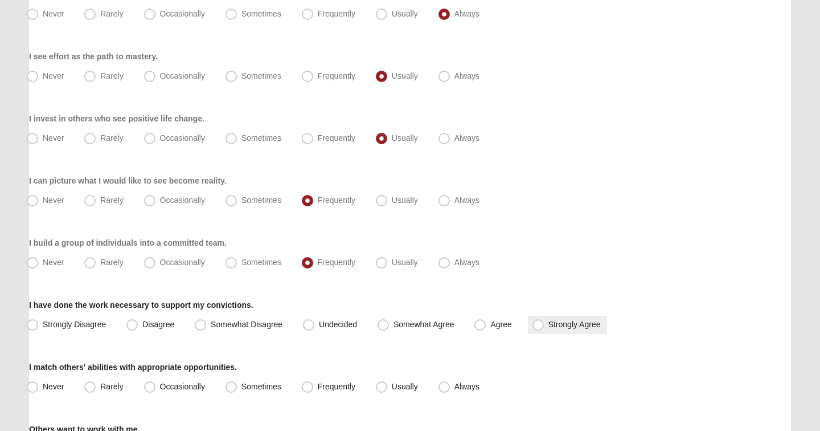
click at [554, 326] on span "Strongly Agree" at bounding box center [575, 324] width 52 height 9
click at [545, 326] on input "Strongly Agree" at bounding box center [540, 324] width 7 height 7
radio input "true"
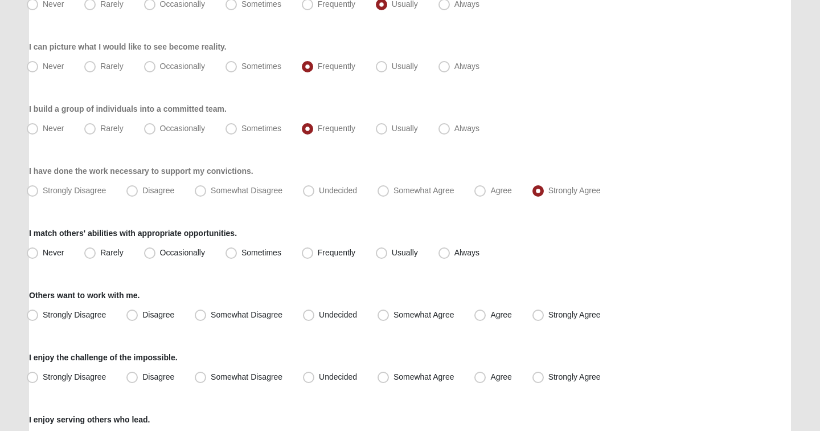
scroll to position [570, 0]
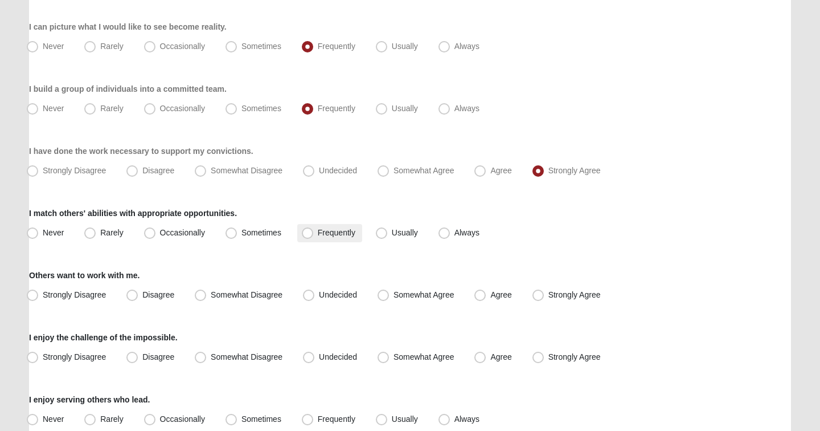
click at [336, 229] on span "Frequently" at bounding box center [337, 232] width 38 height 9
click at [314, 229] on input "Frequently" at bounding box center [309, 232] width 7 height 7
radio input "true"
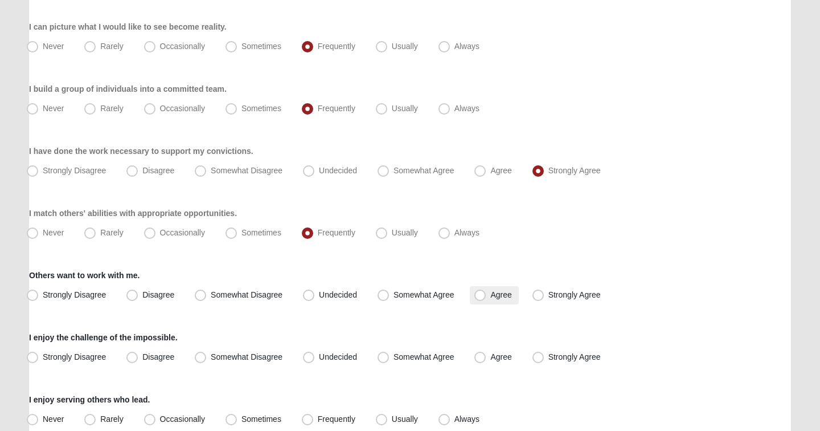
click at [487, 299] on label "Agree" at bounding box center [494, 295] width 48 height 18
click at [487, 299] on input "Agree" at bounding box center [482, 294] width 7 height 7
radio input "true"
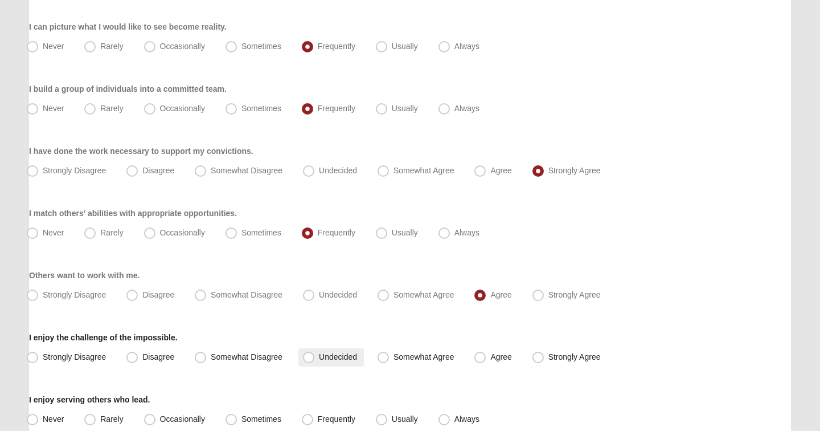
click at [342, 359] on span "Undecided" at bounding box center [338, 356] width 38 height 9
click at [315, 359] on input "Undecided" at bounding box center [311, 356] width 7 height 7
radio input "true"
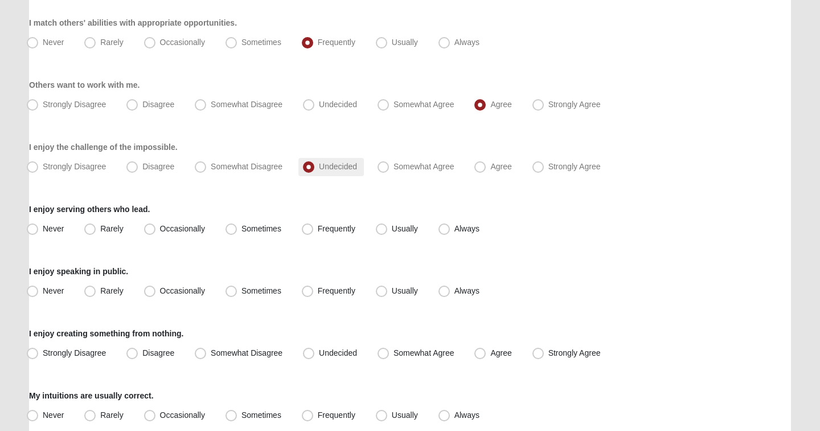
scroll to position [763, 0]
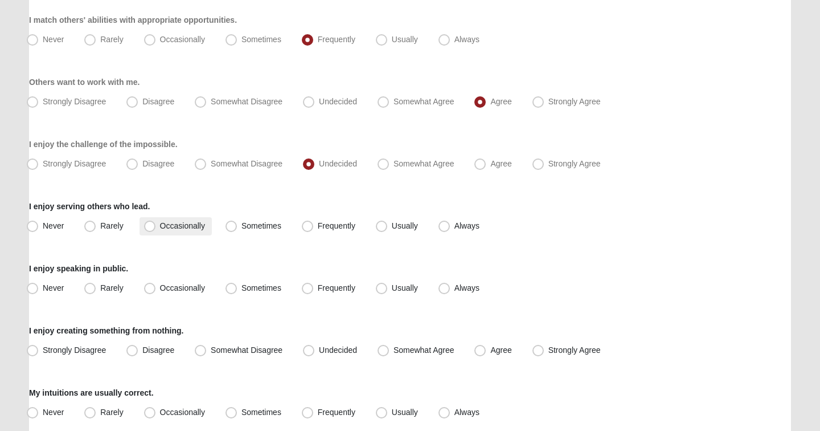
click at [191, 227] on span "Occasionally" at bounding box center [182, 225] width 45 height 9
click at [156, 227] on input "Occasionally" at bounding box center [152, 225] width 7 height 7
radio input "true"
click at [455, 287] on span "Always" at bounding box center [467, 287] width 25 height 9
click at [451, 287] on input "Always" at bounding box center [446, 287] width 7 height 7
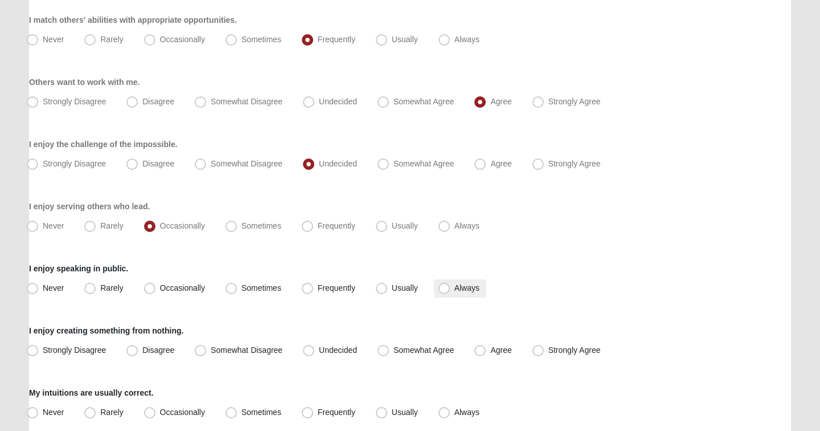
radio input "true"
click at [491, 351] on span "Agree" at bounding box center [501, 349] width 21 height 9
click at [481, 351] on input "Agree" at bounding box center [482, 349] width 7 height 7
radio input "true"
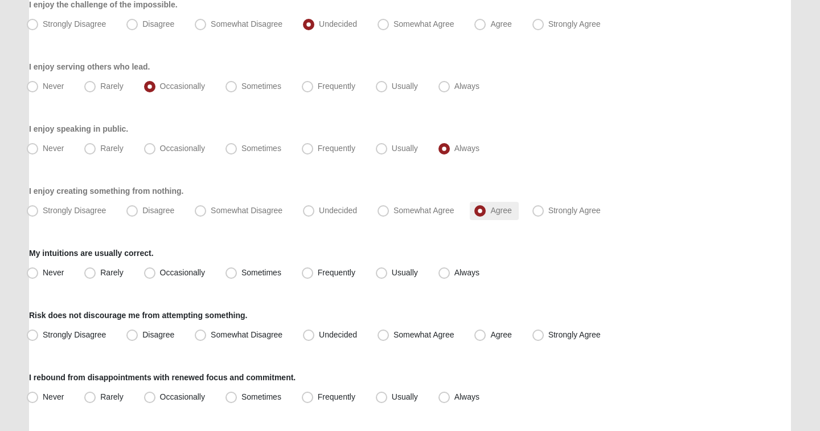
scroll to position [905, 0]
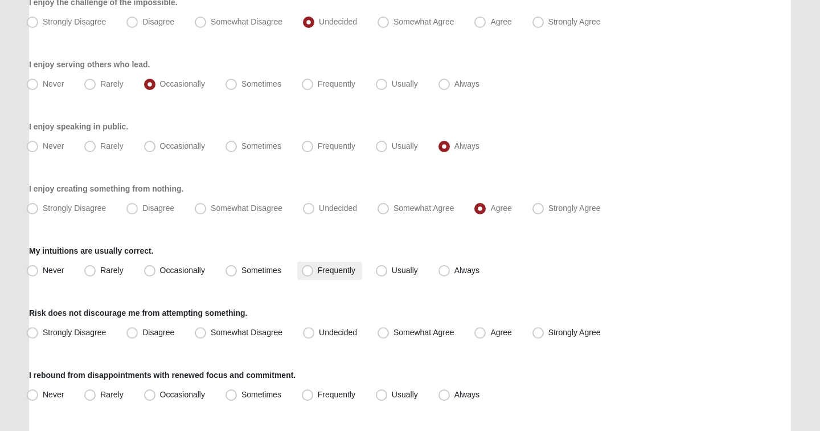
click at [321, 276] on label "Frequently" at bounding box center [329, 270] width 65 height 18
click at [314, 274] on input "Frequently" at bounding box center [309, 270] width 7 height 7
radio input "true"
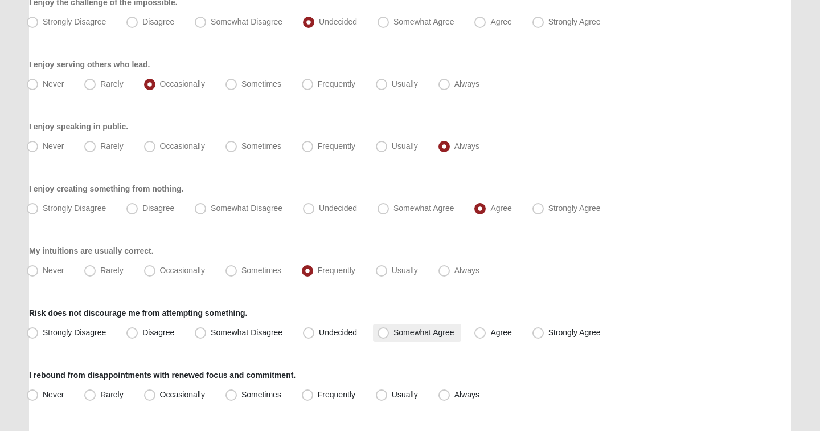
click at [426, 334] on span "Somewhat Agree" at bounding box center [424, 332] width 61 height 9
click at [390, 334] on input "Somewhat Agree" at bounding box center [385, 332] width 7 height 7
radio input "true"
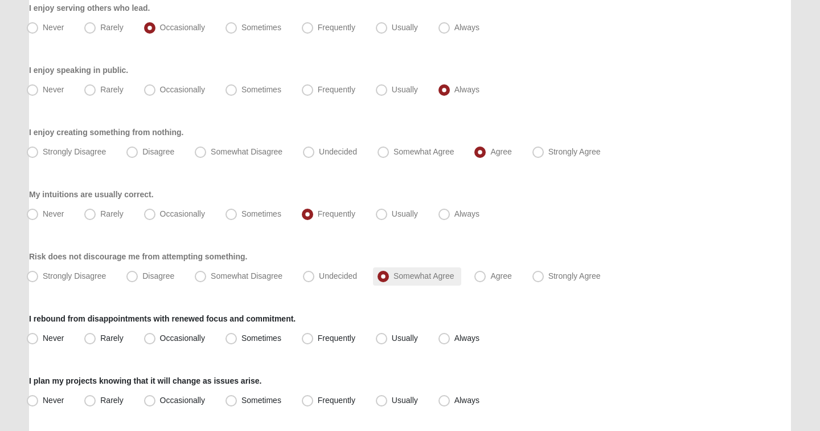
scroll to position [983, 0]
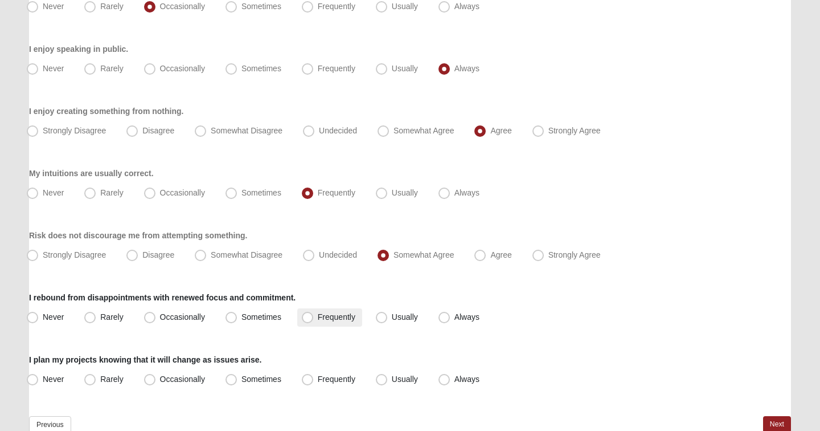
click at [330, 313] on span "Frequently" at bounding box center [337, 316] width 38 height 9
click at [314, 313] on input "Frequently" at bounding box center [309, 316] width 7 height 7
radio input "true"
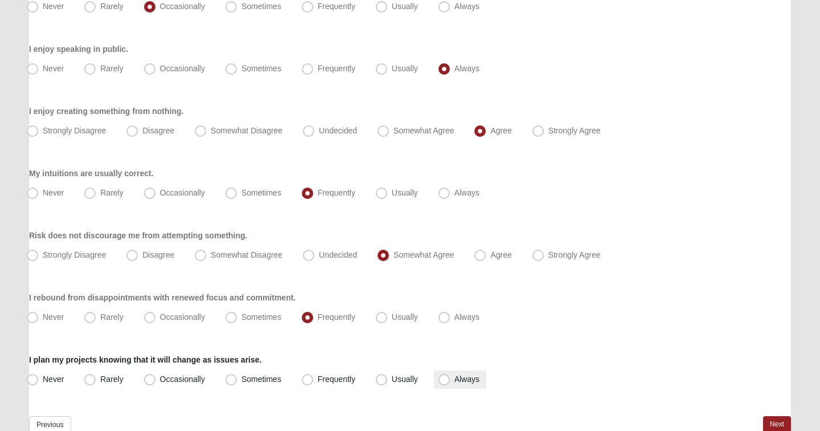
click at [461, 380] on span "Always" at bounding box center [467, 378] width 25 height 9
click at [451, 380] on input "Always" at bounding box center [446, 378] width 7 height 7
radio input "true"
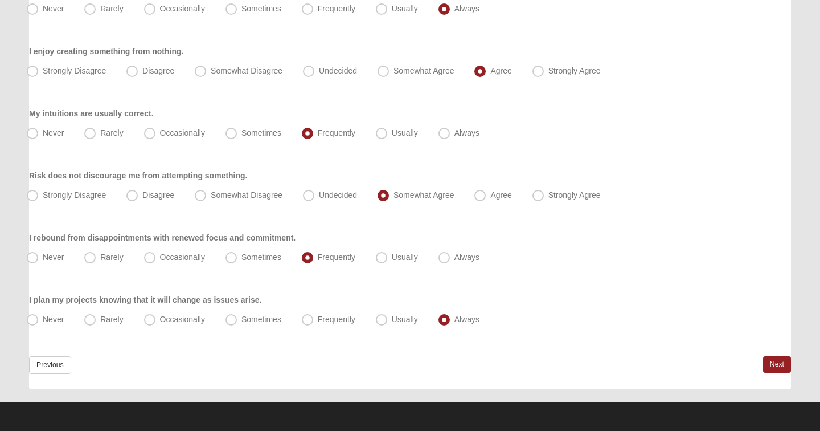
scroll to position [1043, 0]
click at [771, 365] on link "Next" at bounding box center [777, 364] width 28 height 17
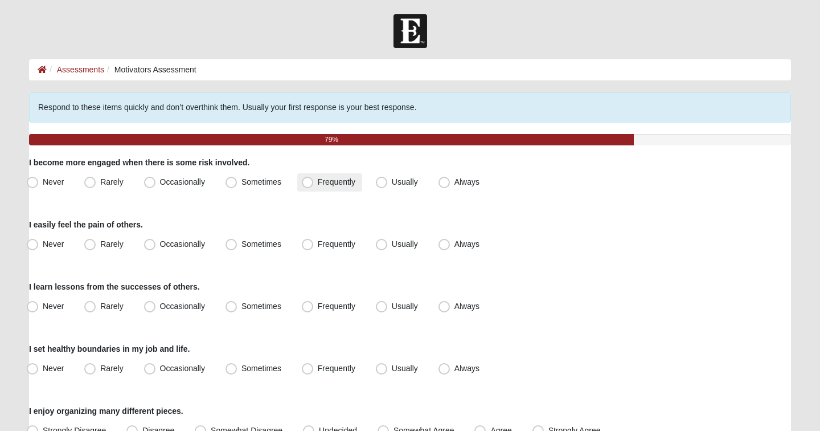
click at [318, 178] on span "Frequently" at bounding box center [337, 181] width 38 height 9
click at [312, 178] on input "Frequently" at bounding box center [309, 181] width 7 height 7
radio input "true"
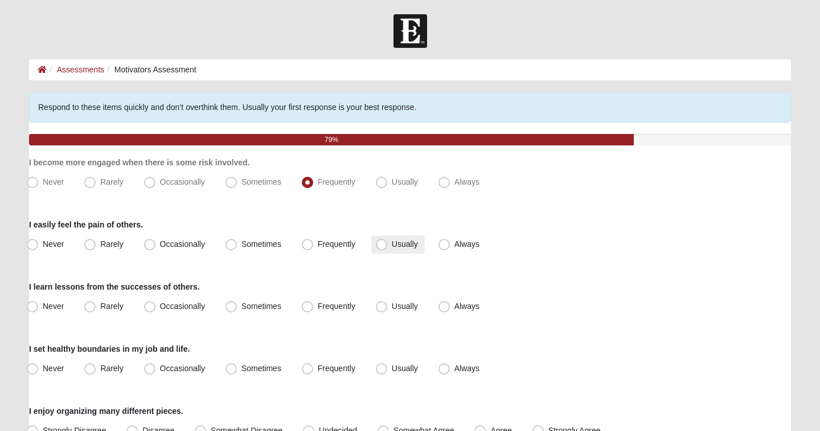
click at [395, 247] on span "Usually" at bounding box center [405, 243] width 26 height 9
click at [388, 247] on input "Usually" at bounding box center [384, 243] width 7 height 7
radio input "true"
click at [468, 312] on label "Always" at bounding box center [460, 306] width 52 height 18
click at [451, 310] on input "Always" at bounding box center [446, 306] width 7 height 7
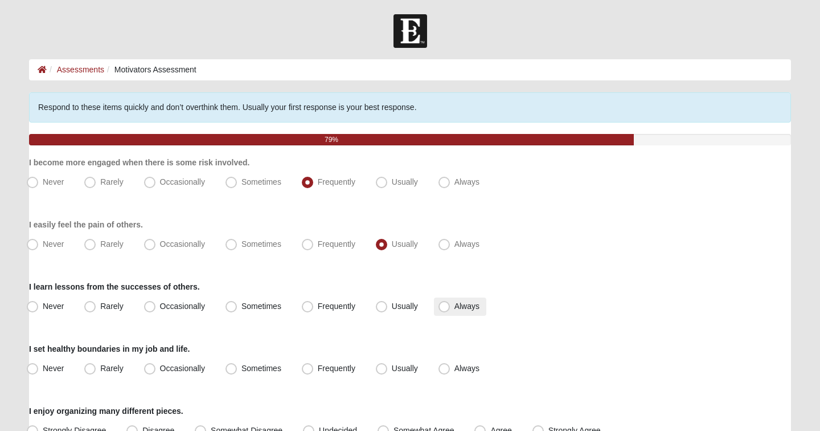
radio input "true"
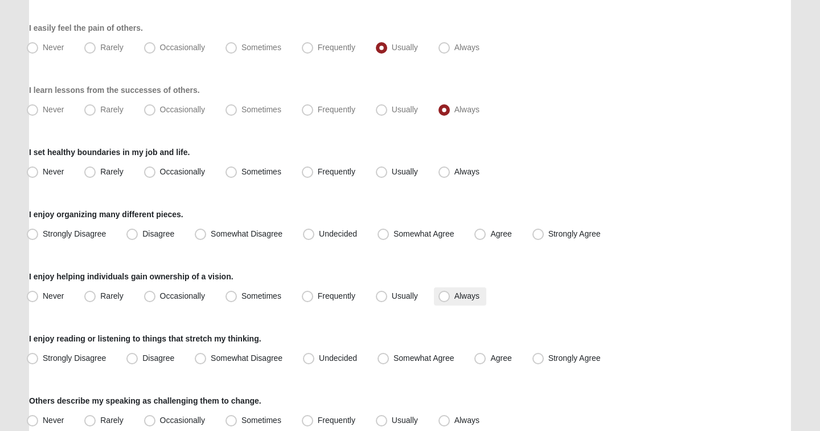
scroll to position [203, 0]
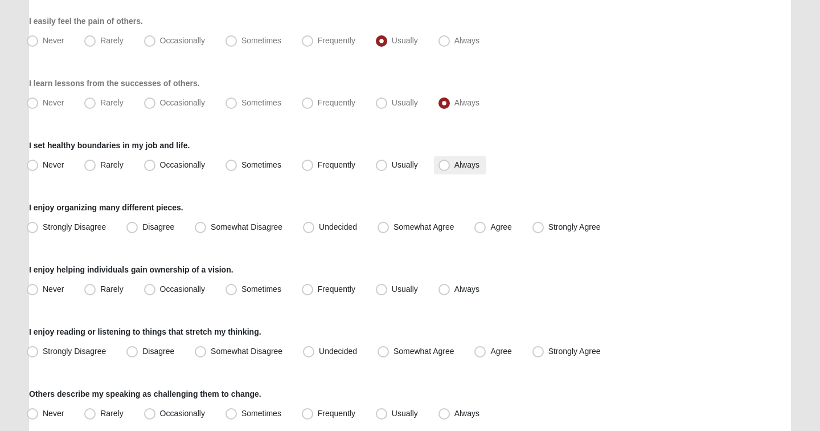
click at [453, 166] on label "Always" at bounding box center [460, 165] width 52 height 18
click at [451, 166] on input "Always" at bounding box center [446, 164] width 7 height 7
radio input "true"
click at [493, 224] on span "Agree" at bounding box center [501, 226] width 21 height 9
click at [487, 224] on input "Agree" at bounding box center [482, 226] width 7 height 7
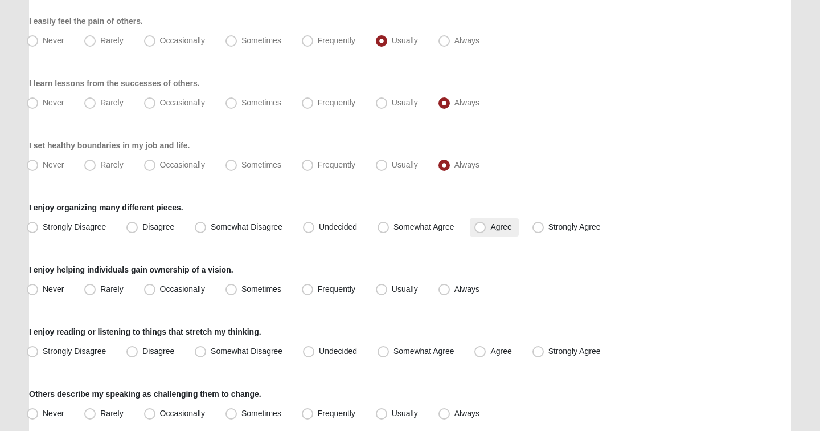
radio input "true"
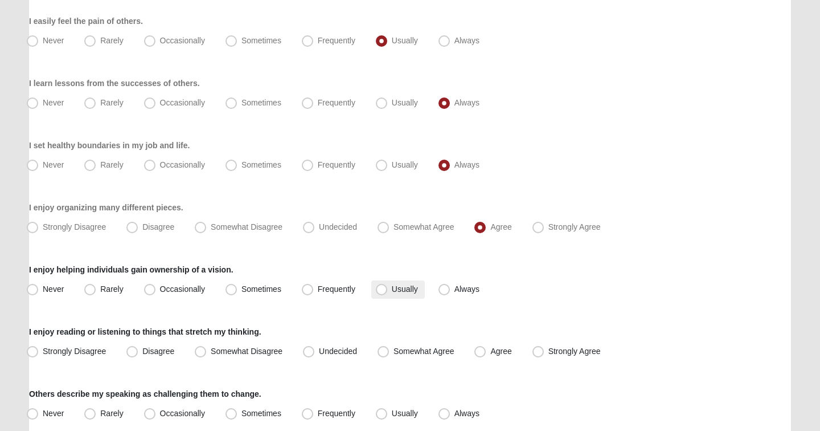
click at [392, 292] on span "Usually" at bounding box center [405, 288] width 26 height 9
click at [386, 292] on input "Usually" at bounding box center [384, 288] width 7 height 7
radio input "true"
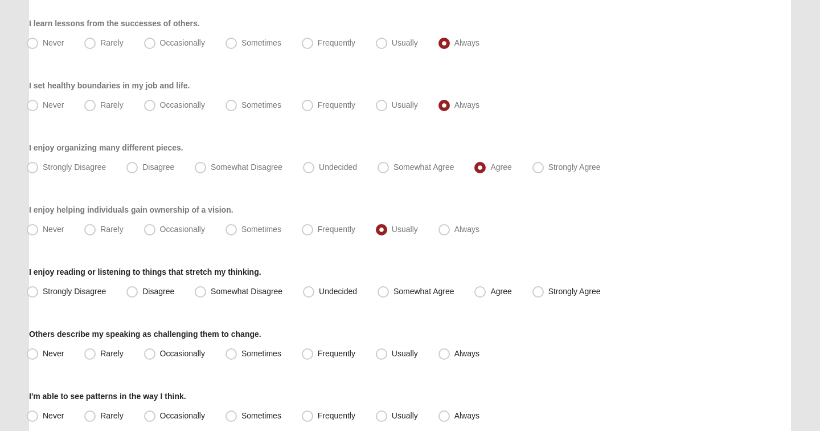
scroll to position [286, 0]
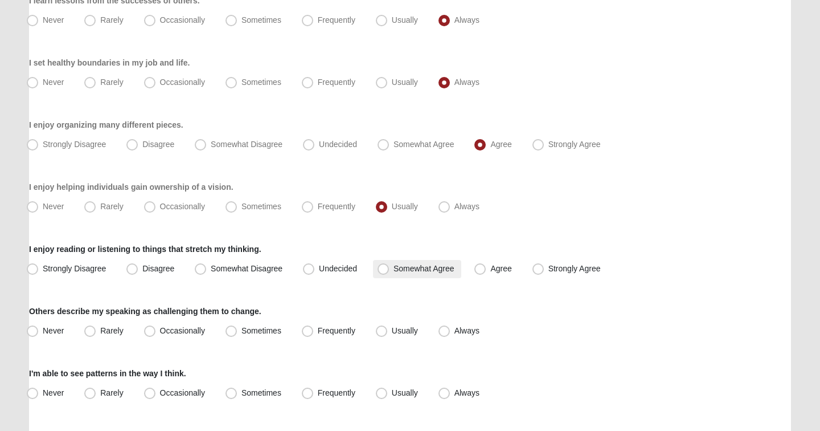
click at [420, 275] on label "Somewhat Agree" at bounding box center [417, 269] width 88 height 18
click at [390, 272] on input "Somewhat Agree" at bounding box center [385, 268] width 7 height 7
radio input "true"
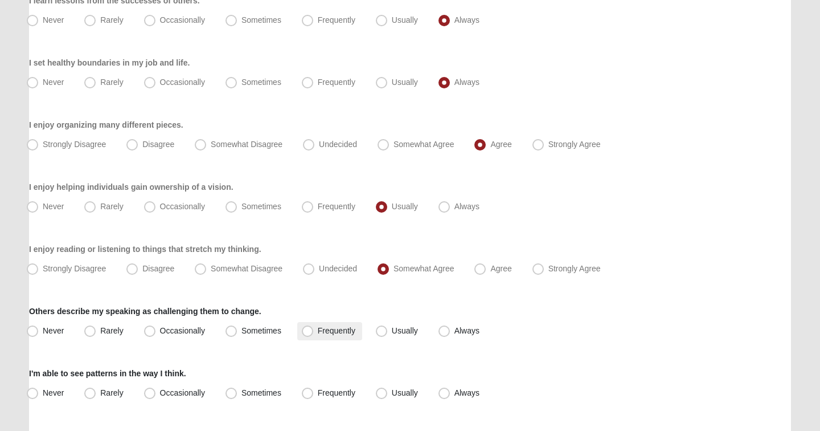
click at [329, 324] on label "Frequently" at bounding box center [329, 331] width 65 height 18
click at [314, 327] on input "Frequently" at bounding box center [309, 330] width 7 height 7
radio input "true"
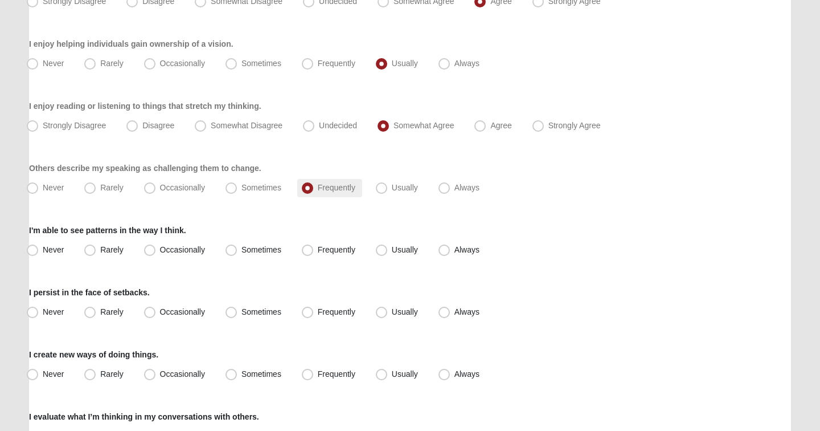
scroll to position [432, 0]
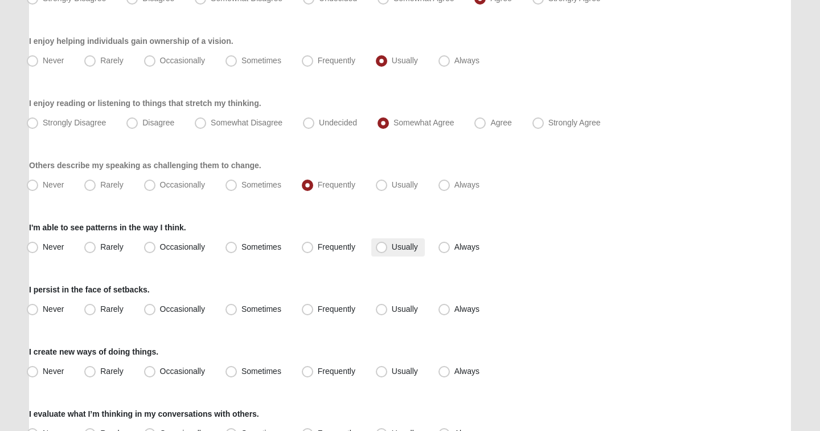
click at [407, 252] on label "Usually" at bounding box center [398, 247] width 54 height 18
click at [388, 251] on input "Usually" at bounding box center [384, 246] width 7 height 7
radio input "true"
click at [262, 303] on label "Sometimes" at bounding box center [254, 309] width 67 height 18
click at [238, 305] on input "Sometimes" at bounding box center [233, 308] width 7 height 7
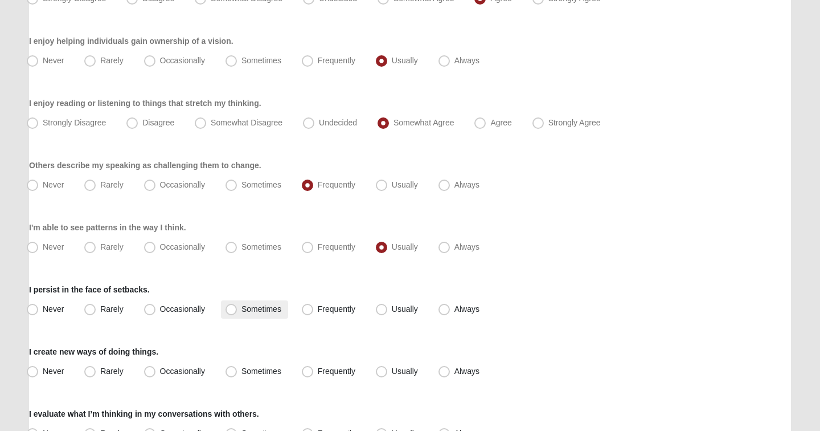
radio input "true"
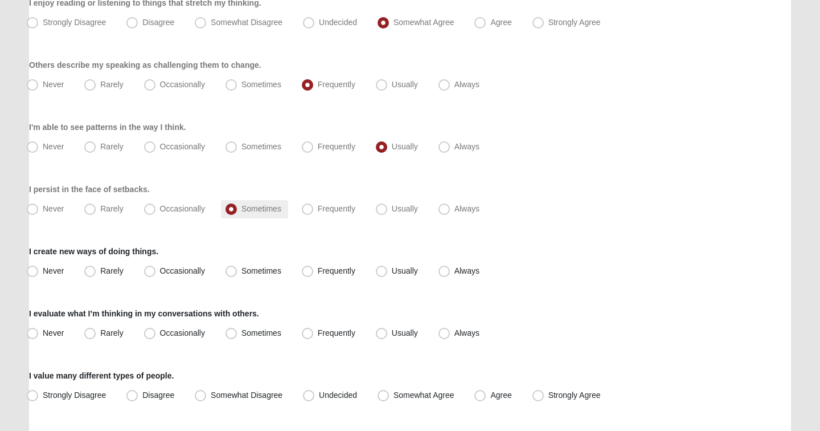
scroll to position [537, 0]
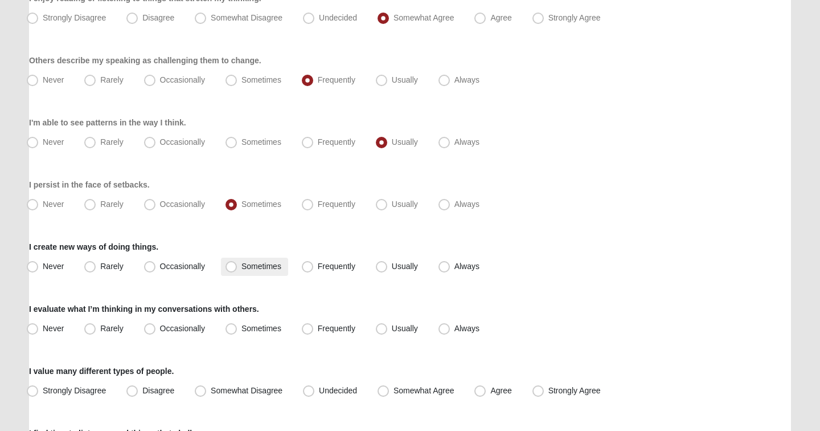
click at [239, 267] on label "Sometimes" at bounding box center [254, 266] width 67 height 18
click at [238, 267] on input "Sometimes" at bounding box center [233, 266] width 7 height 7
radio input "true"
click at [392, 333] on span "Usually" at bounding box center [405, 328] width 26 height 9
click at [382, 332] on input "Usually" at bounding box center [384, 328] width 7 height 7
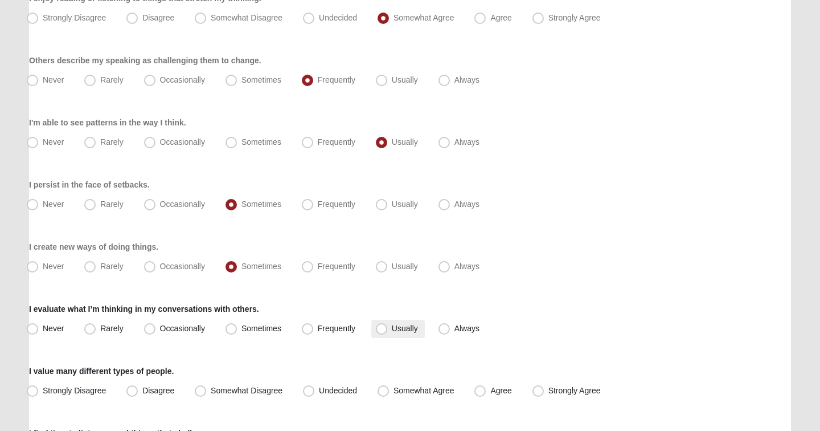
radio input "true"
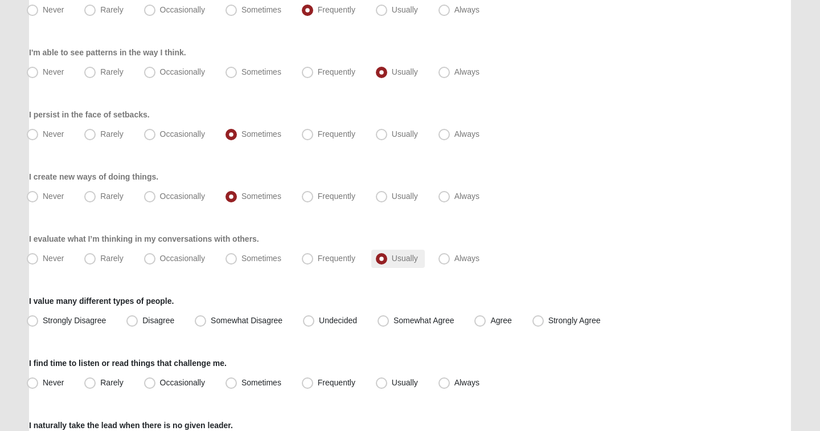
scroll to position [607, 0]
click at [549, 321] on span "Strongly Agree" at bounding box center [575, 319] width 52 height 9
click at [539, 321] on input "Strongly Agree" at bounding box center [540, 319] width 7 height 7
radio input "true"
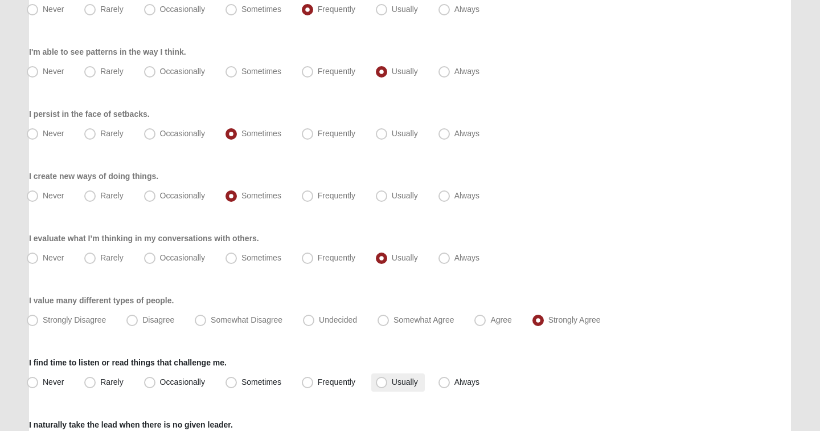
click at [415, 382] on span "Usually" at bounding box center [405, 381] width 26 height 9
click at [388, 382] on input "Usually" at bounding box center [384, 381] width 7 height 7
radio input "true"
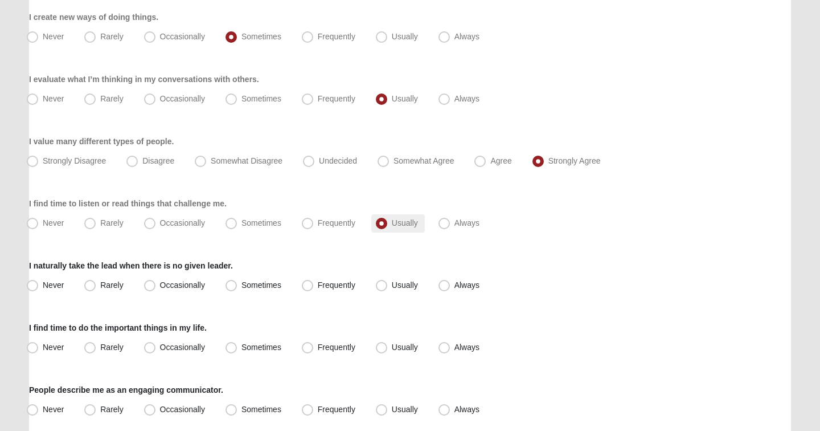
scroll to position [781, 0]
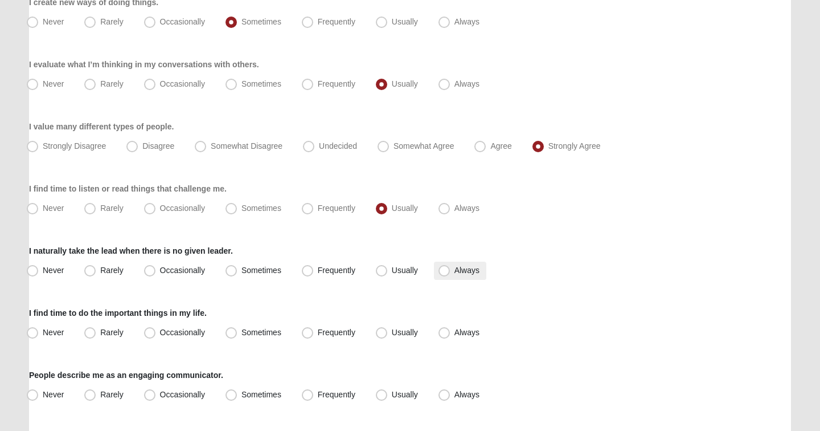
click at [455, 269] on span "Always" at bounding box center [467, 269] width 25 height 9
click at [448, 269] on input "Always" at bounding box center [446, 270] width 7 height 7
radio input "true"
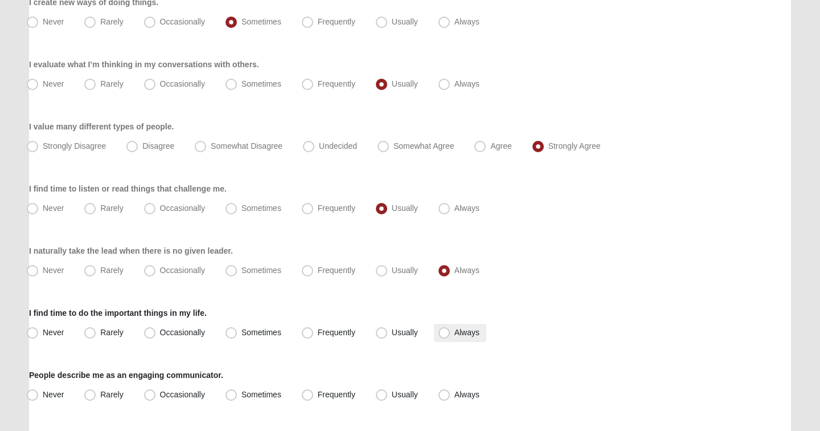
click at [457, 334] on span "Always" at bounding box center [467, 332] width 25 height 9
click at [451, 334] on input "Always" at bounding box center [446, 332] width 7 height 7
radio input "true"
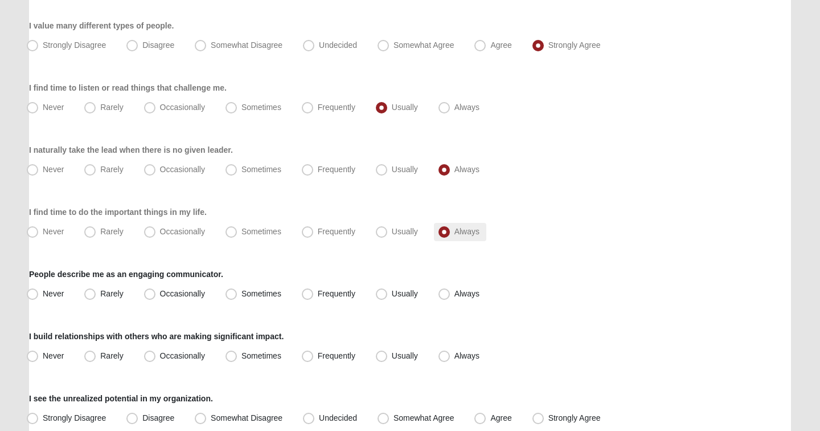
scroll to position [897, 0]
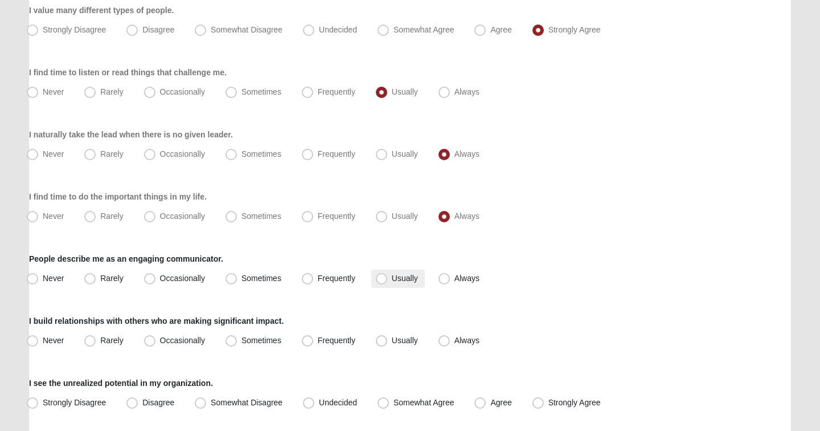
click at [408, 279] on span "Usually" at bounding box center [405, 277] width 26 height 9
click at [388, 279] on input "Usually" at bounding box center [384, 278] width 7 height 7
radio input "true"
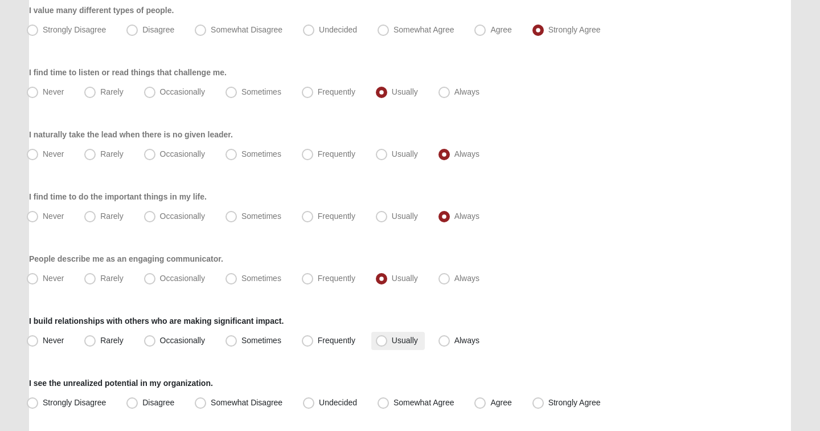
click at [407, 338] on span "Usually" at bounding box center [405, 340] width 26 height 9
click at [388, 338] on input "Usually" at bounding box center [384, 340] width 7 height 7
radio input "true"
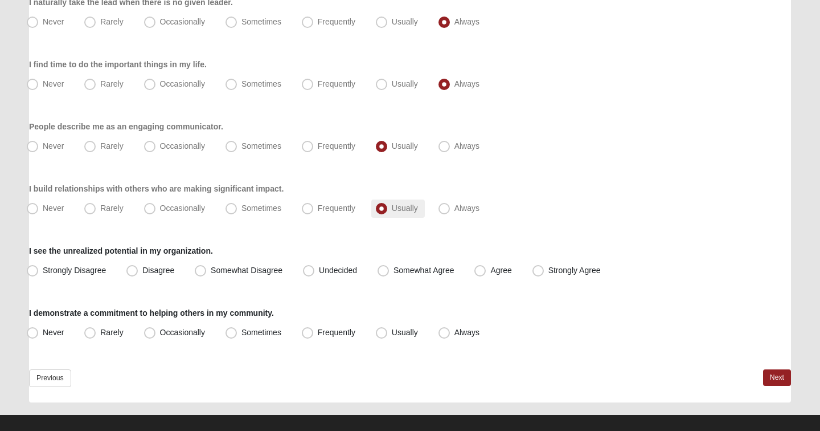
scroll to position [1033, 0]
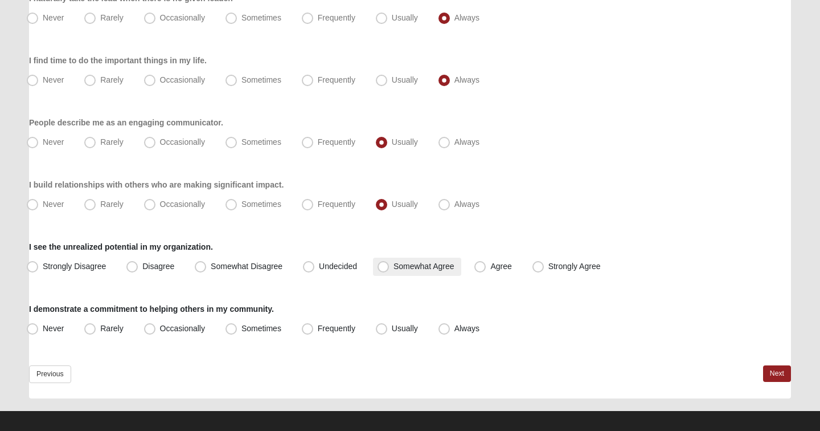
click at [424, 264] on span "Somewhat Agree" at bounding box center [424, 265] width 61 height 9
click at [390, 264] on input "Somewhat Agree" at bounding box center [385, 266] width 7 height 7
radio input "true"
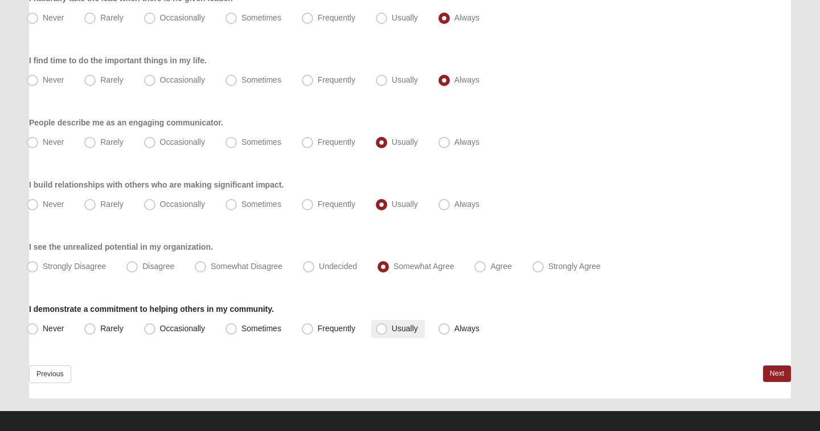
click at [411, 325] on span "Usually" at bounding box center [405, 328] width 26 height 9
click at [388, 325] on input "Usually" at bounding box center [384, 328] width 7 height 7
radio input "true"
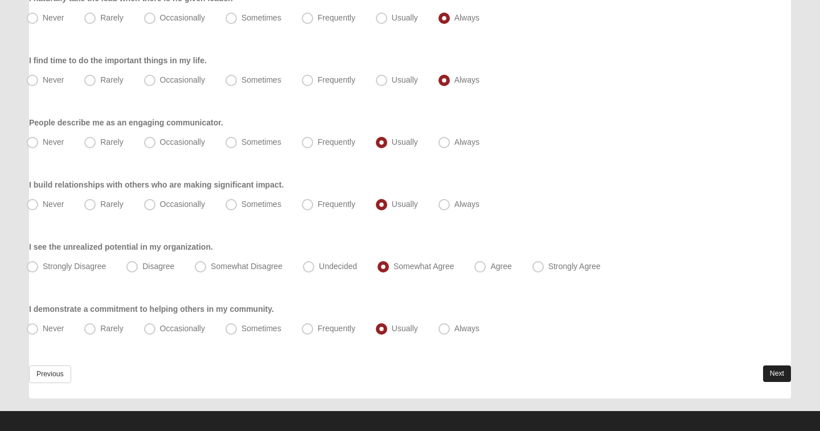
click at [778, 370] on link "Next" at bounding box center [777, 373] width 28 height 17
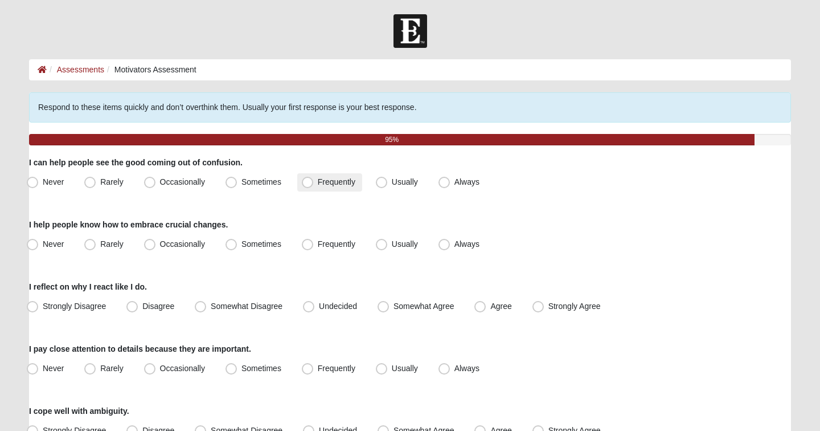
click at [332, 185] on span "Frequently" at bounding box center [337, 181] width 38 height 9
click at [314, 185] on input "Frequently" at bounding box center [309, 181] width 7 height 7
radio input "true"
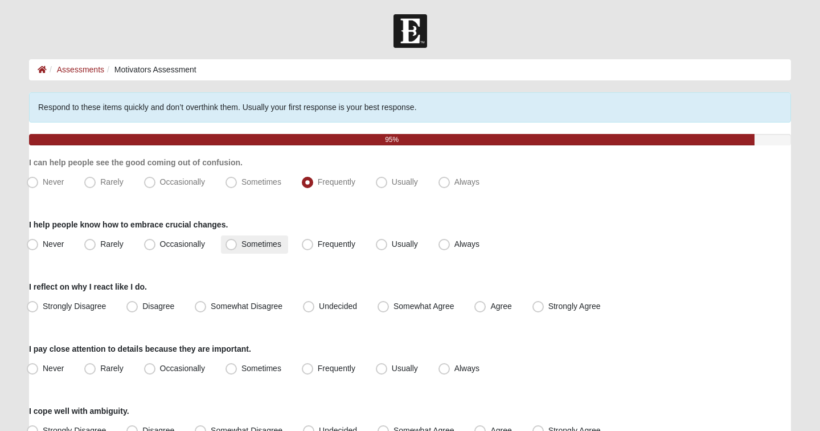
click at [255, 242] on span "Sometimes" at bounding box center [262, 243] width 40 height 9
click at [238, 242] on input "Sometimes" at bounding box center [233, 243] width 7 height 7
radio input "true"
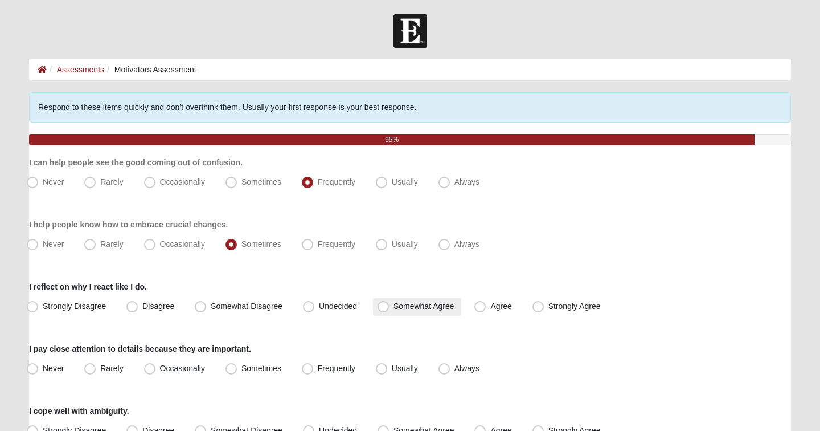
click at [412, 305] on span "Somewhat Agree" at bounding box center [424, 305] width 61 height 9
click at [390, 305] on input "Somewhat Agree" at bounding box center [385, 306] width 7 height 7
radio input "true"
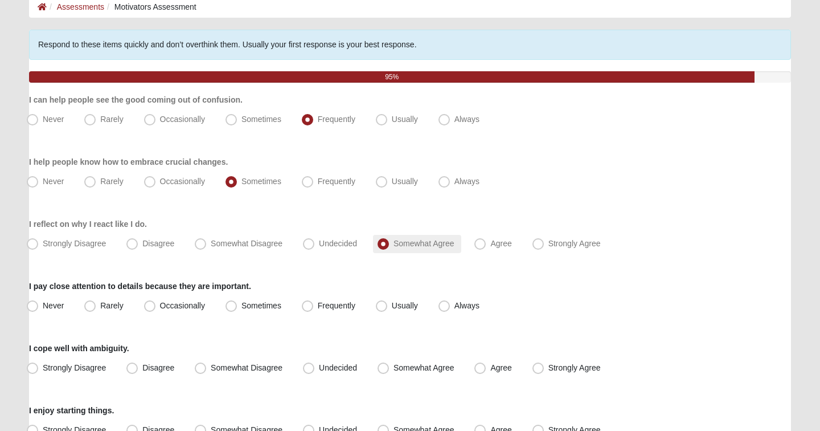
scroll to position [65, 0]
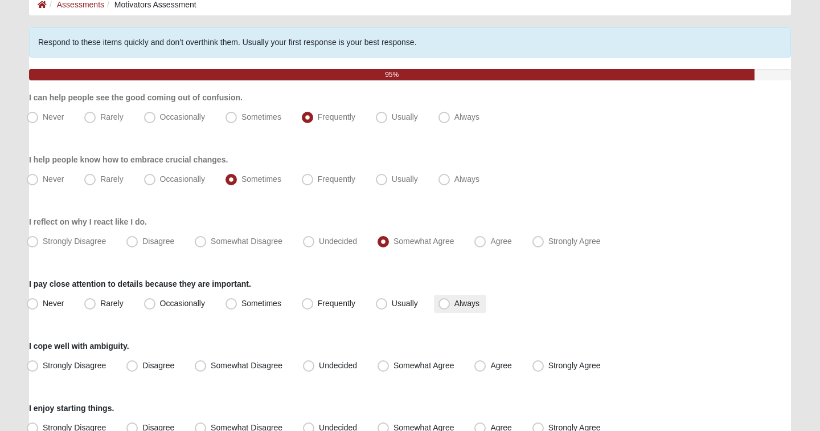
click at [460, 301] on span "Always" at bounding box center [467, 303] width 25 height 9
click at [451, 301] on input "Always" at bounding box center [446, 303] width 7 height 7
radio input "true"
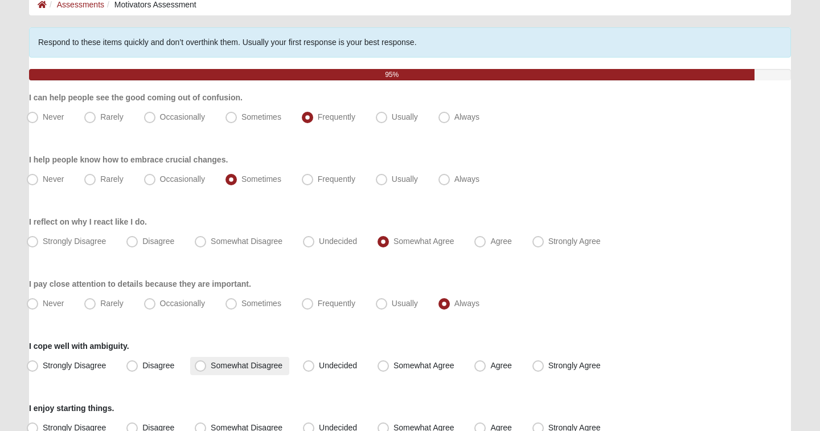
click at [263, 362] on span "Somewhat Disagree" at bounding box center [247, 365] width 72 height 9
click at [207, 362] on input "Somewhat Disagree" at bounding box center [202, 365] width 7 height 7
radio input "true"
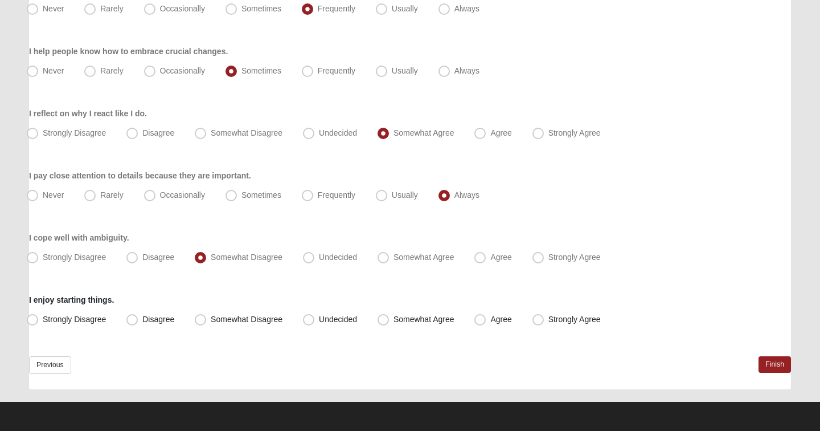
scroll to position [173, 0]
click at [337, 319] on span "Undecided" at bounding box center [338, 318] width 38 height 9
click at [315, 319] on input "Undecided" at bounding box center [311, 319] width 7 height 7
radio input "true"
click at [784, 365] on link "Finish" at bounding box center [775, 364] width 32 height 17
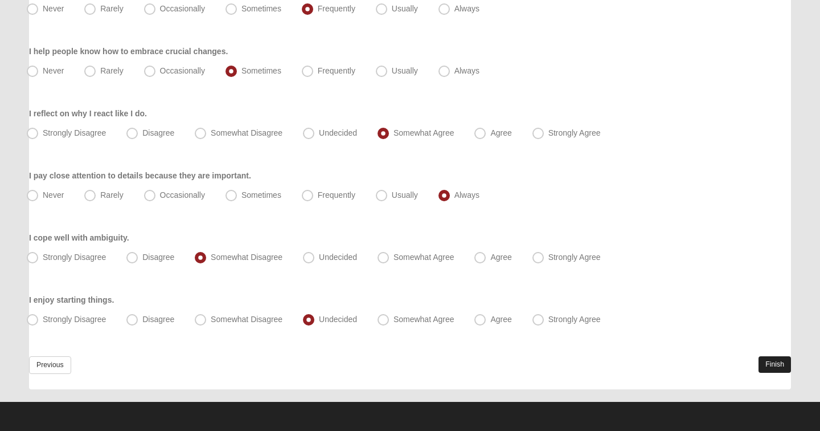
scroll to position [0, 0]
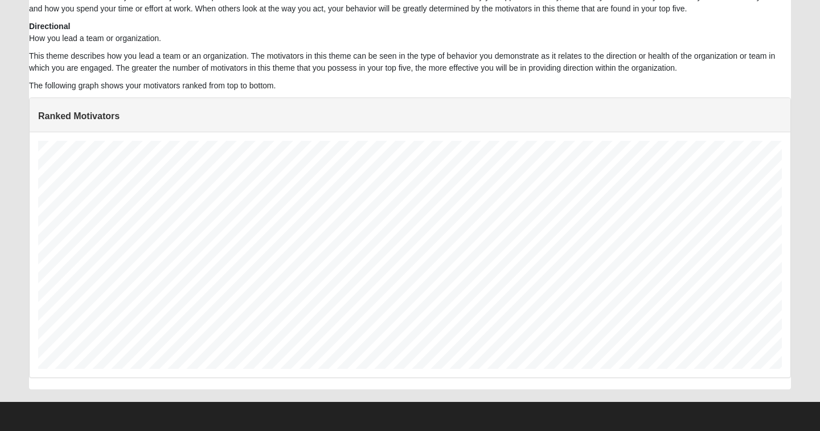
scroll to position [701, 0]
